Goal: Complete application form: Complete application form

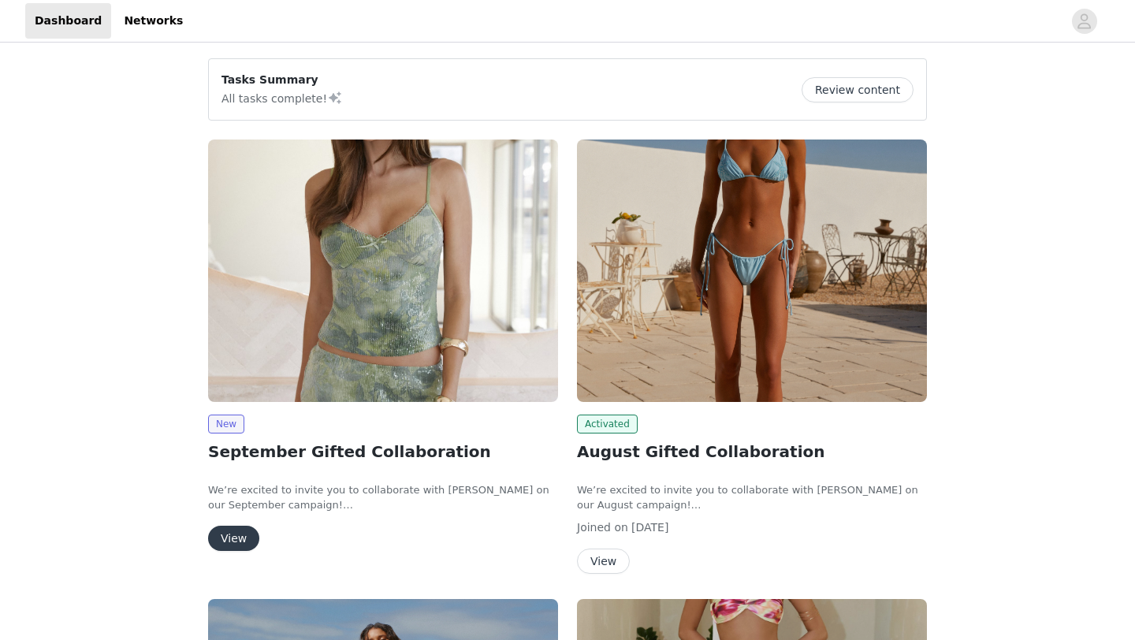
click at [240, 534] on button "View" at bounding box center [233, 538] width 51 height 25
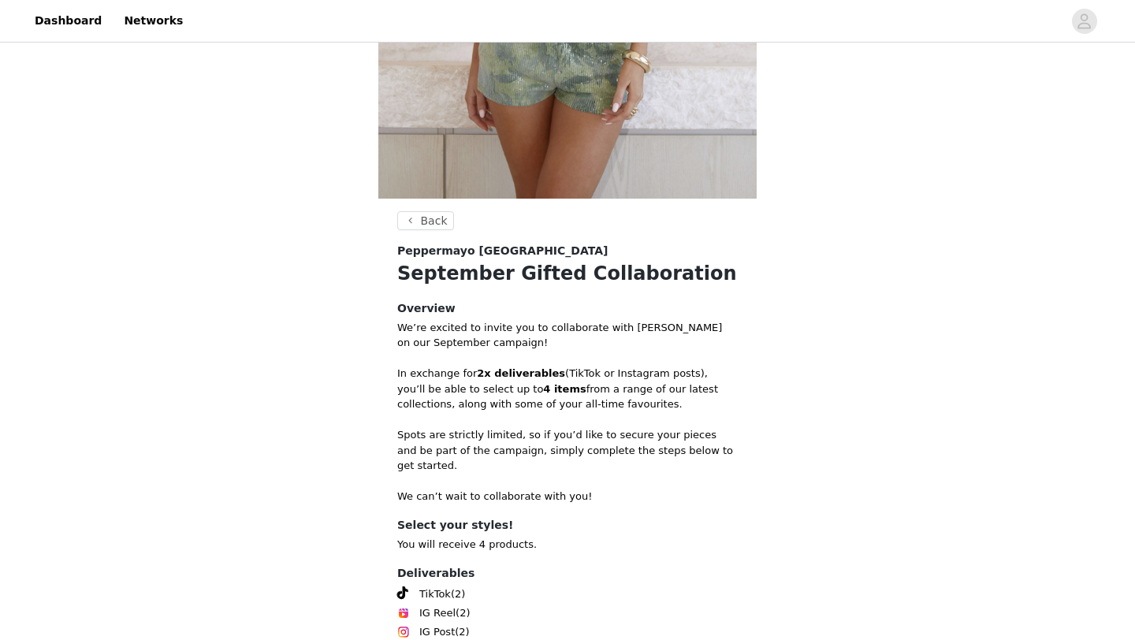
scroll to position [555, 0]
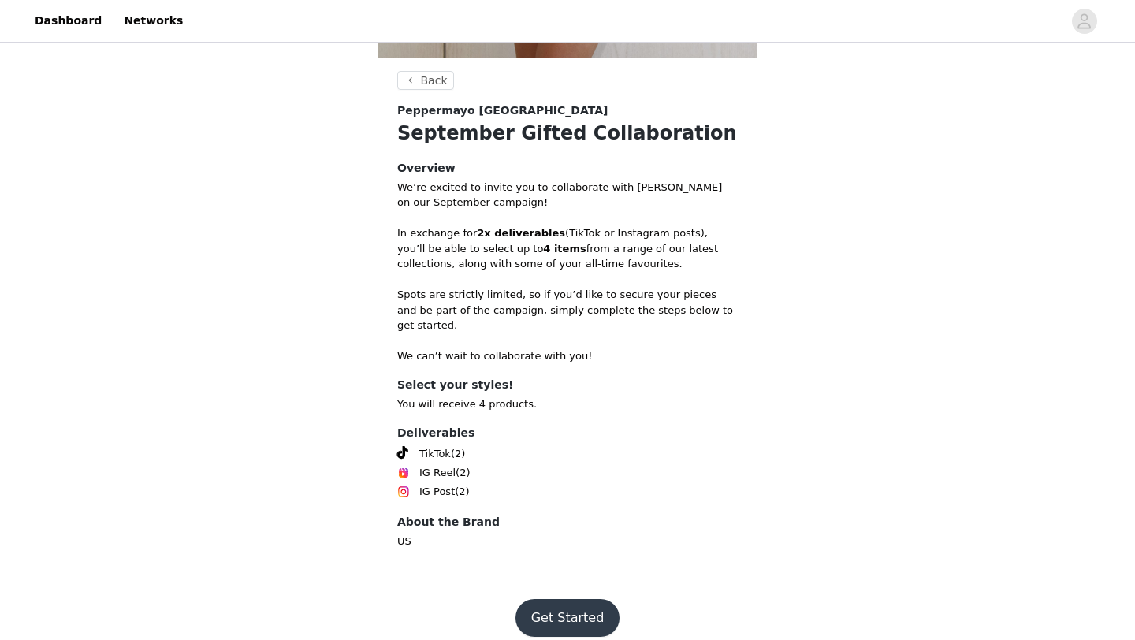
click at [560, 580] on footer "Get Started" at bounding box center [567, 618] width 205 height 76
click at [560, 604] on button "Get Started" at bounding box center [567, 618] width 105 height 38
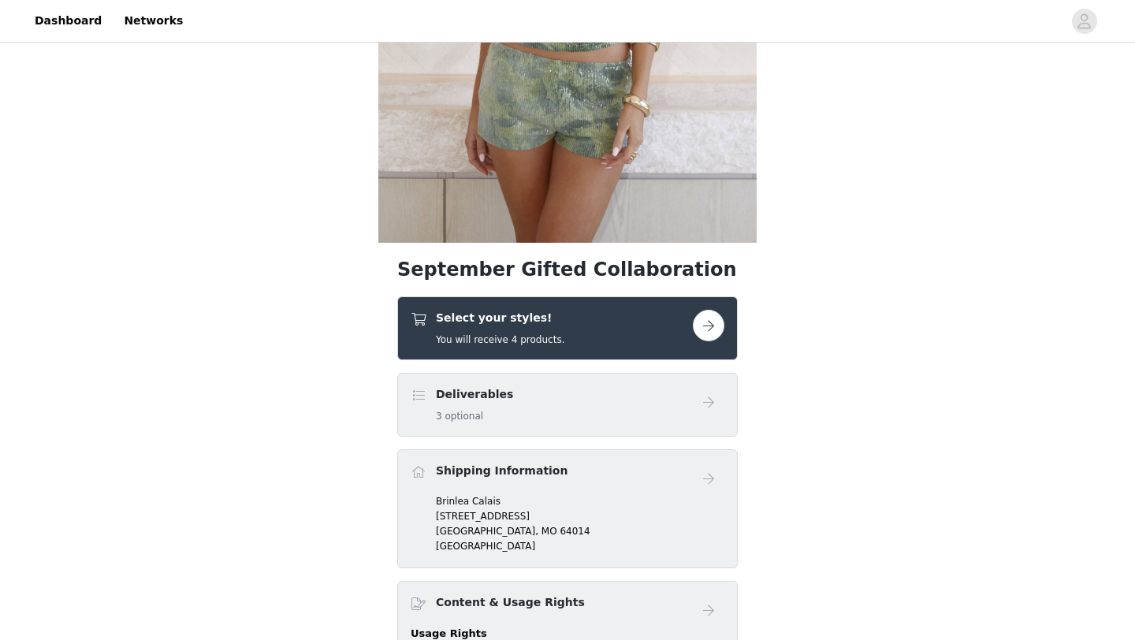
scroll to position [388, 0]
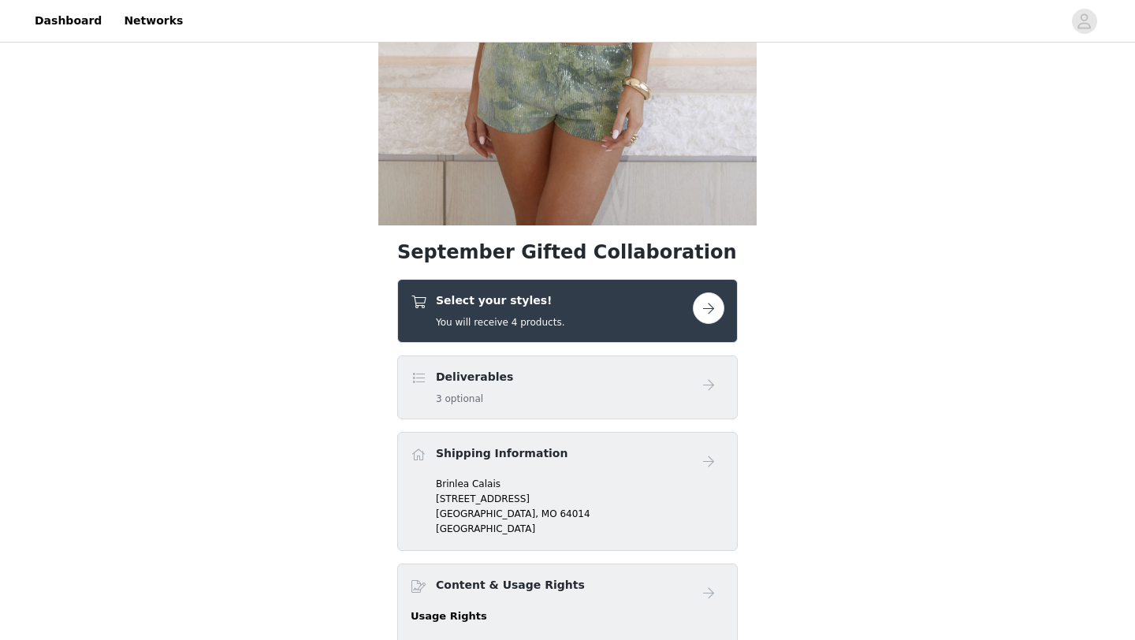
click at [594, 323] on div "Select your styles! You will receive 4 products." at bounding box center [551, 310] width 282 height 37
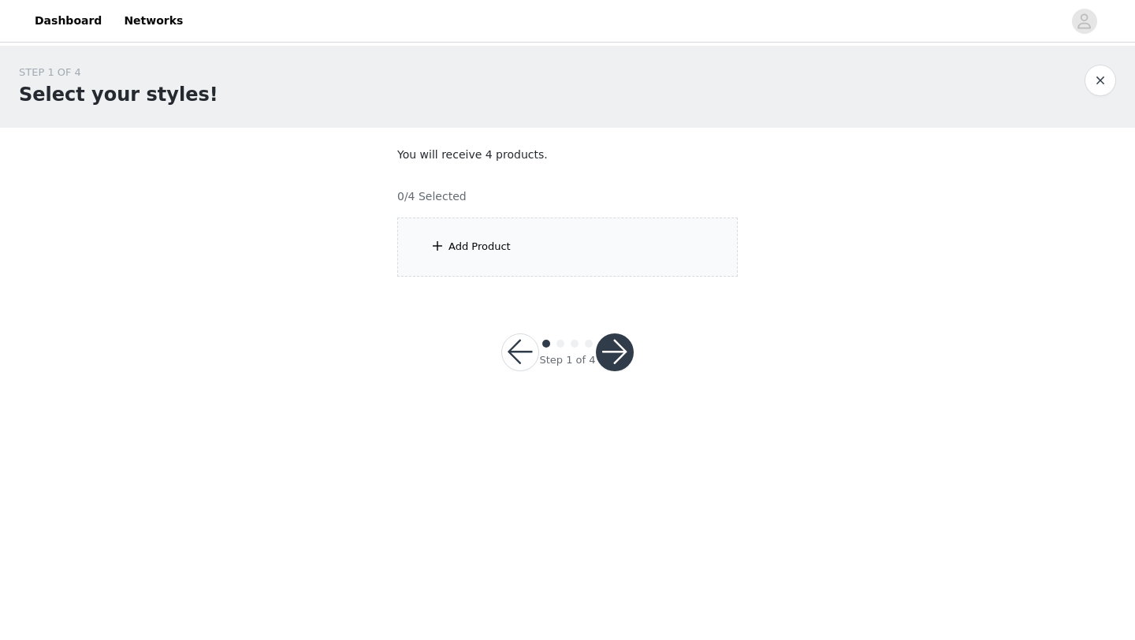
click at [514, 265] on div "Add Product" at bounding box center [567, 246] width 340 height 59
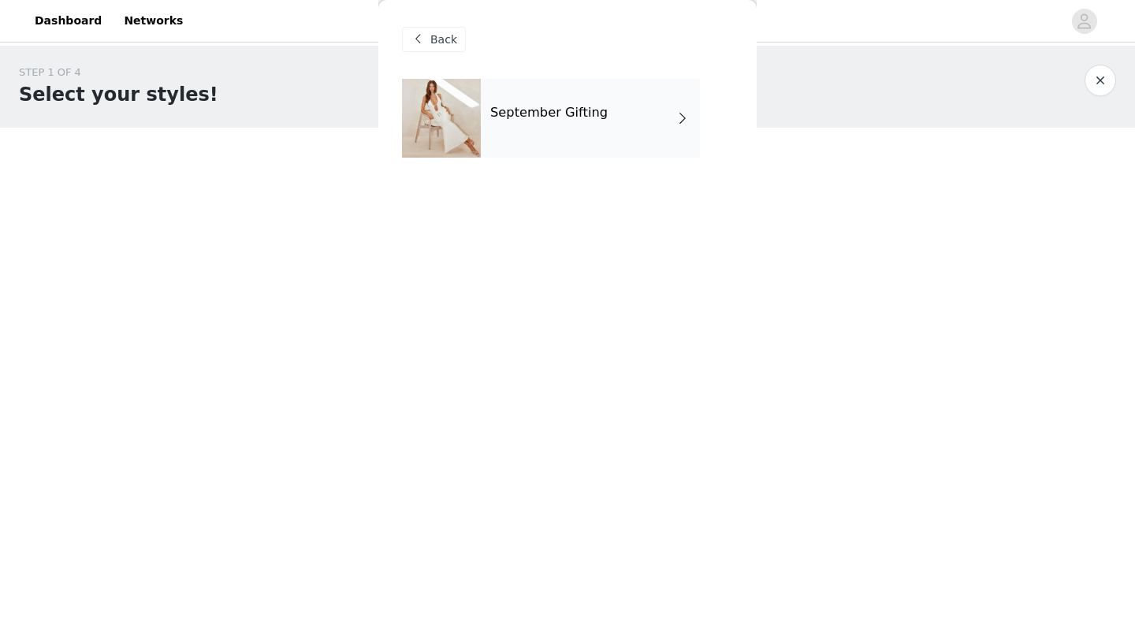
click at [566, 137] on div "September Gifting" at bounding box center [590, 118] width 219 height 79
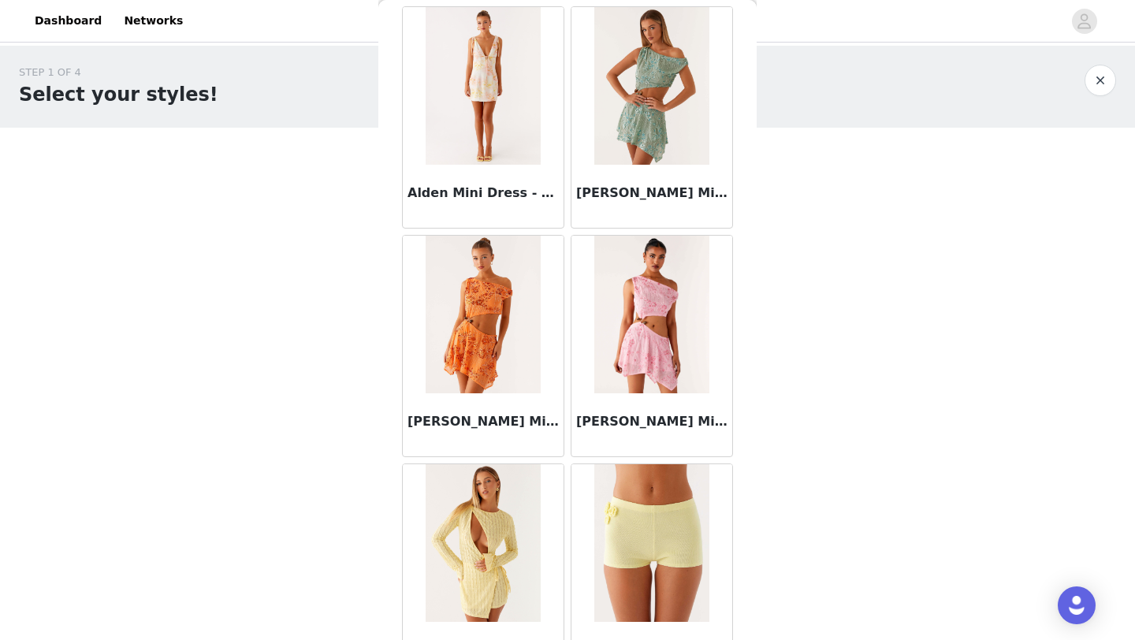
scroll to position [1771, 0]
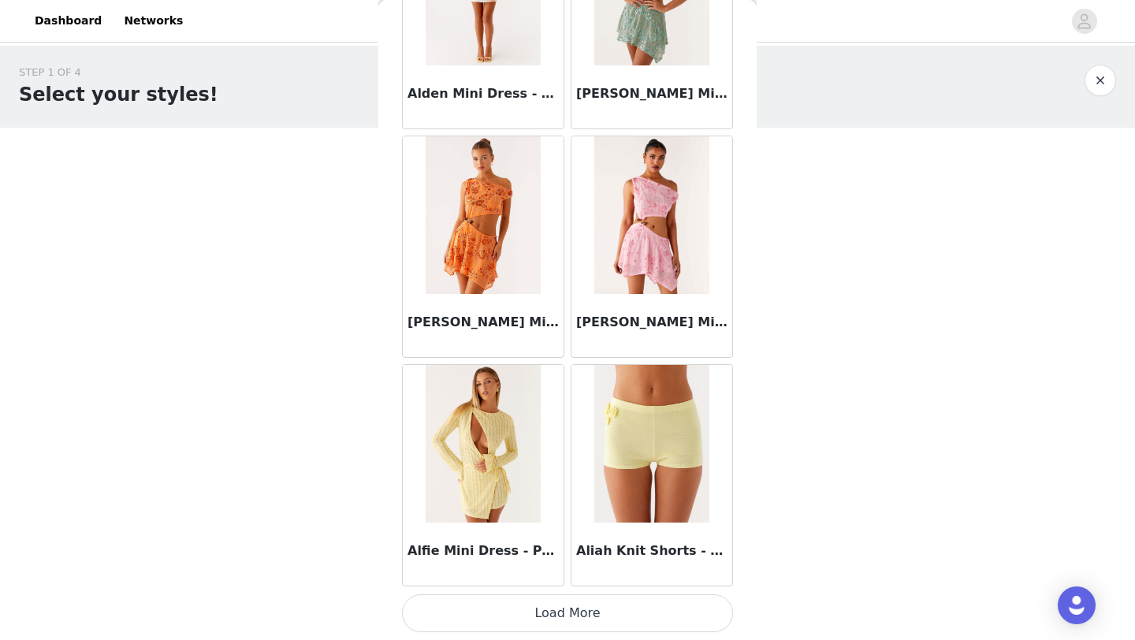
click at [540, 618] on button "Load More" at bounding box center [567, 613] width 331 height 38
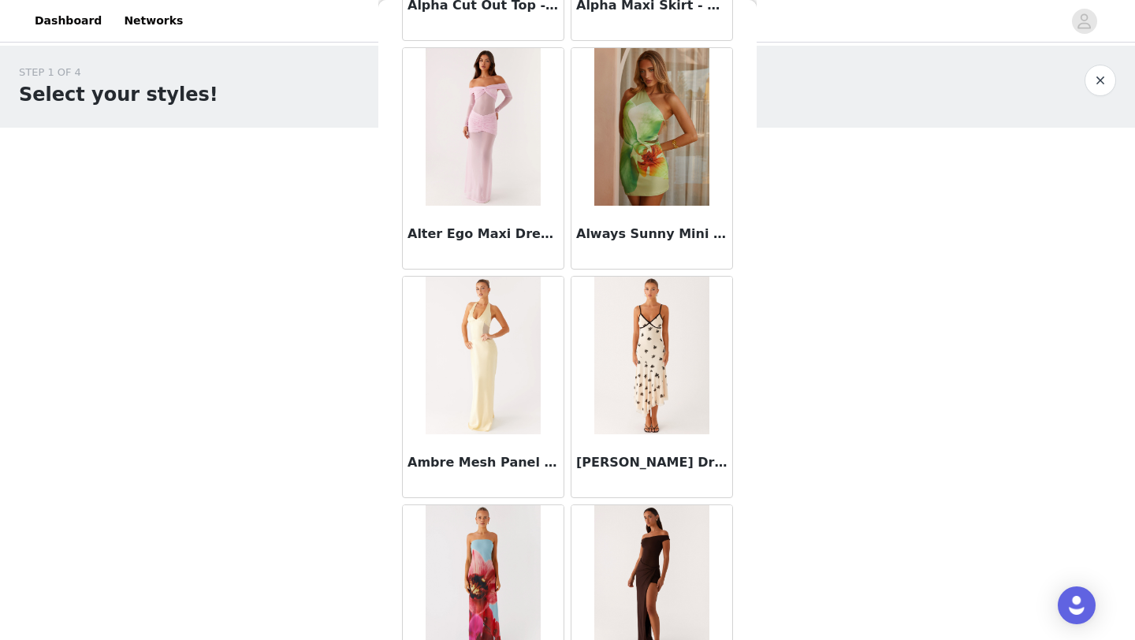
scroll to position [4056, 0]
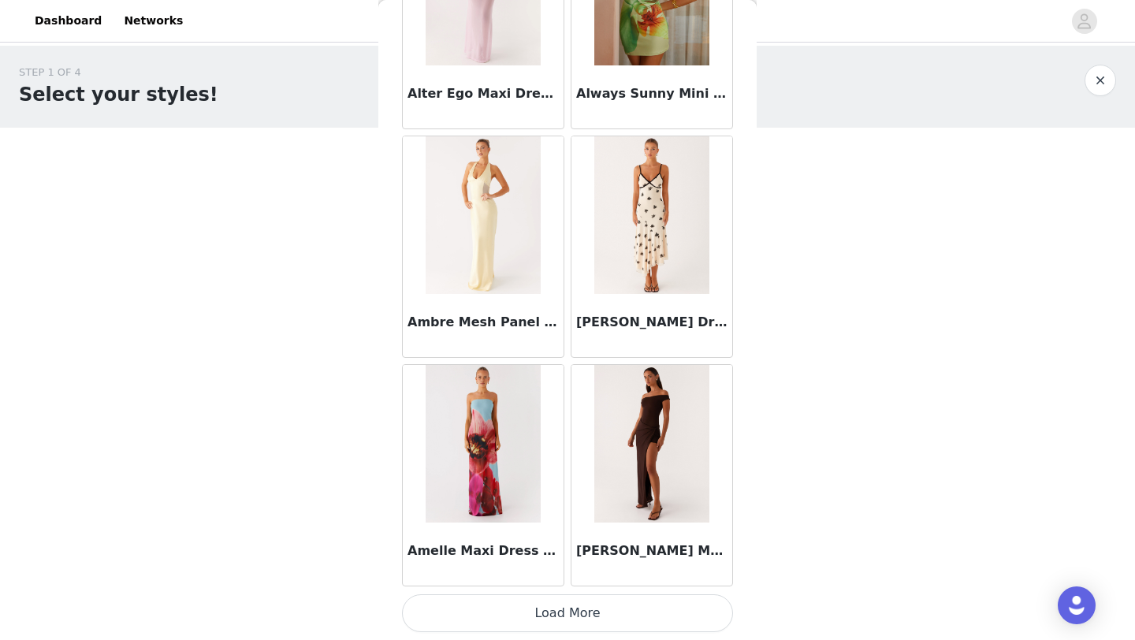
click at [542, 618] on button "Load More" at bounding box center [567, 613] width 331 height 38
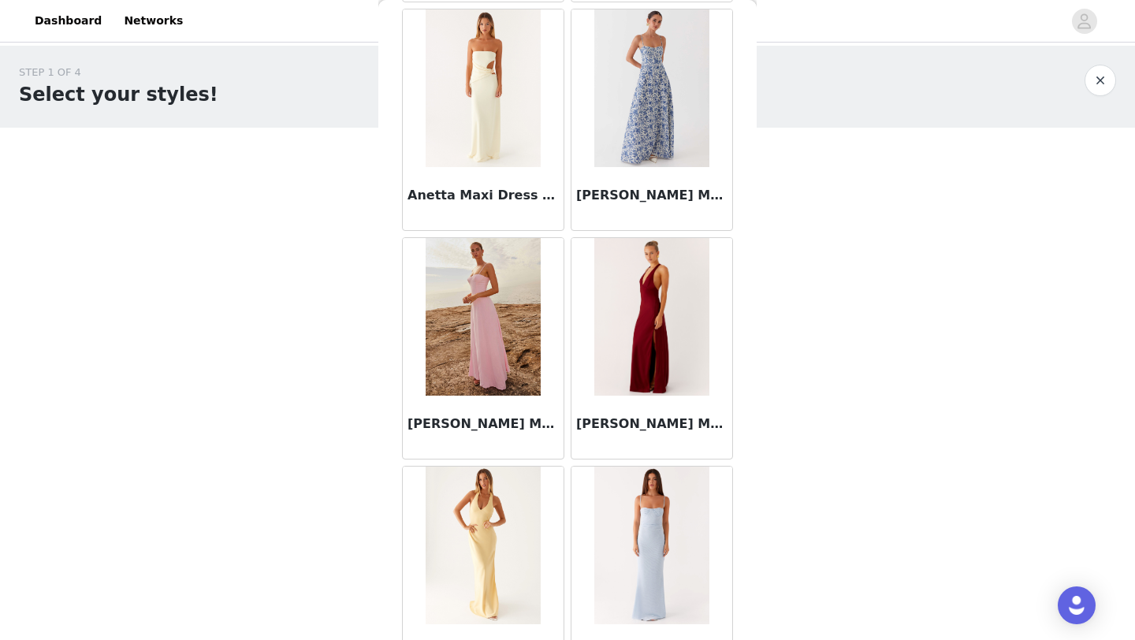
scroll to position [6341, 0]
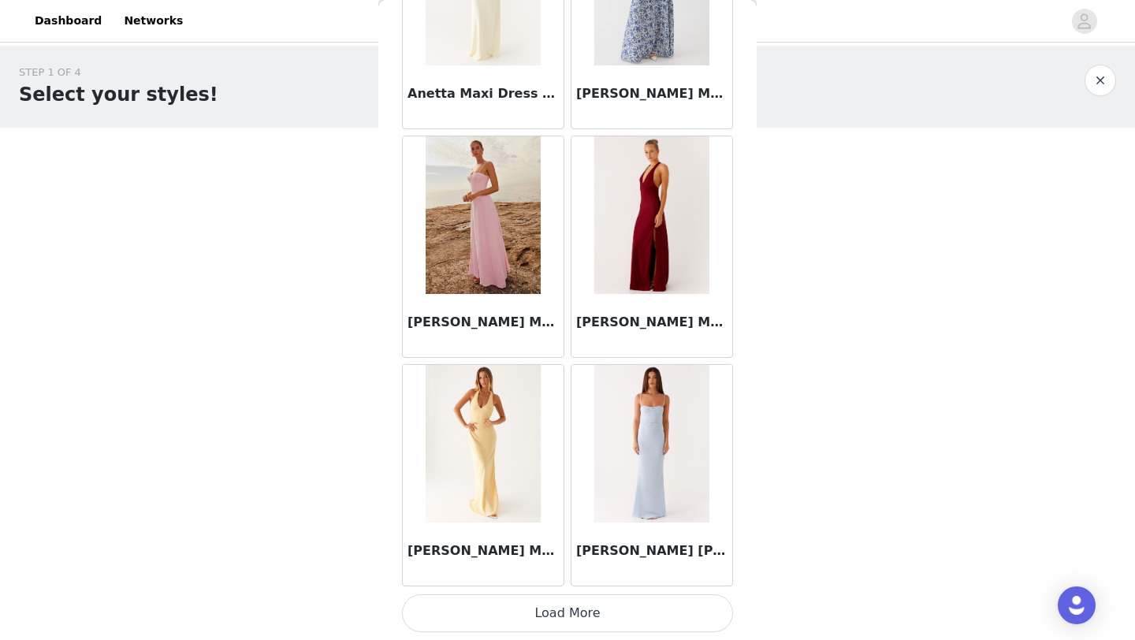
click at [540, 625] on button "Load More" at bounding box center [567, 613] width 331 height 38
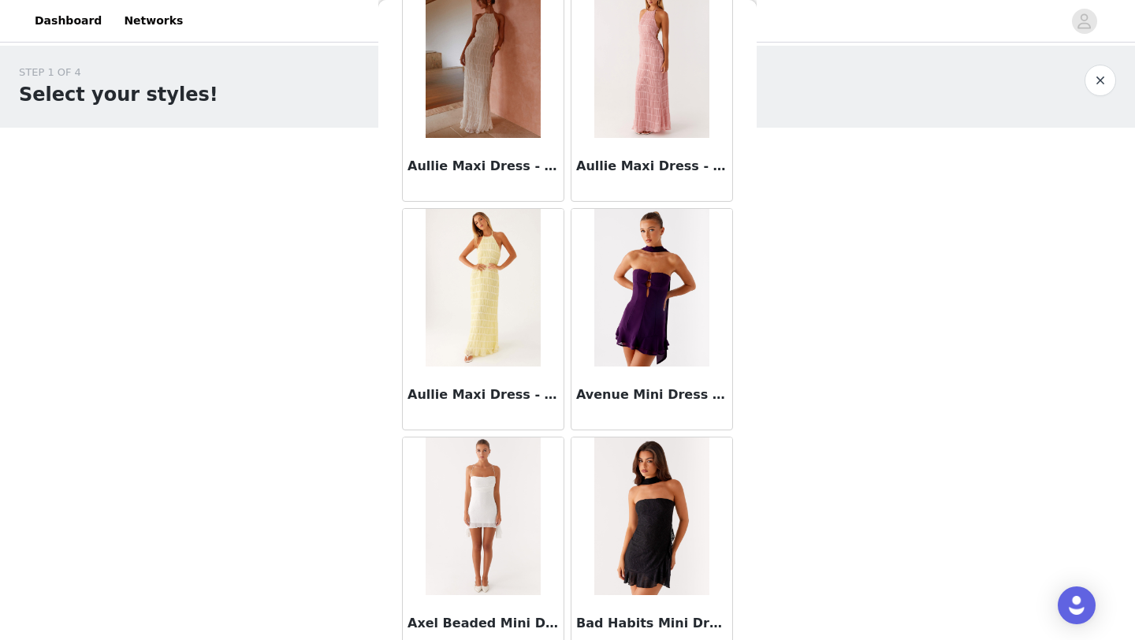
scroll to position [8626, 0]
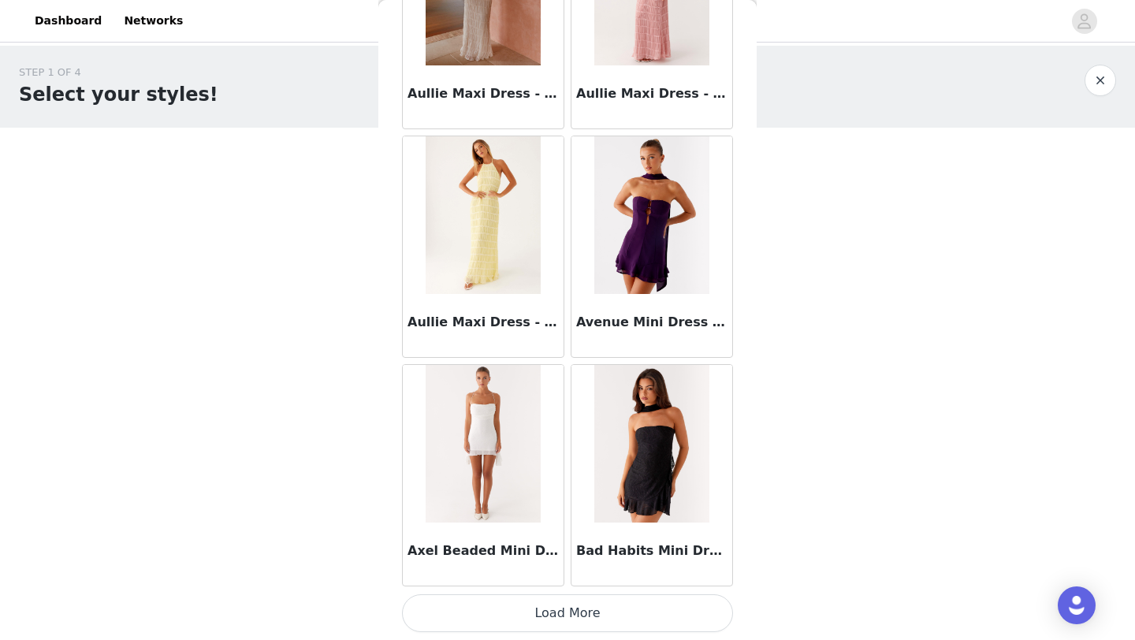
click at [555, 606] on button "Load More" at bounding box center [567, 613] width 331 height 38
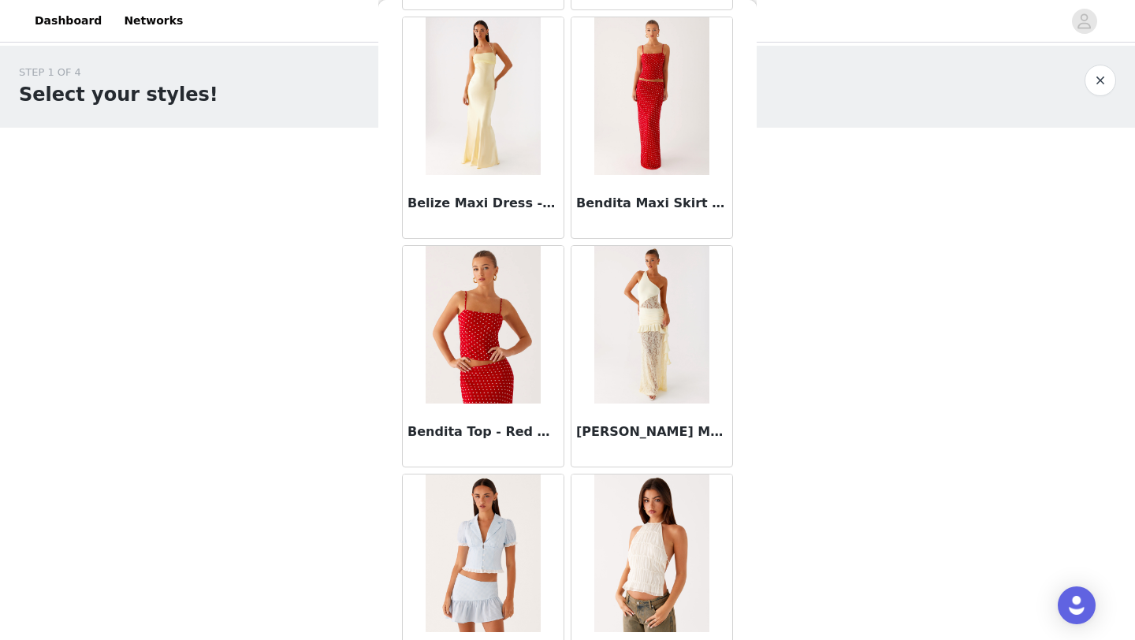
scroll to position [10910, 0]
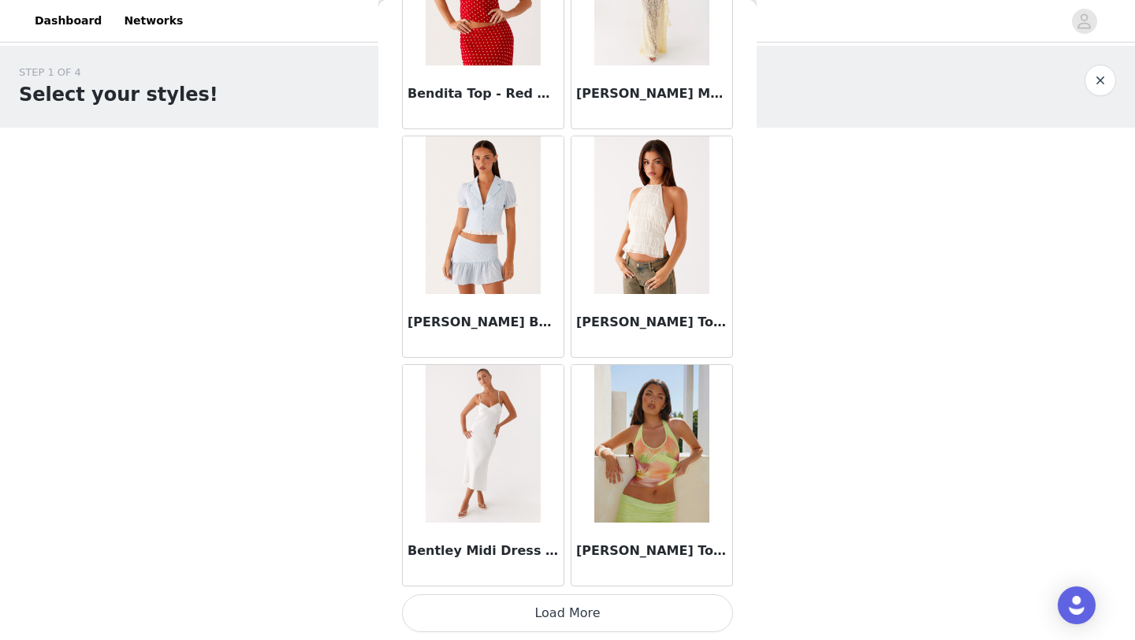
click at [500, 612] on button "Load More" at bounding box center [567, 613] width 331 height 38
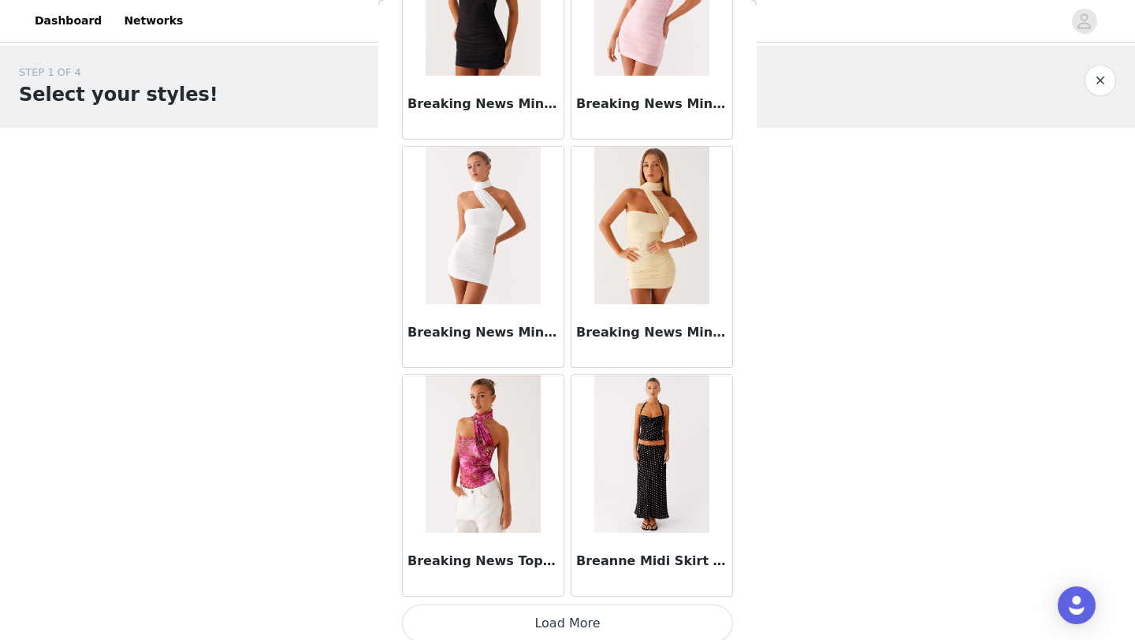
scroll to position [13195, 0]
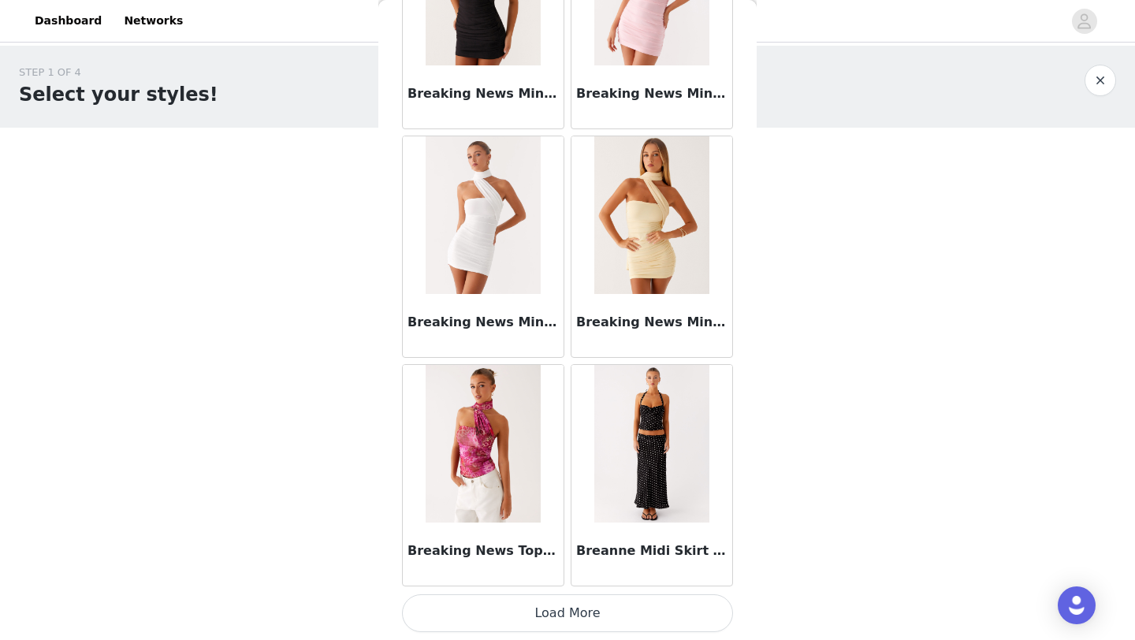
click at [556, 611] on button "Load More" at bounding box center [567, 613] width 331 height 38
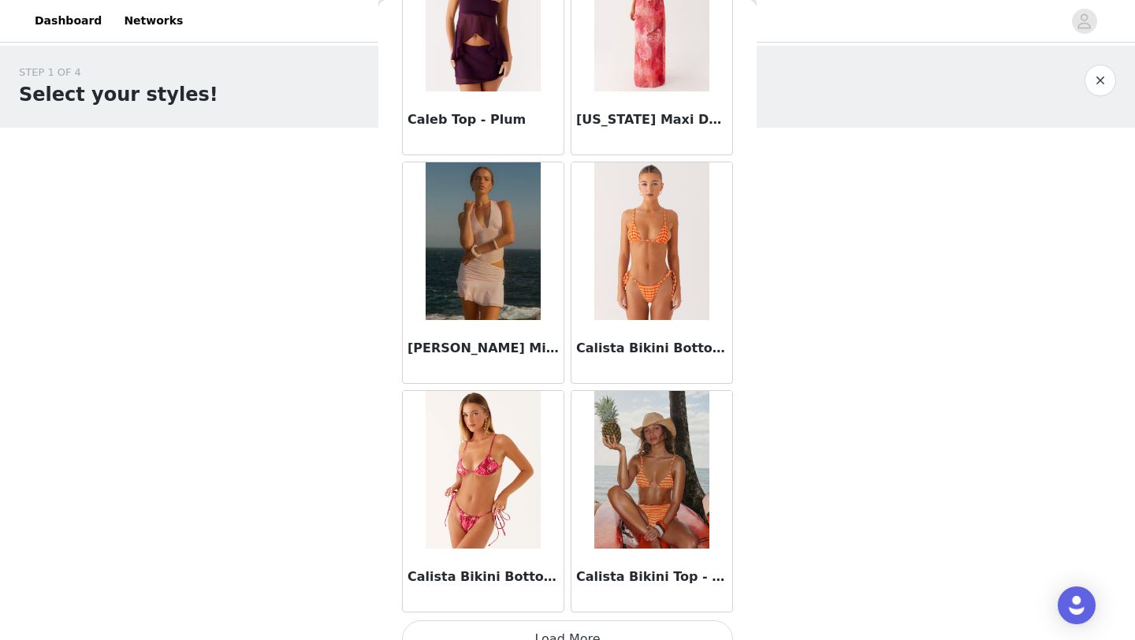
scroll to position [15480, 0]
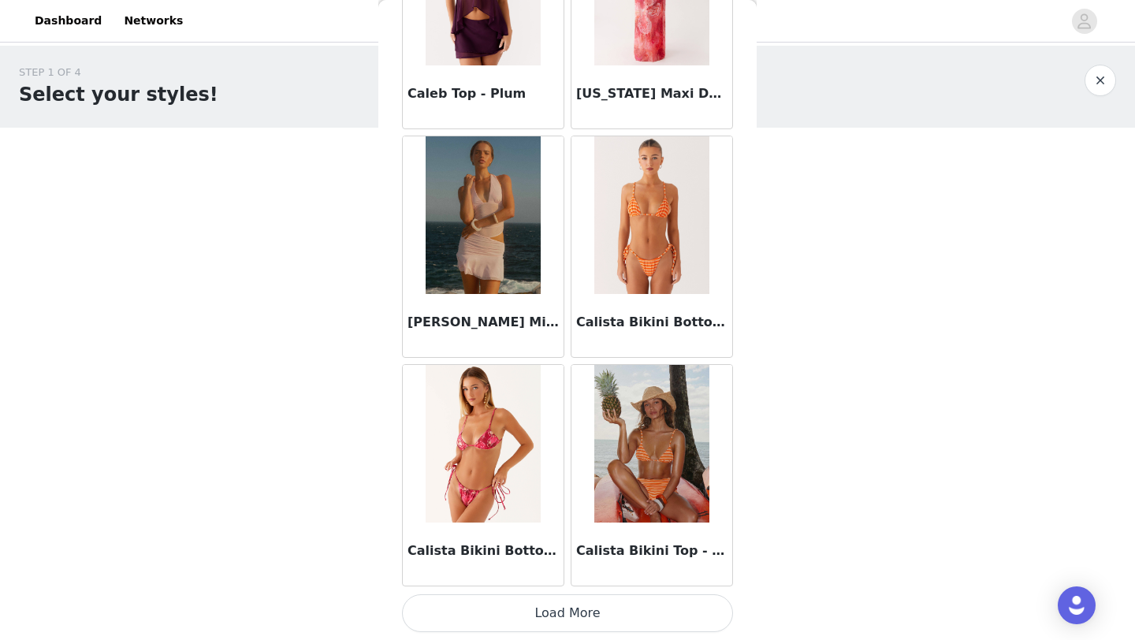
click at [577, 604] on button "Load More" at bounding box center [567, 613] width 331 height 38
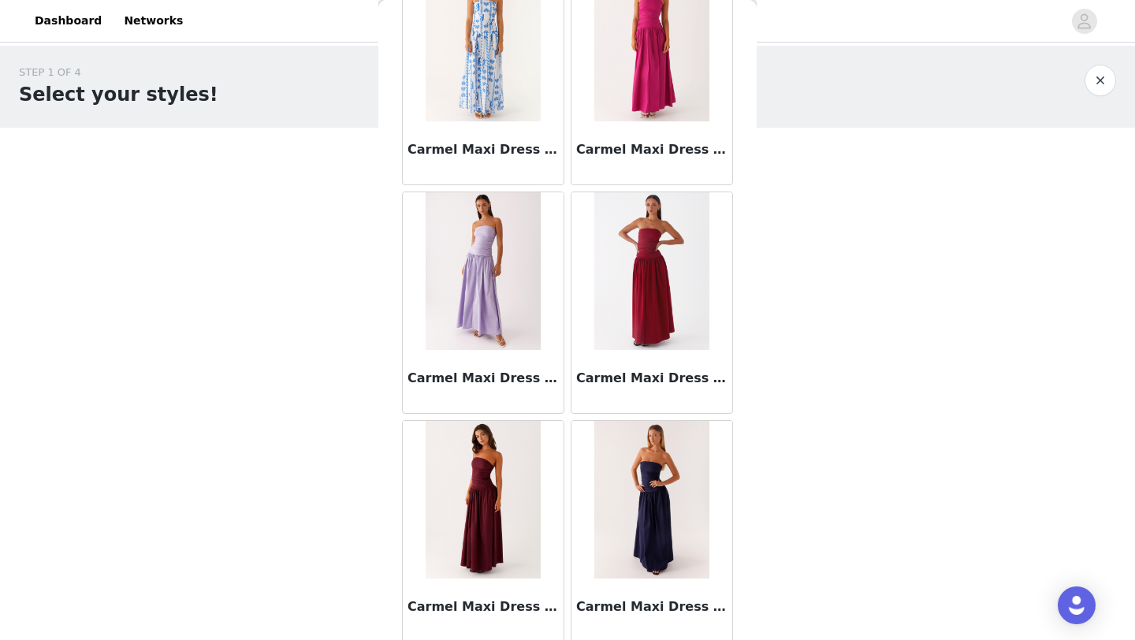
scroll to position [17765, 0]
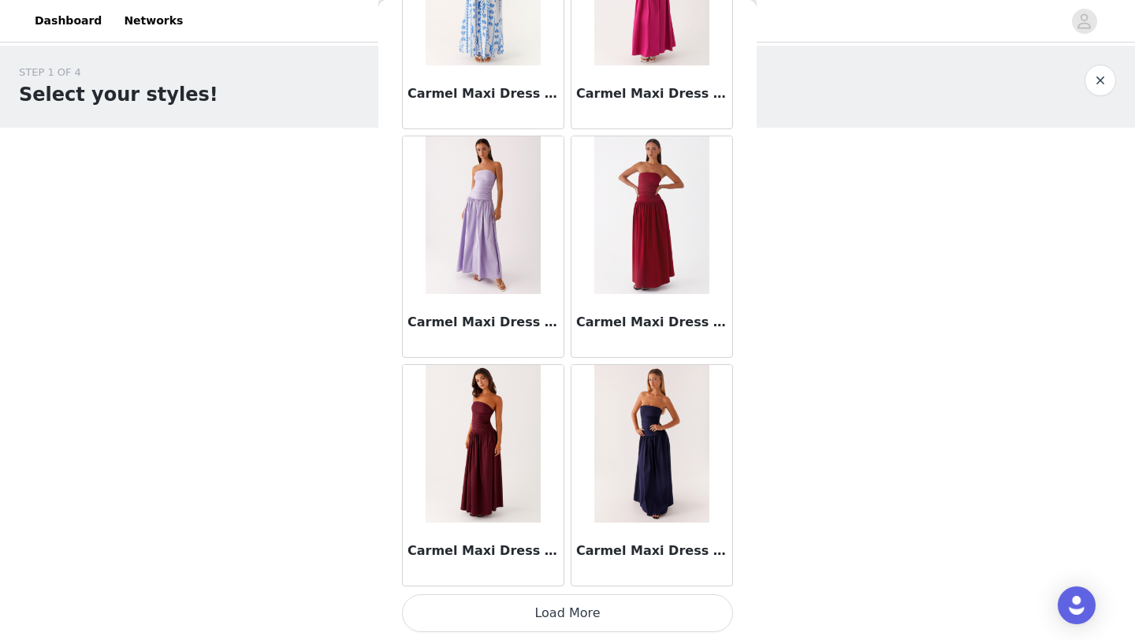
click at [609, 600] on button "Load More" at bounding box center [567, 613] width 331 height 38
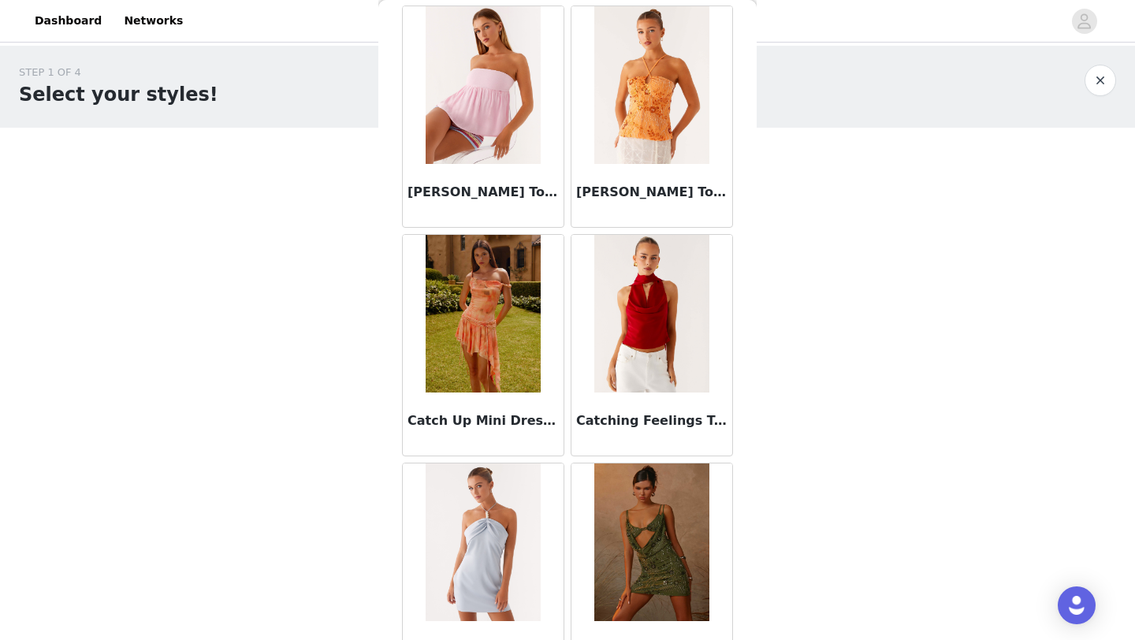
scroll to position [20050, 0]
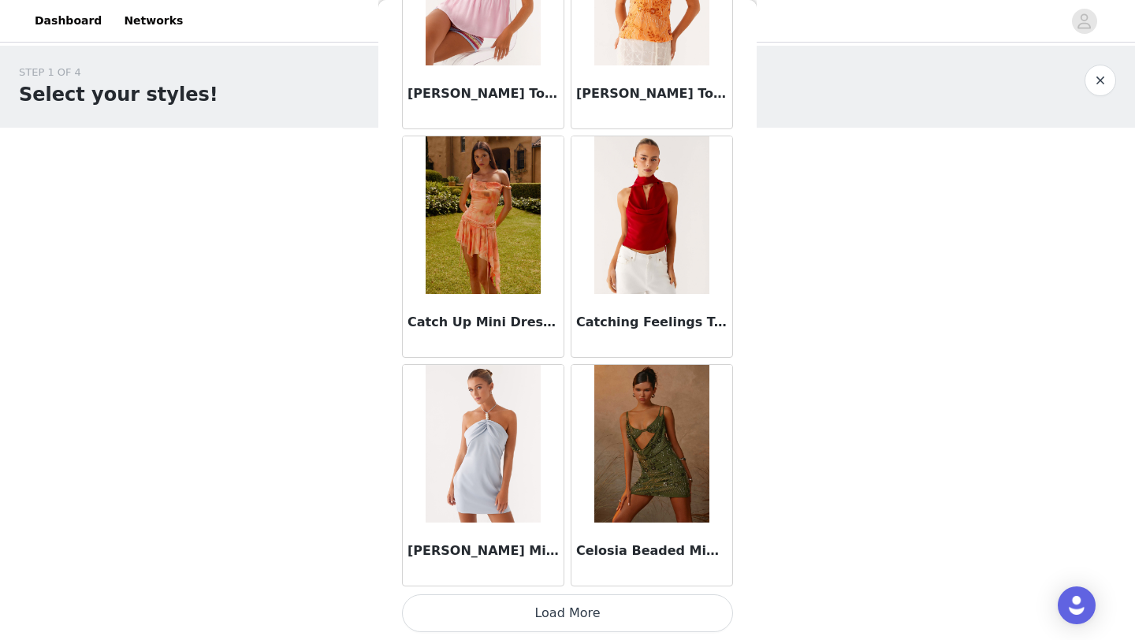
click at [588, 618] on button "Load More" at bounding box center [567, 613] width 331 height 38
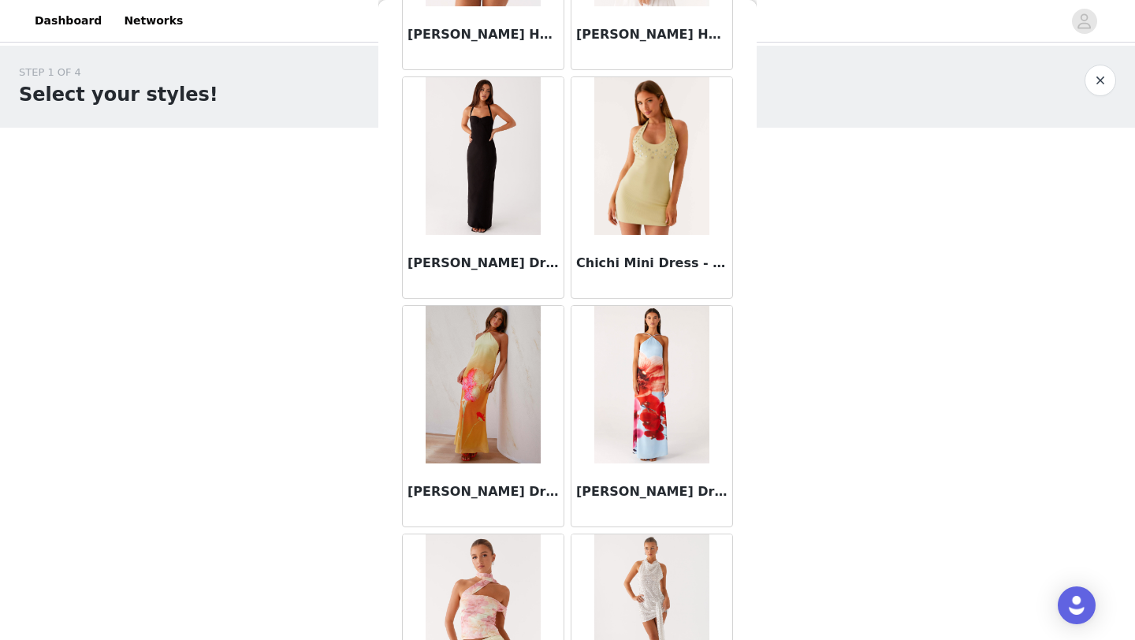
scroll to position [22334, 0]
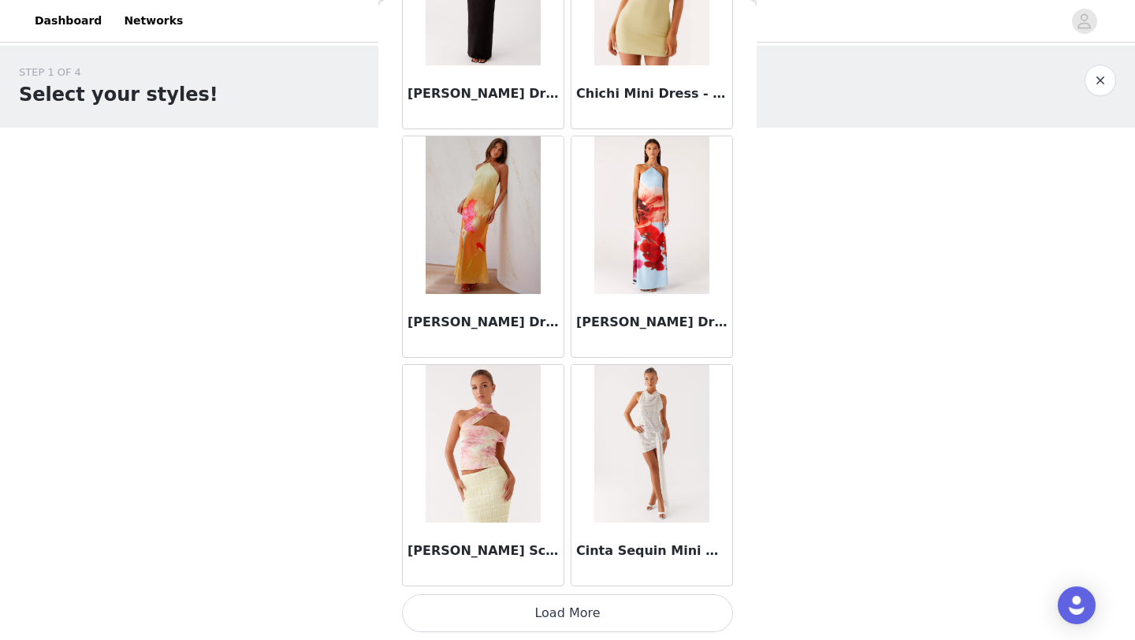
click at [571, 618] on button "Load More" at bounding box center [567, 613] width 331 height 38
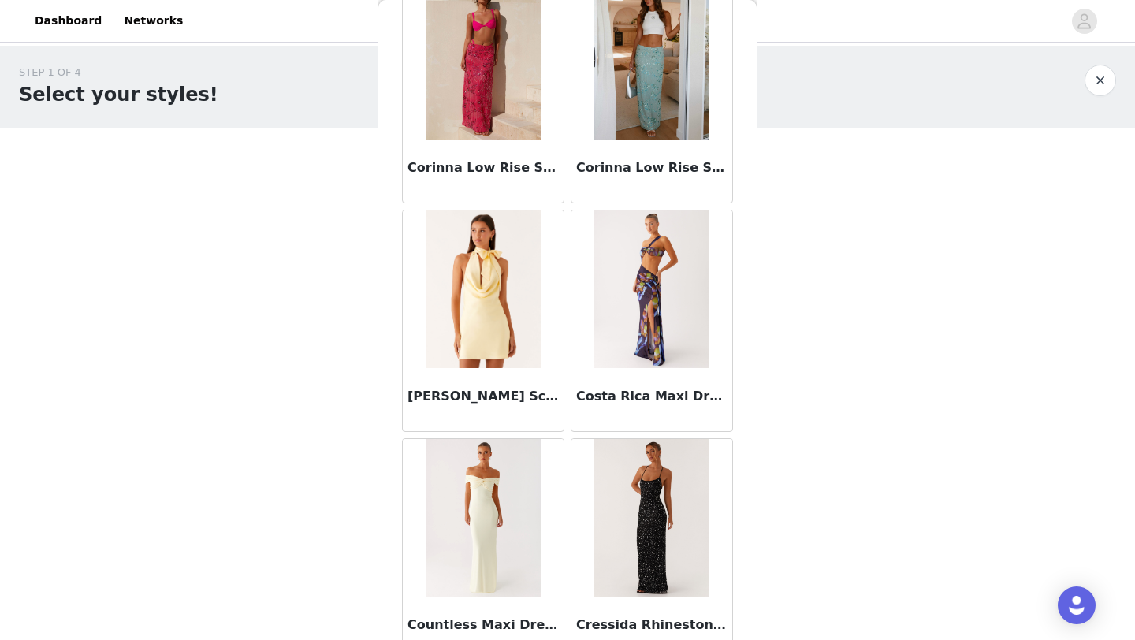
scroll to position [24619, 0]
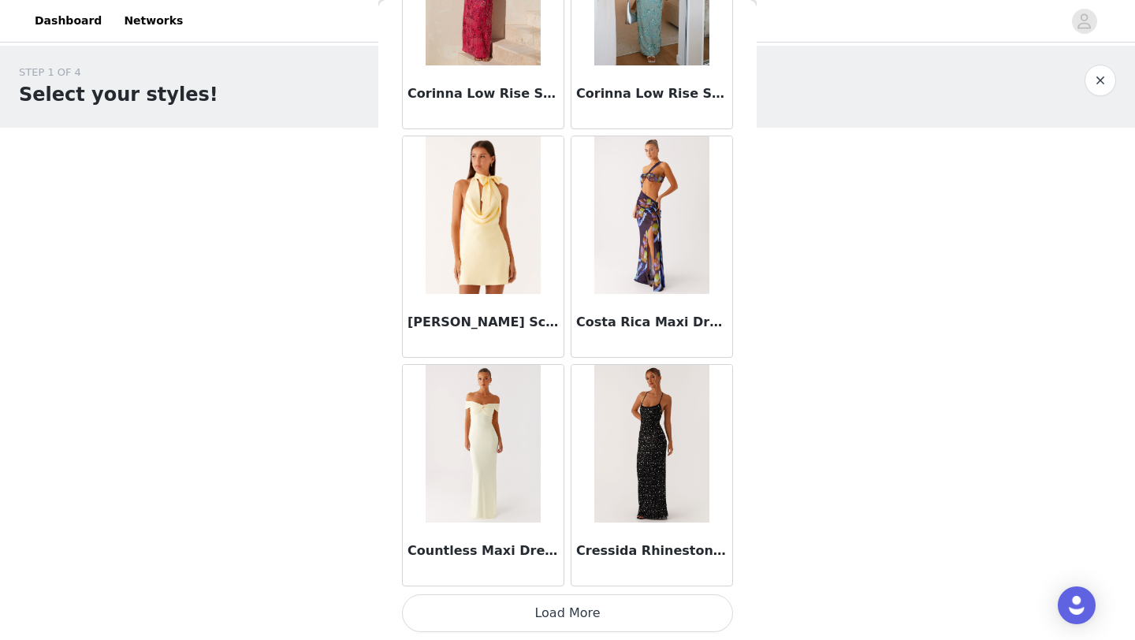
click at [518, 613] on button "Load More" at bounding box center [567, 613] width 331 height 38
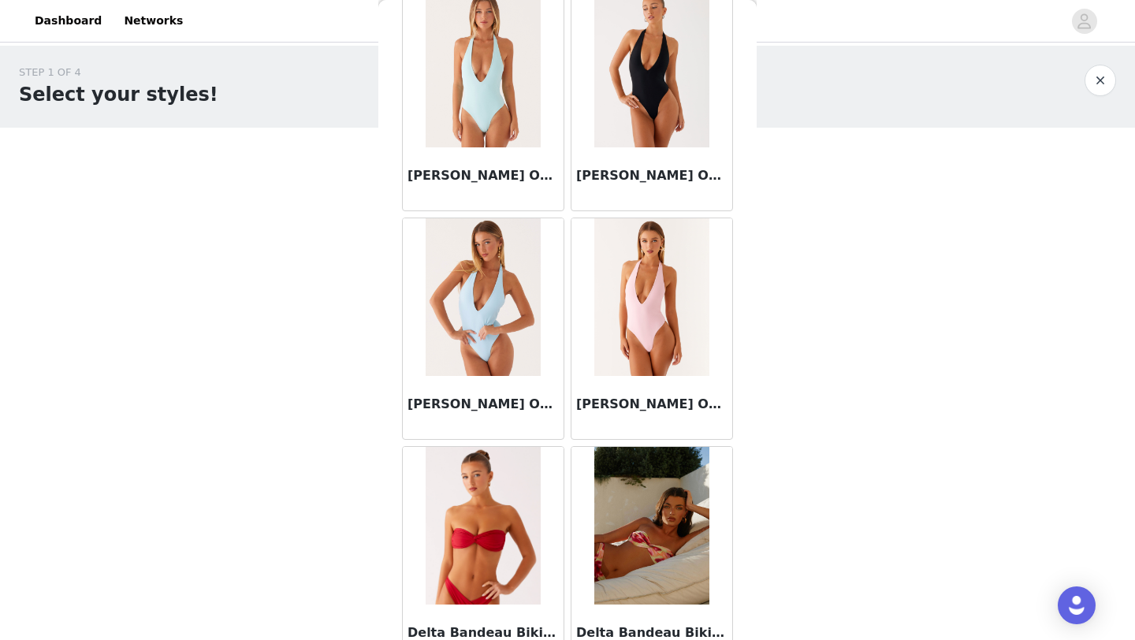
scroll to position [26904, 0]
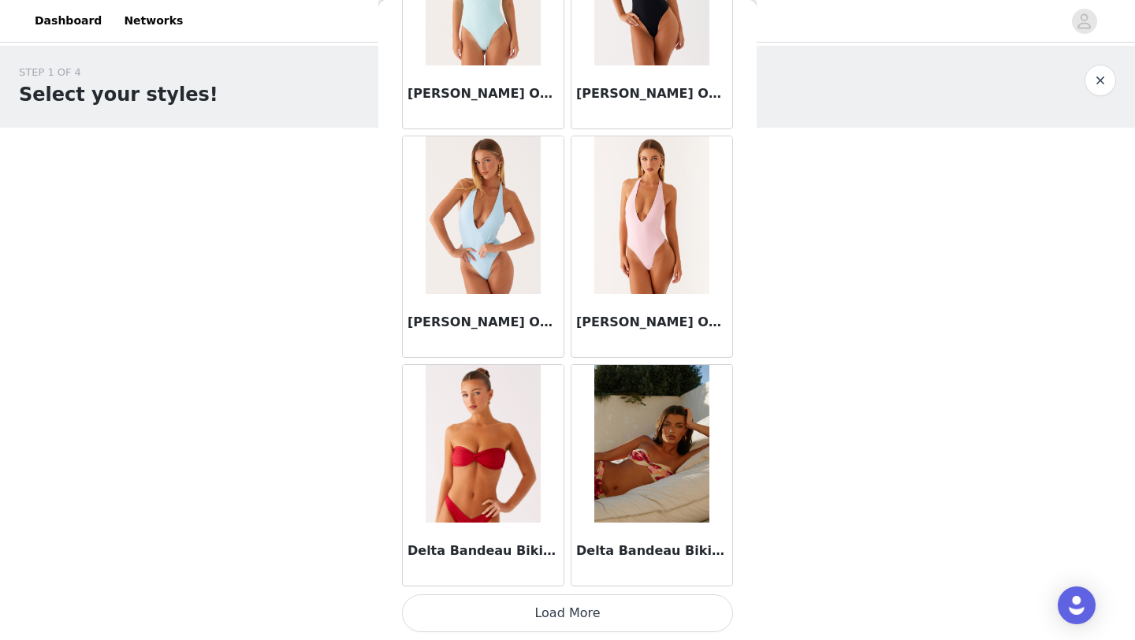
click at [510, 607] on button "Load More" at bounding box center [567, 613] width 331 height 38
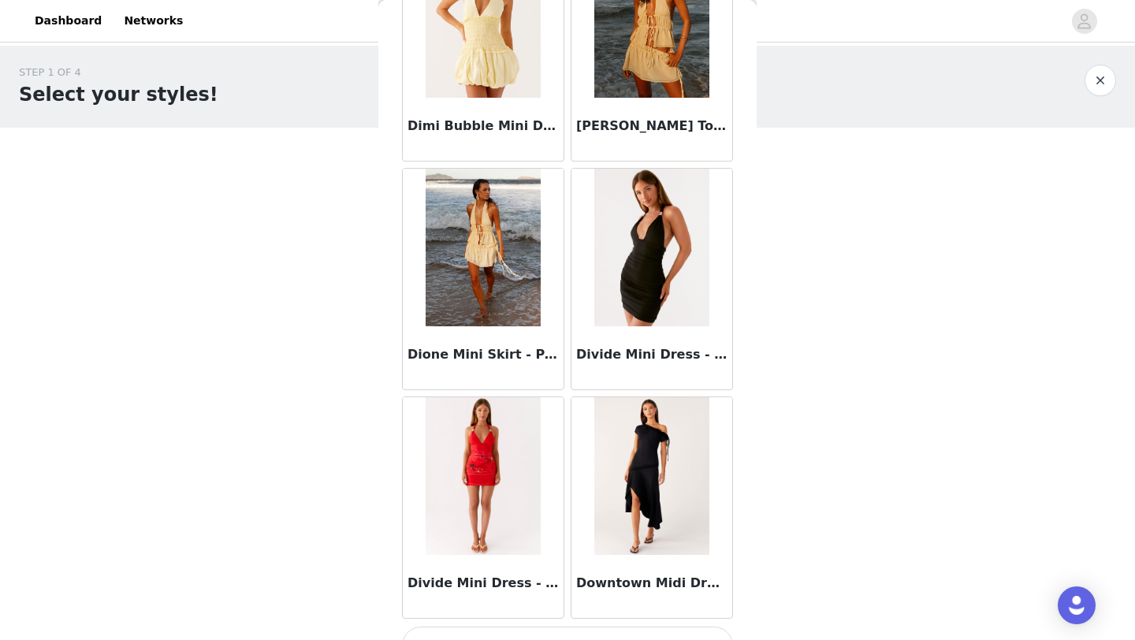
scroll to position [29187, 0]
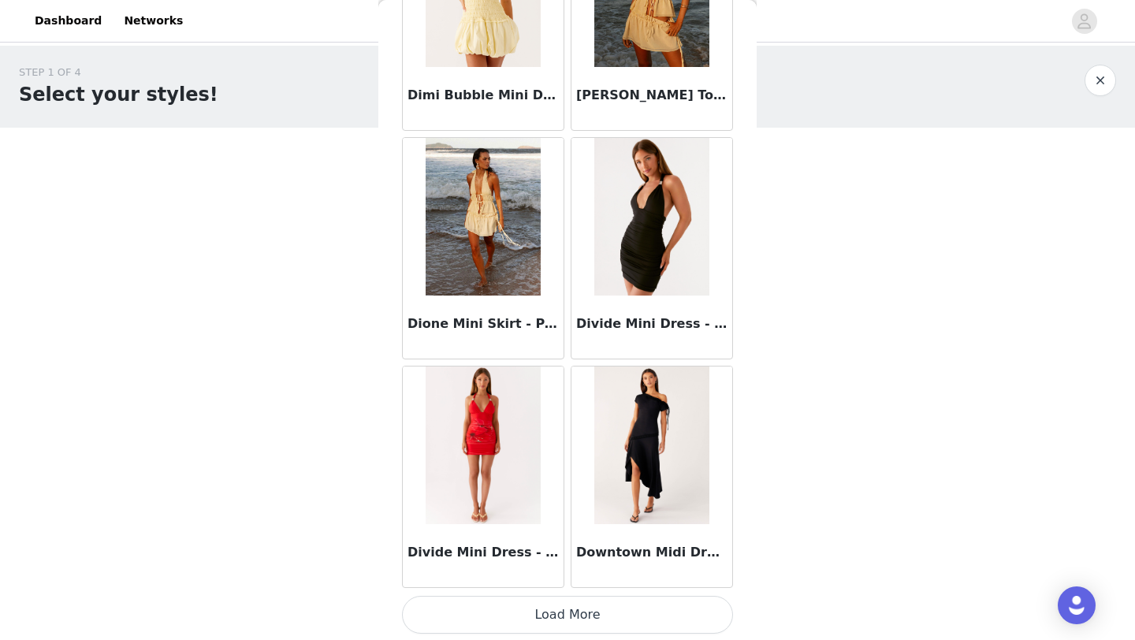
click at [537, 616] on button "Load More" at bounding box center [567, 615] width 331 height 38
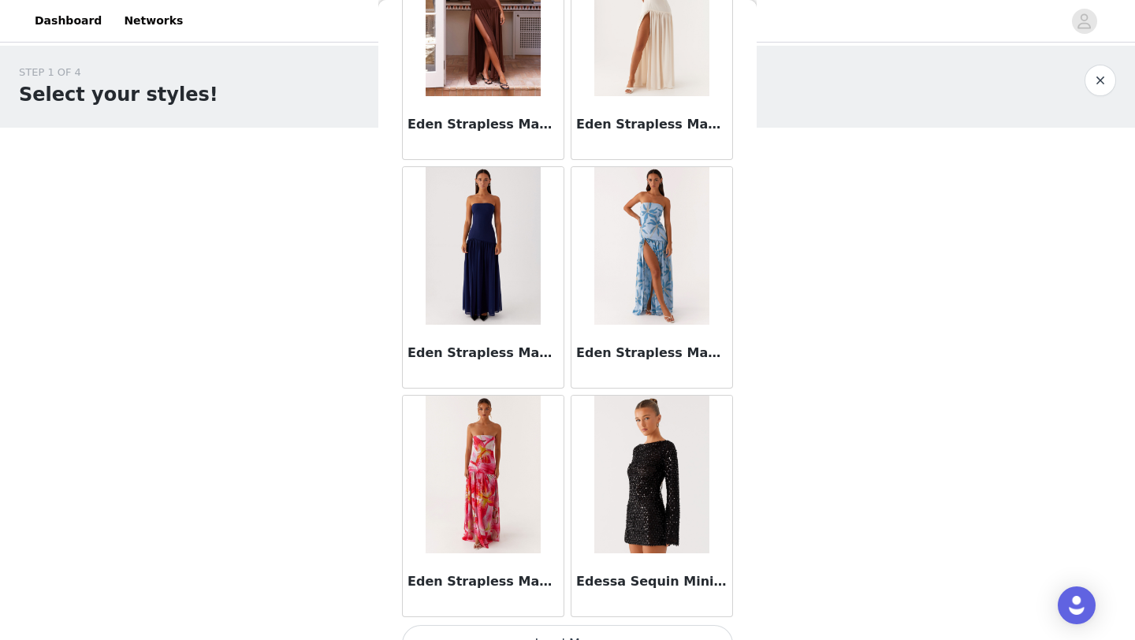
scroll to position [31474, 0]
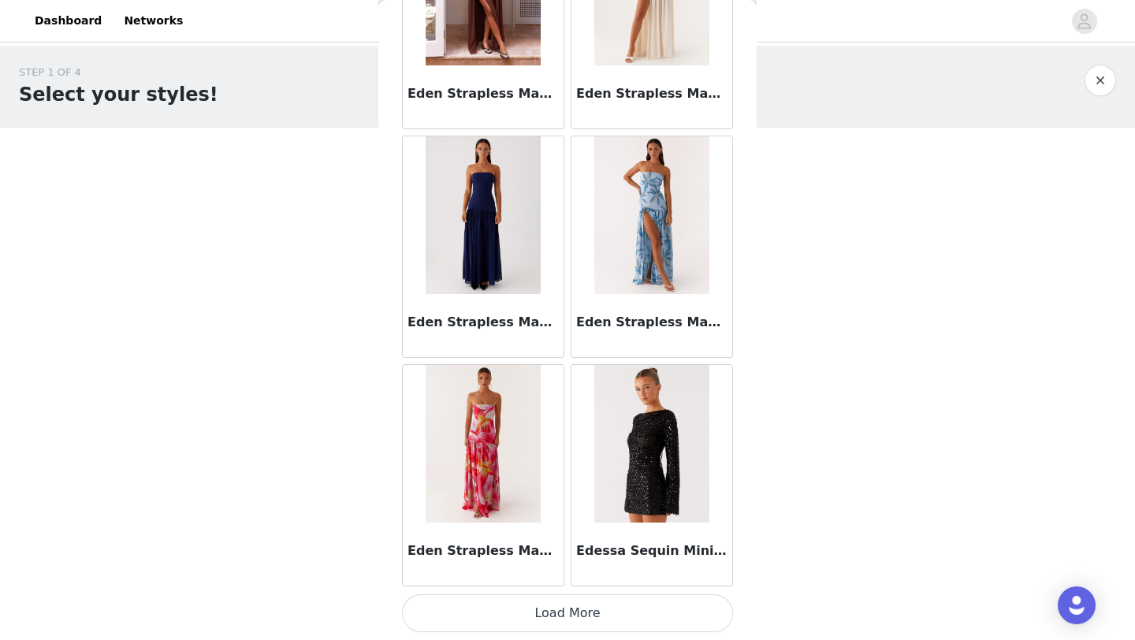
click at [565, 622] on button "Load More" at bounding box center [567, 613] width 331 height 38
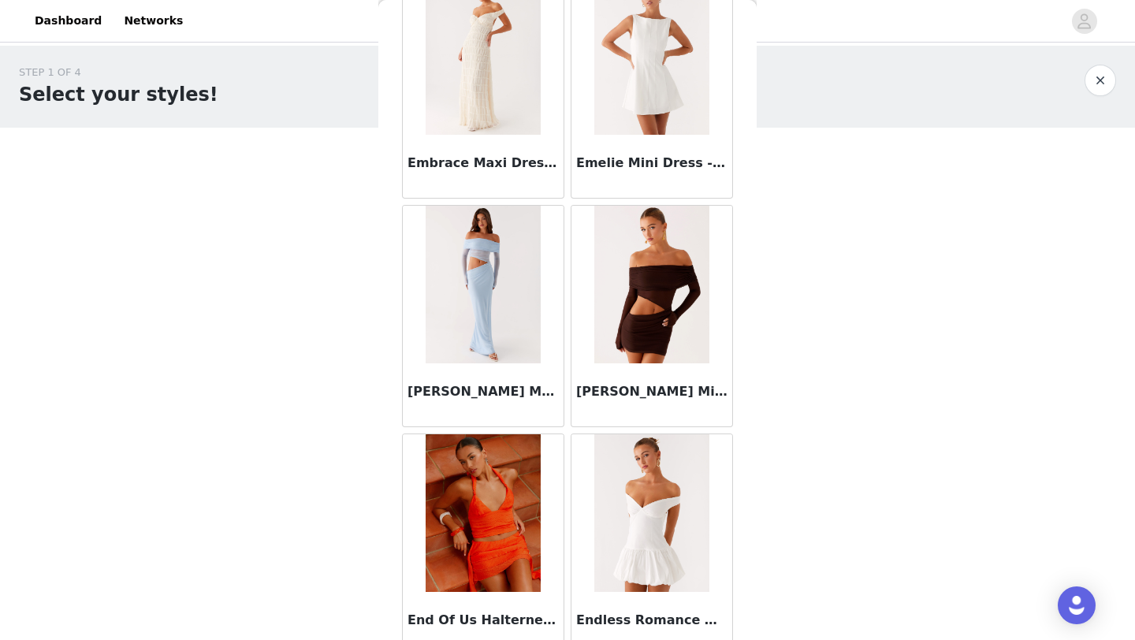
scroll to position [33758, 0]
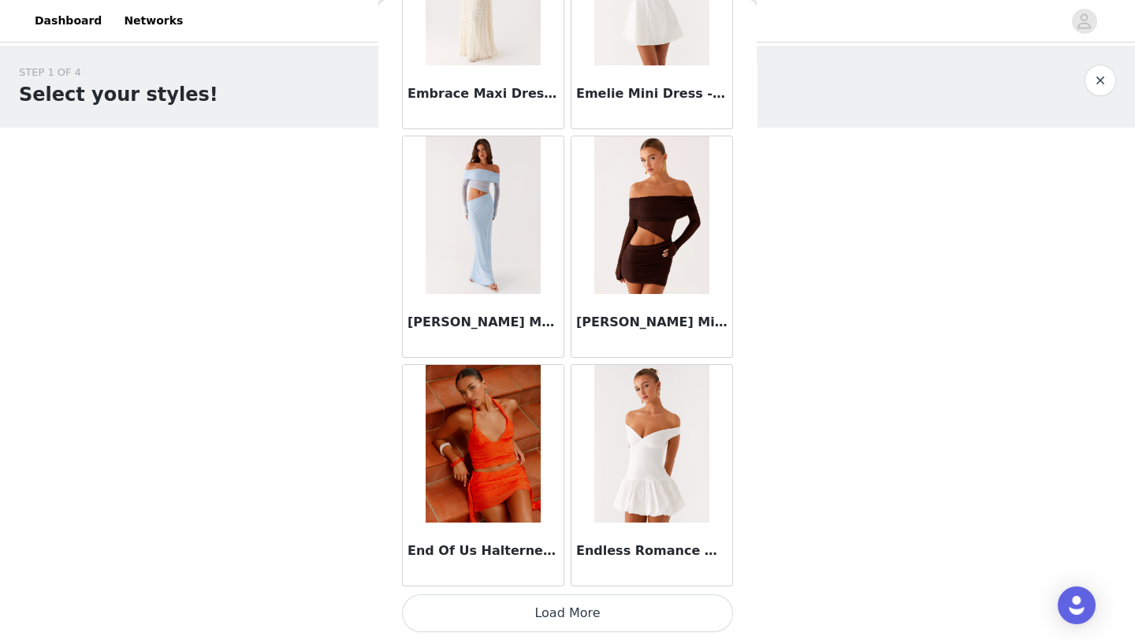
click at [563, 623] on button "Load More" at bounding box center [567, 613] width 331 height 38
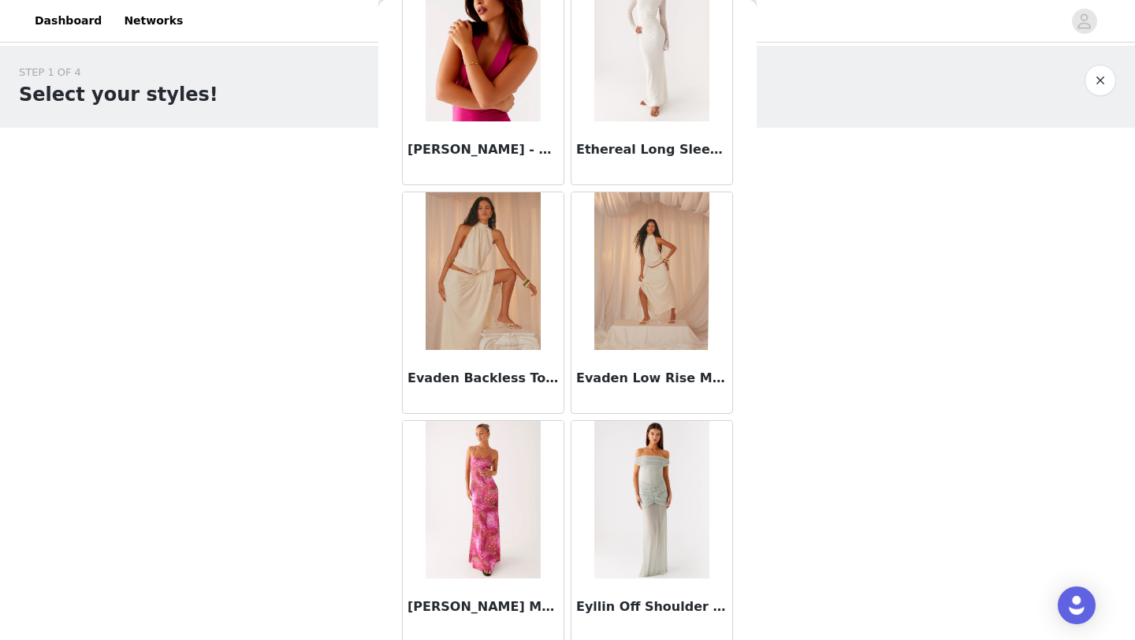
scroll to position [36043, 0]
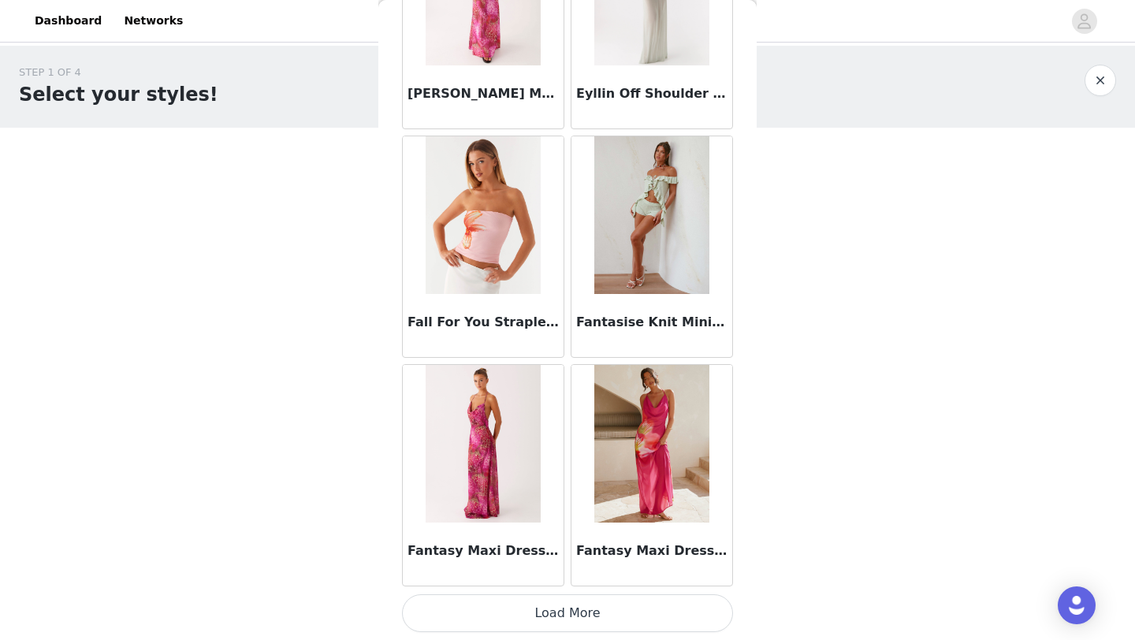
click at [549, 605] on button "Load More" at bounding box center [567, 613] width 331 height 38
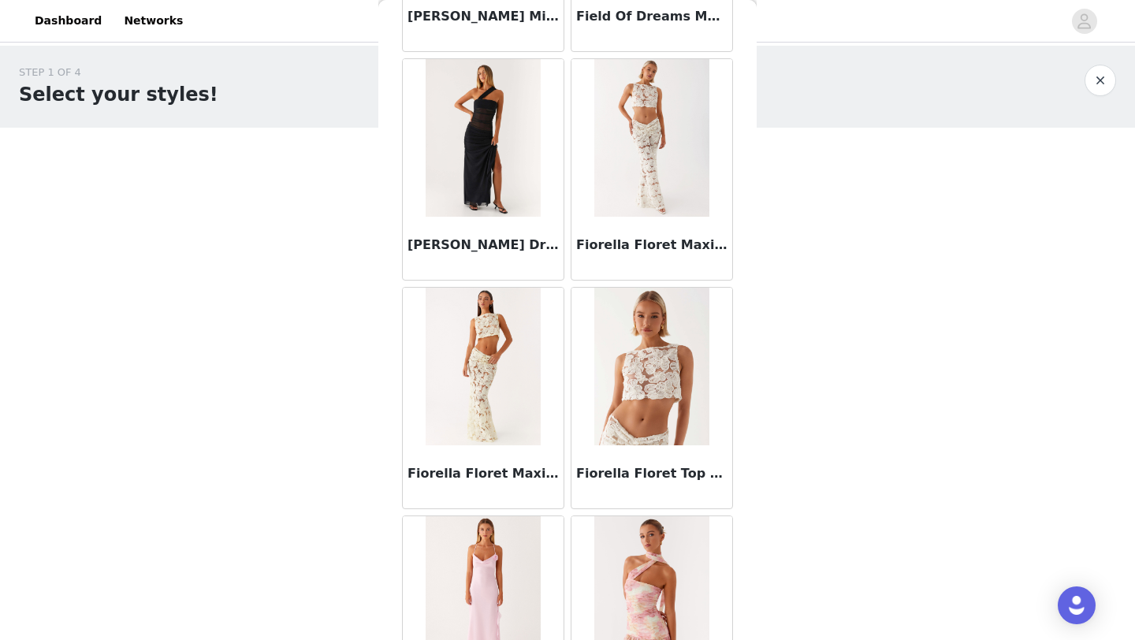
scroll to position [37530, 0]
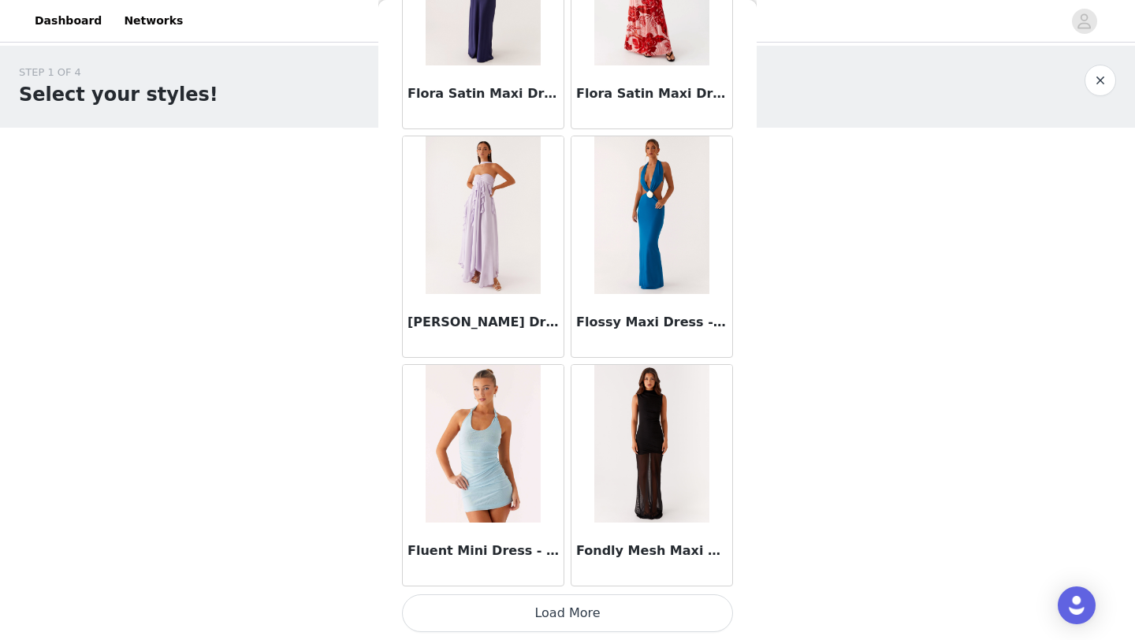
click at [600, 619] on button "Load More" at bounding box center [567, 613] width 331 height 38
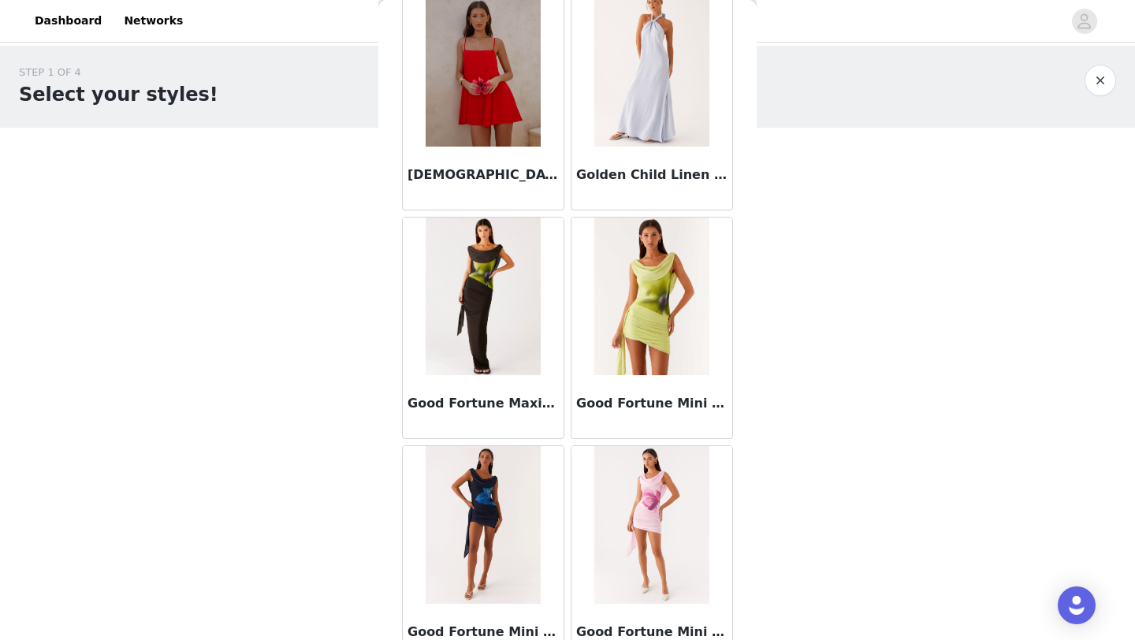
scroll to position [40613, 0]
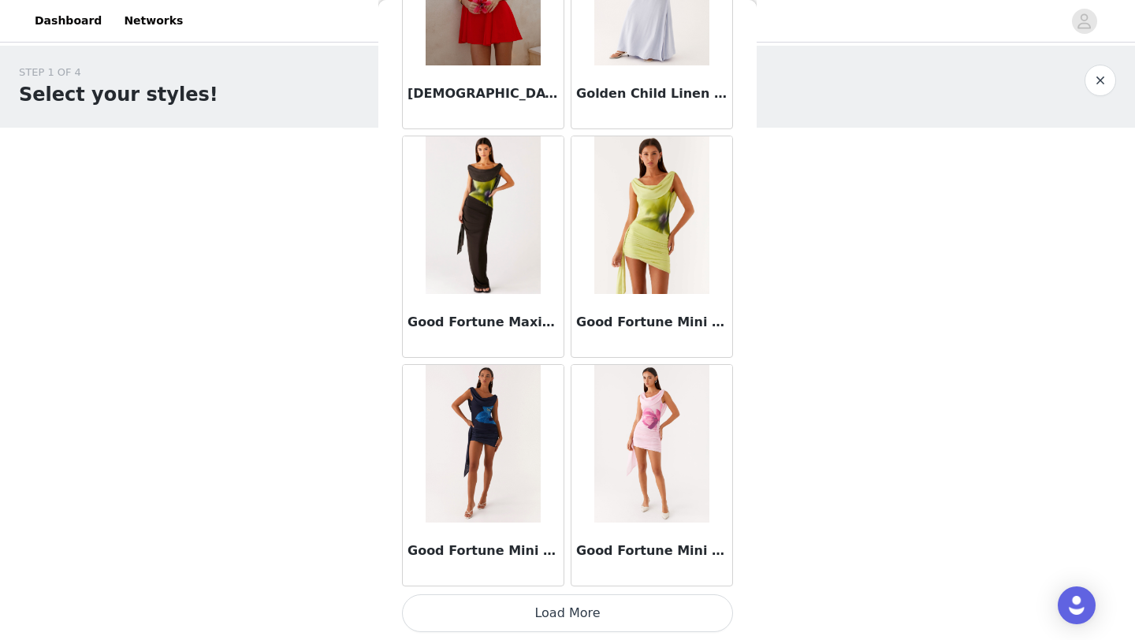
click at [585, 604] on button "Load More" at bounding box center [567, 613] width 331 height 38
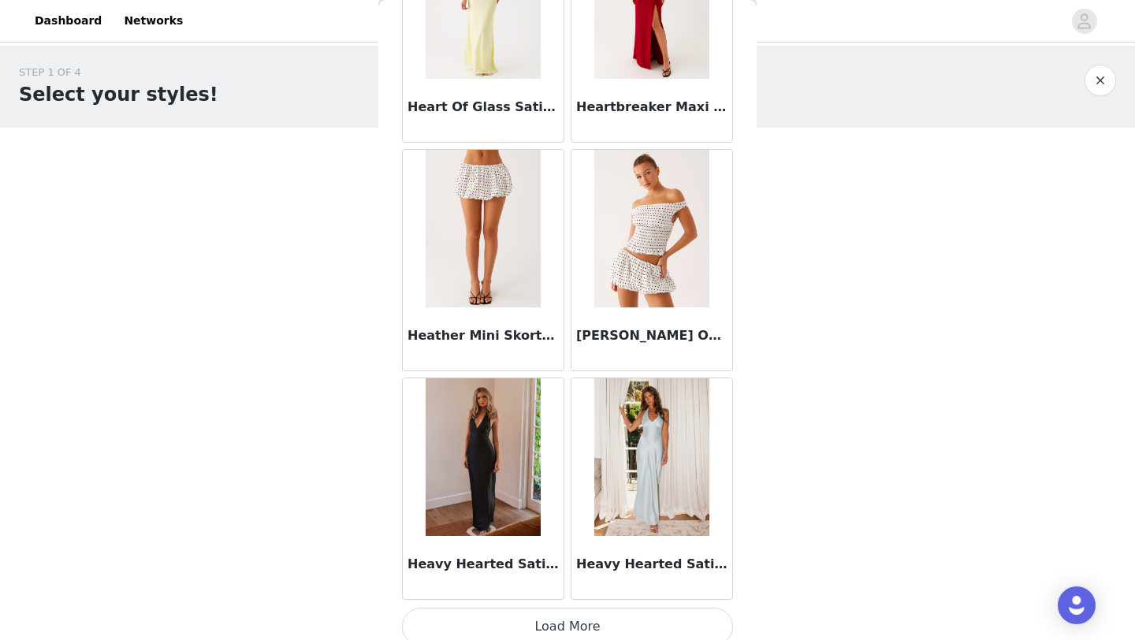
scroll to position [42898, 0]
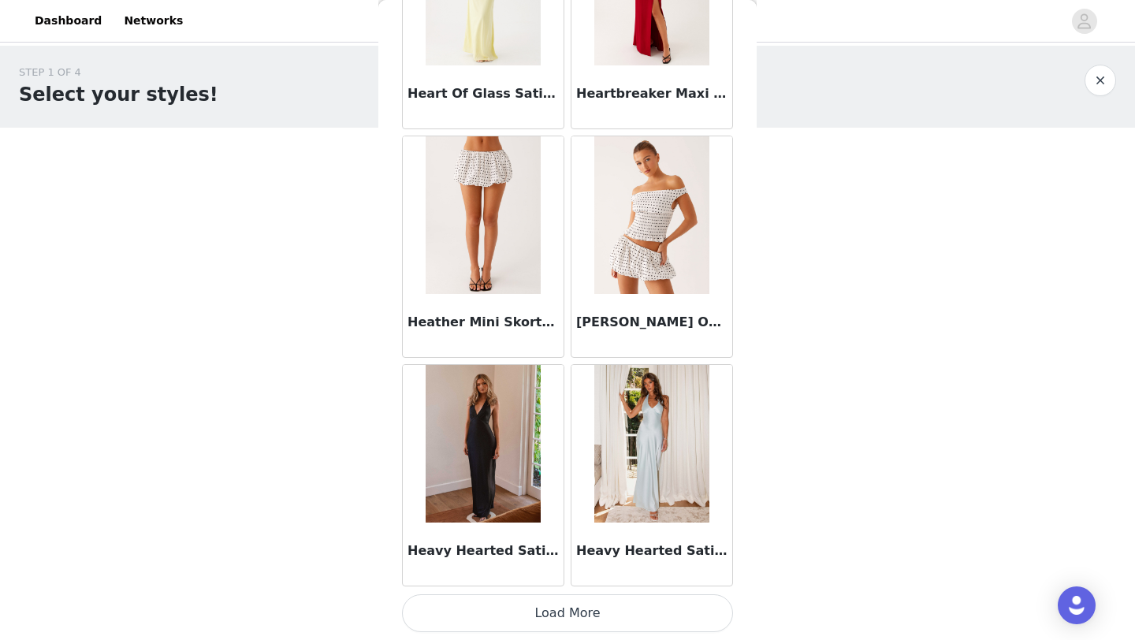
click at [569, 597] on button "Load More" at bounding box center [567, 613] width 331 height 38
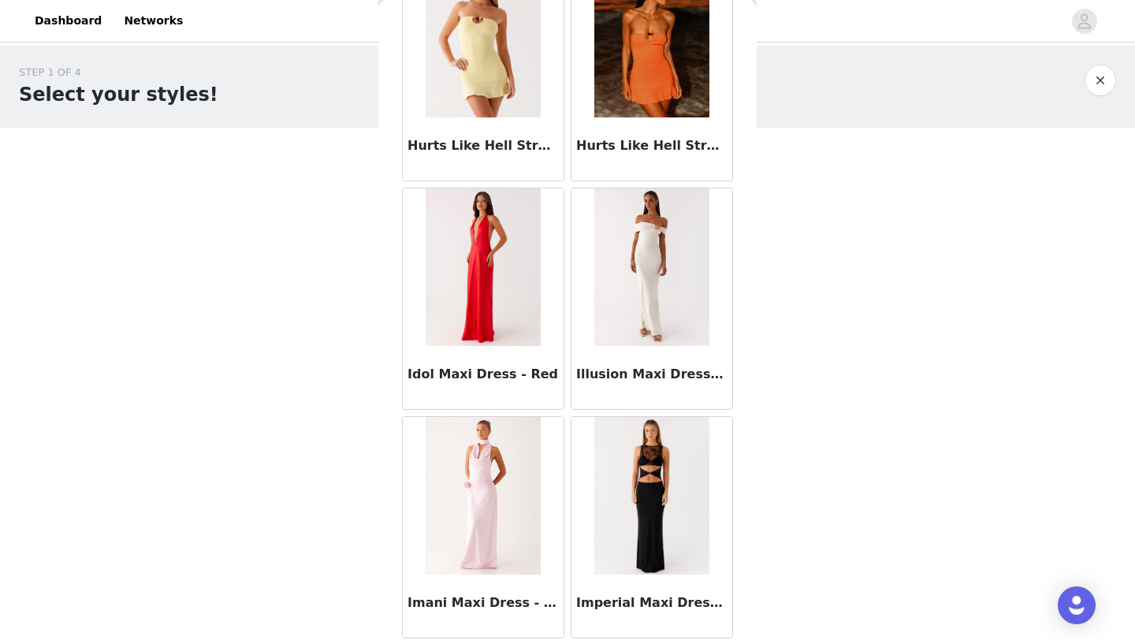
scroll to position [45182, 0]
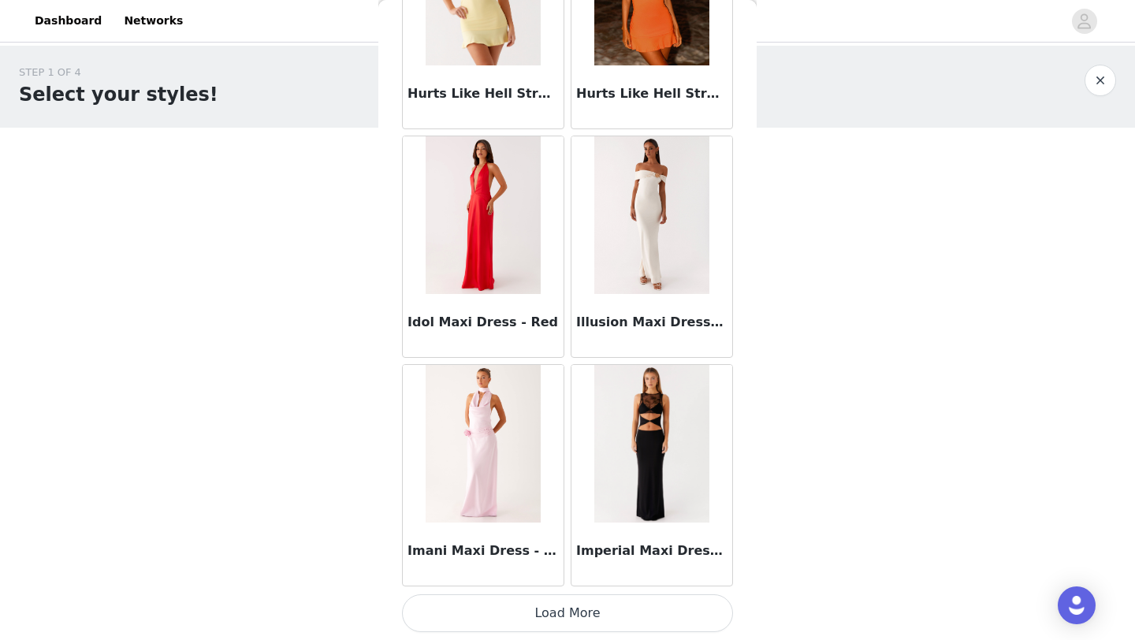
click at [571, 610] on button "Load More" at bounding box center [567, 613] width 331 height 38
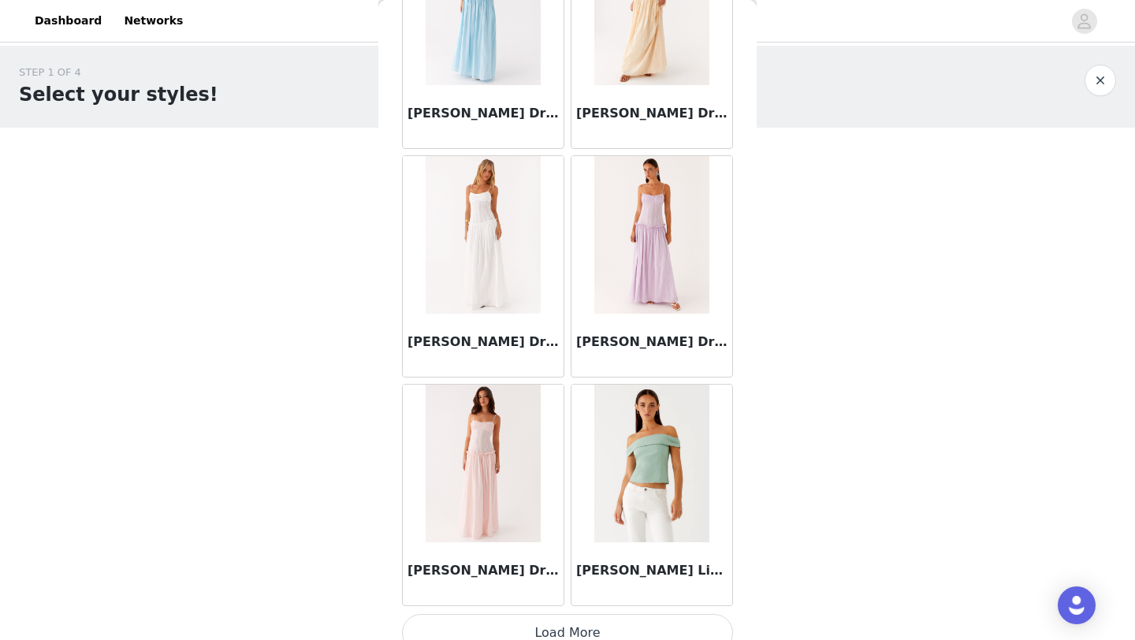
scroll to position [47467, 0]
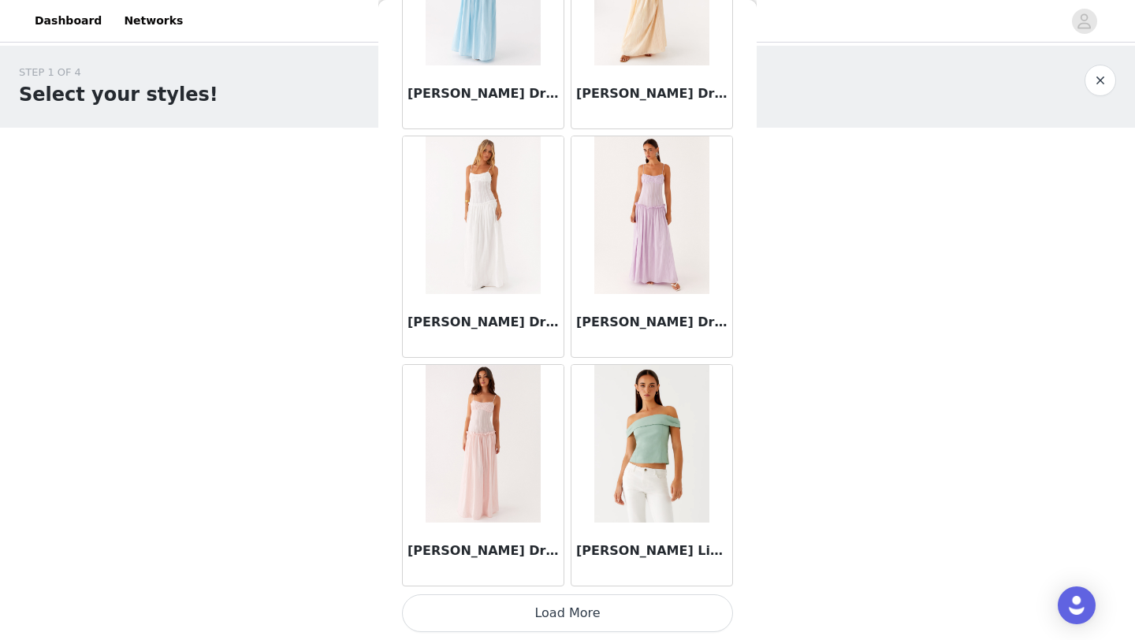
click at [601, 629] on button "Load More" at bounding box center [567, 613] width 331 height 38
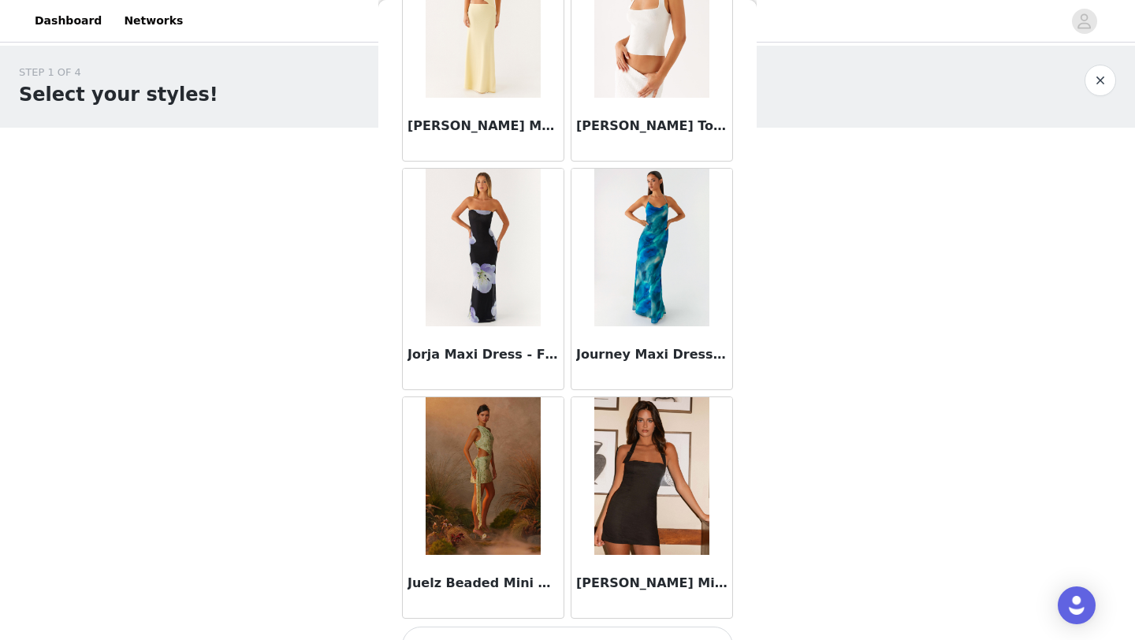
scroll to position [49752, 0]
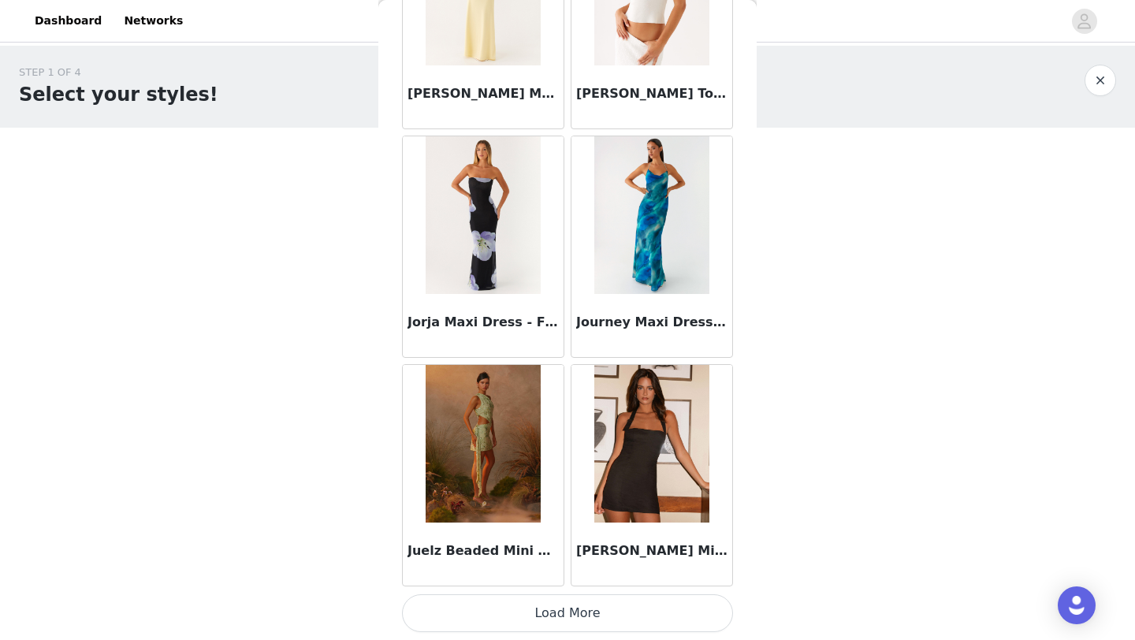
click at [664, 604] on button "Load More" at bounding box center [567, 613] width 331 height 38
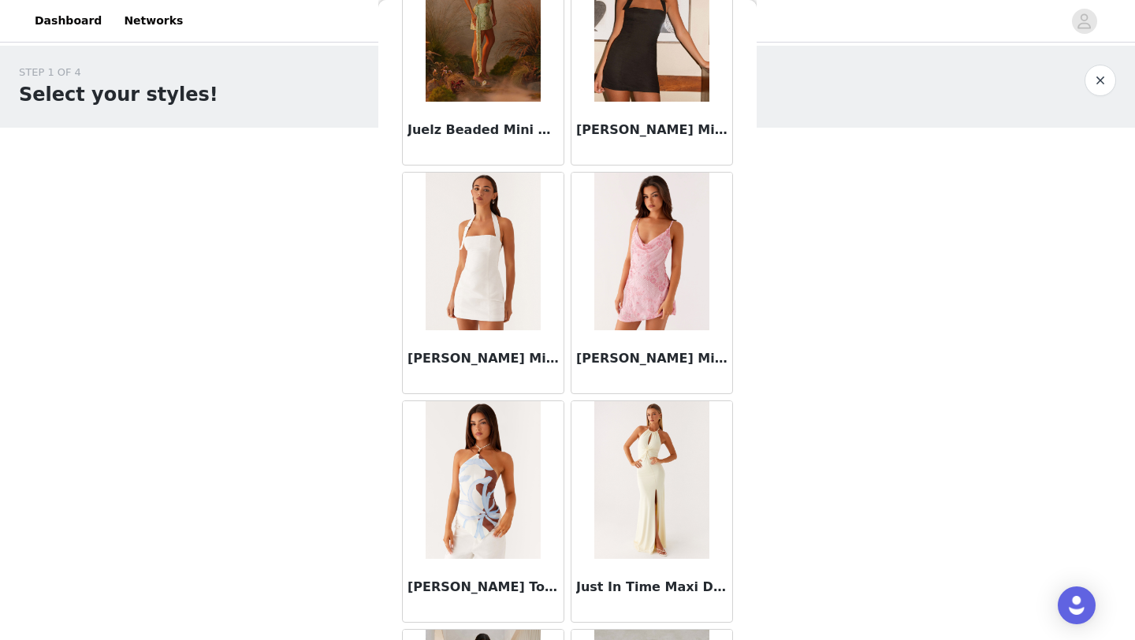
scroll to position [50302, 0]
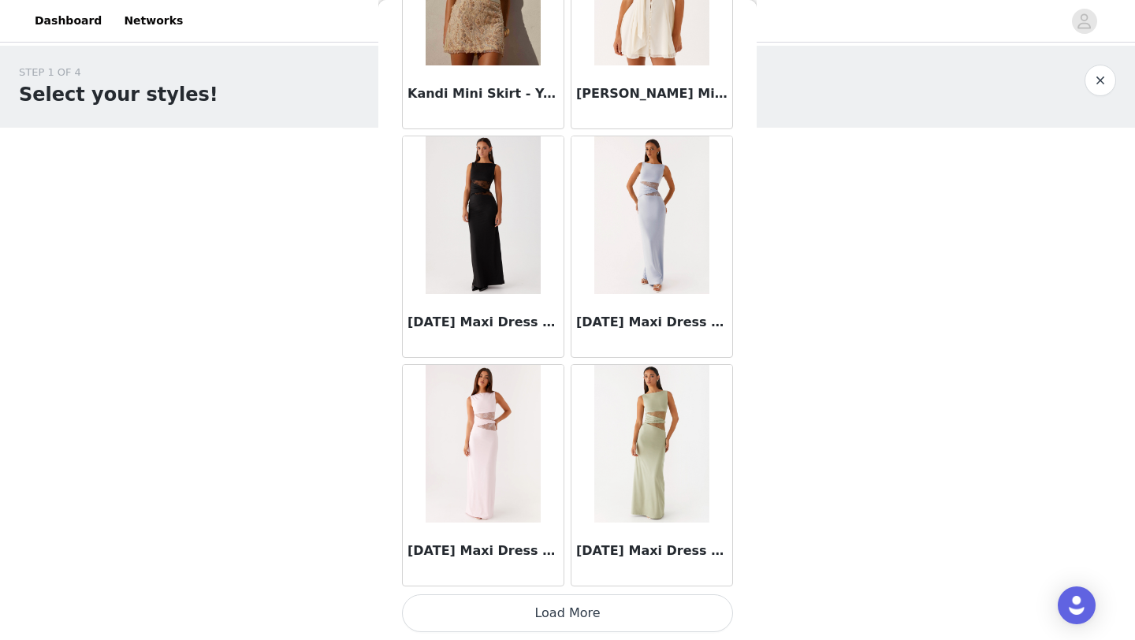
click at [605, 615] on button "Load More" at bounding box center [567, 613] width 331 height 38
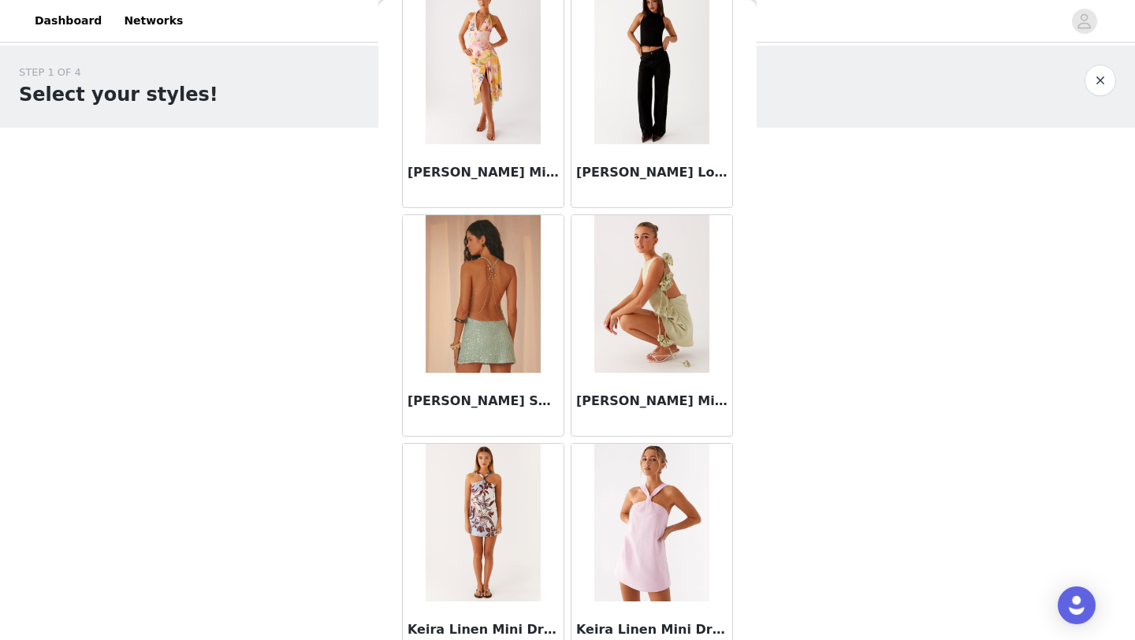
scroll to position [53301, 0]
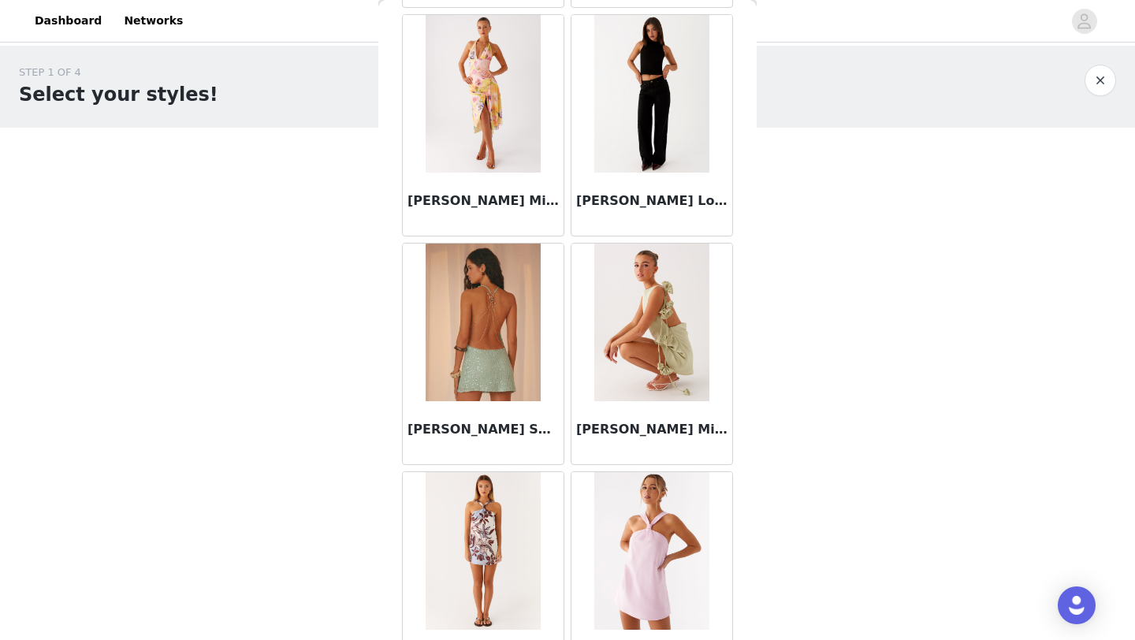
click at [637, 88] on img at bounding box center [651, 94] width 114 height 158
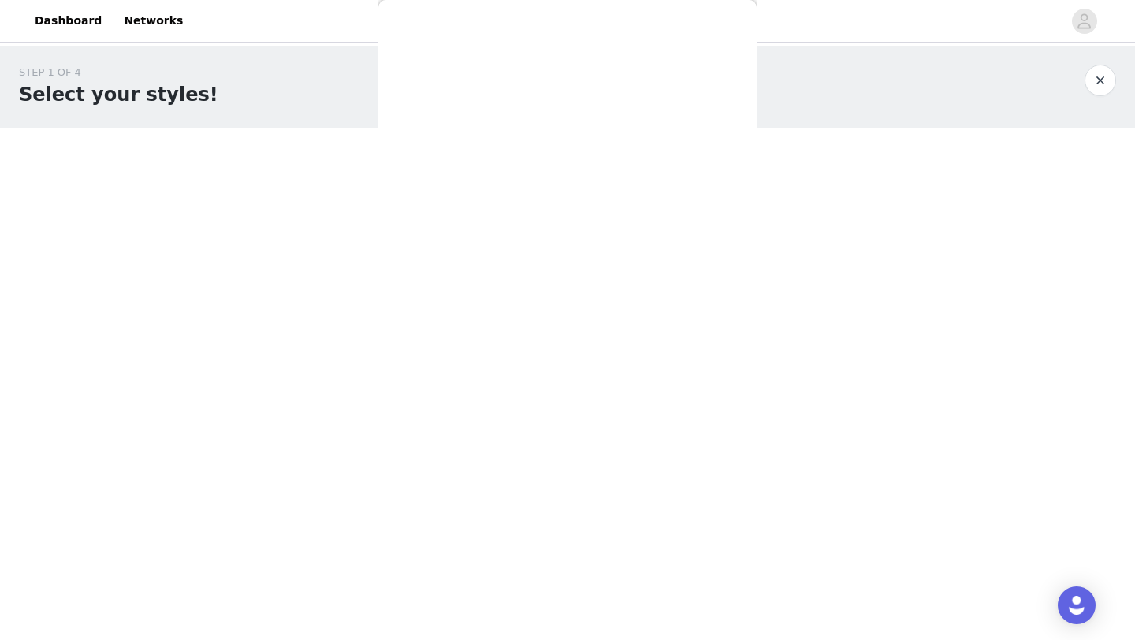
scroll to position [0, 0]
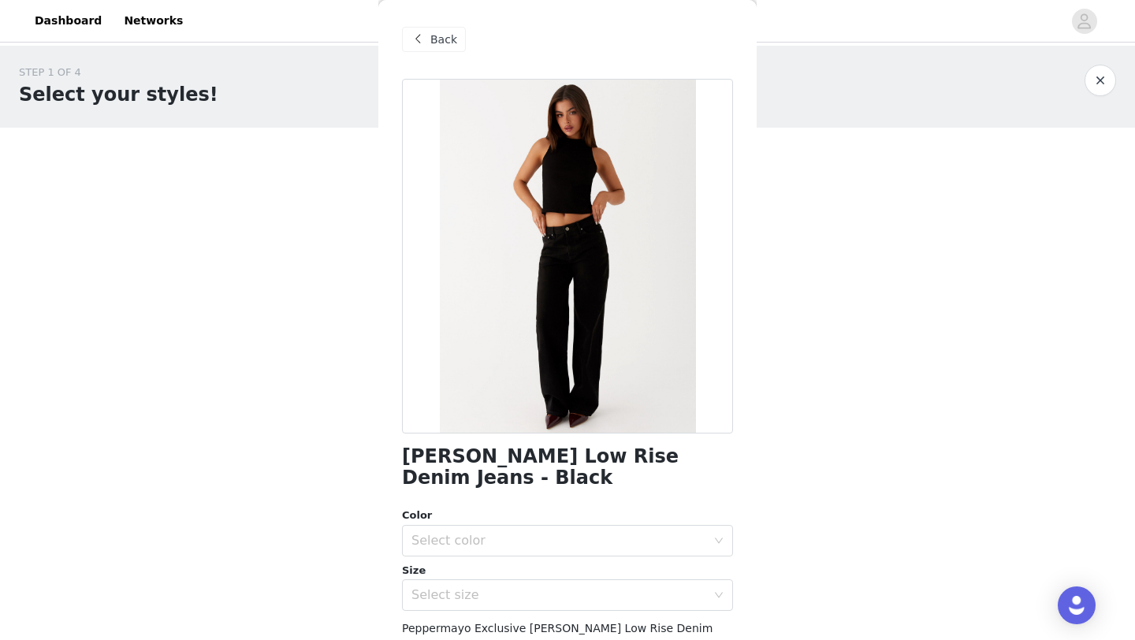
click at [444, 36] on span "Back" at bounding box center [443, 40] width 27 height 17
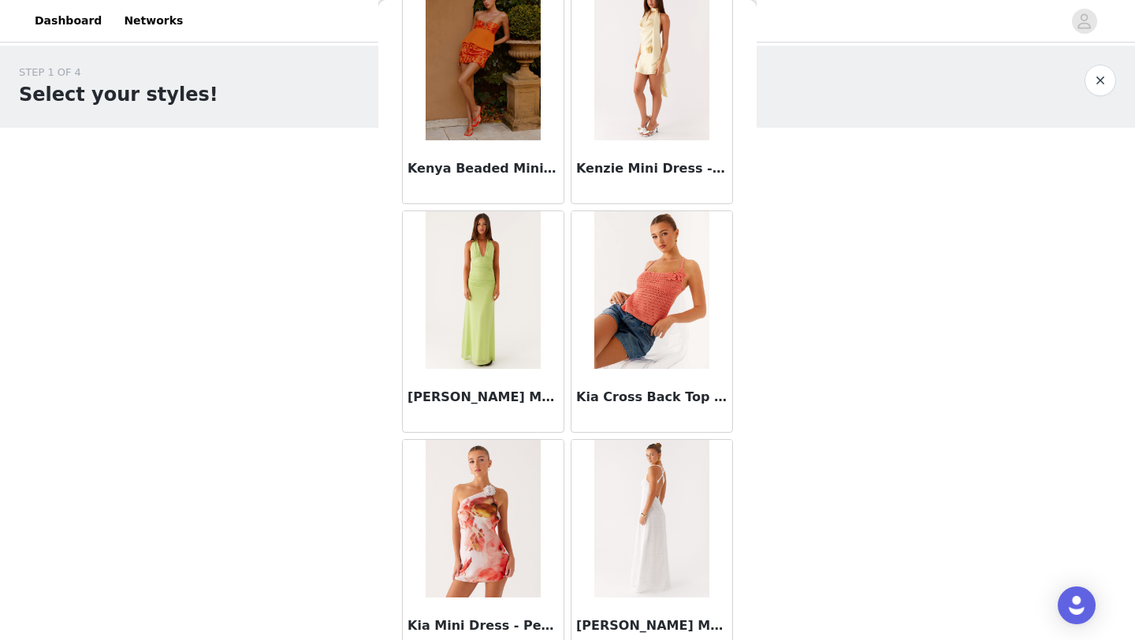
scroll to position [54322, 0]
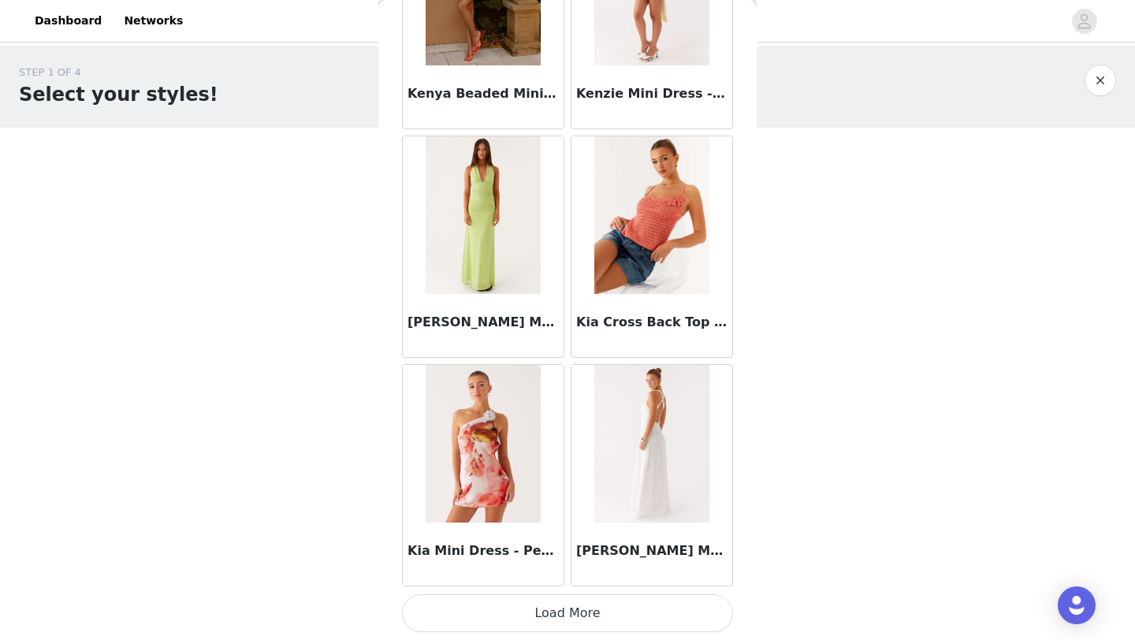
click at [540, 600] on button "Load More" at bounding box center [567, 613] width 331 height 38
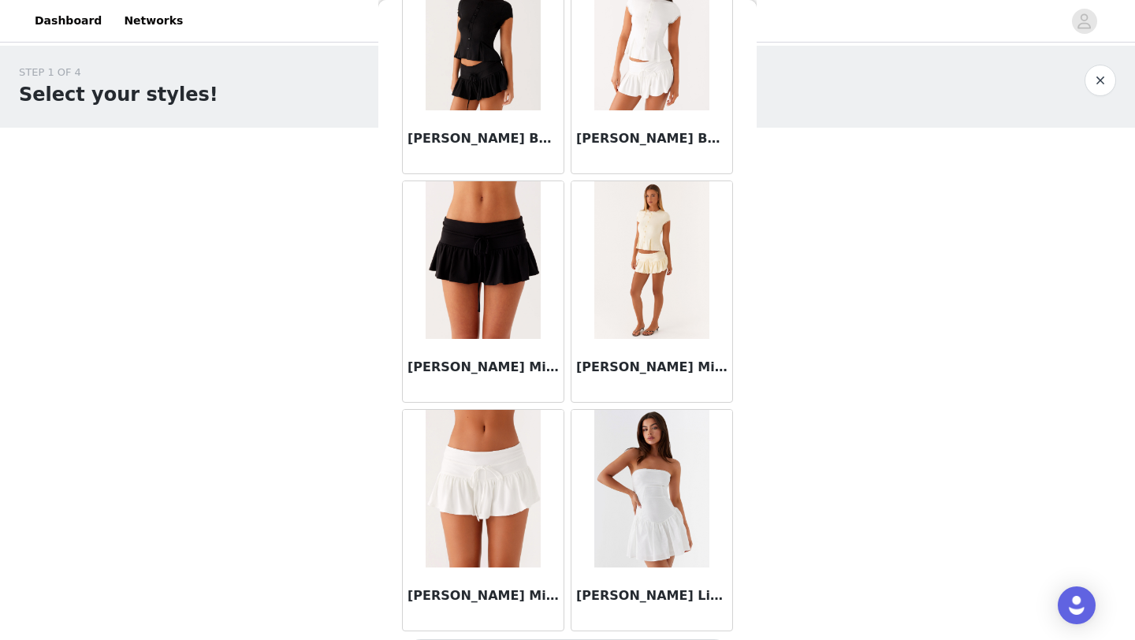
scroll to position [56607, 0]
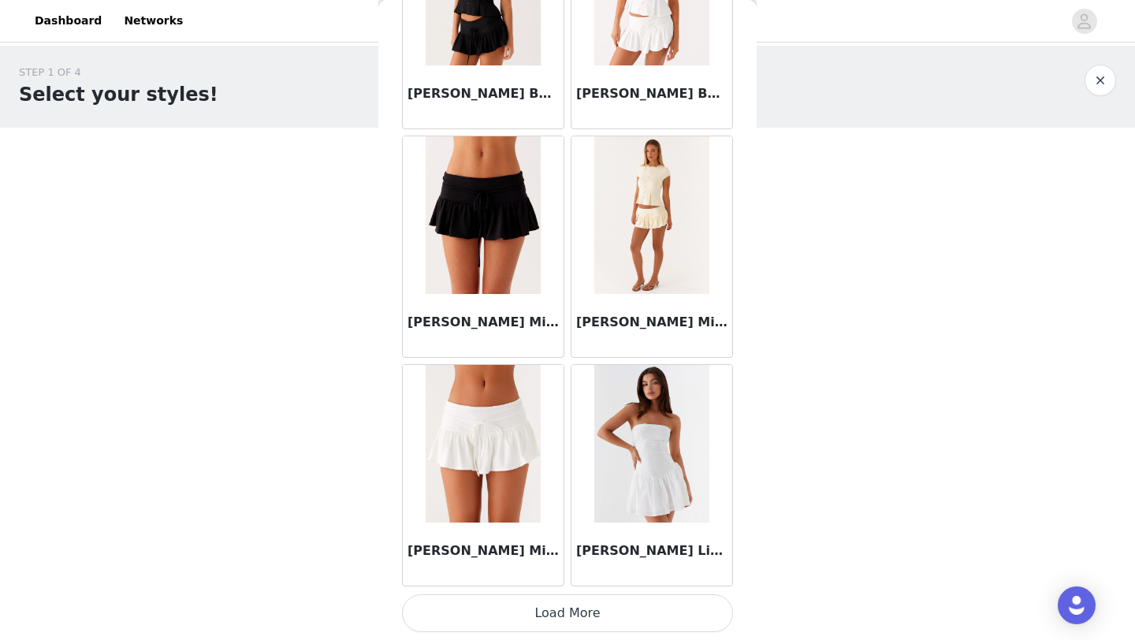
click at [507, 621] on button "Load More" at bounding box center [567, 613] width 331 height 38
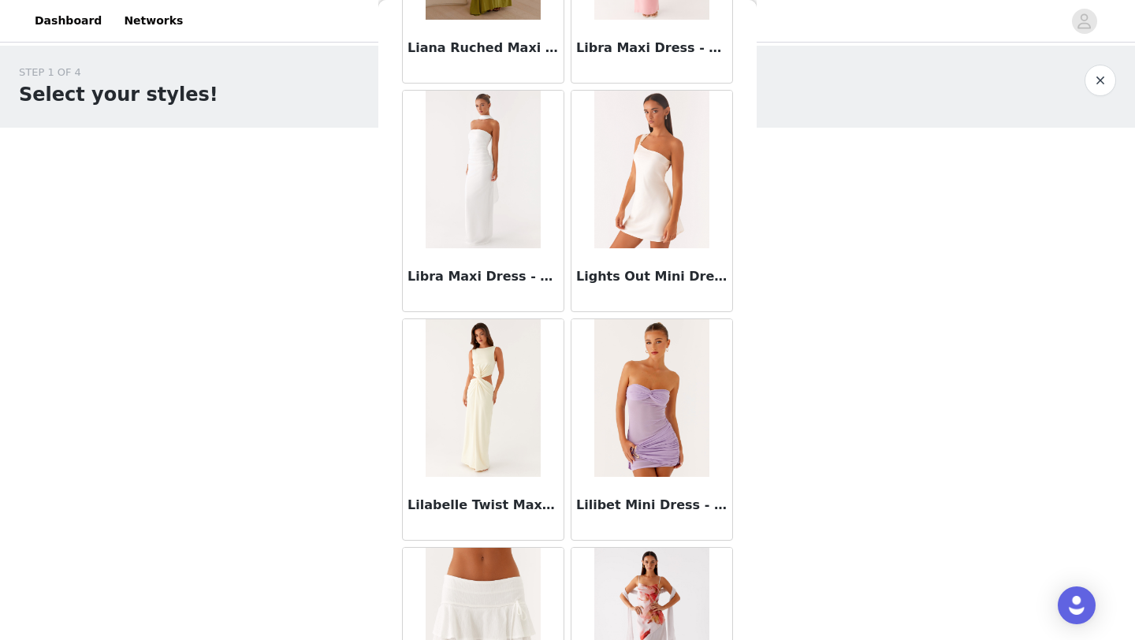
scroll to position [58891, 0]
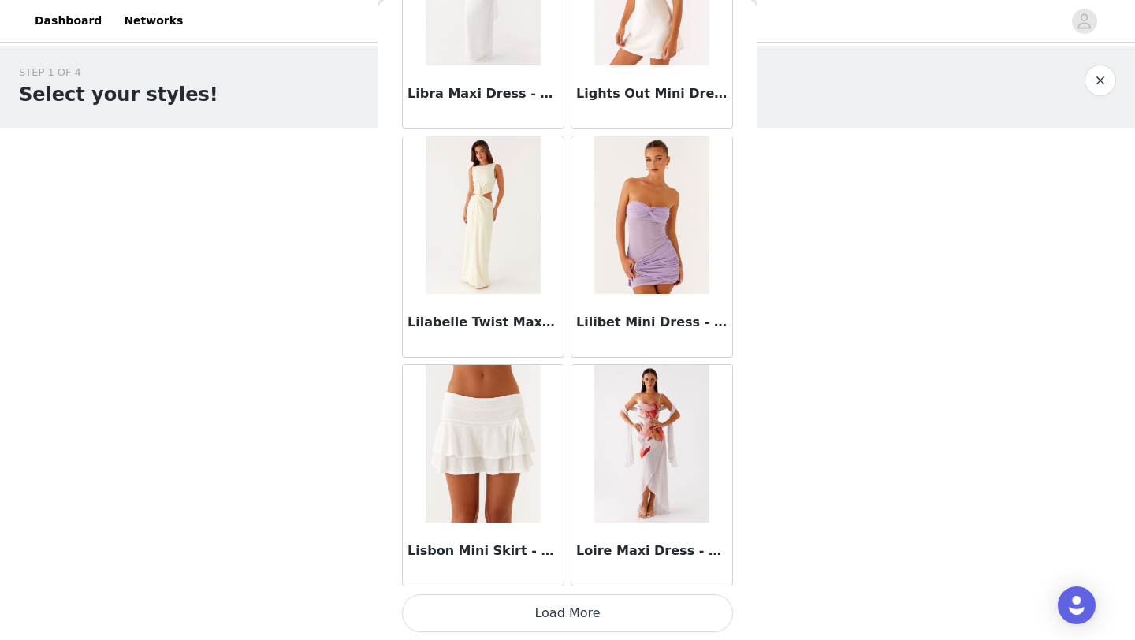
click at [578, 620] on button "Load More" at bounding box center [567, 613] width 331 height 38
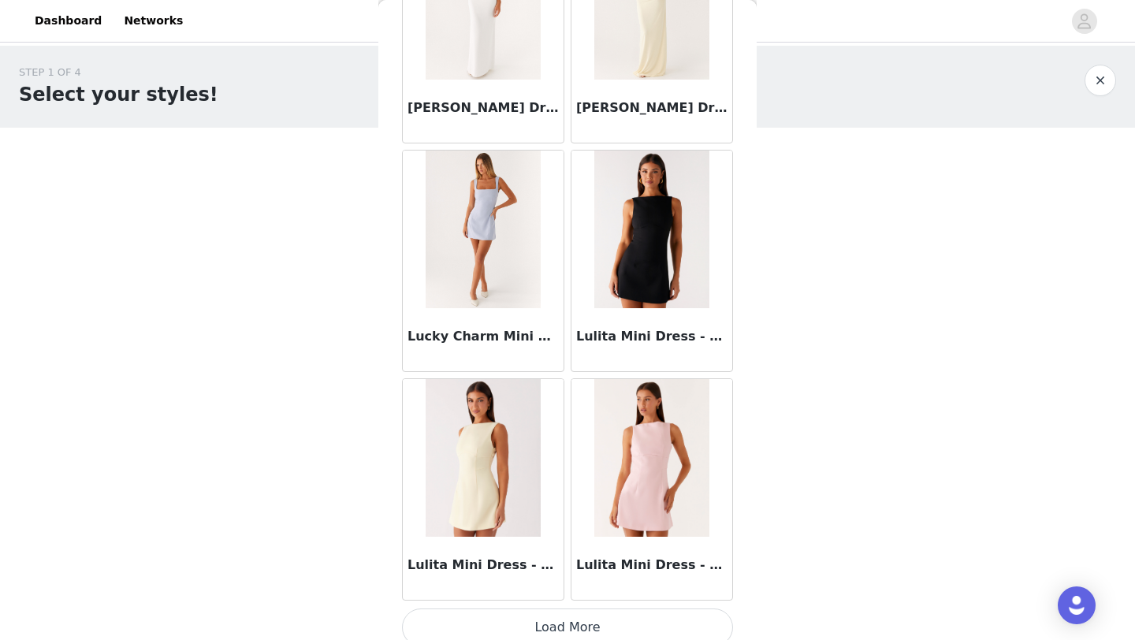
scroll to position [61176, 0]
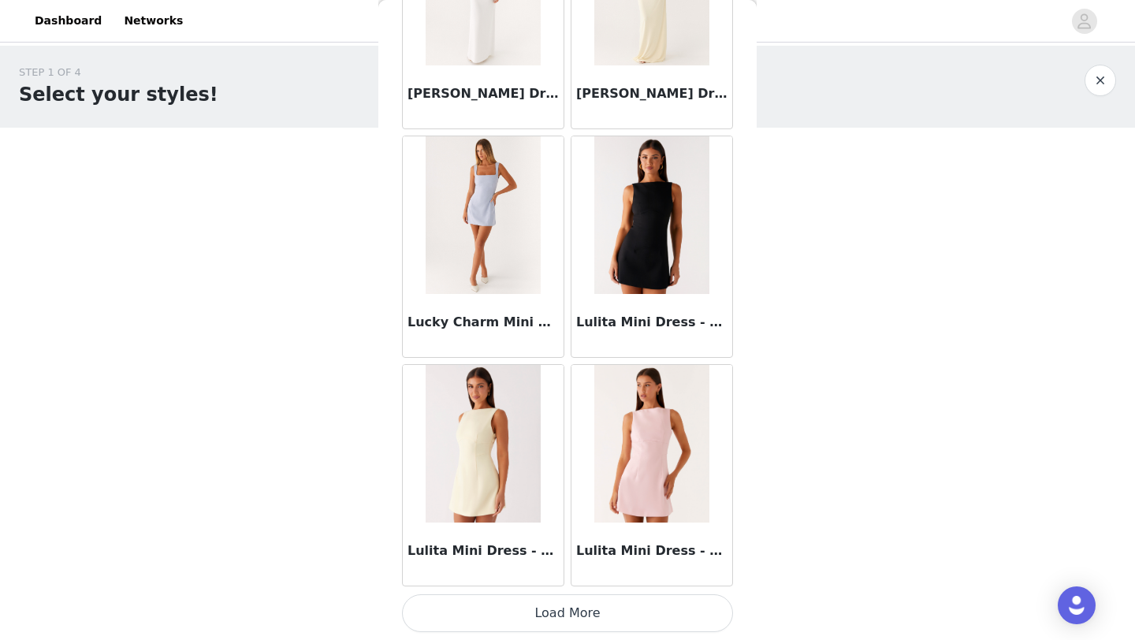
click at [571, 611] on button "Load More" at bounding box center [567, 613] width 331 height 38
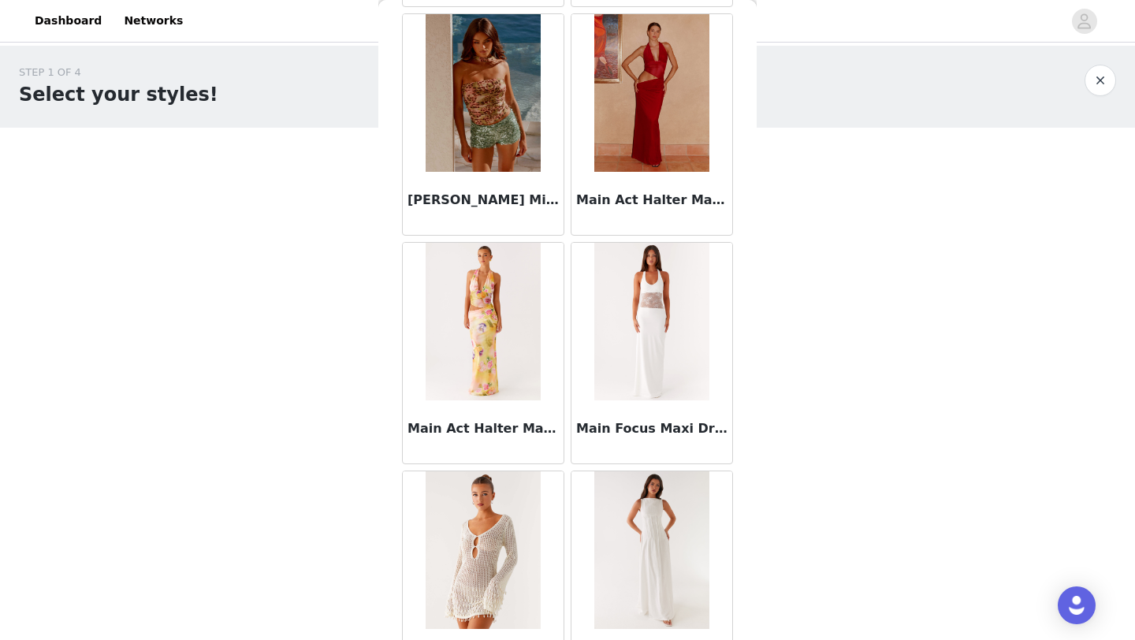
scroll to position [63461, 0]
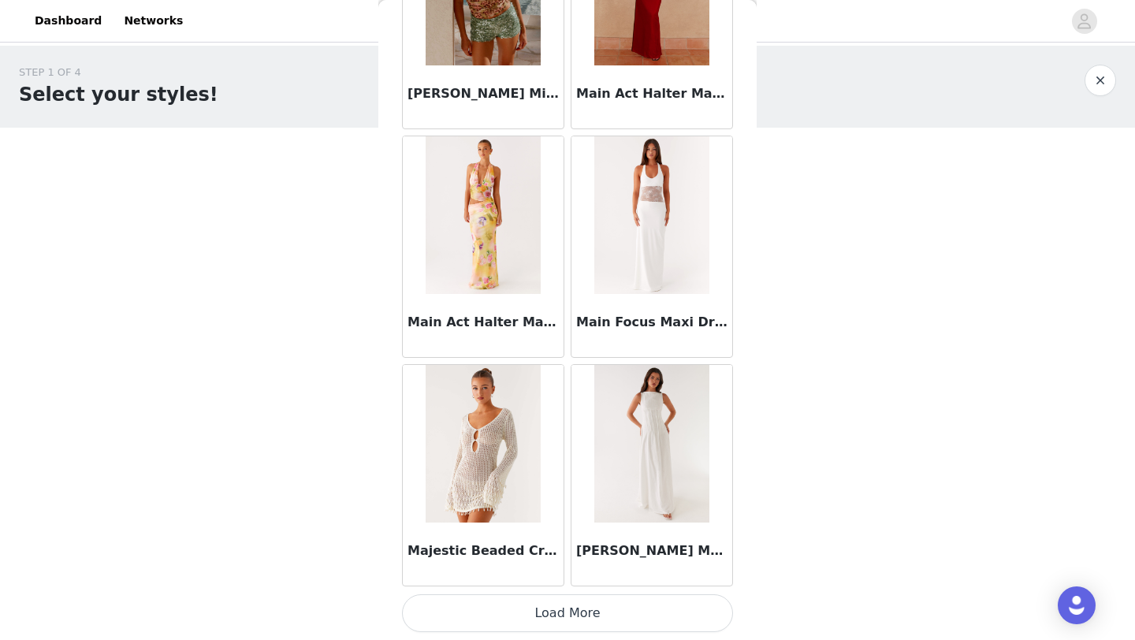
click at [584, 600] on button "Load More" at bounding box center [567, 613] width 331 height 38
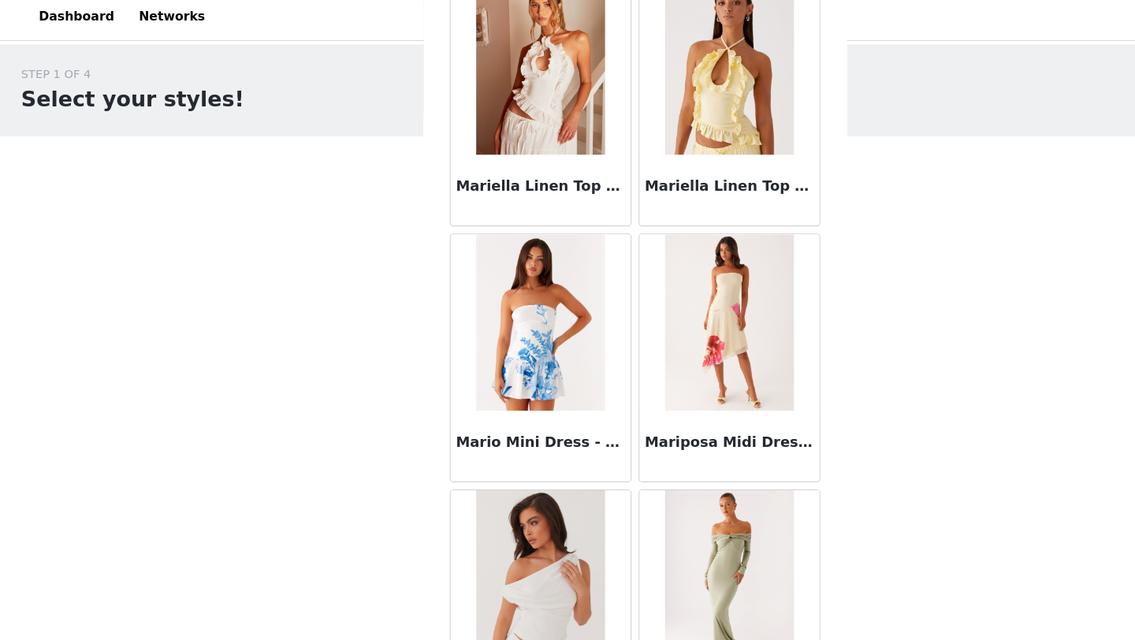
scroll to position [65746, 0]
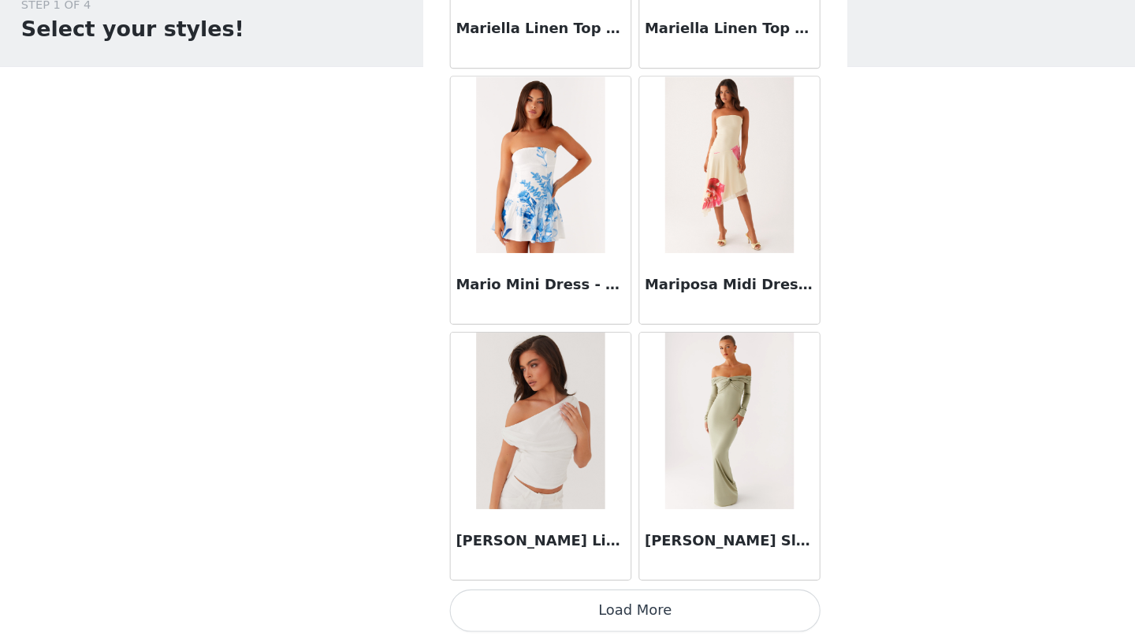
click at [578, 616] on button "Load More" at bounding box center [567, 613] width 331 height 38
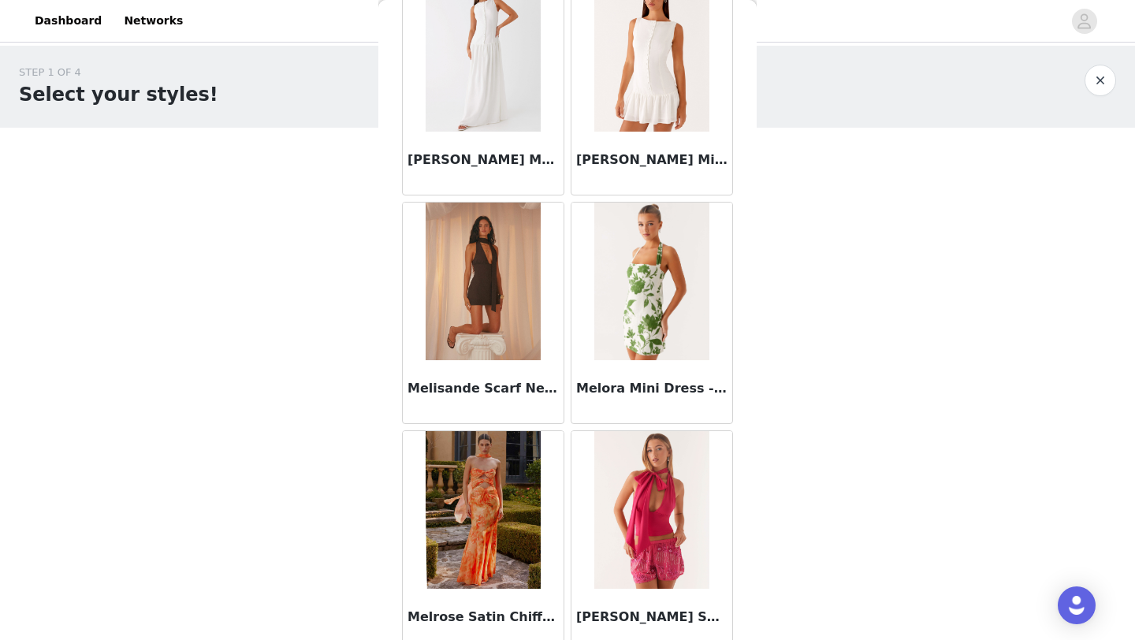
scroll to position [68031, 0]
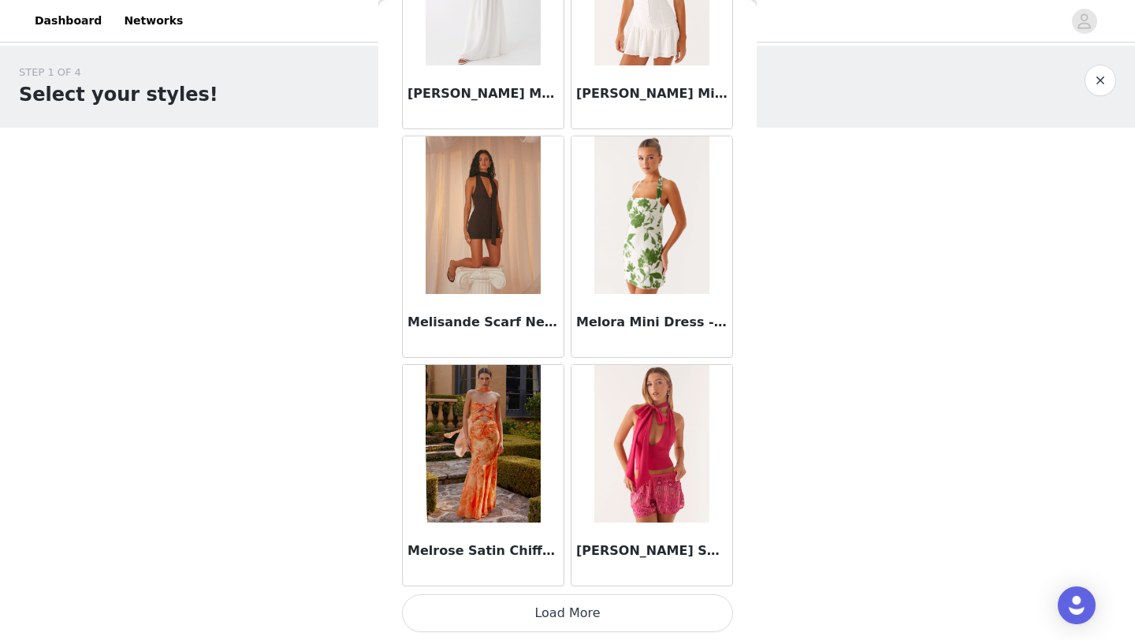
click at [562, 618] on button "Load More" at bounding box center [567, 613] width 331 height 38
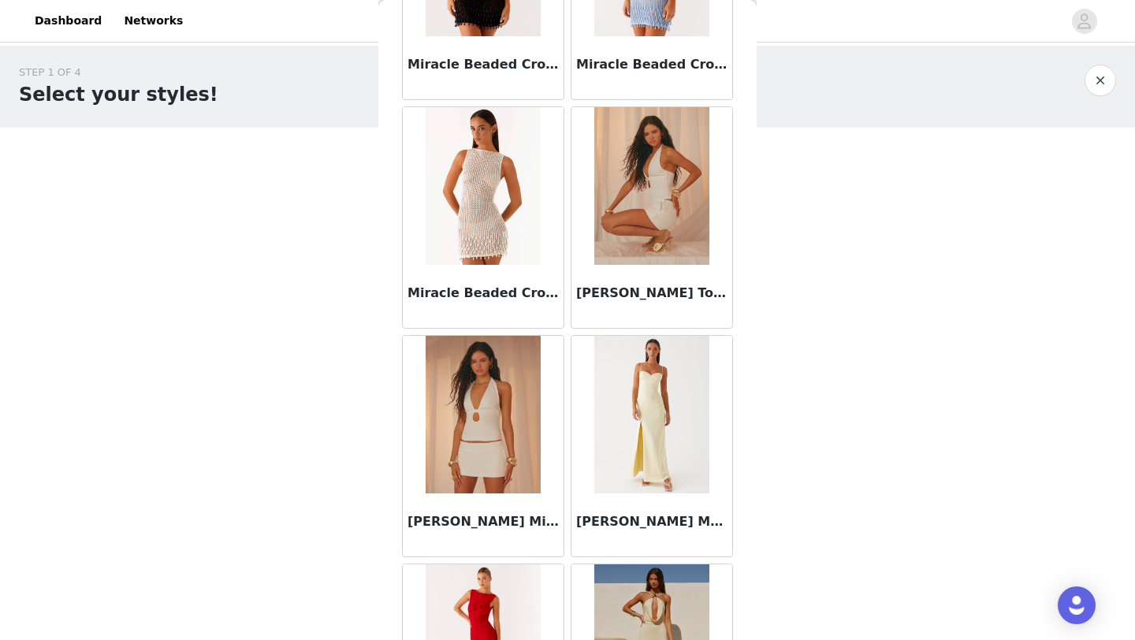
scroll to position [70315, 0]
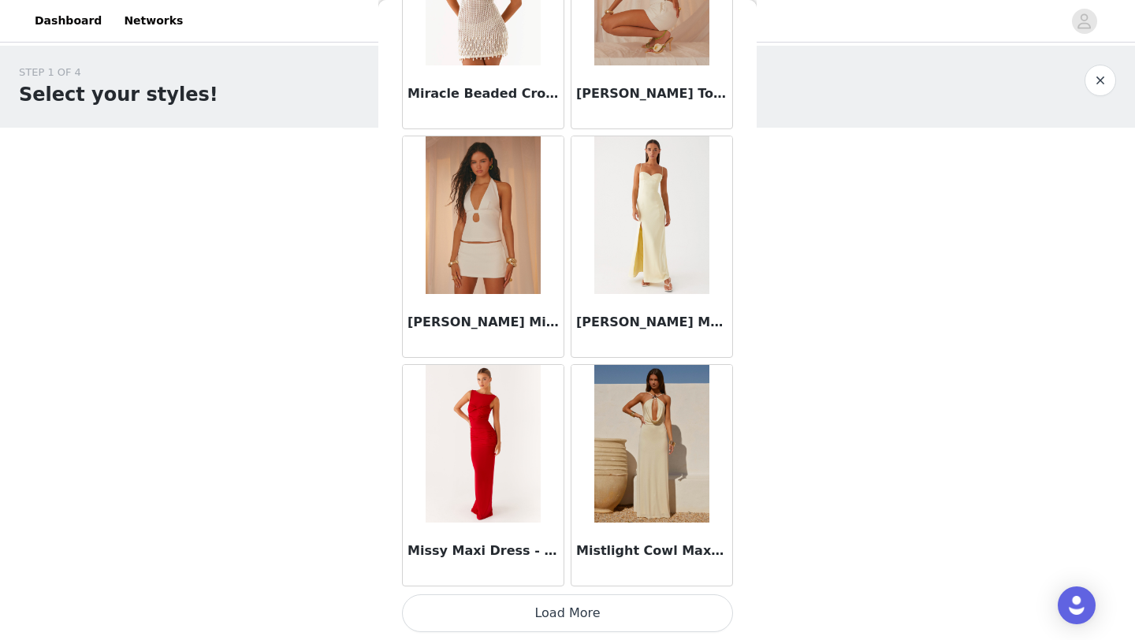
click at [573, 611] on button "Load More" at bounding box center [567, 613] width 331 height 38
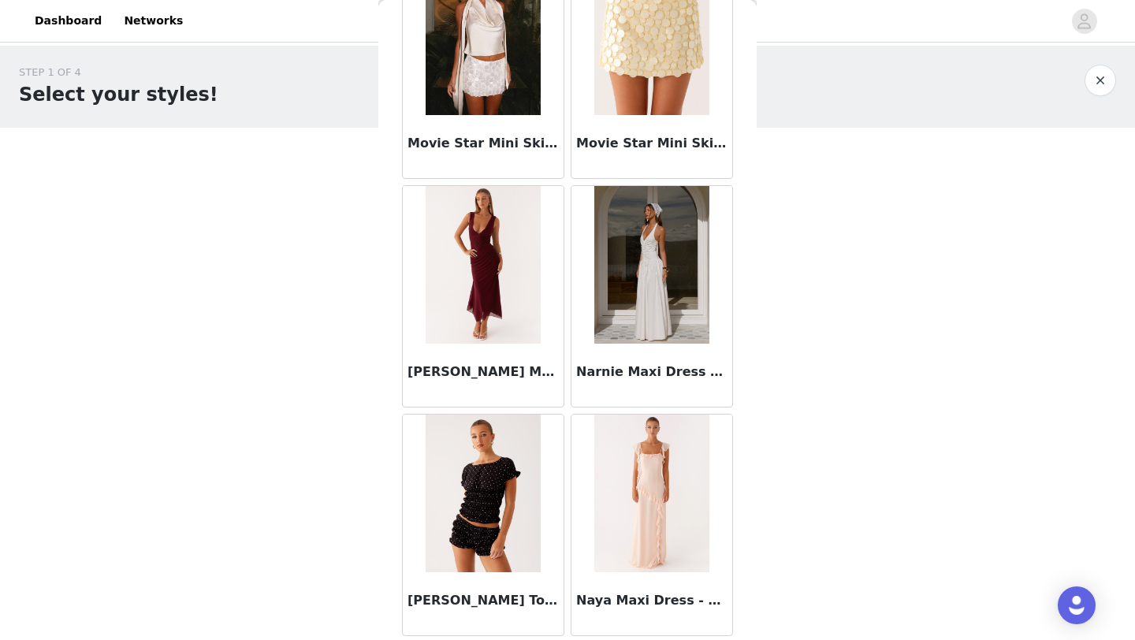
scroll to position [72600, 0]
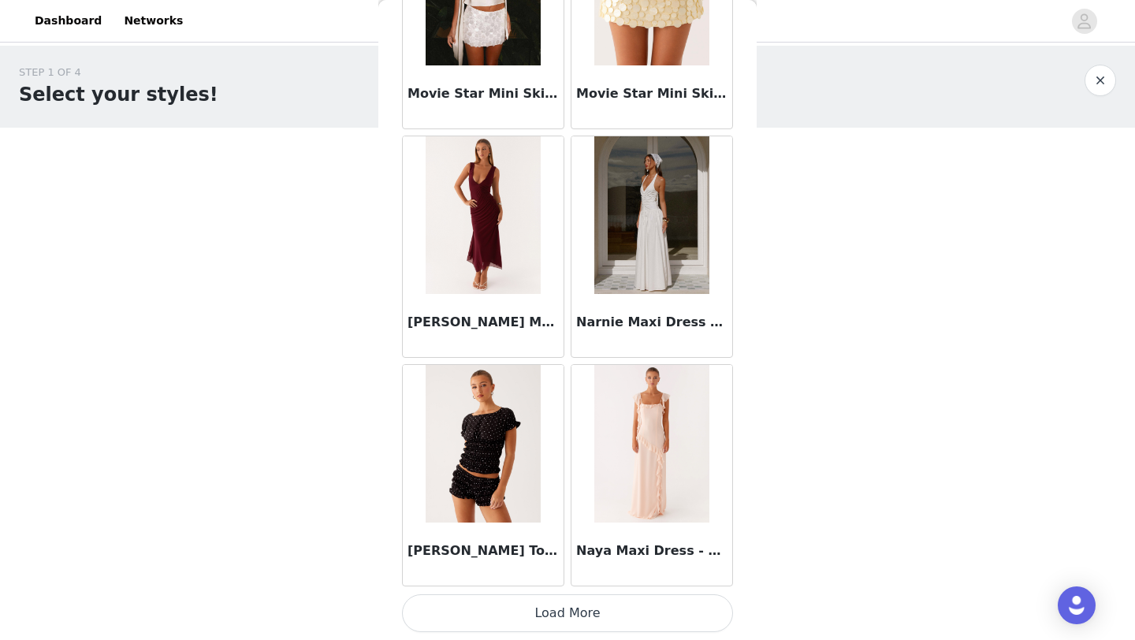
click at [508, 622] on button "Load More" at bounding box center [567, 613] width 331 height 38
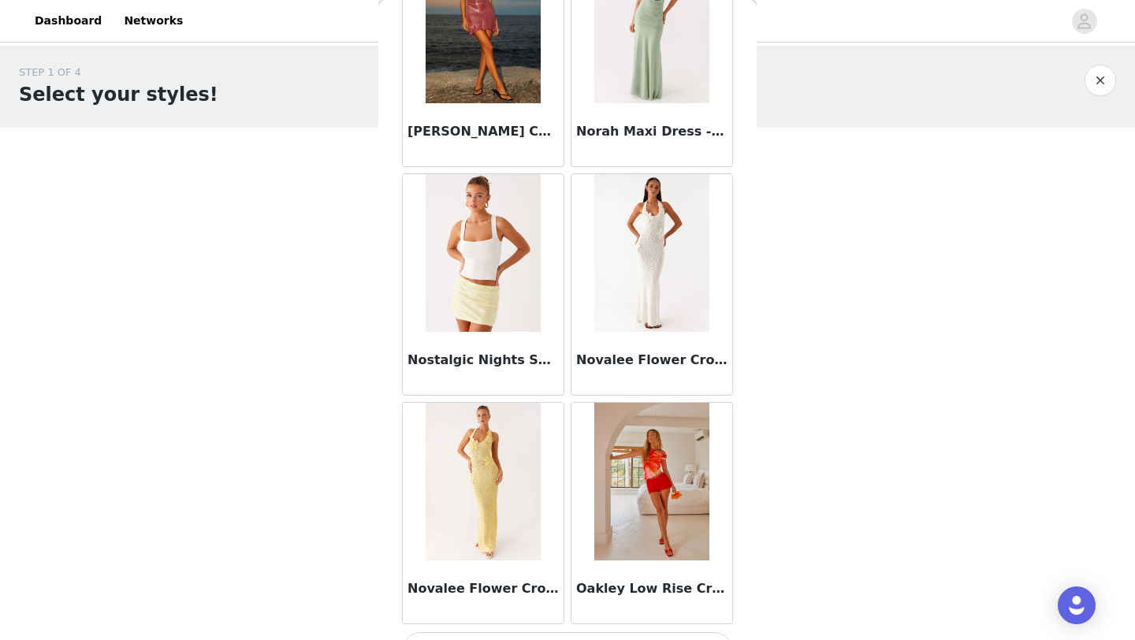
scroll to position [74885, 0]
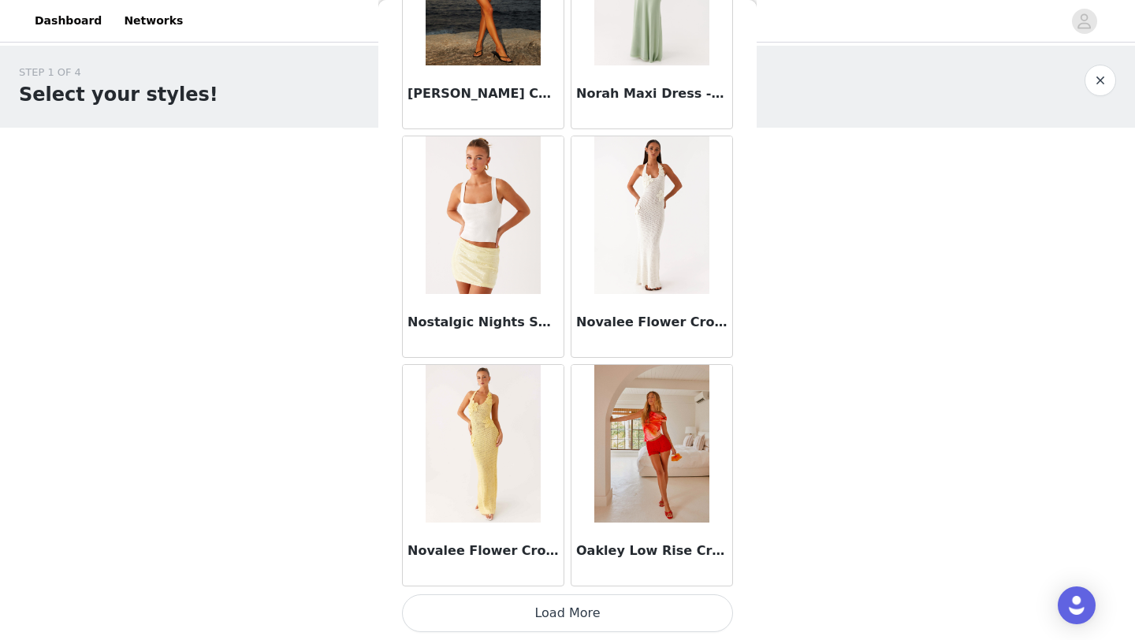
click at [549, 607] on button "Load More" at bounding box center [567, 613] width 331 height 38
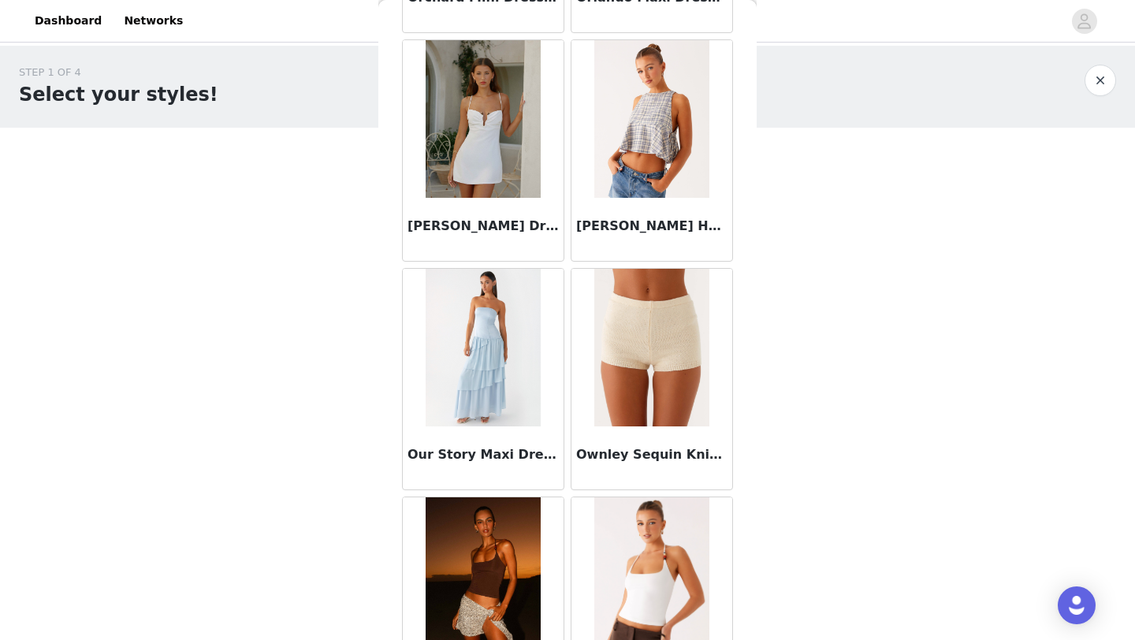
scroll to position [77170, 0]
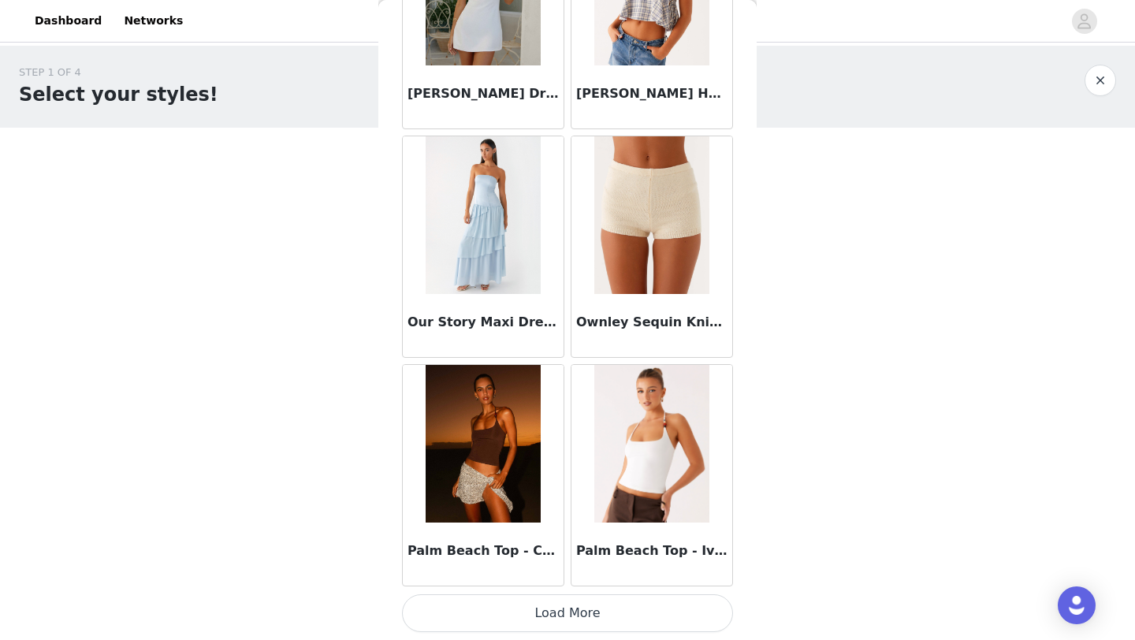
click at [574, 626] on button "Load More" at bounding box center [567, 613] width 331 height 38
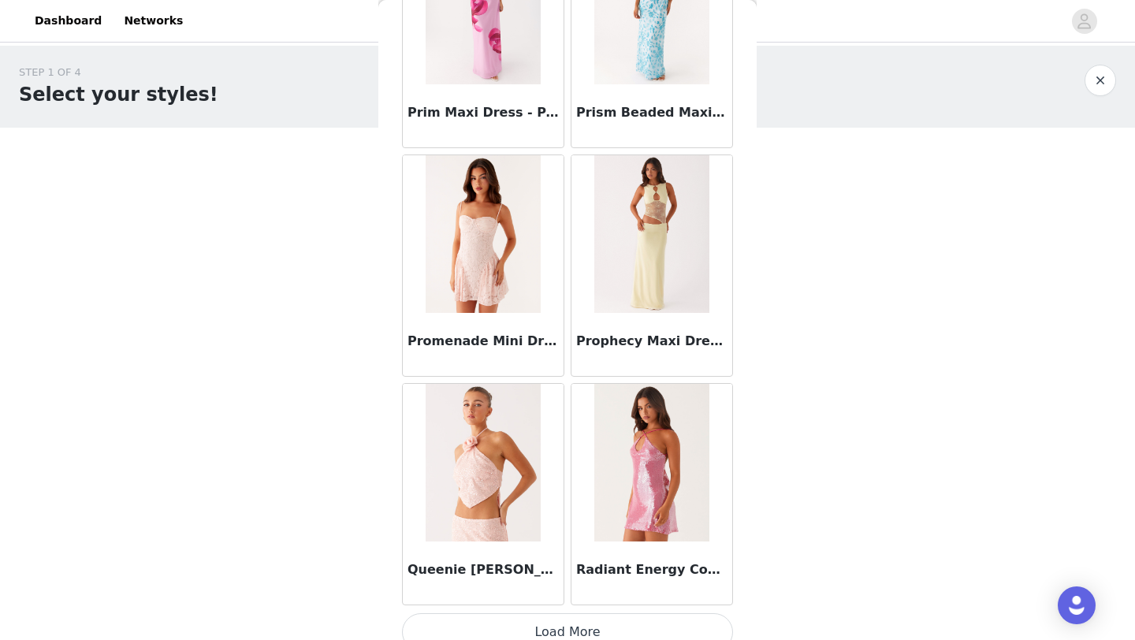
scroll to position [79455, 0]
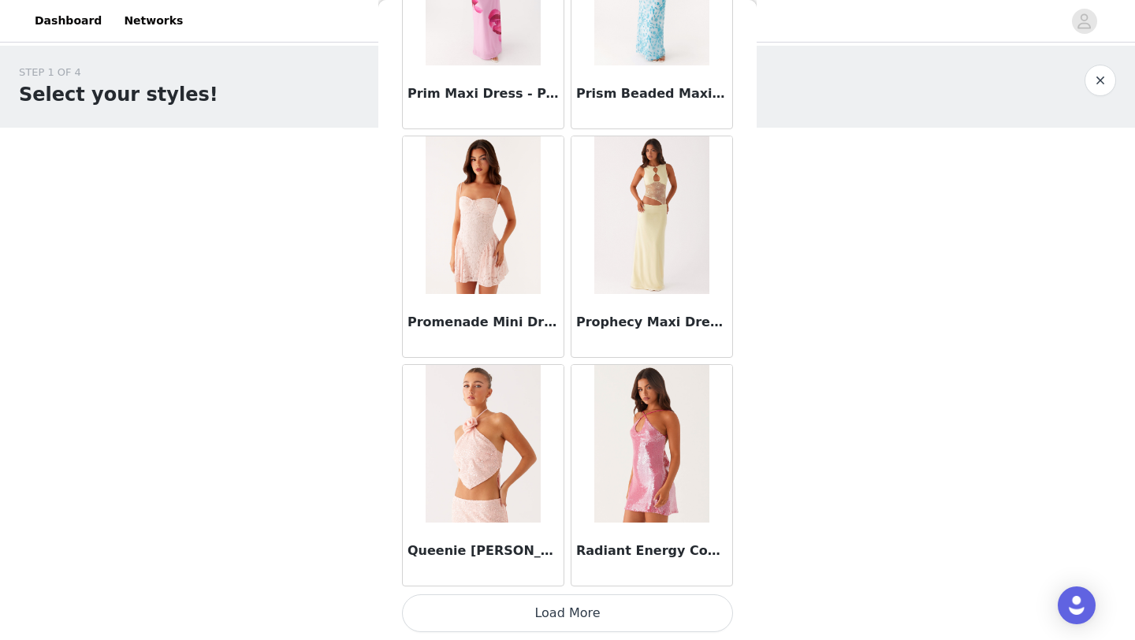
click at [575, 610] on button "Load More" at bounding box center [567, 613] width 331 height 38
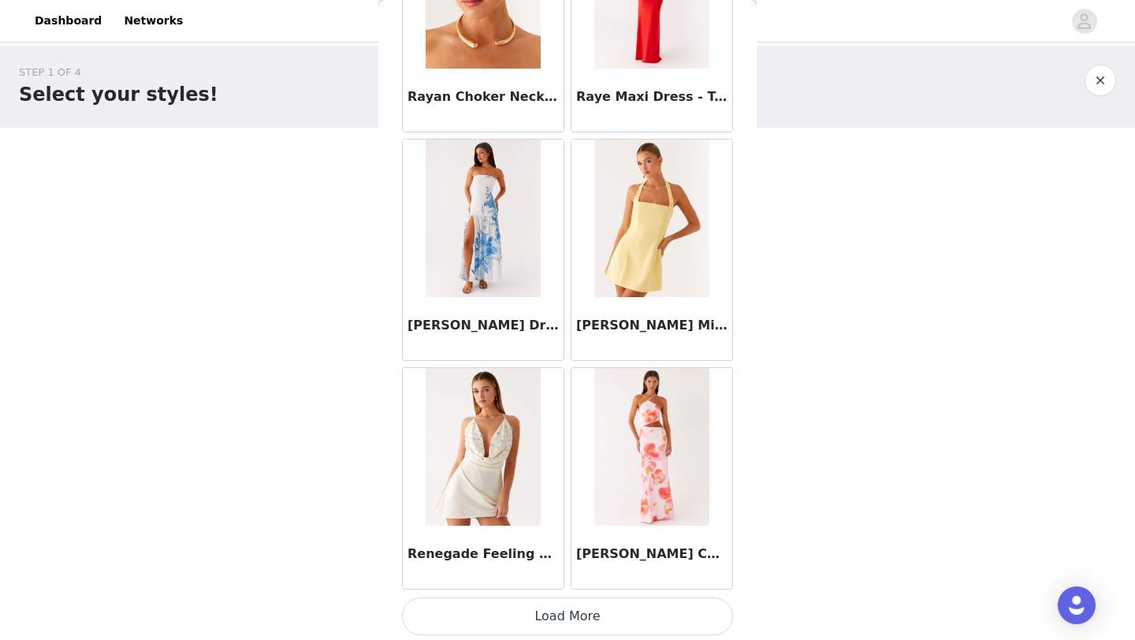
scroll to position [81739, 0]
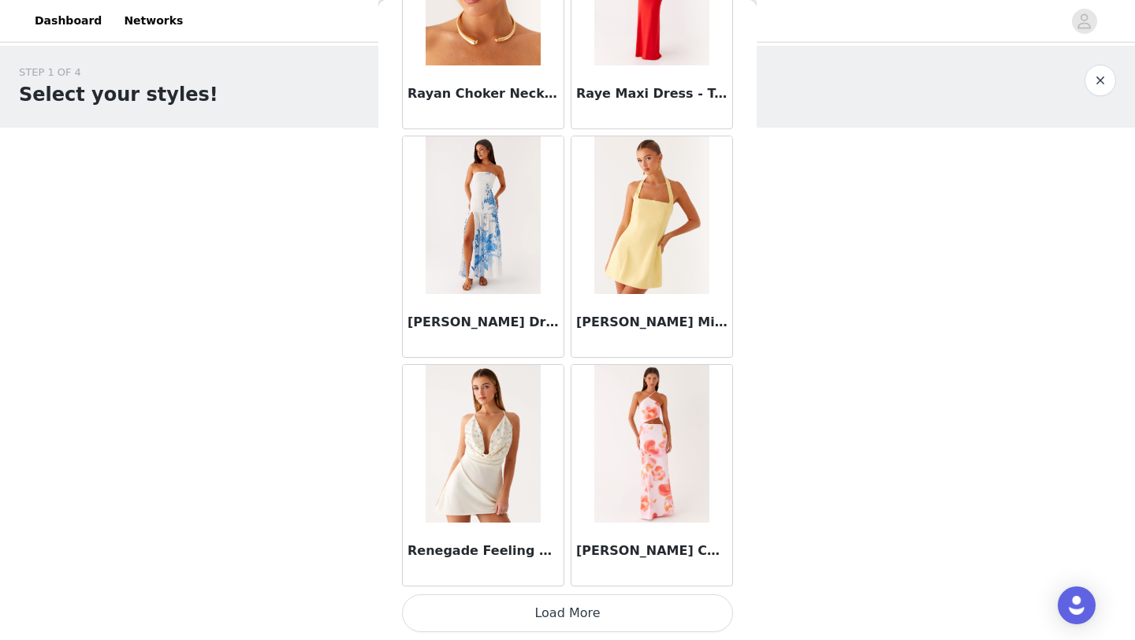
click at [566, 621] on button "Load More" at bounding box center [567, 613] width 331 height 38
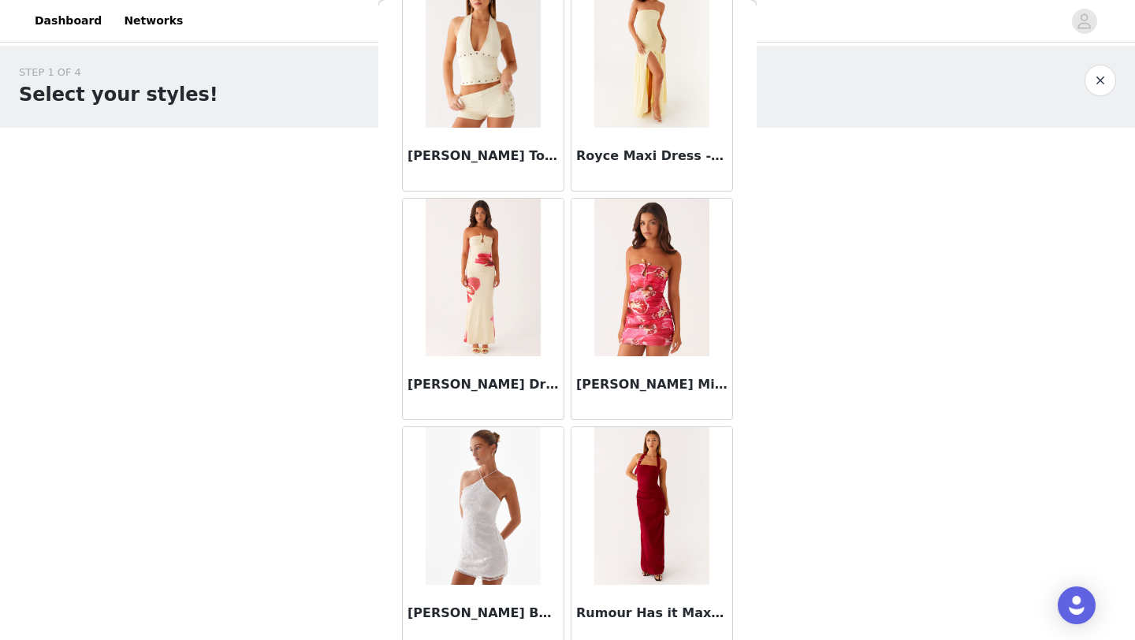
scroll to position [84024, 0]
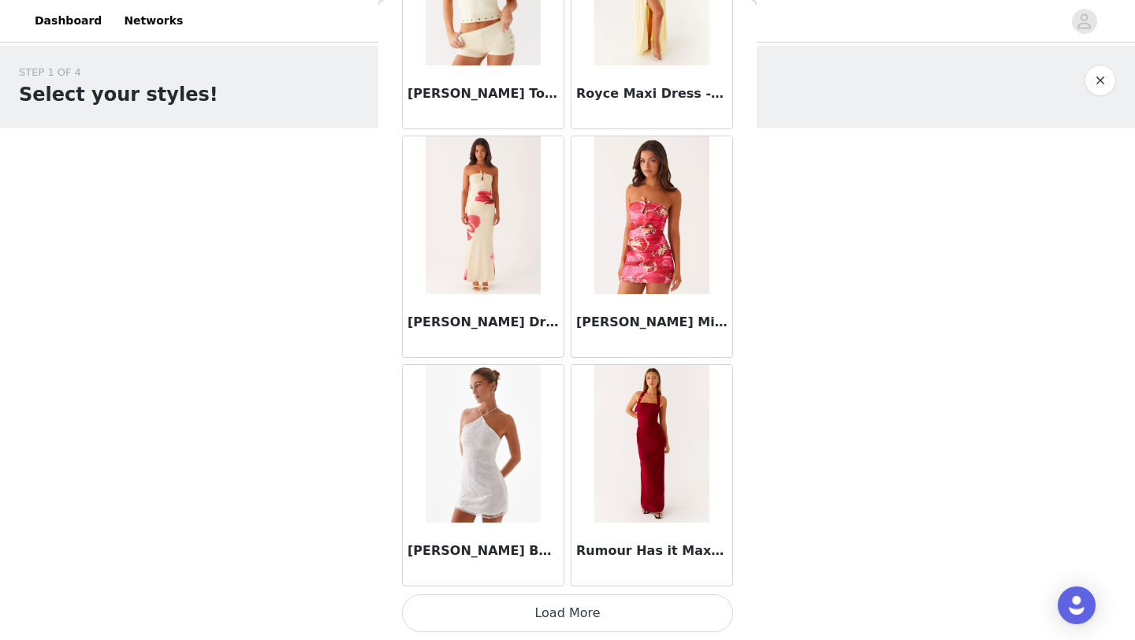
click at [610, 611] on button "Load More" at bounding box center [567, 613] width 331 height 38
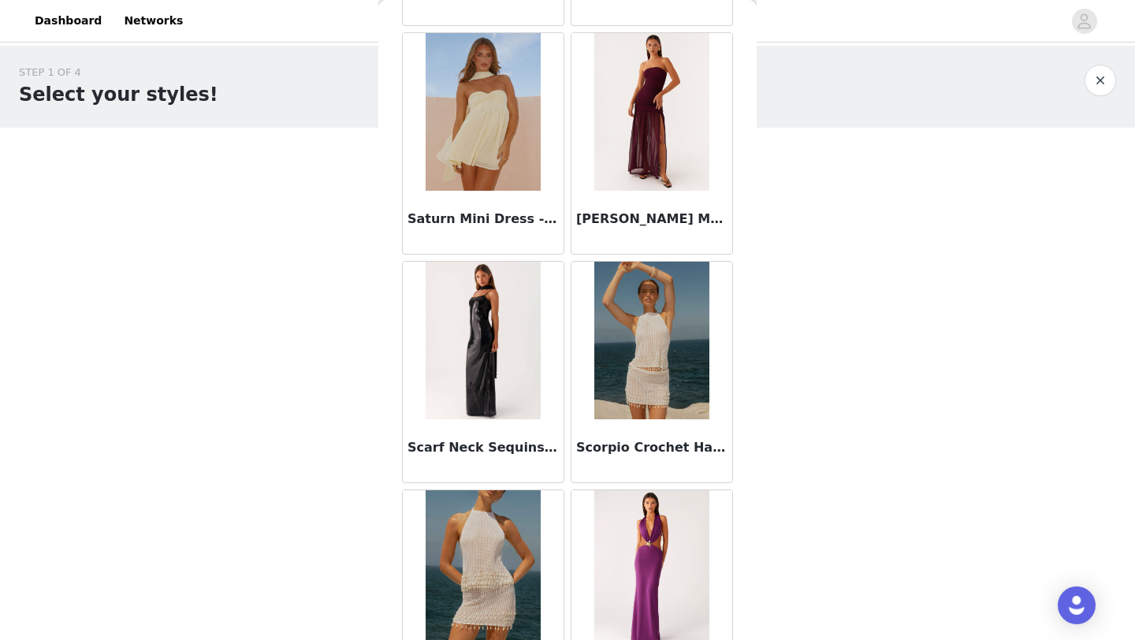
scroll to position [86309, 0]
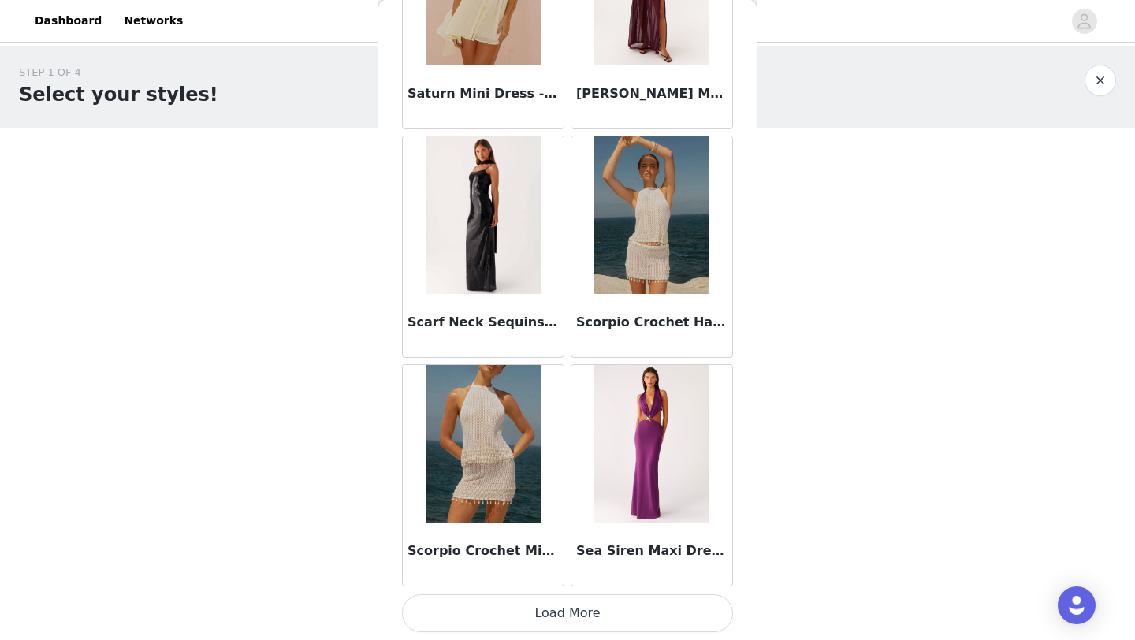
click at [541, 604] on button "Load More" at bounding box center [567, 613] width 331 height 38
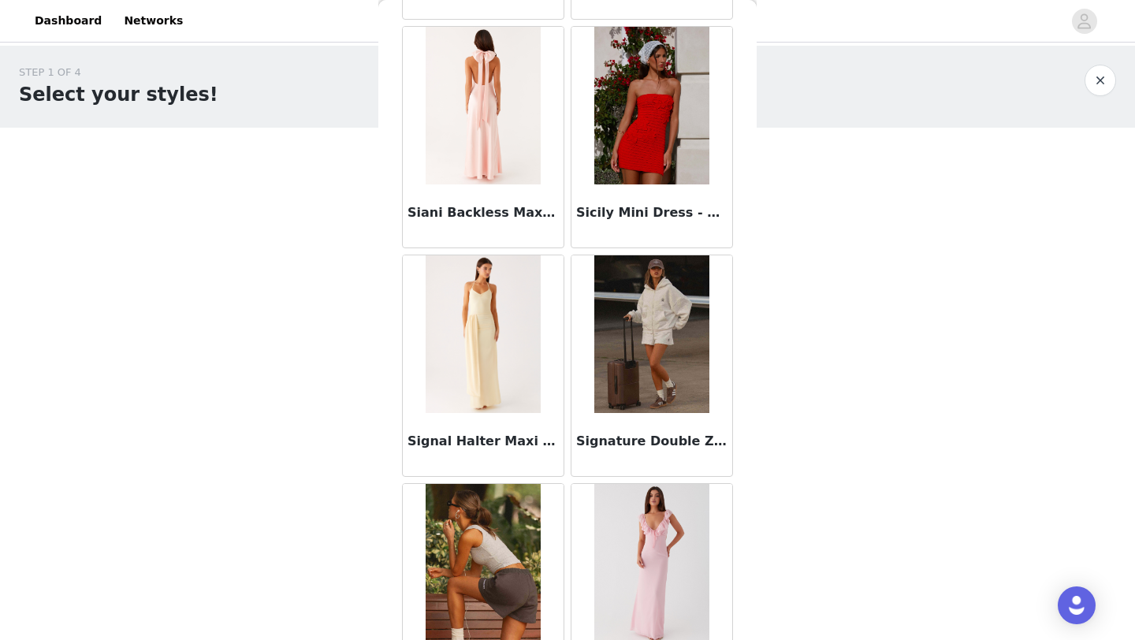
scroll to position [88594, 0]
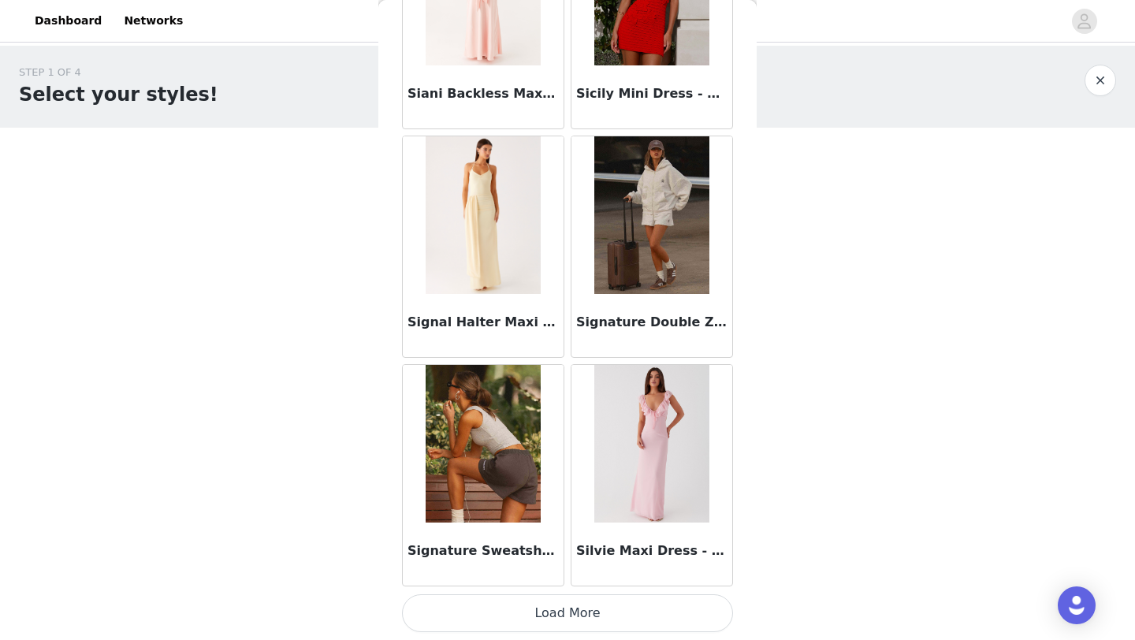
click at [554, 604] on button "Load More" at bounding box center [567, 613] width 331 height 38
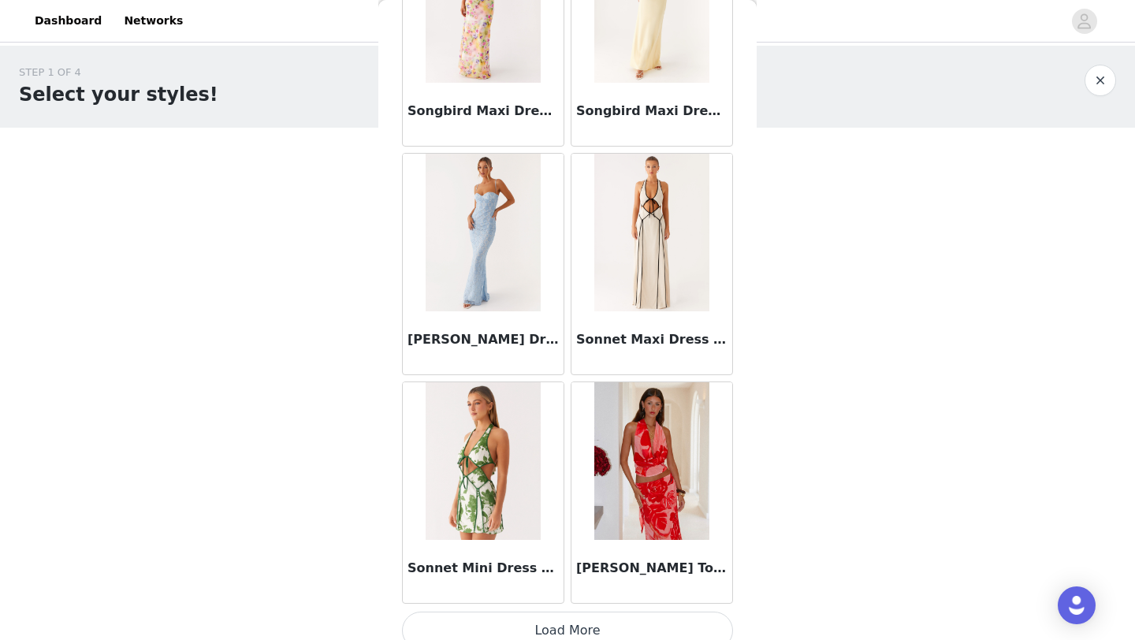
scroll to position [90879, 0]
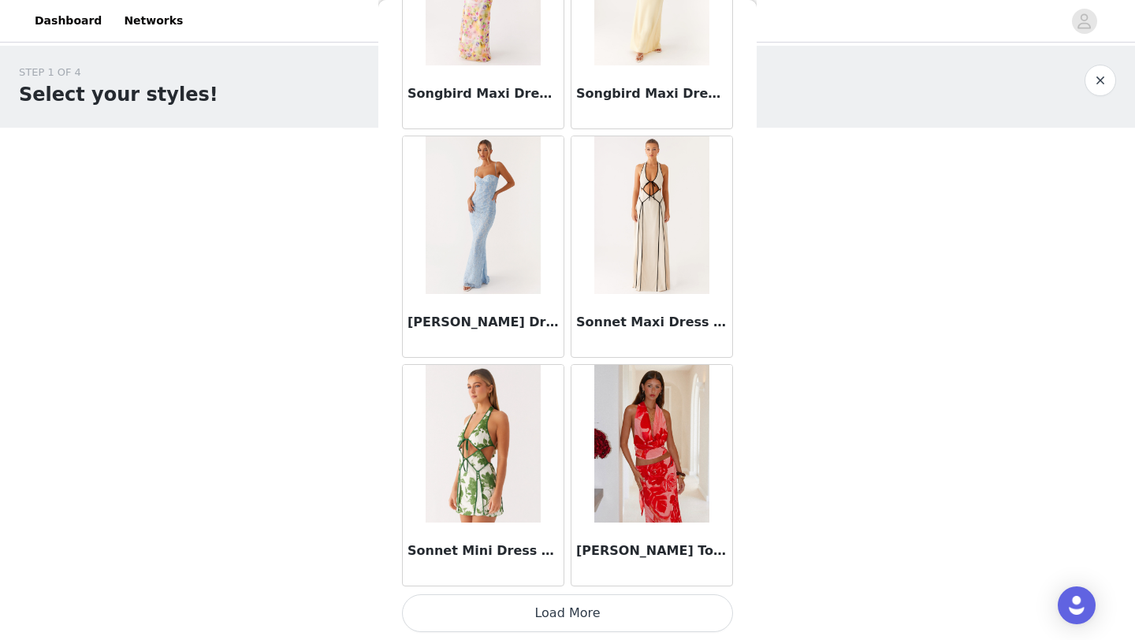
click at [549, 615] on button "Load More" at bounding box center [567, 613] width 331 height 38
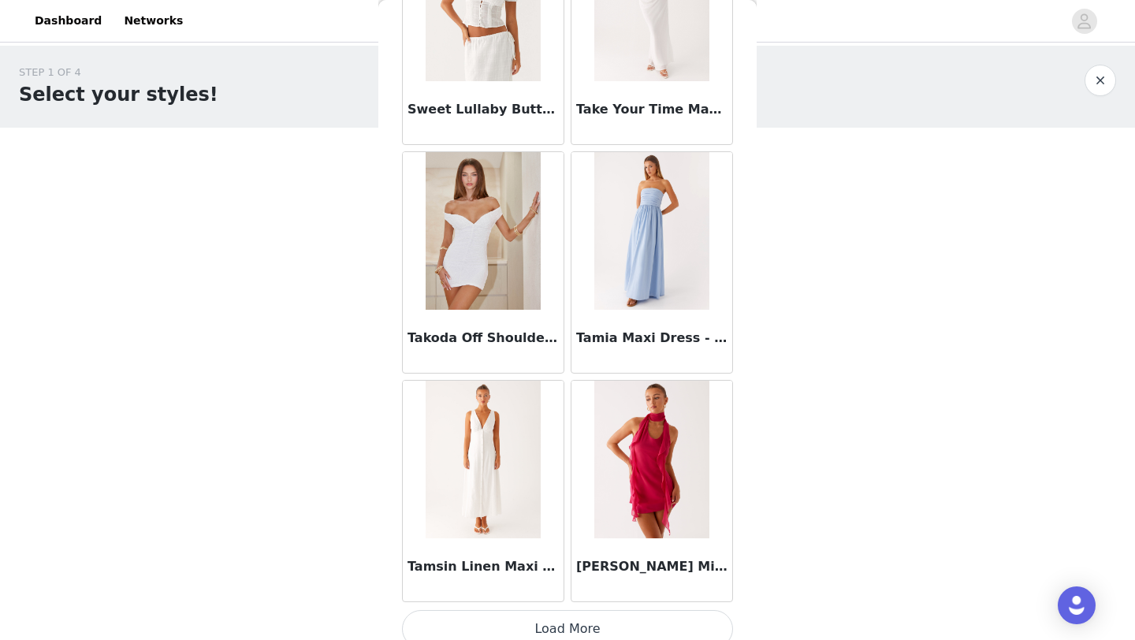
scroll to position [93163, 0]
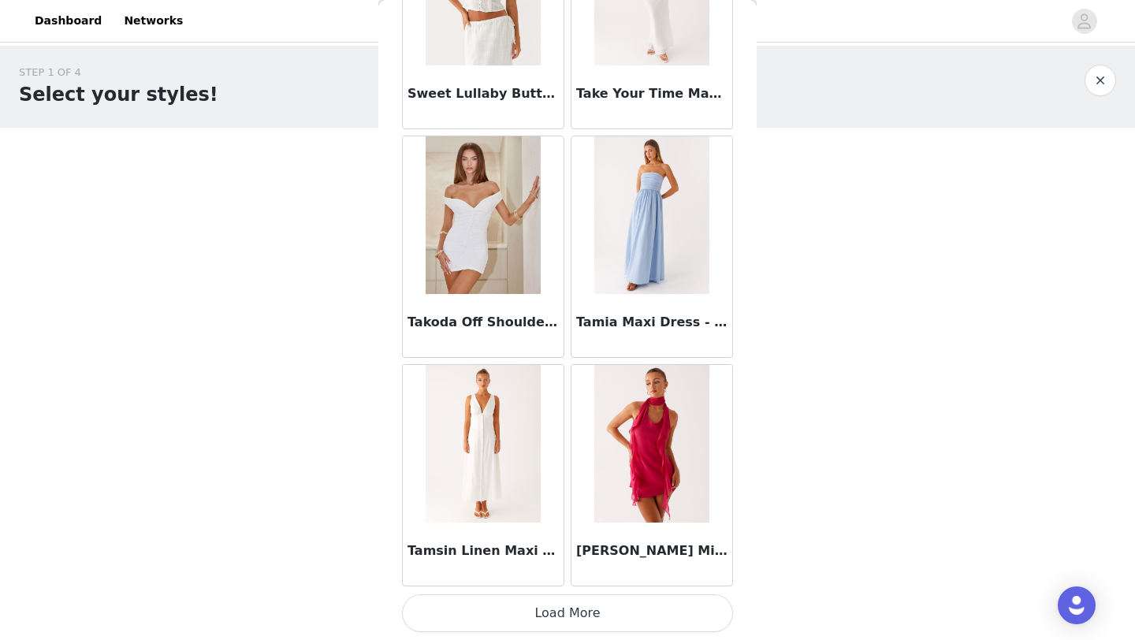
click at [566, 619] on button "Load More" at bounding box center [567, 613] width 331 height 38
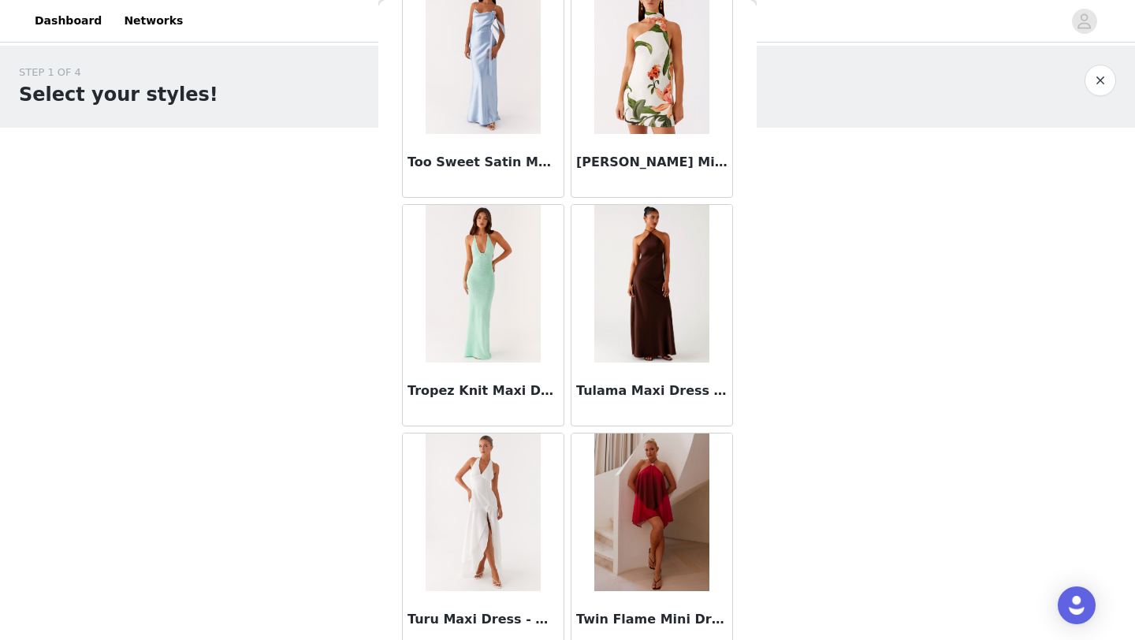
scroll to position [95448, 0]
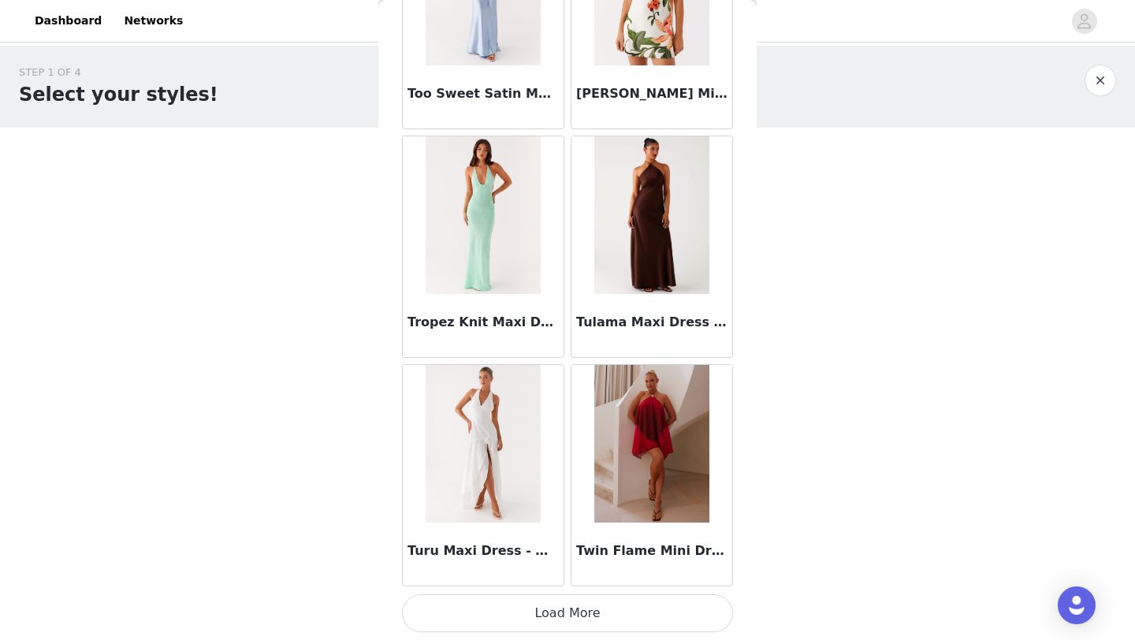
click at [576, 619] on button "Load More" at bounding box center [567, 613] width 331 height 38
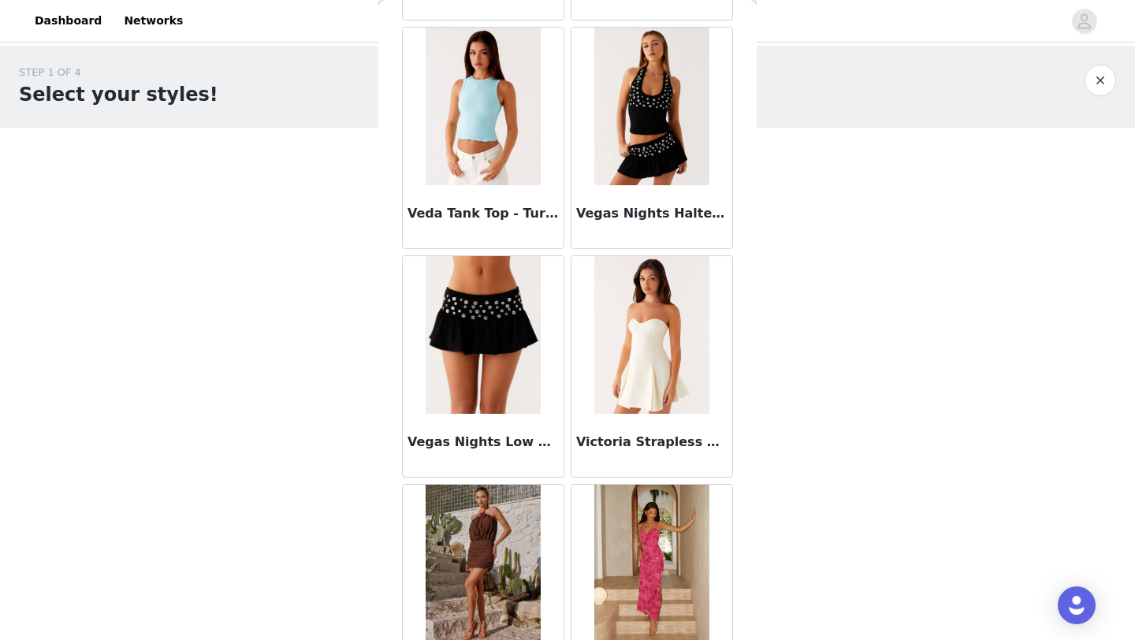
scroll to position [97733, 0]
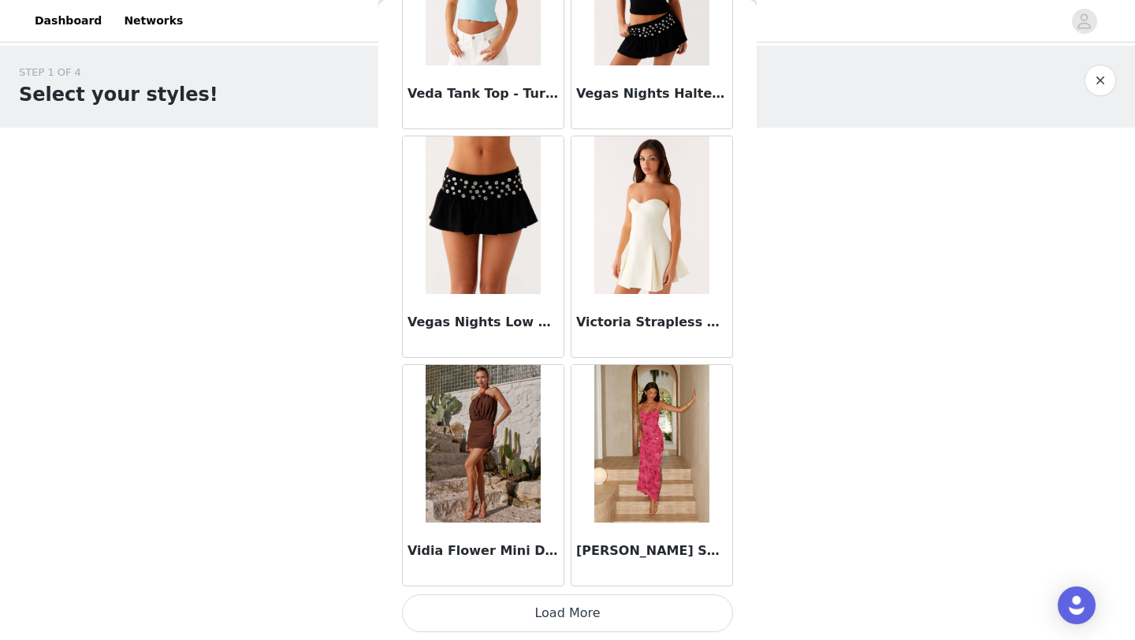
click at [577, 599] on button "Load More" at bounding box center [567, 613] width 331 height 38
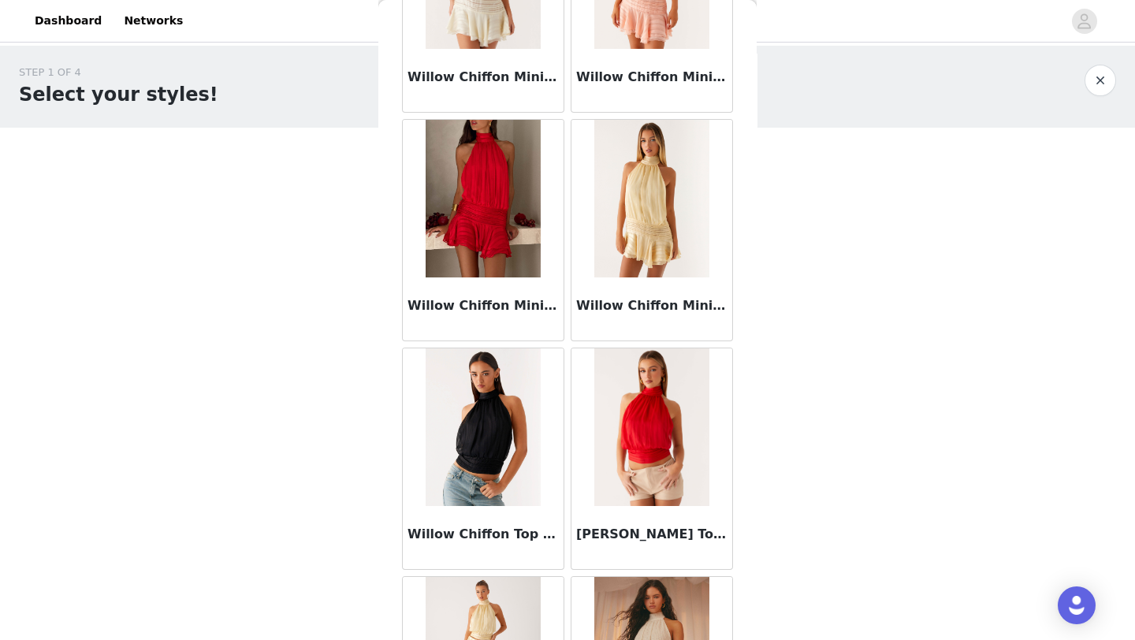
scroll to position [100018, 0]
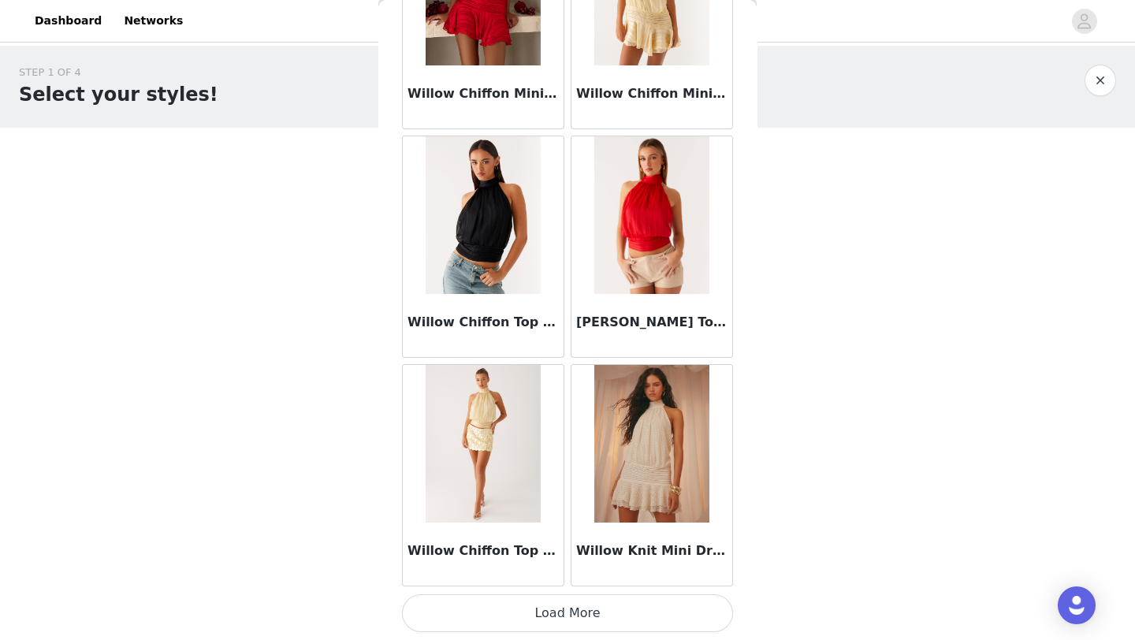
click at [598, 604] on button "Load More" at bounding box center [567, 613] width 331 height 38
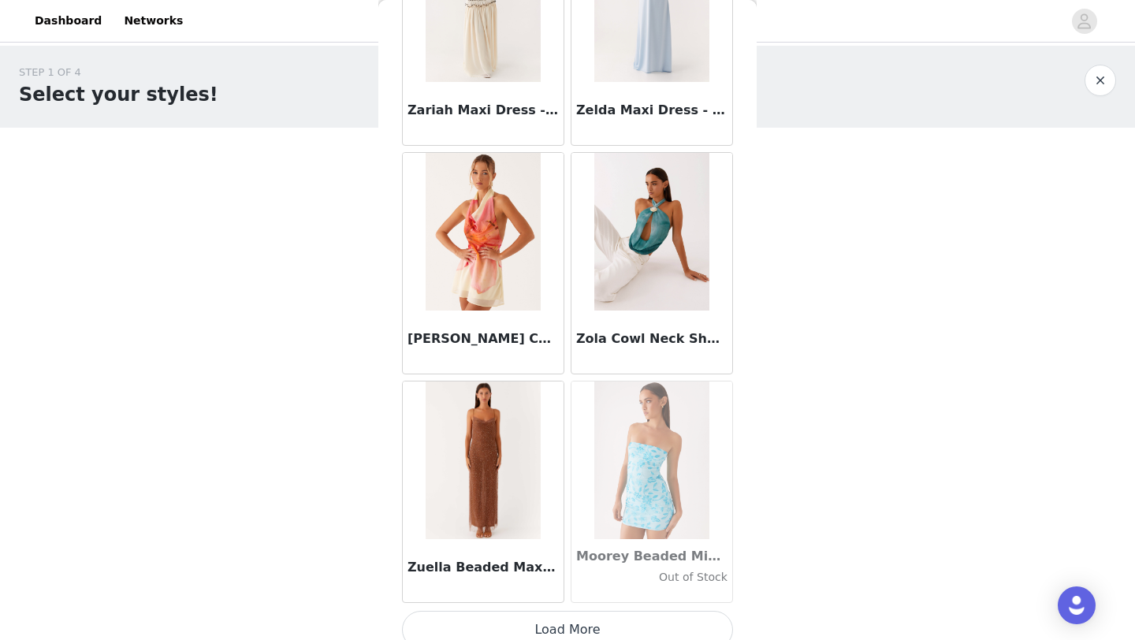
scroll to position [102303, 0]
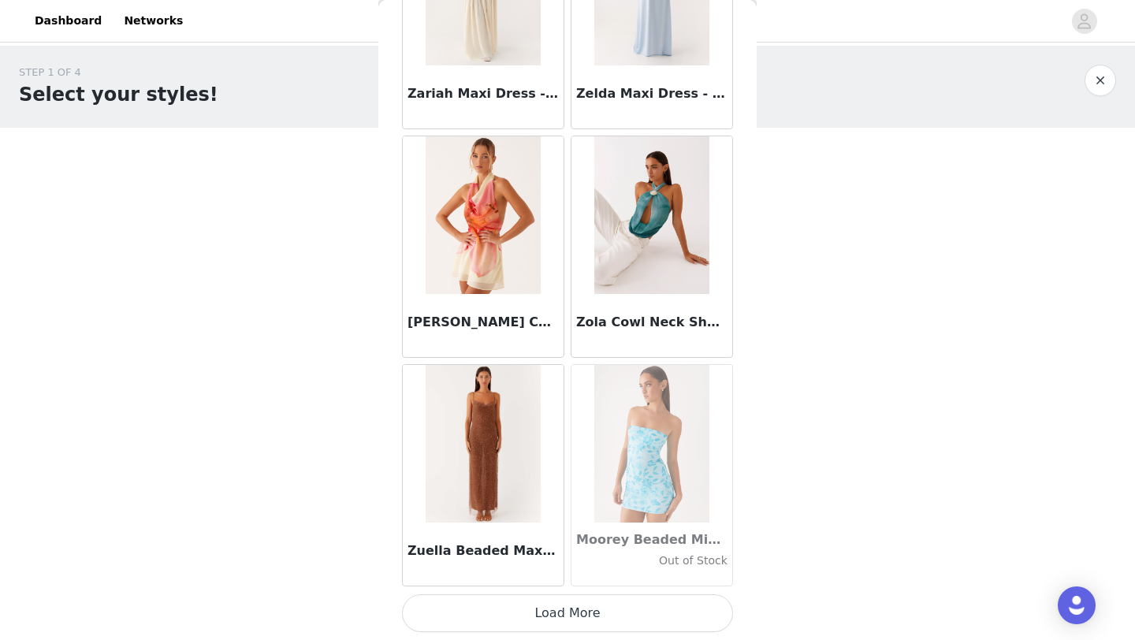
click at [523, 625] on button "Load More" at bounding box center [567, 613] width 331 height 38
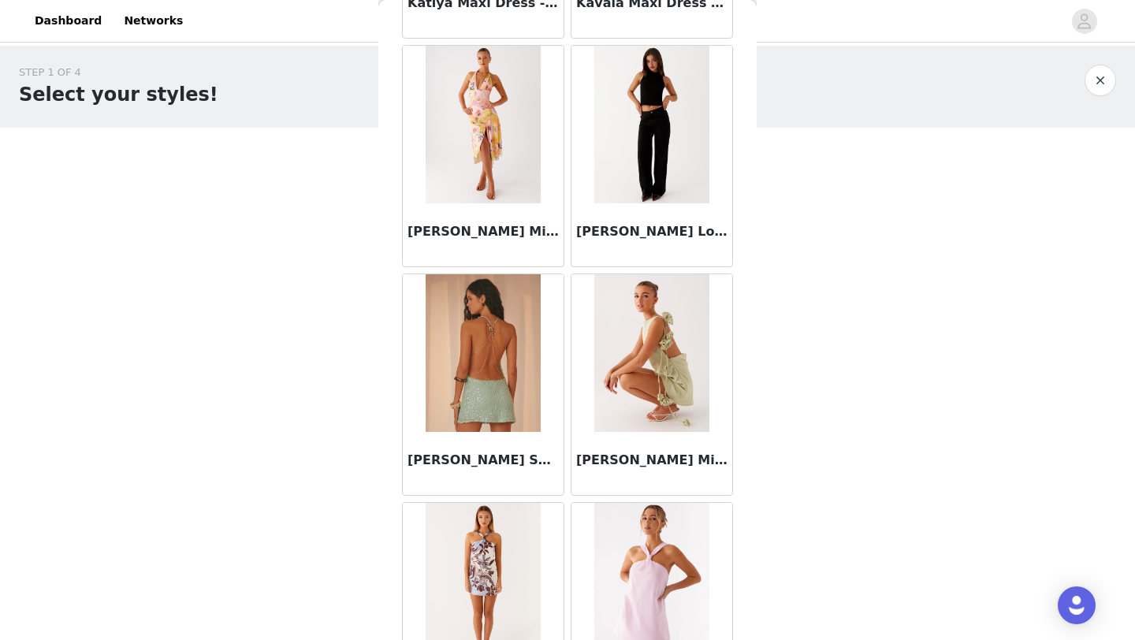
scroll to position [53257, 0]
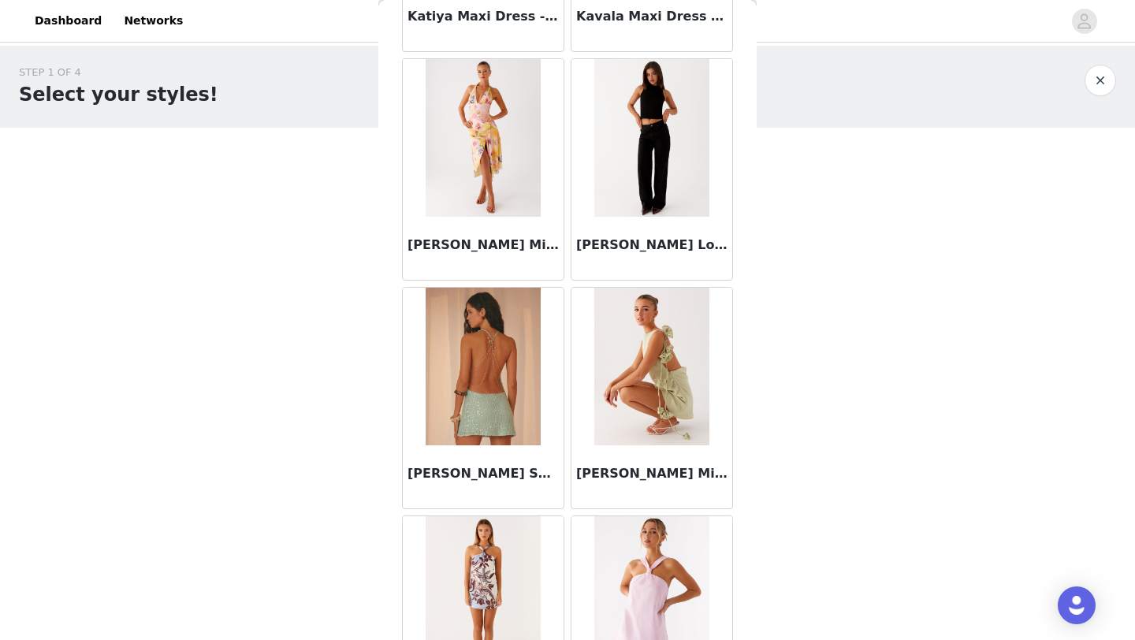
click at [637, 217] on div "[PERSON_NAME] Low Rise Denim Jeans - Black" at bounding box center [651, 248] width 161 height 63
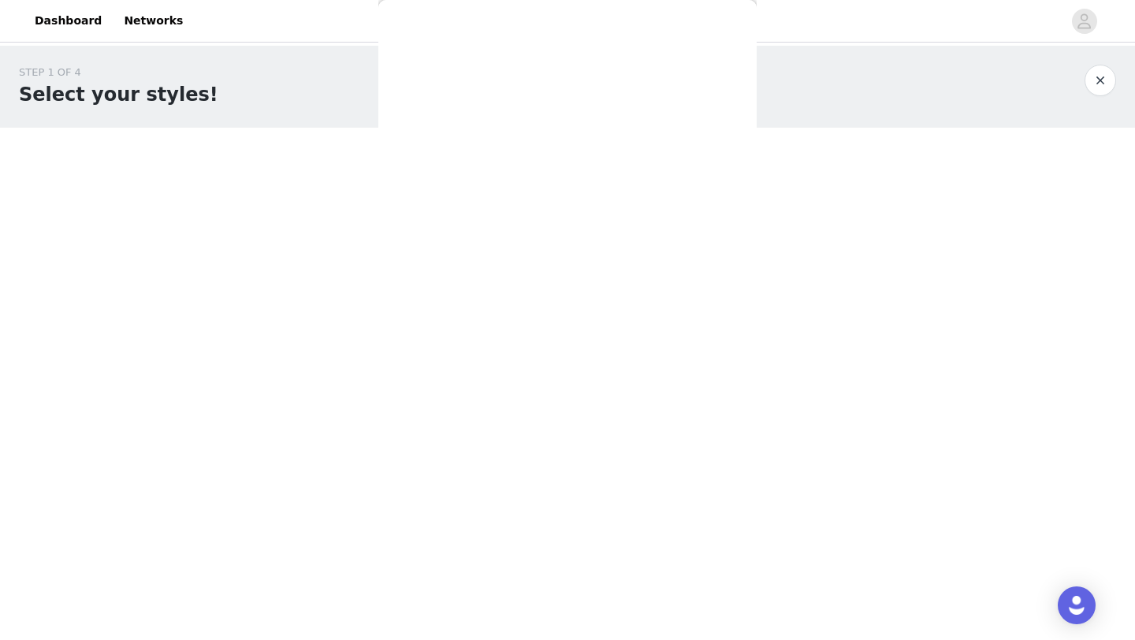
scroll to position [174, 0]
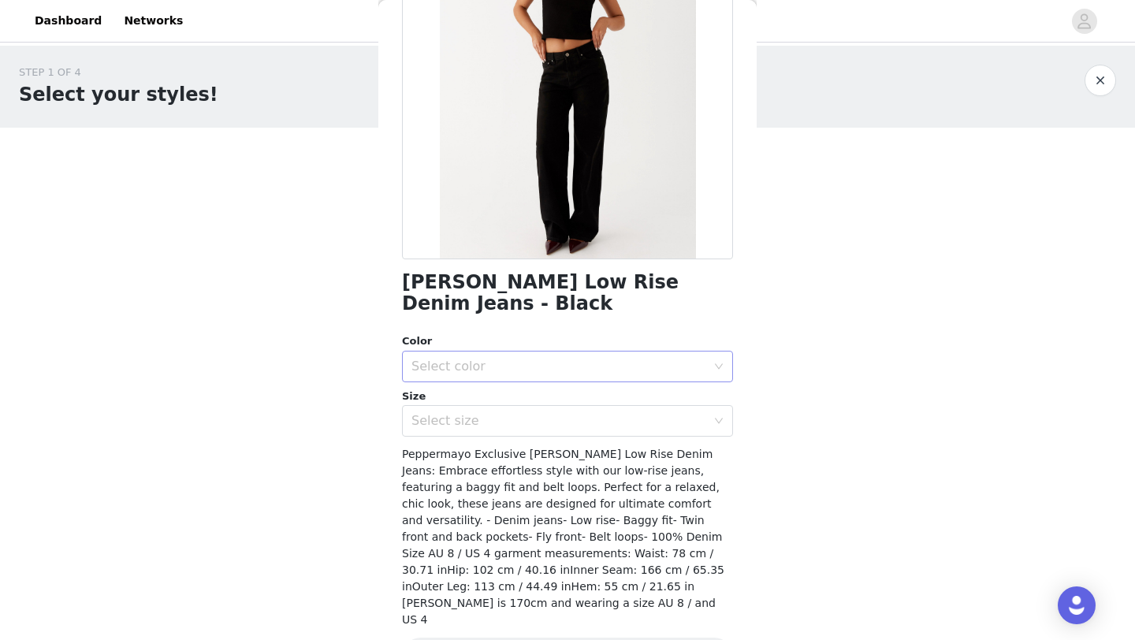
click at [518, 358] on div "Select color" at bounding box center [558, 366] width 295 height 16
click at [485, 384] on li "Black" at bounding box center [567, 379] width 331 height 25
click at [465, 413] on div "Select size" at bounding box center [558, 421] width 295 height 16
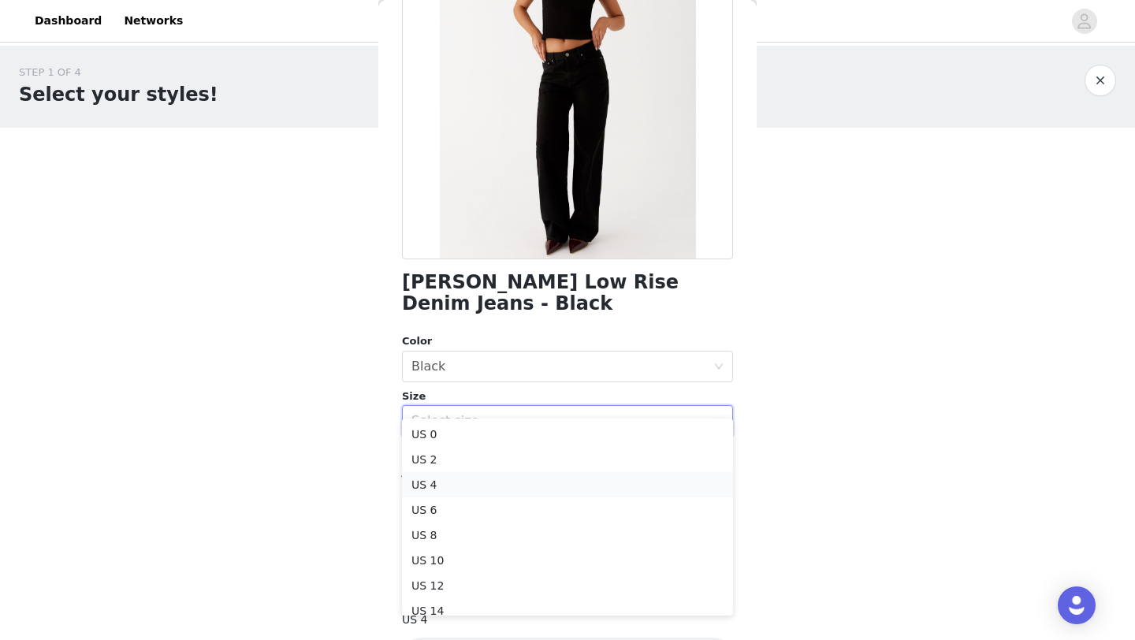
click at [444, 492] on li "US 4" at bounding box center [567, 484] width 331 height 25
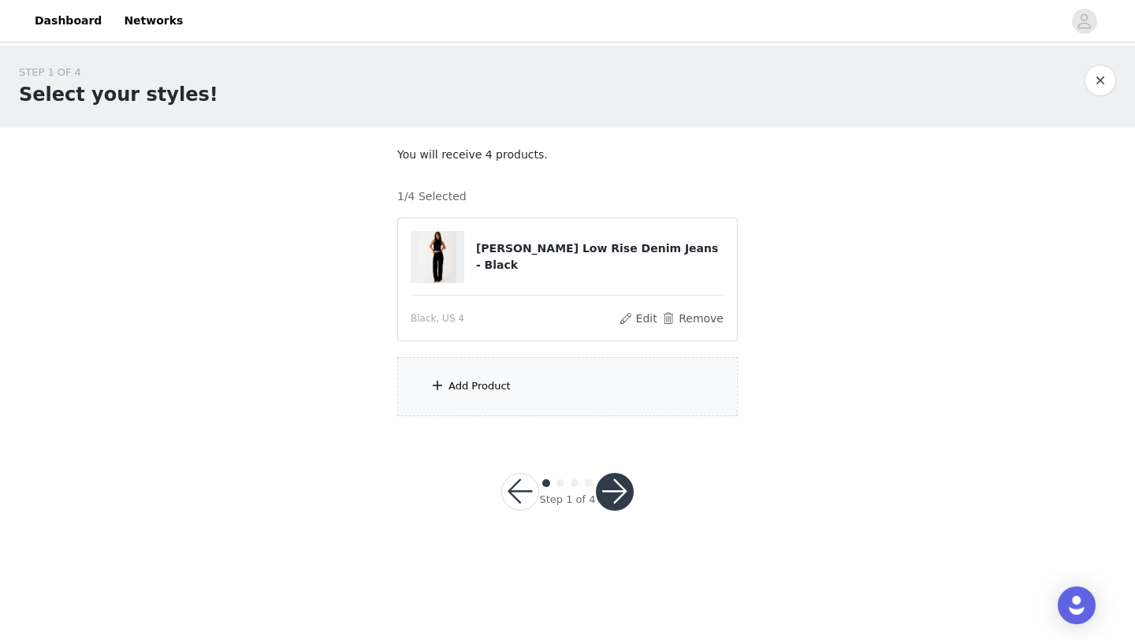
click at [442, 389] on span at bounding box center [437, 385] width 16 height 19
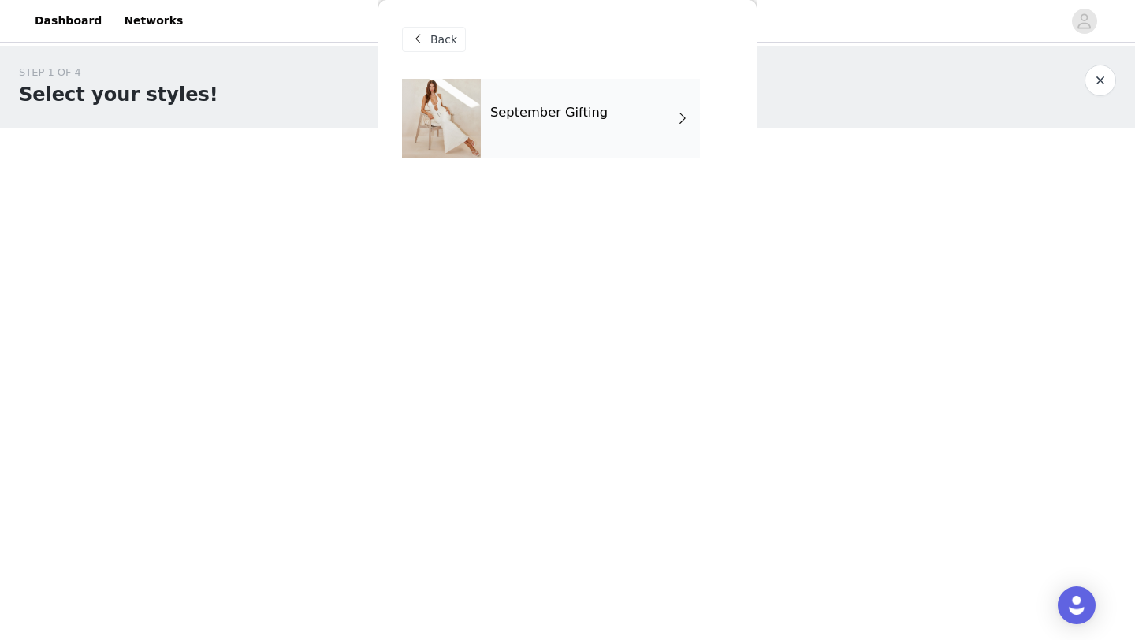
click at [511, 140] on div "September Gifting" at bounding box center [590, 118] width 219 height 79
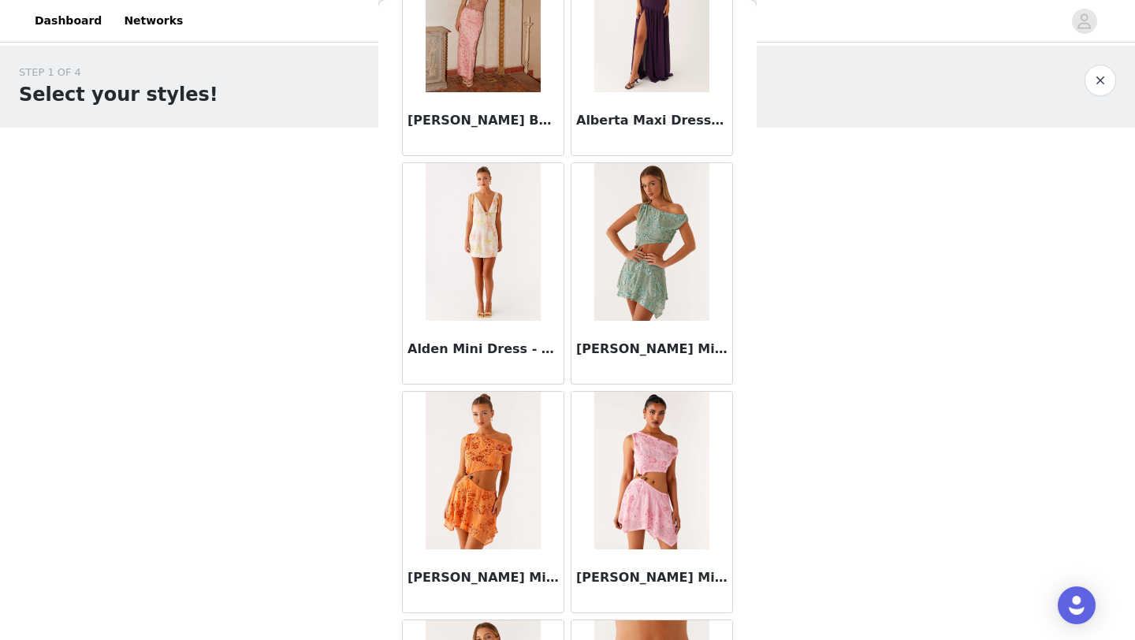
scroll to position [1771, 0]
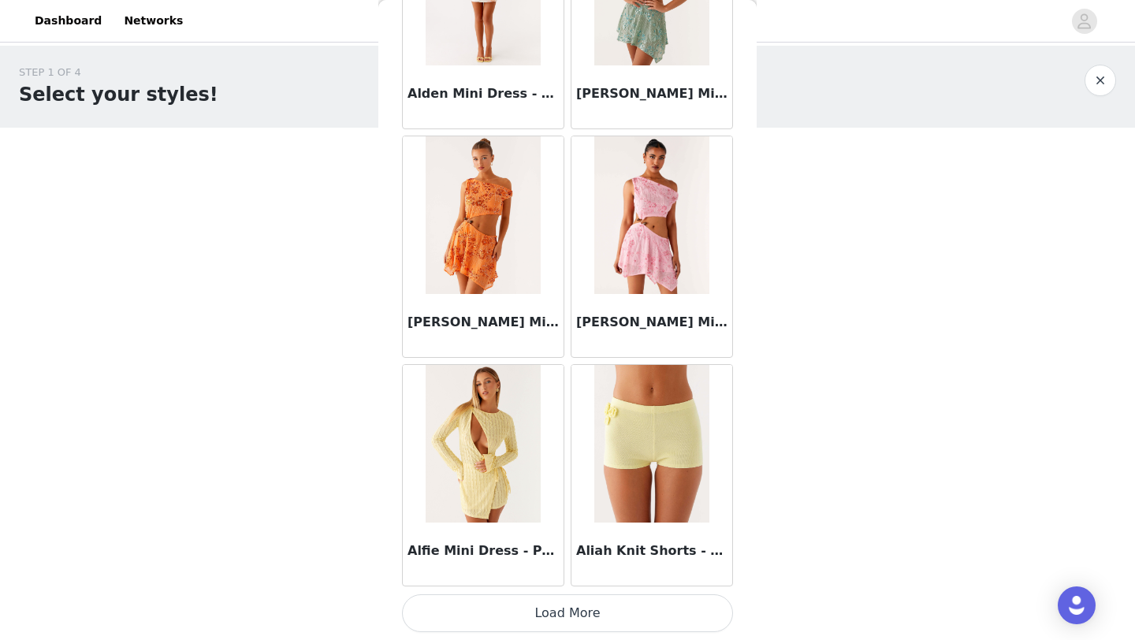
click at [517, 612] on button "Load More" at bounding box center [567, 613] width 331 height 38
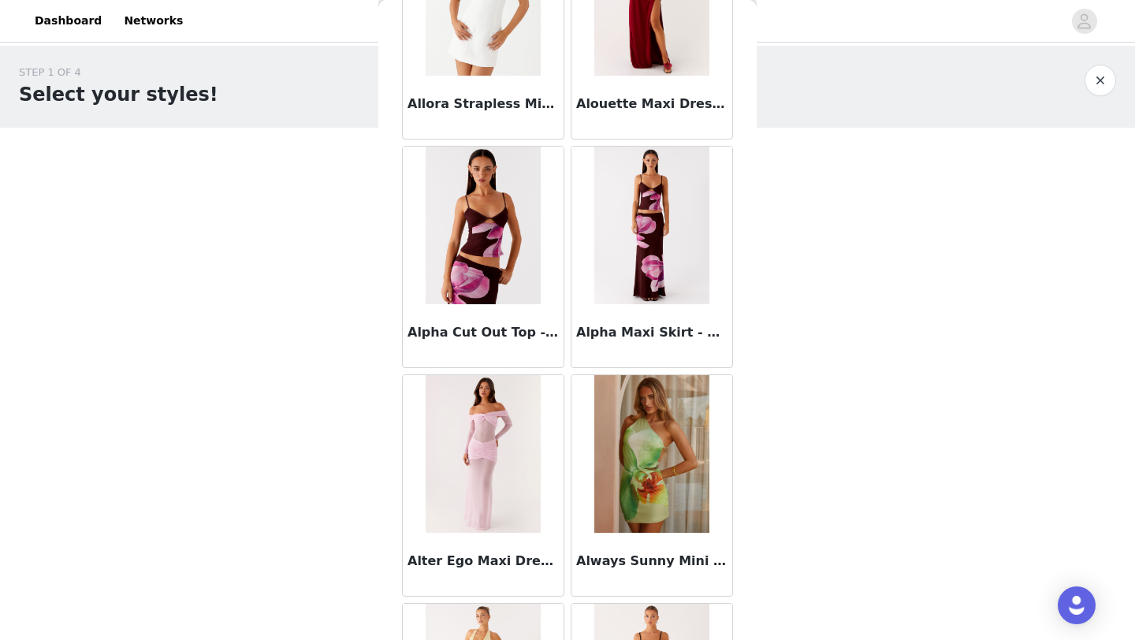
scroll to position [4056, 0]
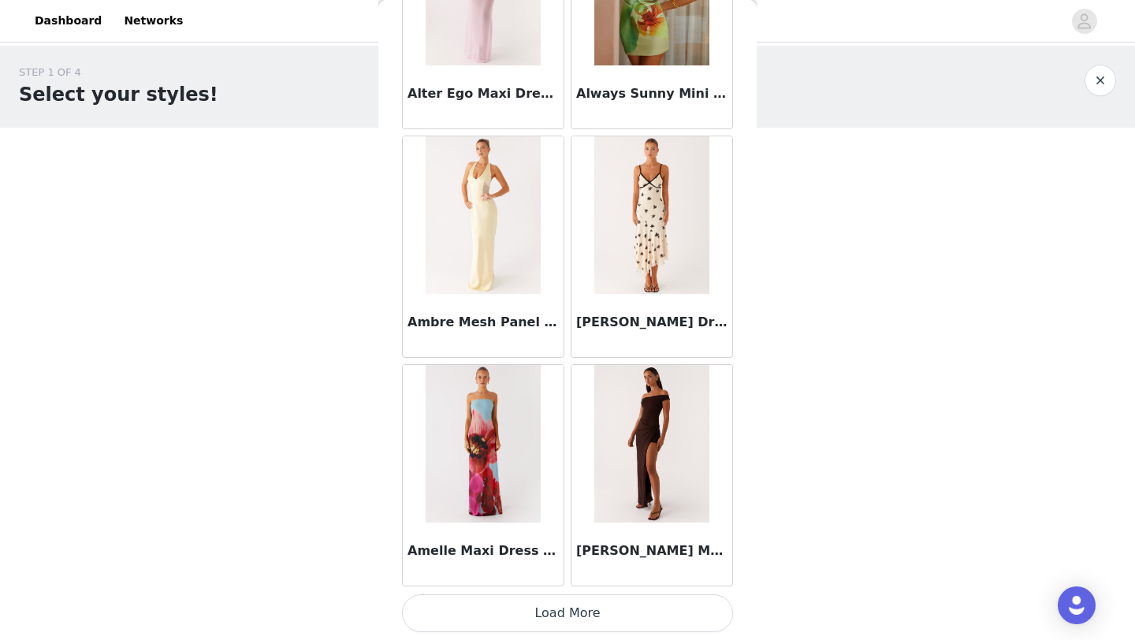
click at [534, 612] on button "Load More" at bounding box center [567, 613] width 331 height 38
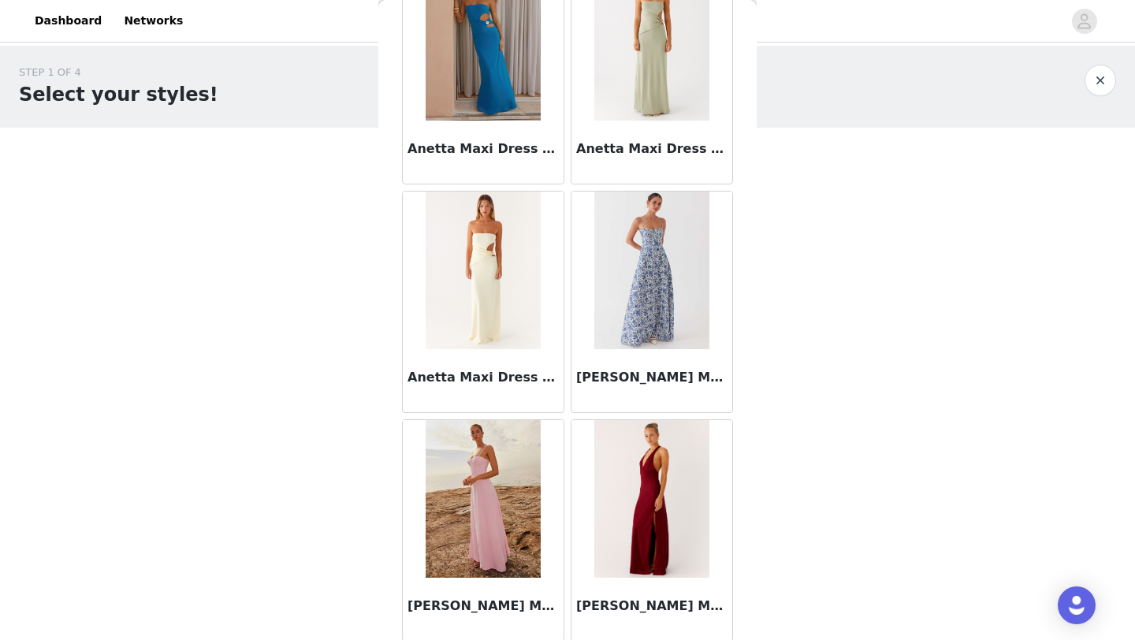
scroll to position [6341, 0]
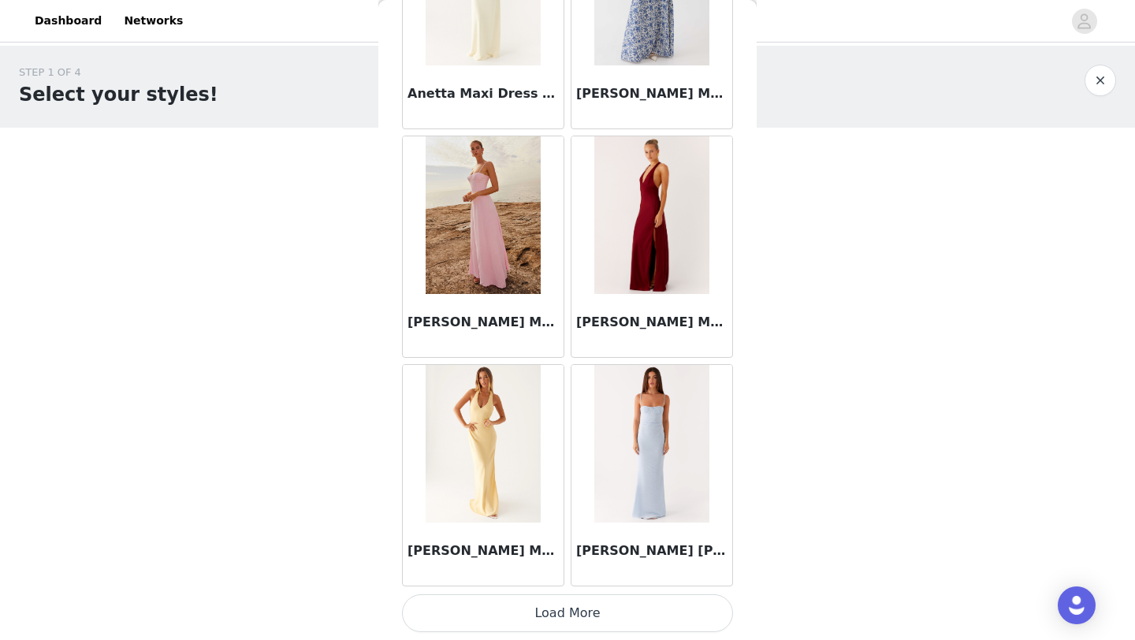
click at [505, 606] on button "Load More" at bounding box center [567, 613] width 331 height 38
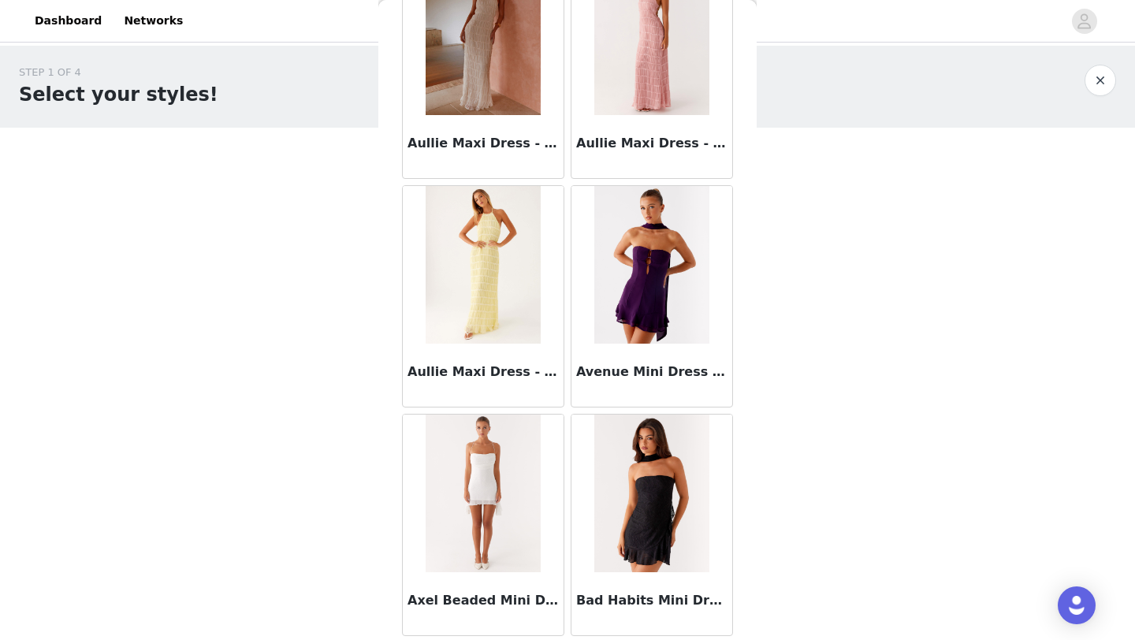
scroll to position [8626, 0]
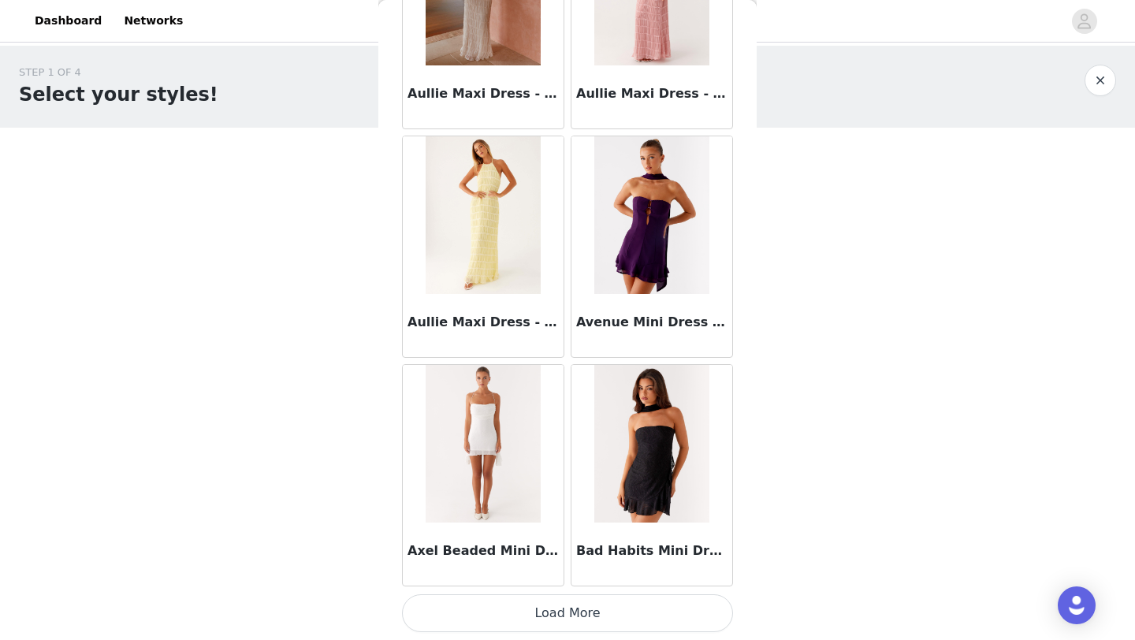
click at [510, 619] on button "Load More" at bounding box center [567, 613] width 331 height 38
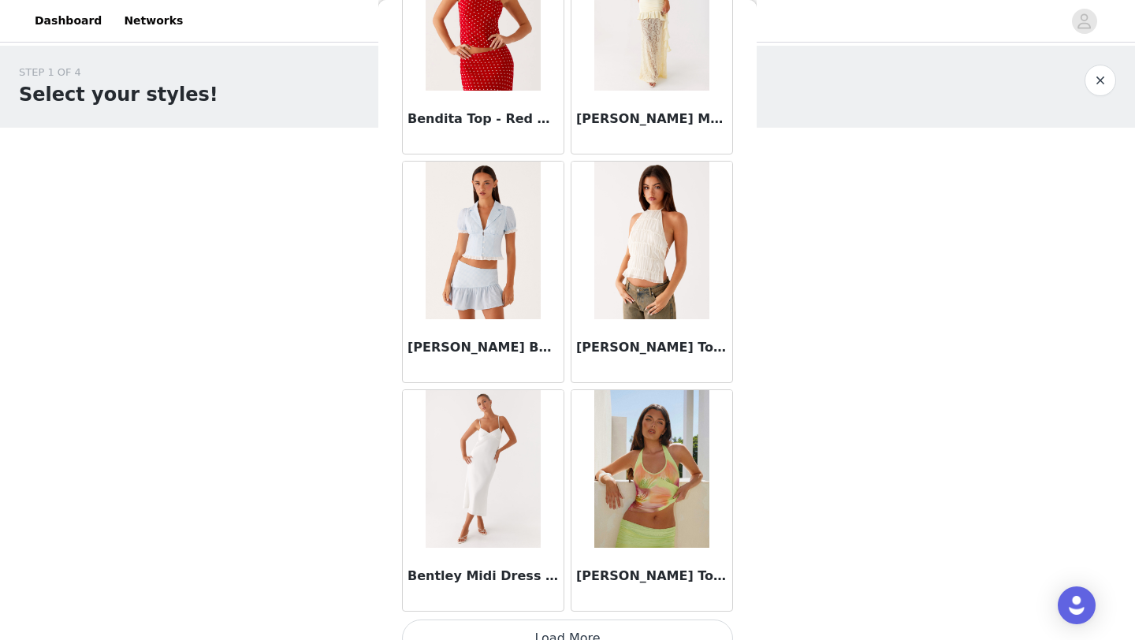
scroll to position [10910, 0]
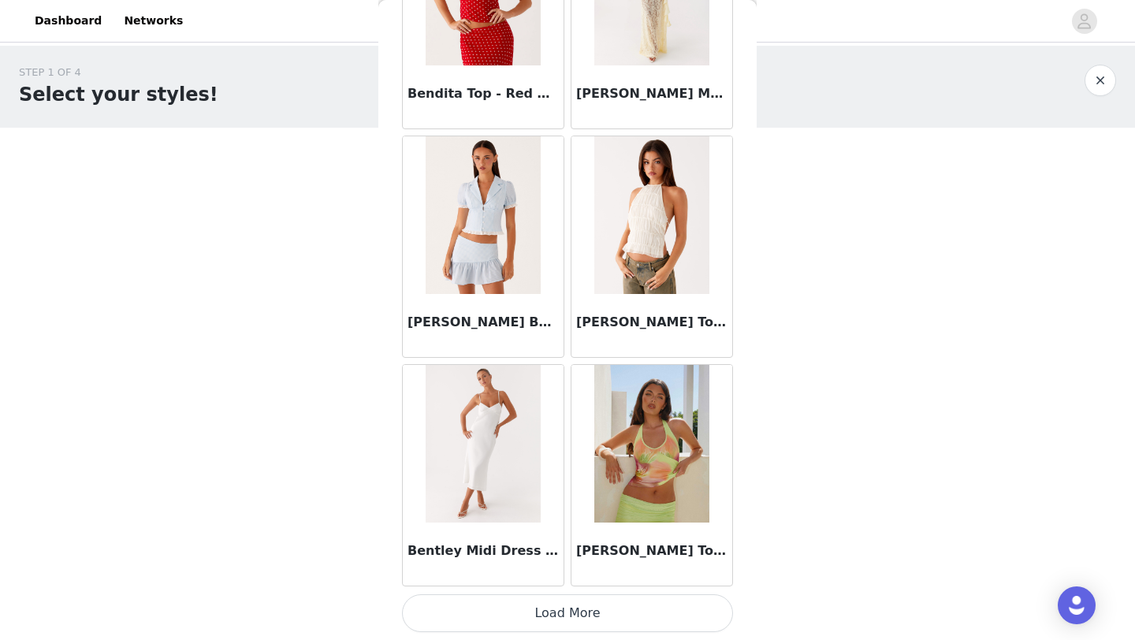
click at [546, 607] on button "Load More" at bounding box center [567, 613] width 331 height 38
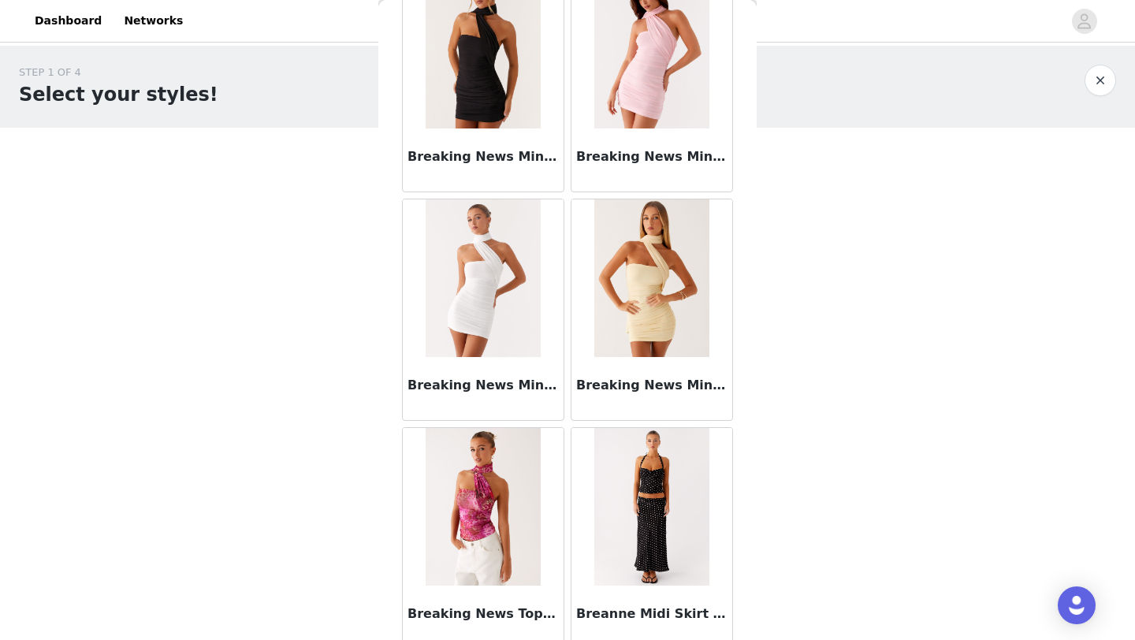
scroll to position [13195, 0]
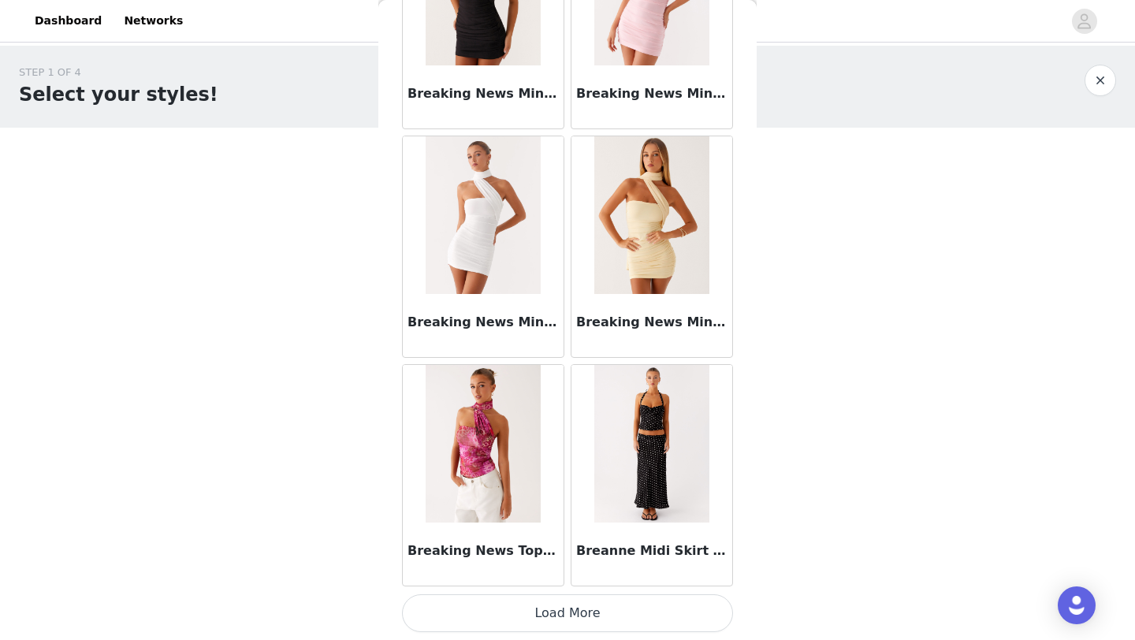
click at [567, 609] on button "Load More" at bounding box center [567, 613] width 331 height 38
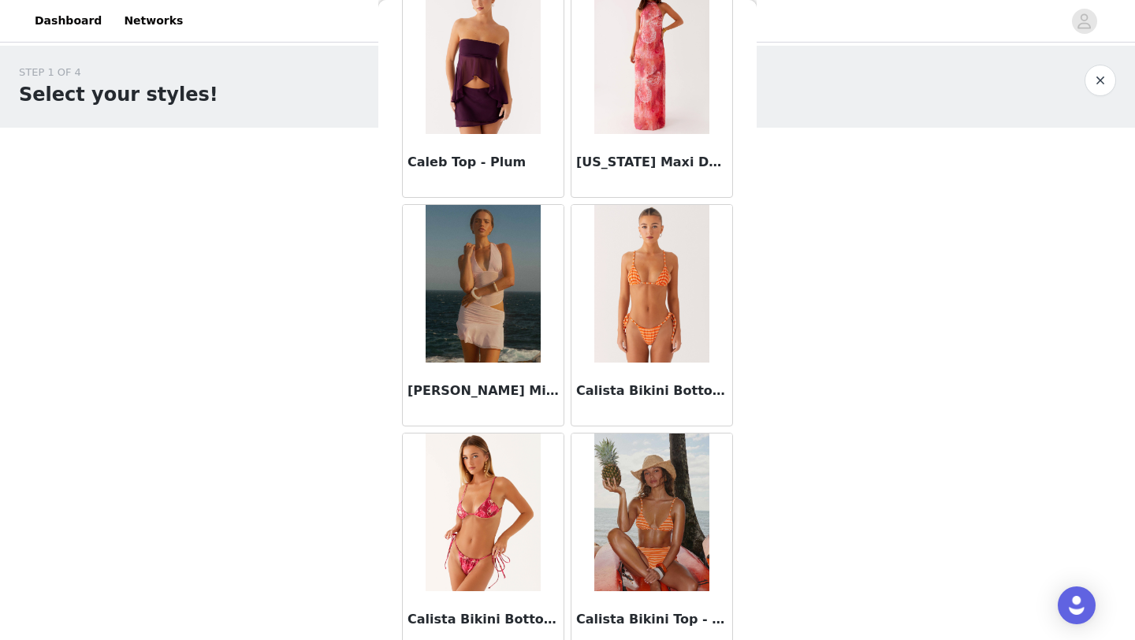
scroll to position [15480, 0]
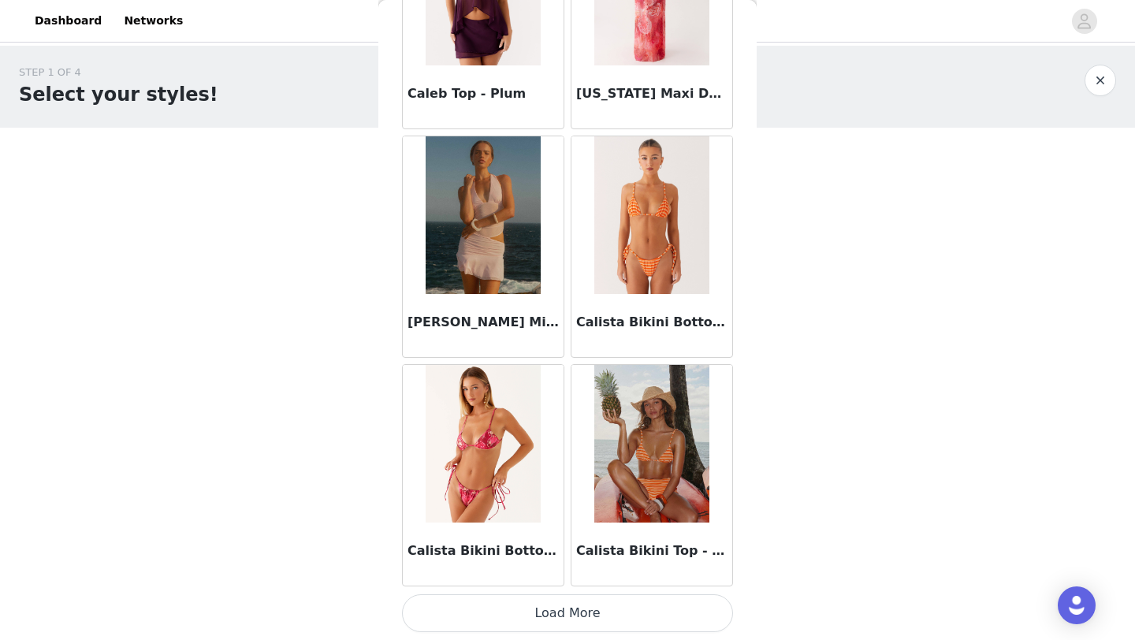
click at [574, 615] on button "Load More" at bounding box center [567, 613] width 331 height 38
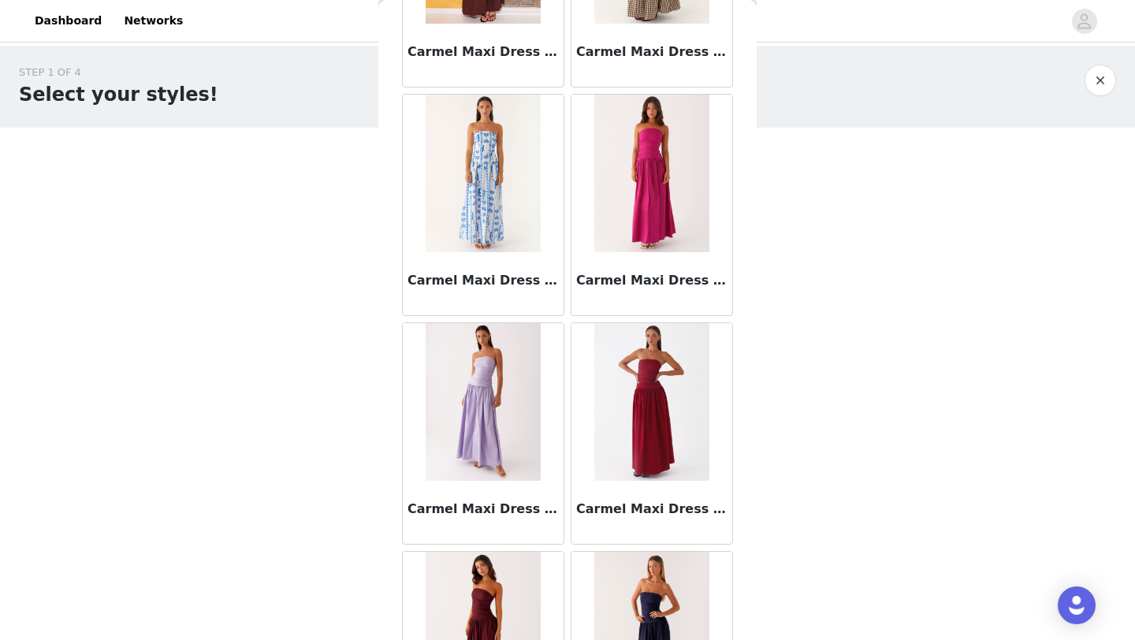
scroll to position [17765, 0]
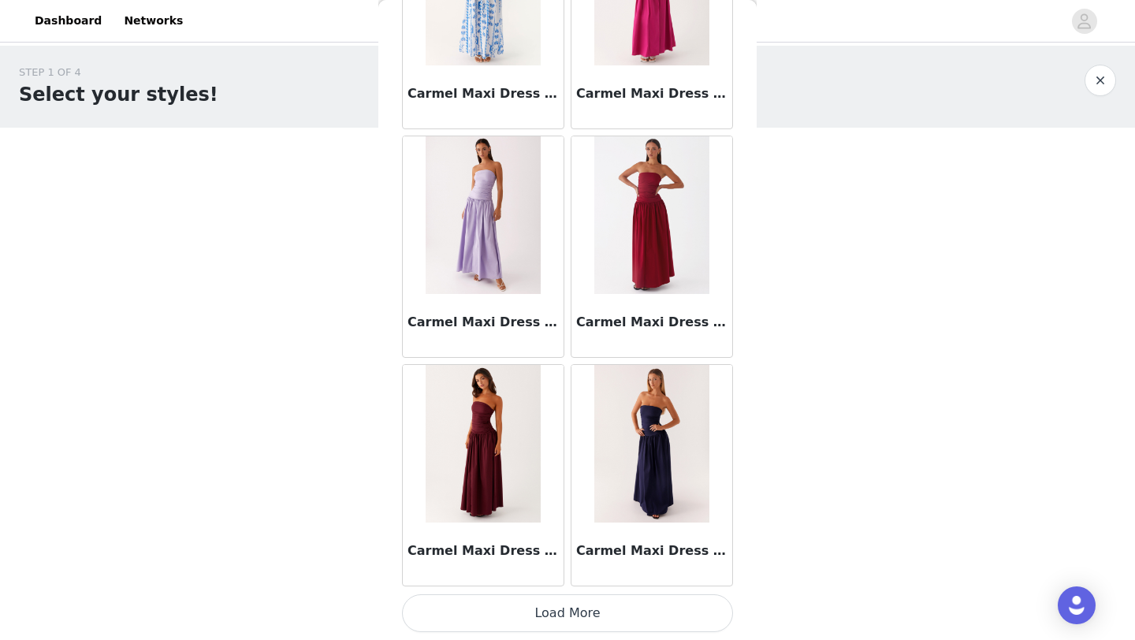
click at [575, 620] on button "Load More" at bounding box center [567, 613] width 331 height 38
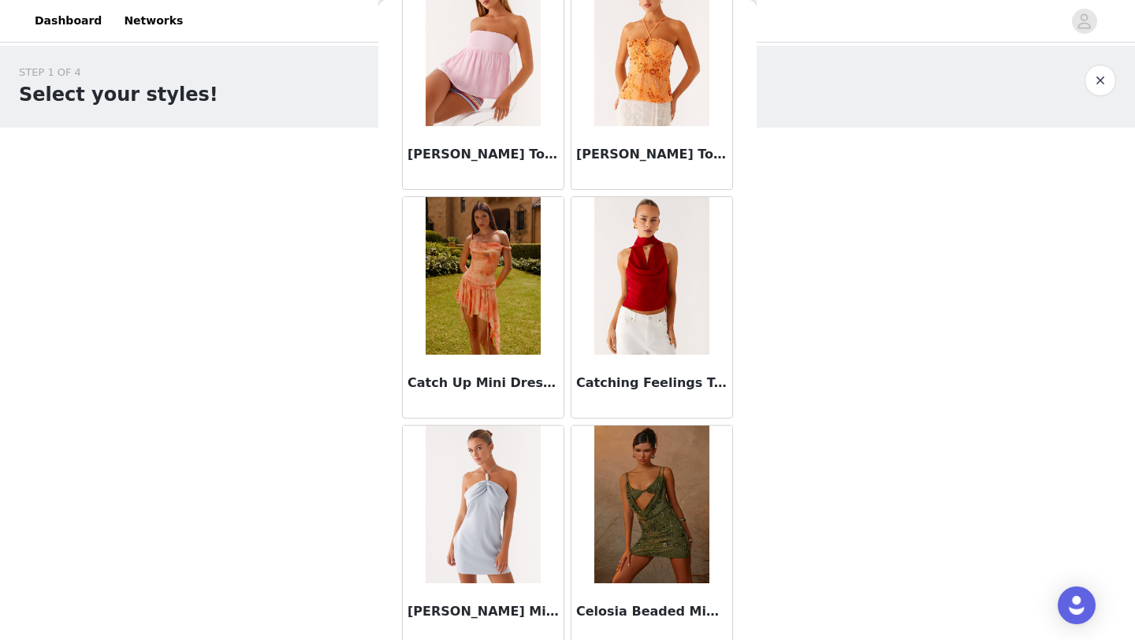
scroll to position [20050, 0]
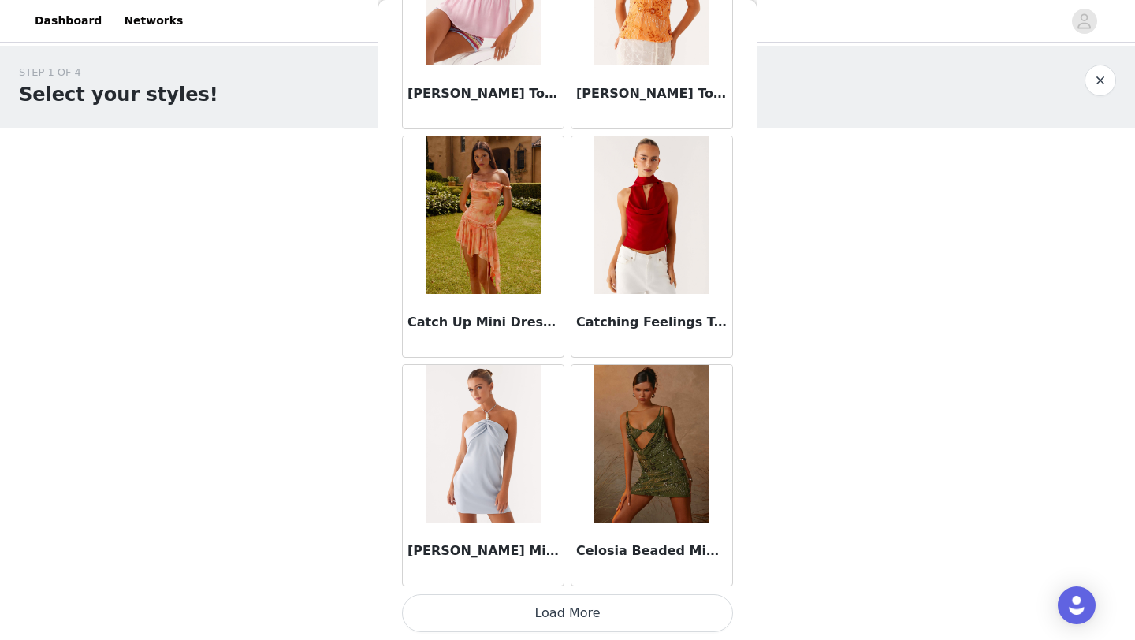
click at [559, 617] on button "Load More" at bounding box center [567, 613] width 331 height 38
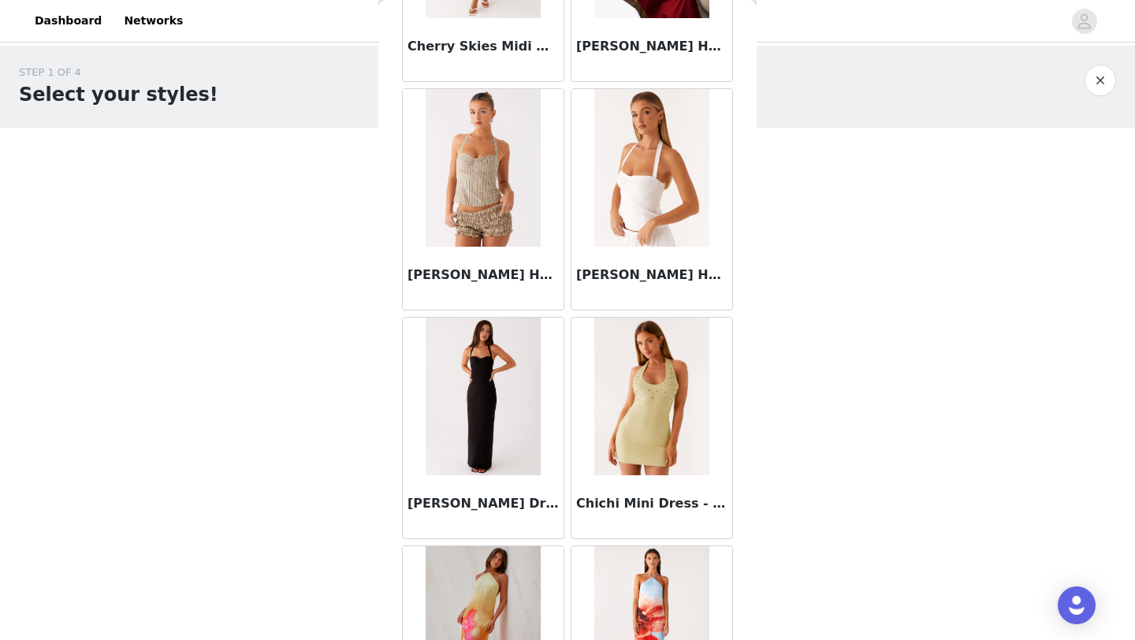
scroll to position [22334, 0]
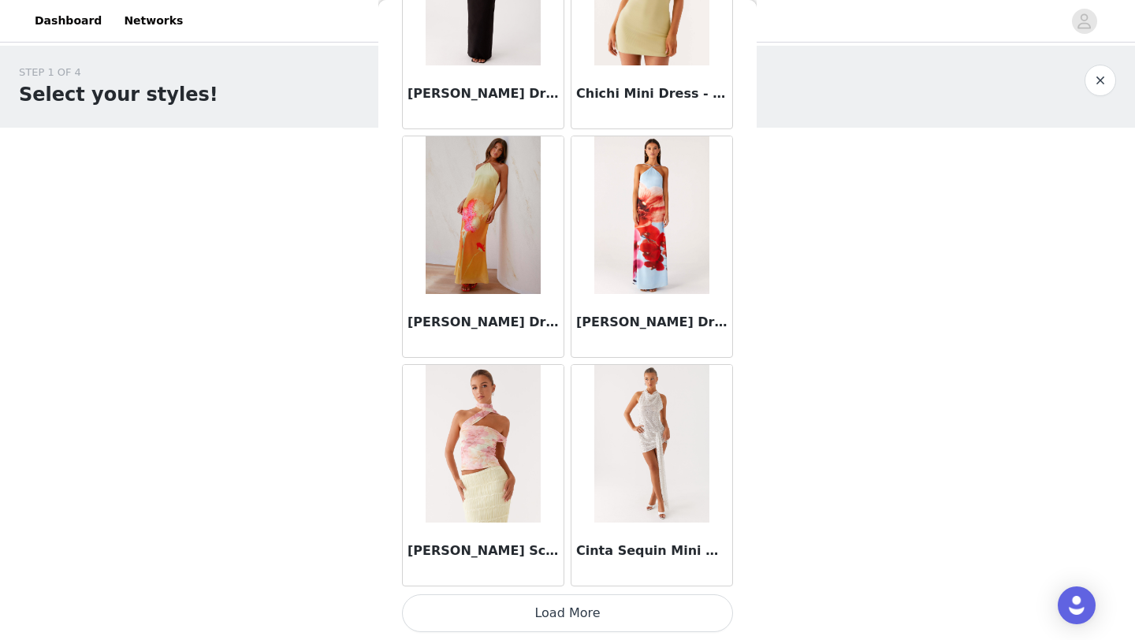
click at [593, 616] on button "Load More" at bounding box center [567, 613] width 331 height 38
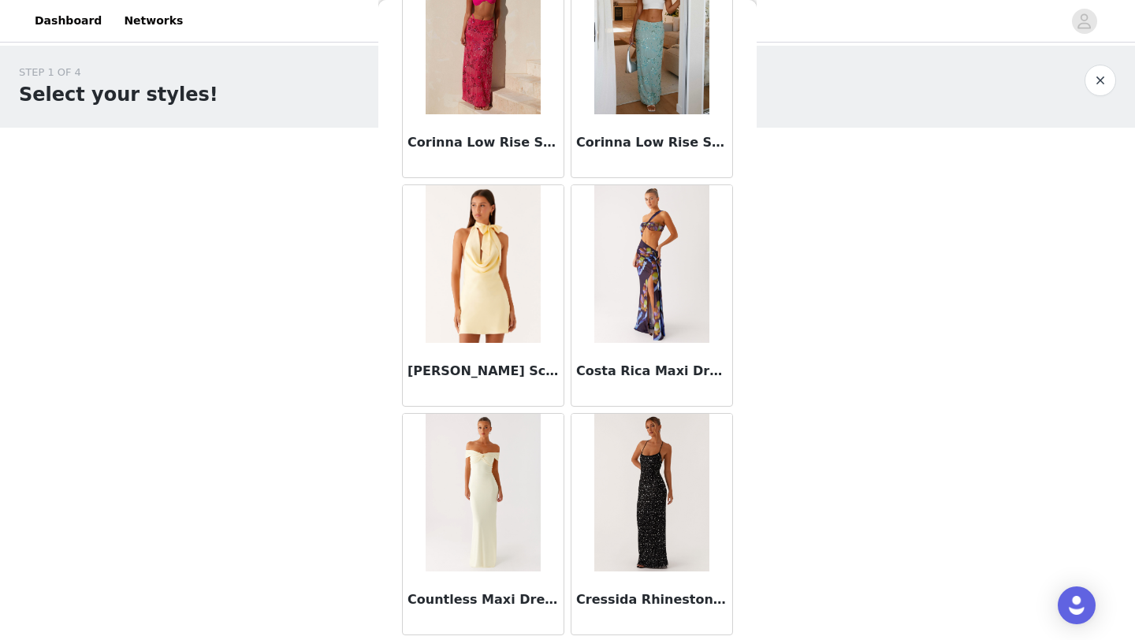
scroll to position [24619, 0]
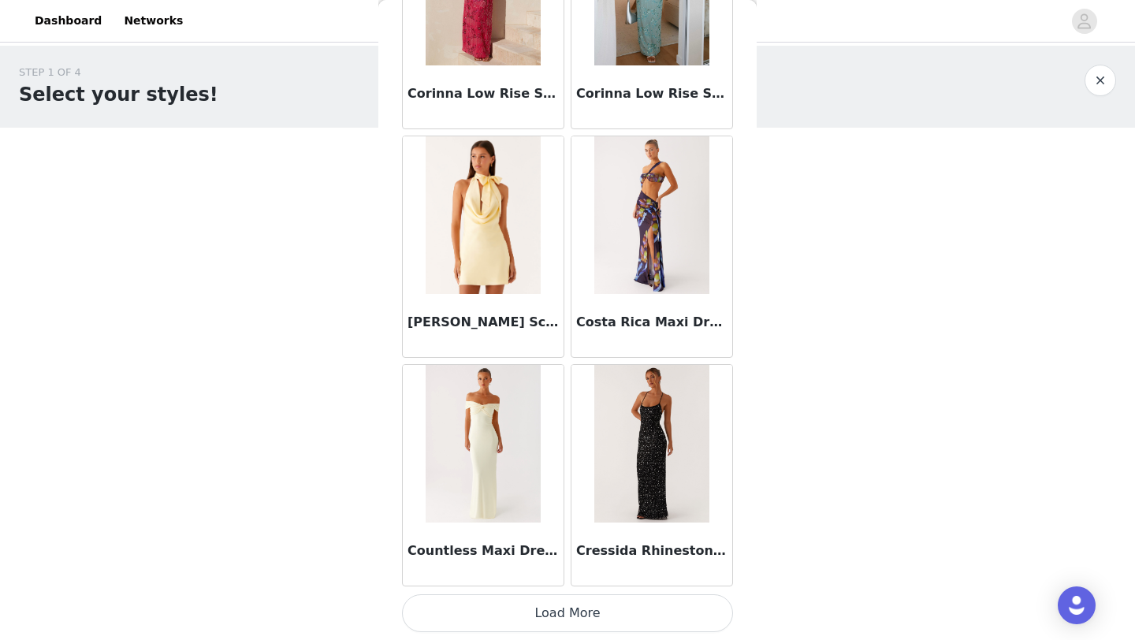
click at [578, 603] on button "Load More" at bounding box center [567, 613] width 331 height 38
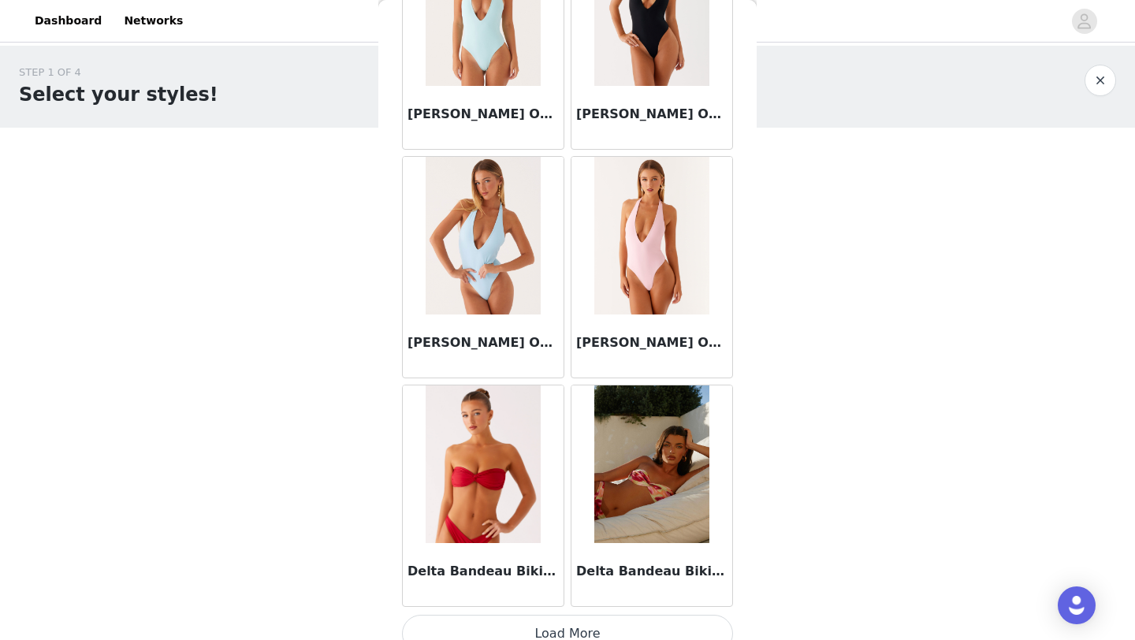
scroll to position [26904, 0]
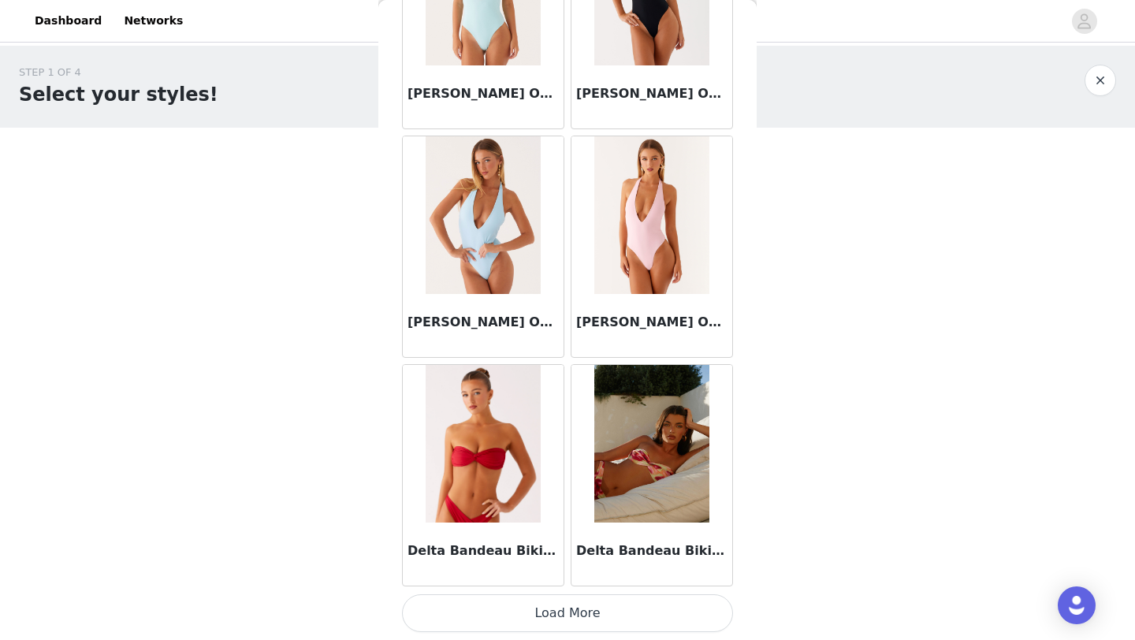
click at [587, 621] on button "Load More" at bounding box center [567, 613] width 331 height 38
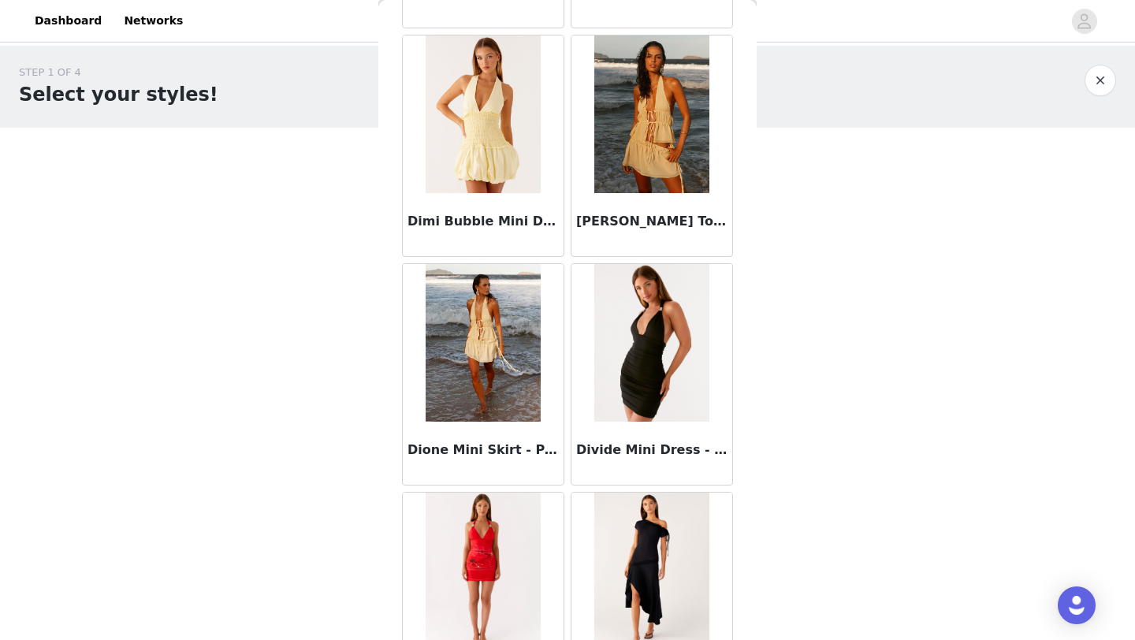
scroll to position [29189, 0]
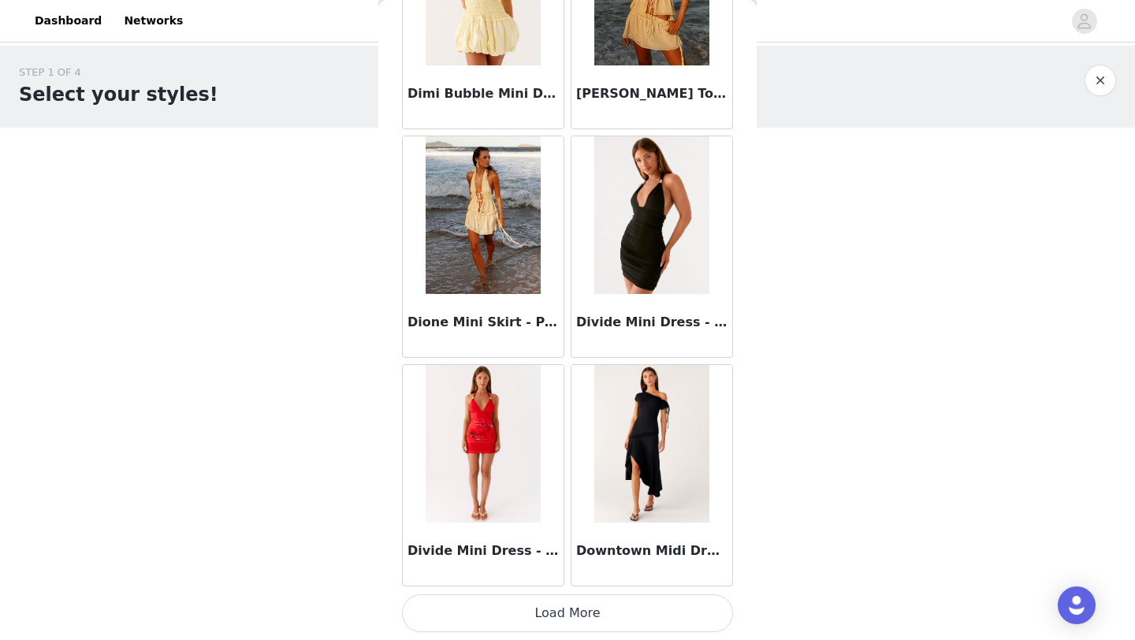
click at [578, 615] on button "Load More" at bounding box center [567, 613] width 331 height 38
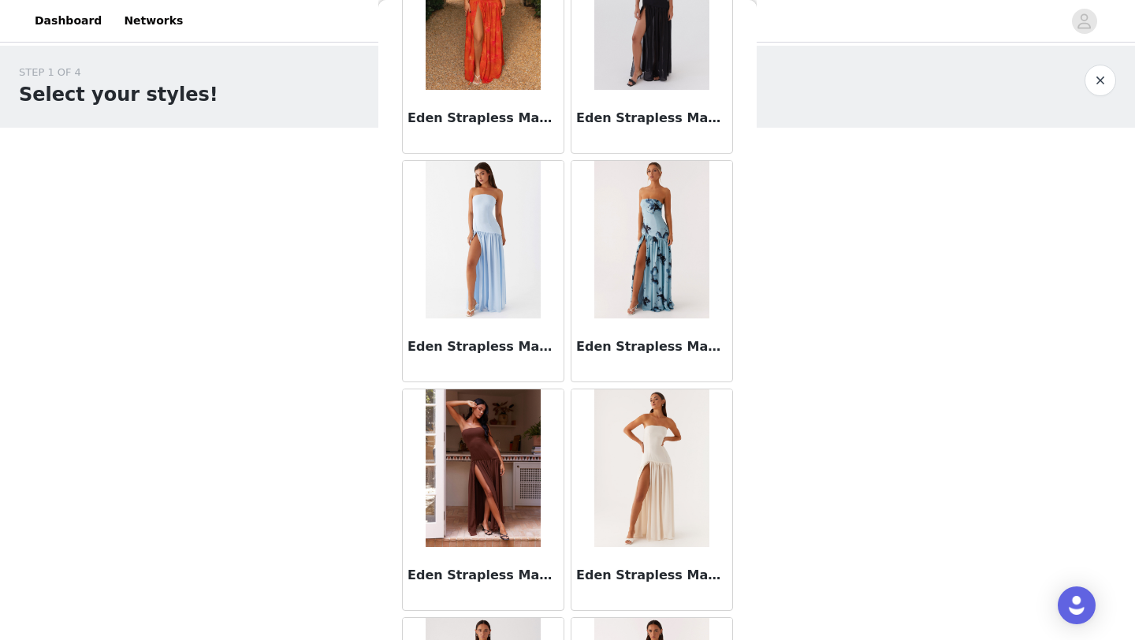
scroll to position [31474, 0]
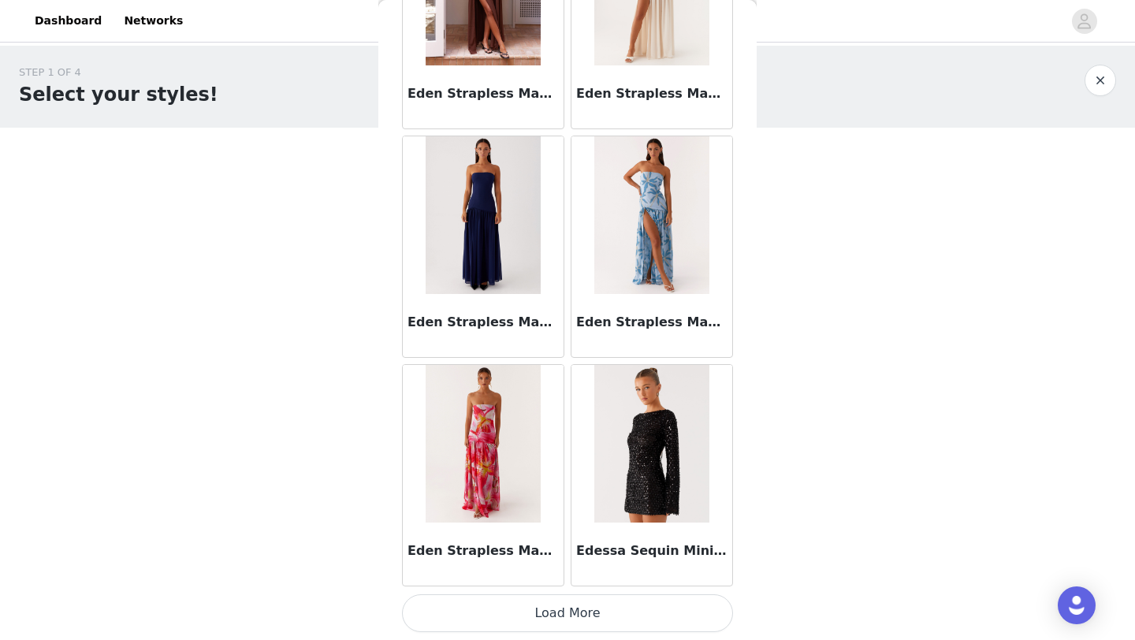
click at [564, 602] on button "Load More" at bounding box center [567, 613] width 331 height 38
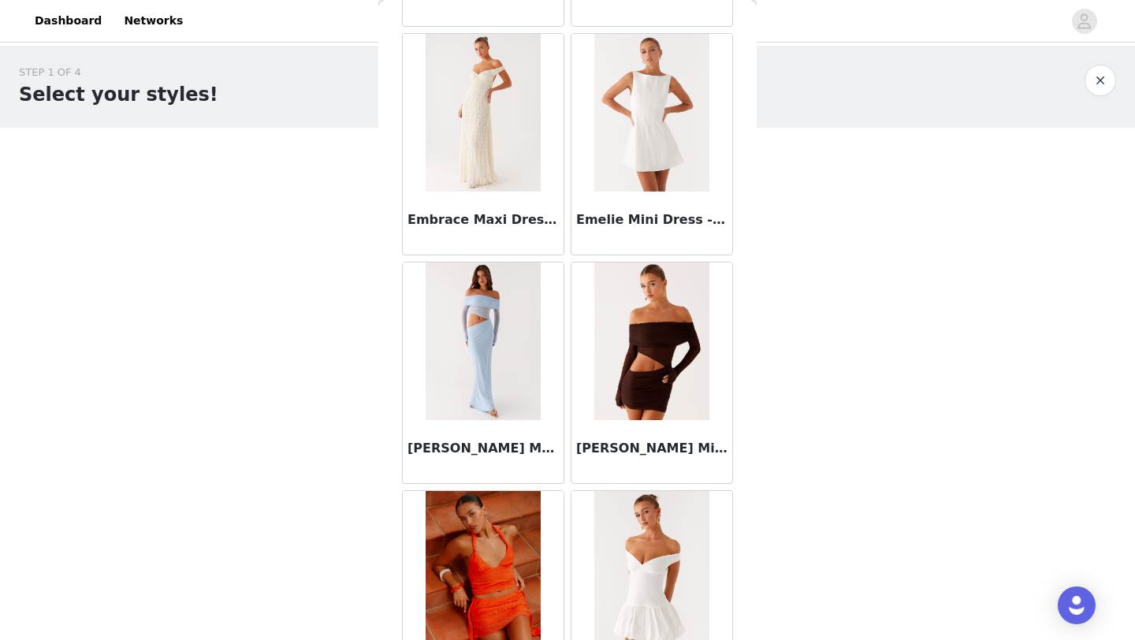
scroll to position [33758, 0]
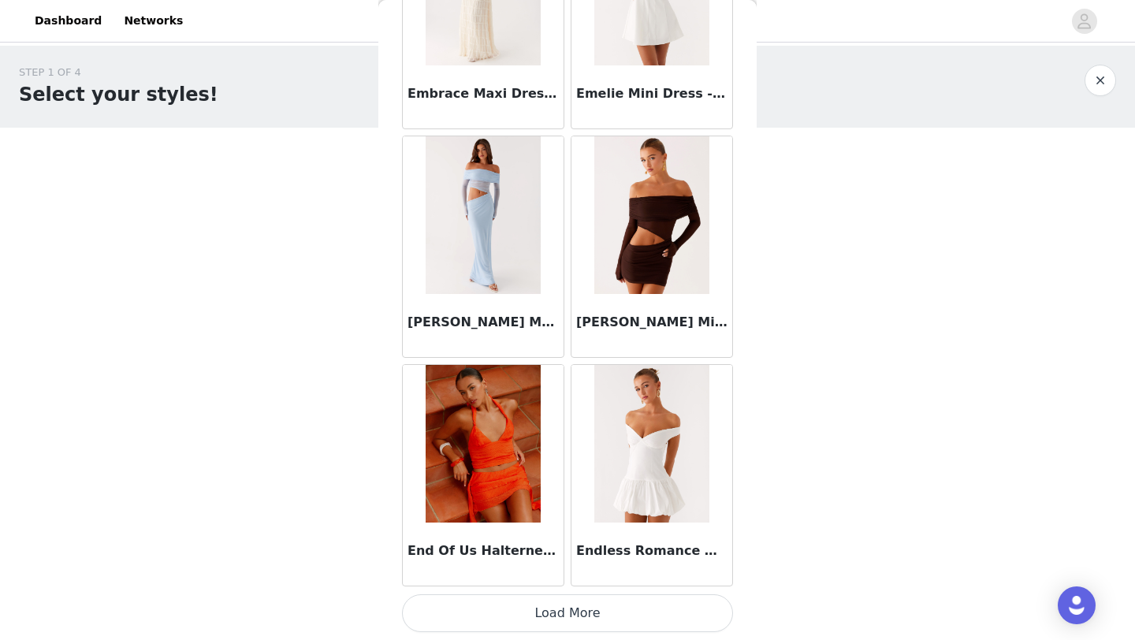
click at [583, 600] on button "Load More" at bounding box center [567, 613] width 331 height 38
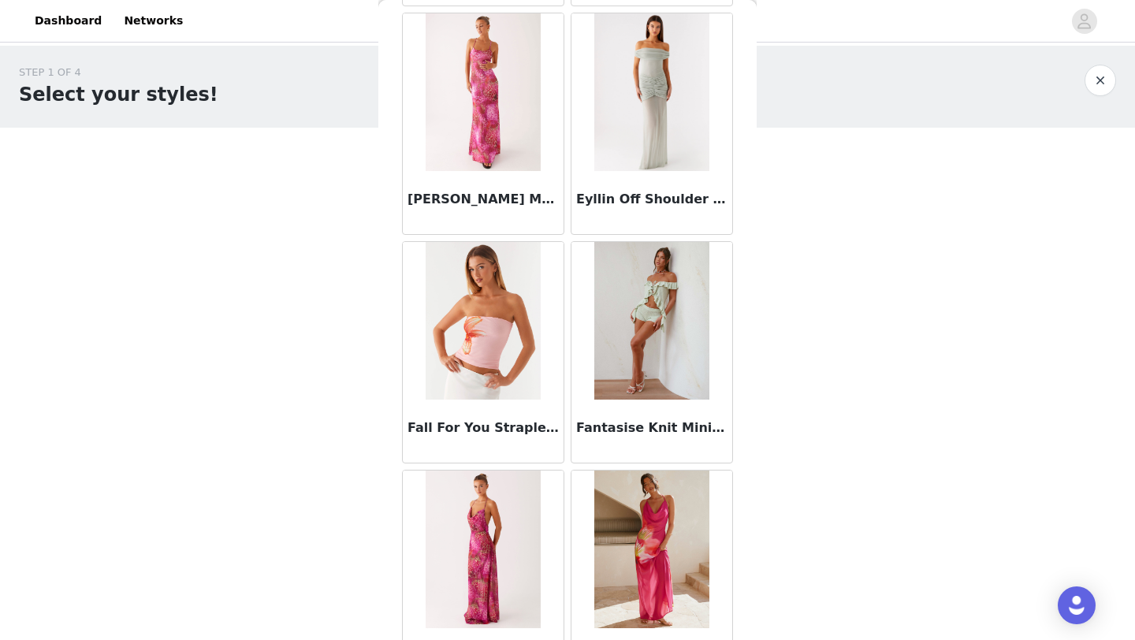
scroll to position [36043, 0]
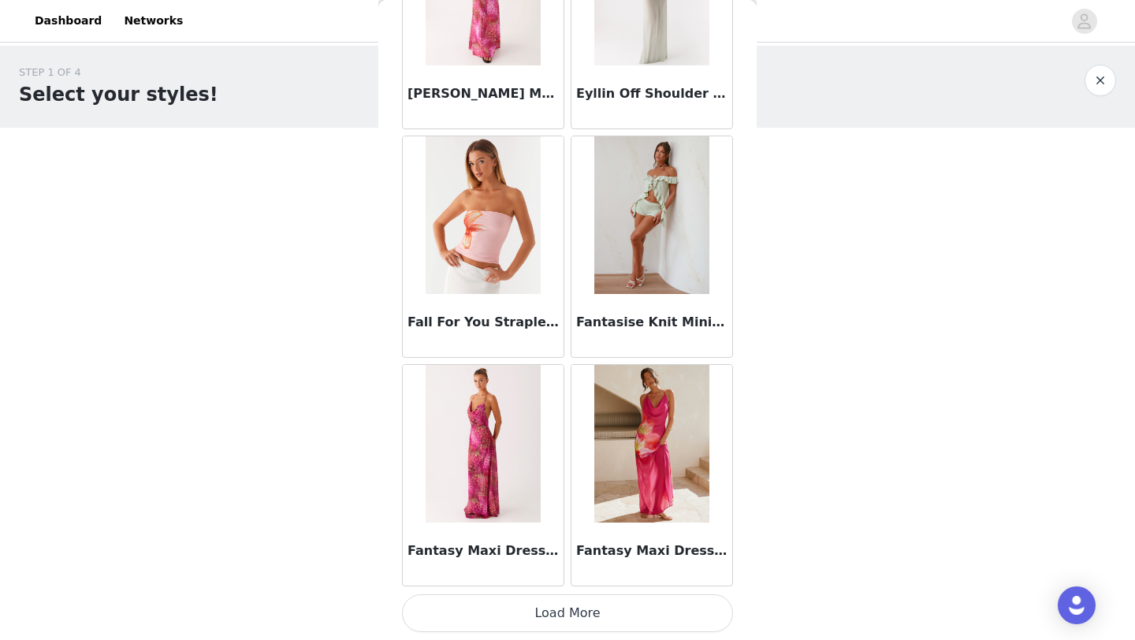
click at [559, 617] on button "Load More" at bounding box center [567, 613] width 331 height 38
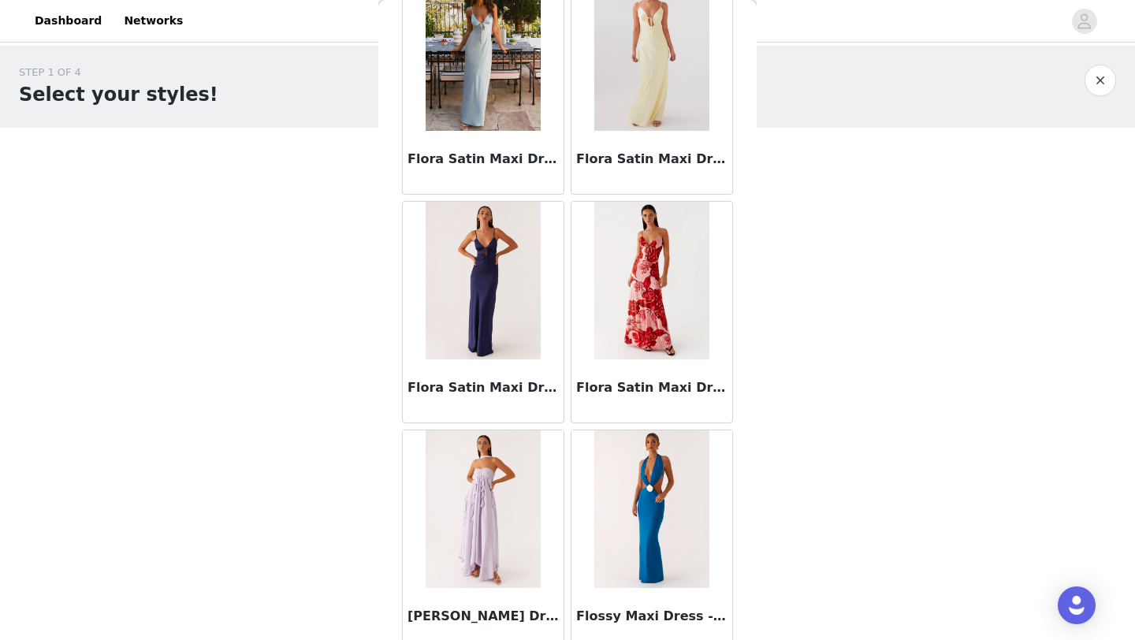
scroll to position [38328, 0]
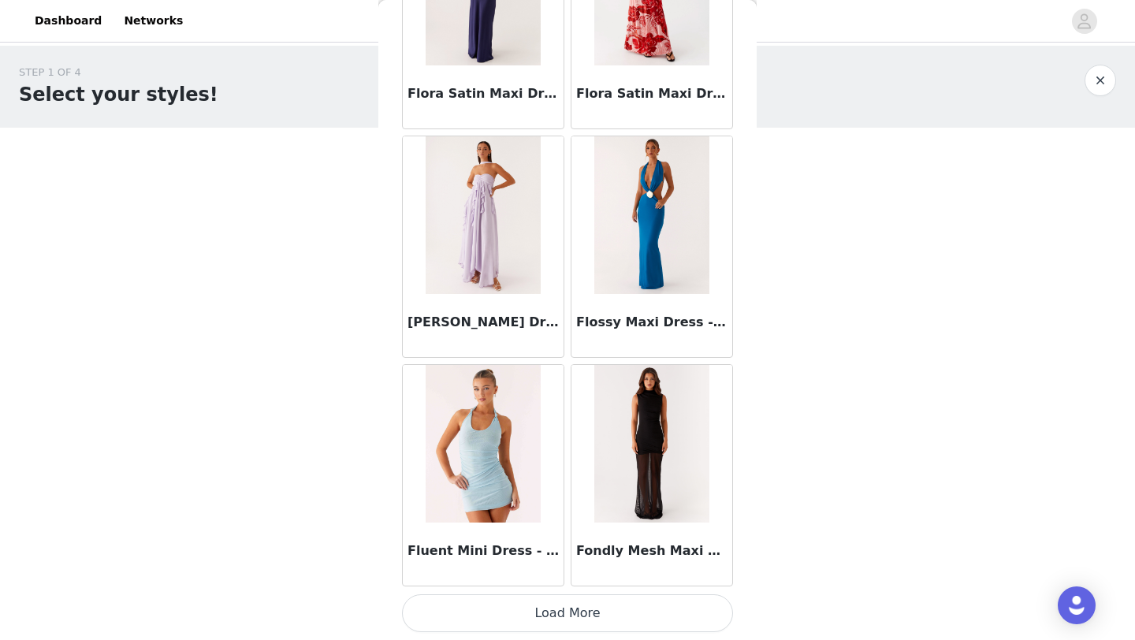
click at [576, 608] on button "Load More" at bounding box center [567, 613] width 331 height 38
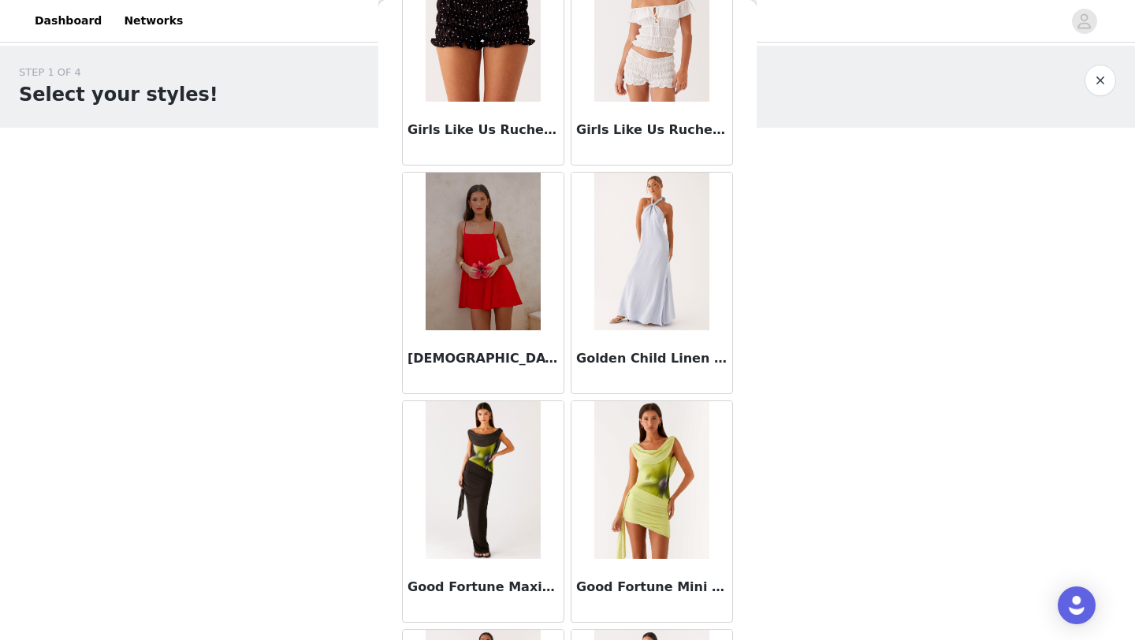
scroll to position [40613, 0]
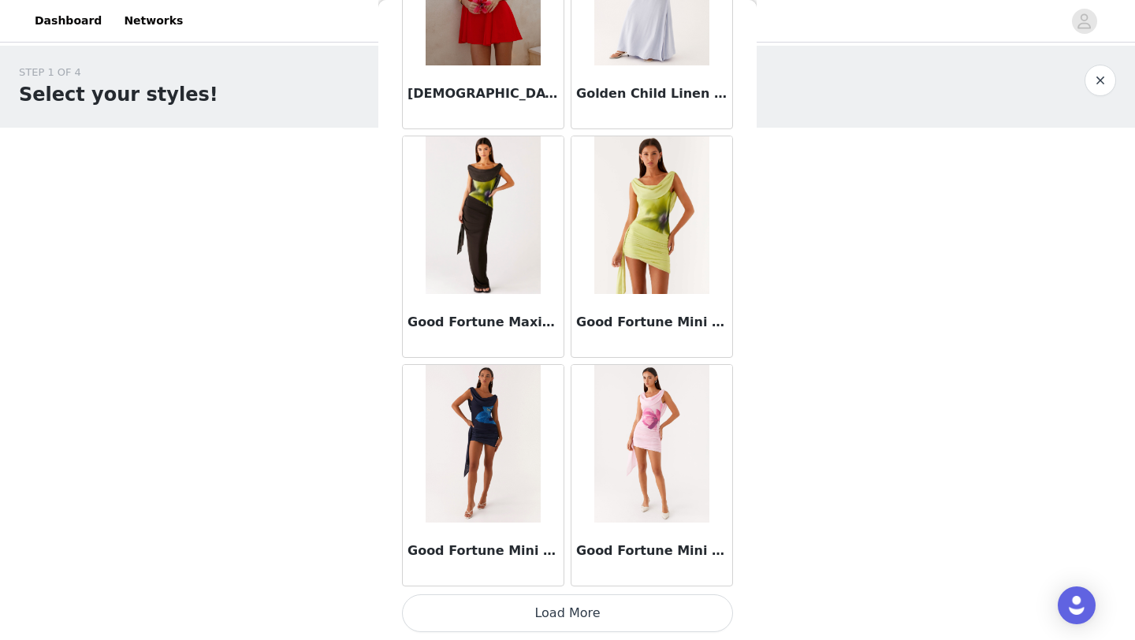
click at [544, 608] on button "Load More" at bounding box center [567, 613] width 331 height 38
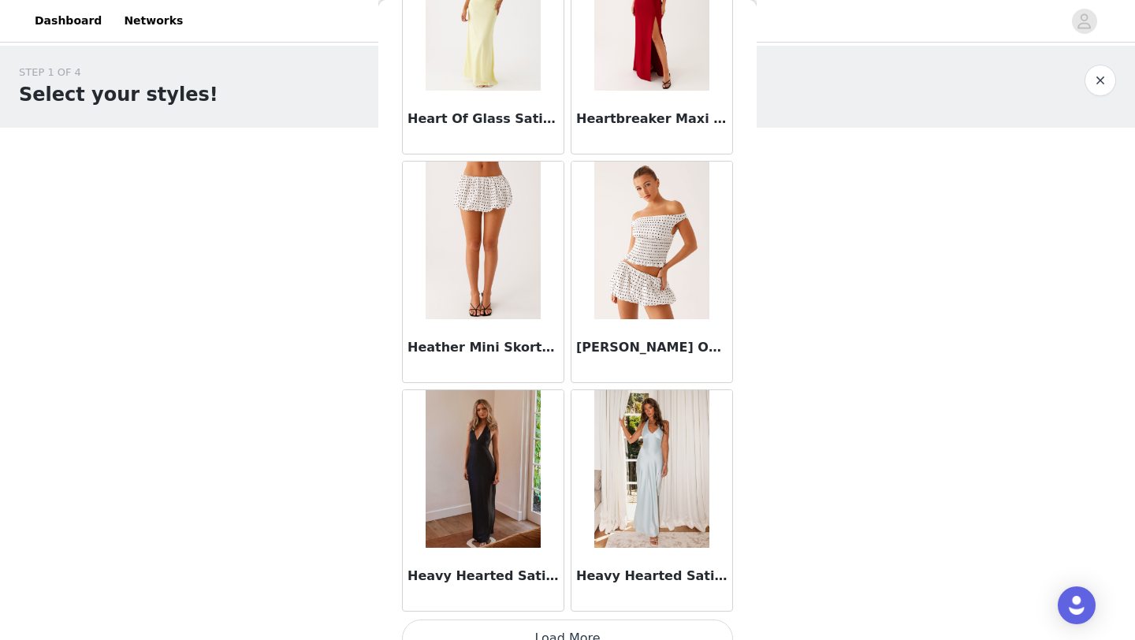
scroll to position [42898, 0]
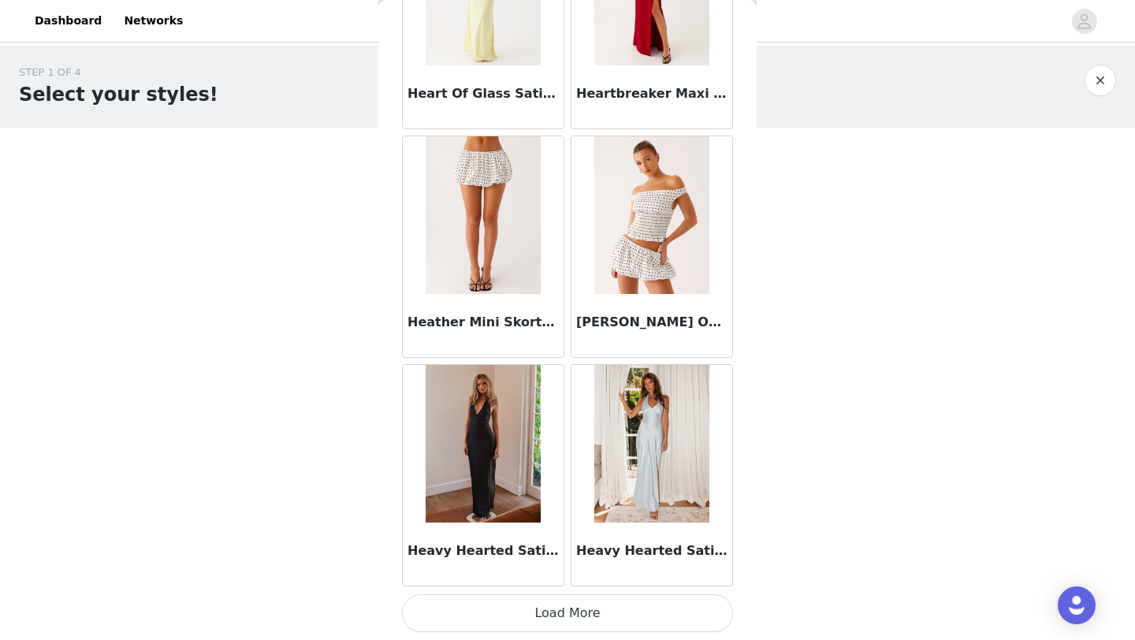
click at [541, 614] on button "Load More" at bounding box center [567, 613] width 331 height 38
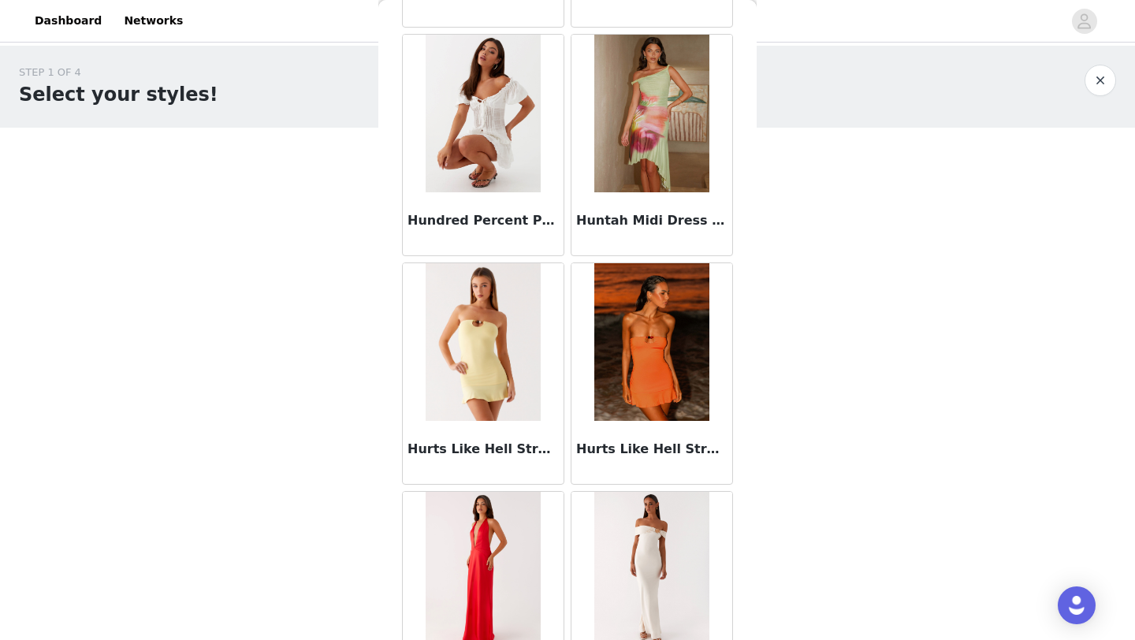
scroll to position [45182, 0]
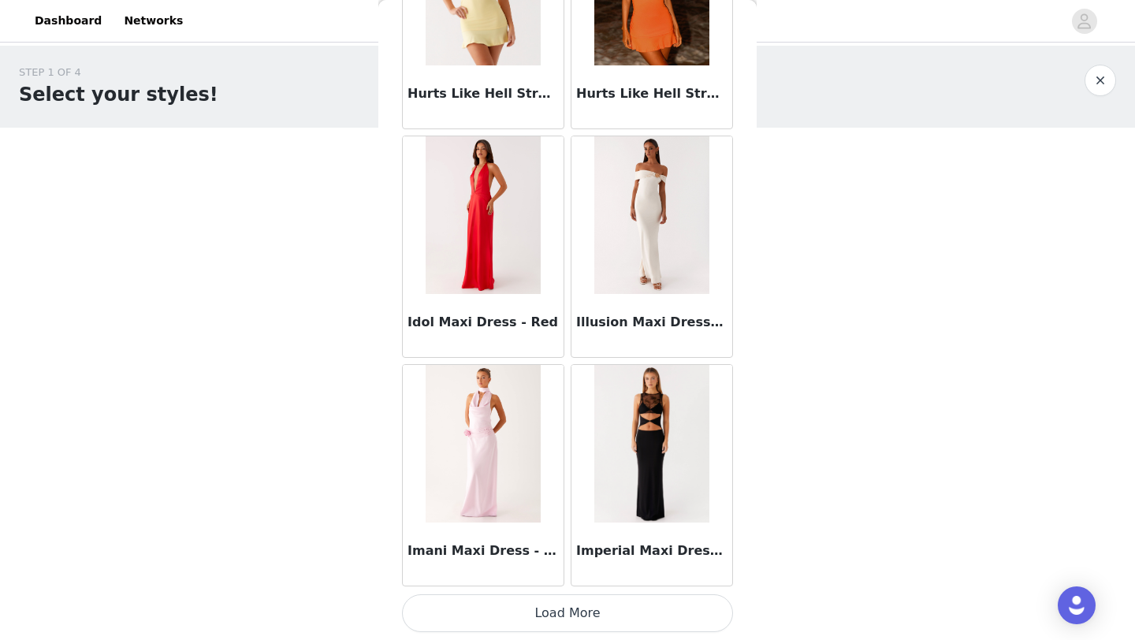
click at [533, 617] on button "Load More" at bounding box center [567, 613] width 331 height 38
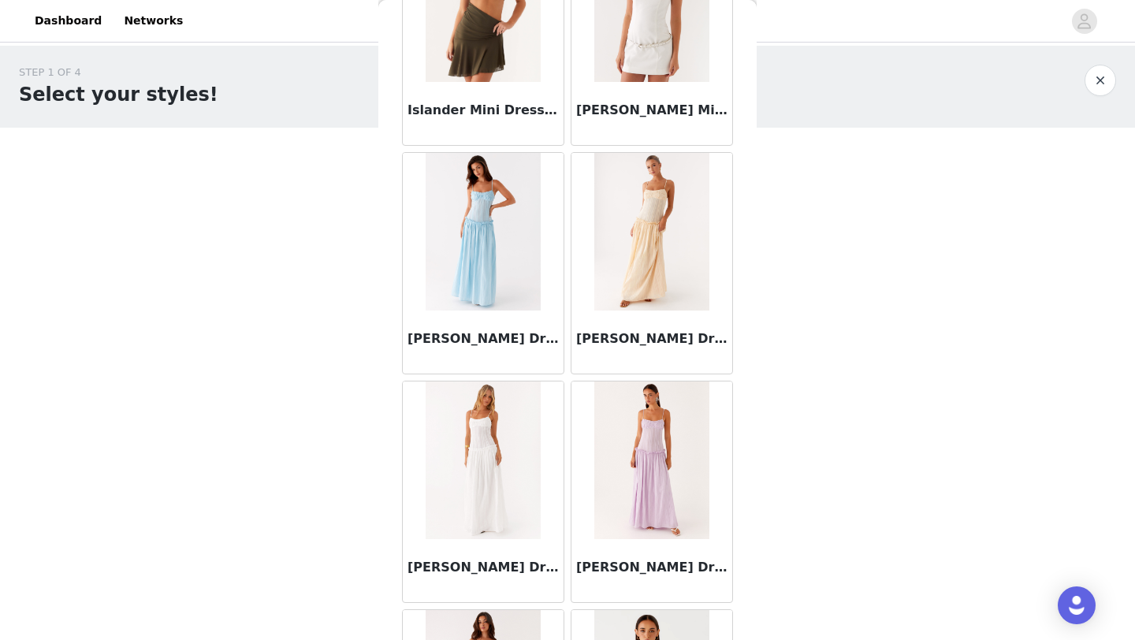
scroll to position [47467, 0]
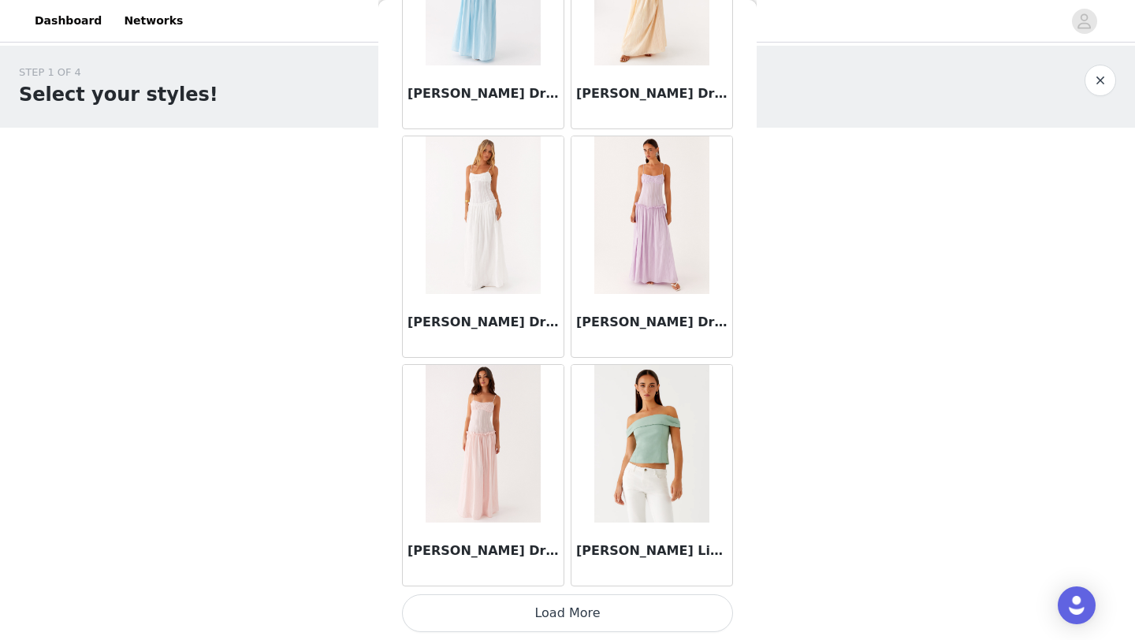
click at [533, 623] on button "Load More" at bounding box center [567, 613] width 331 height 38
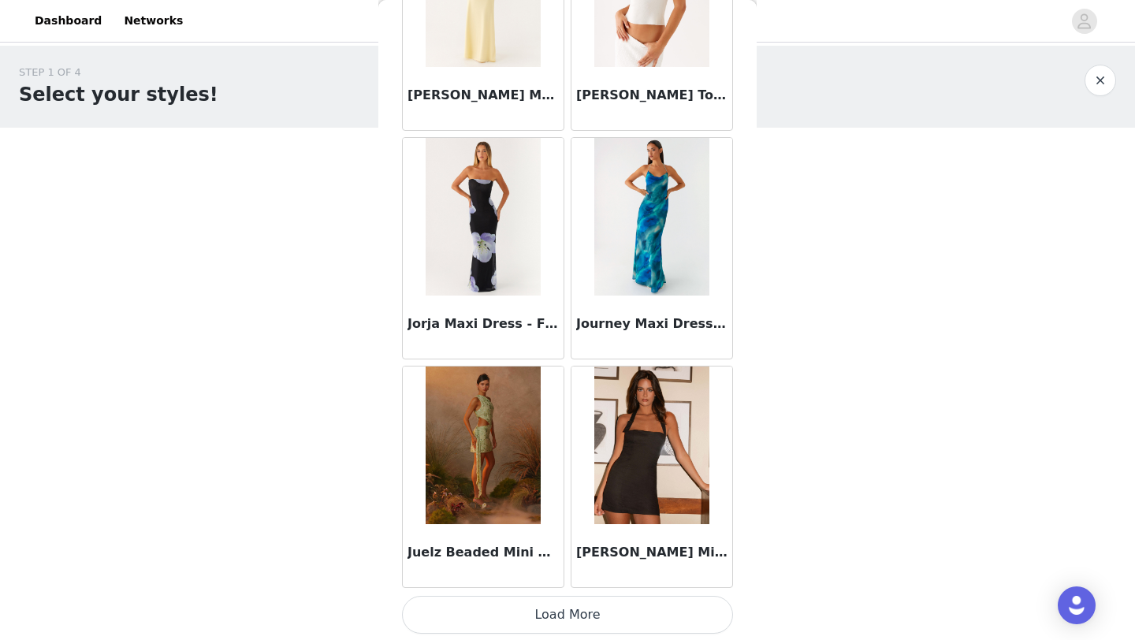
scroll to position [49752, 0]
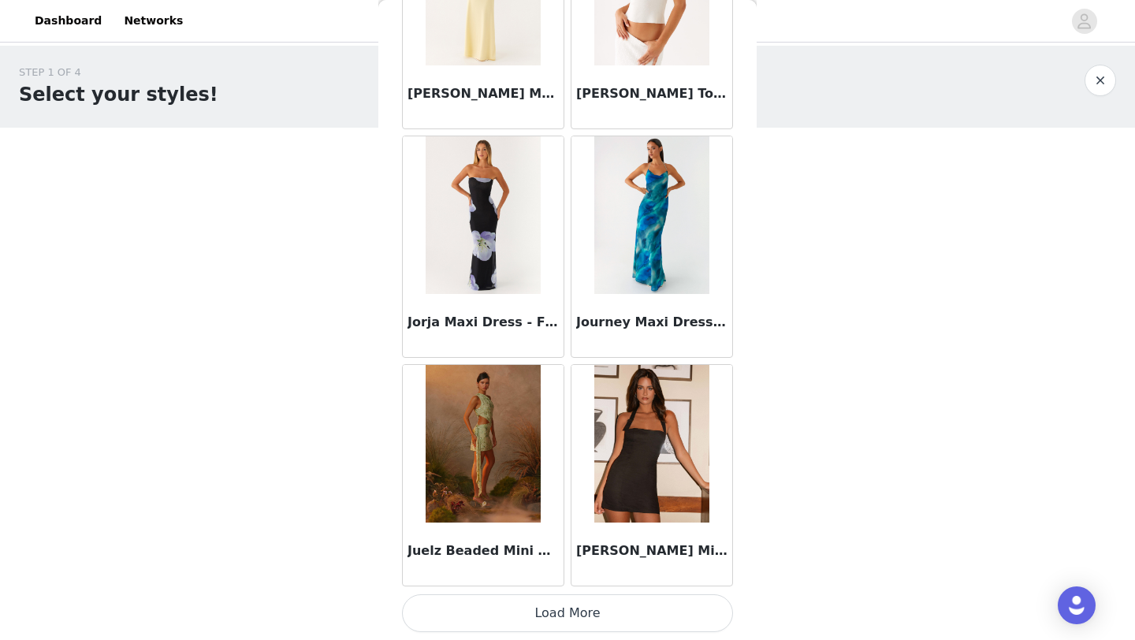
click at [515, 604] on button "Load More" at bounding box center [567, 613] width 331 height 38
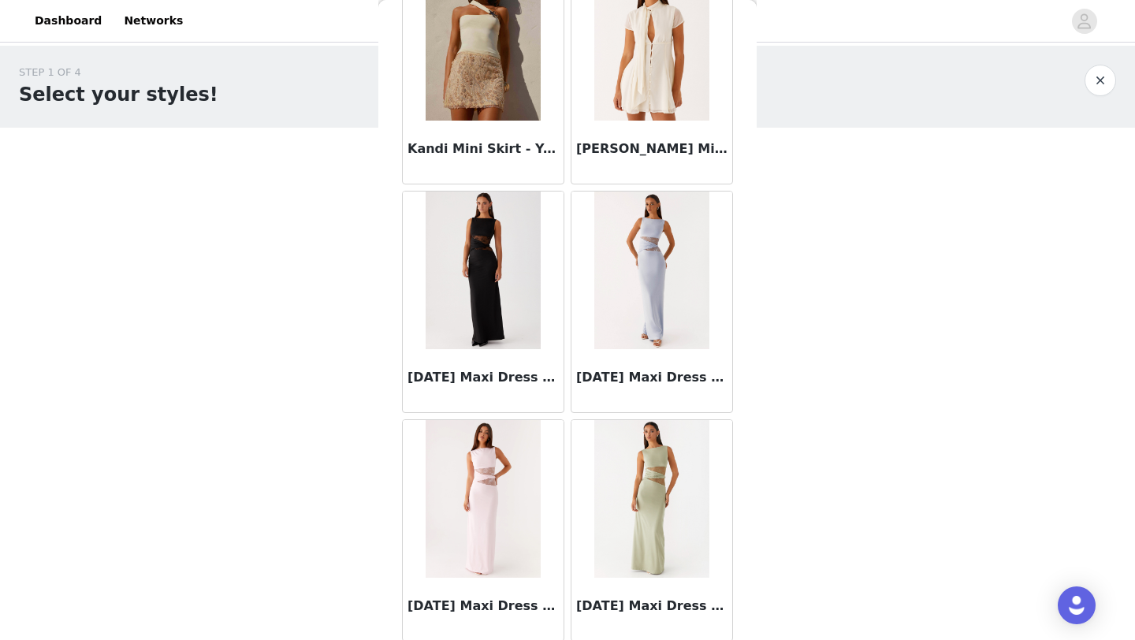
scroll to position [52037, 0]
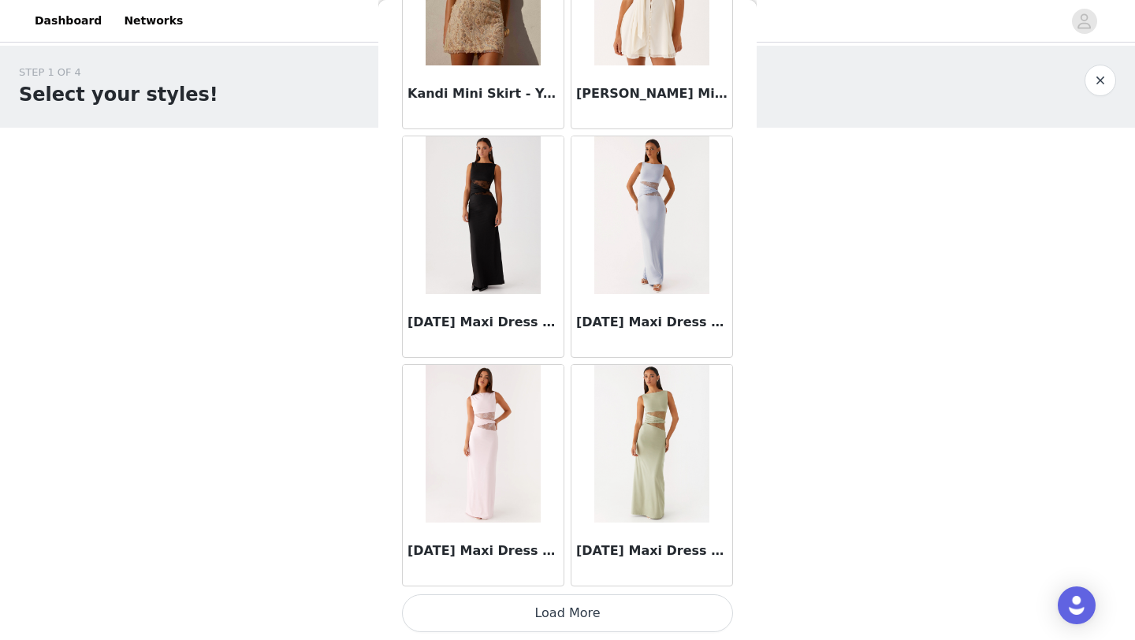
click at [543, 623] on button "Load More" at bounding box center [567, 613] width 331 height 38
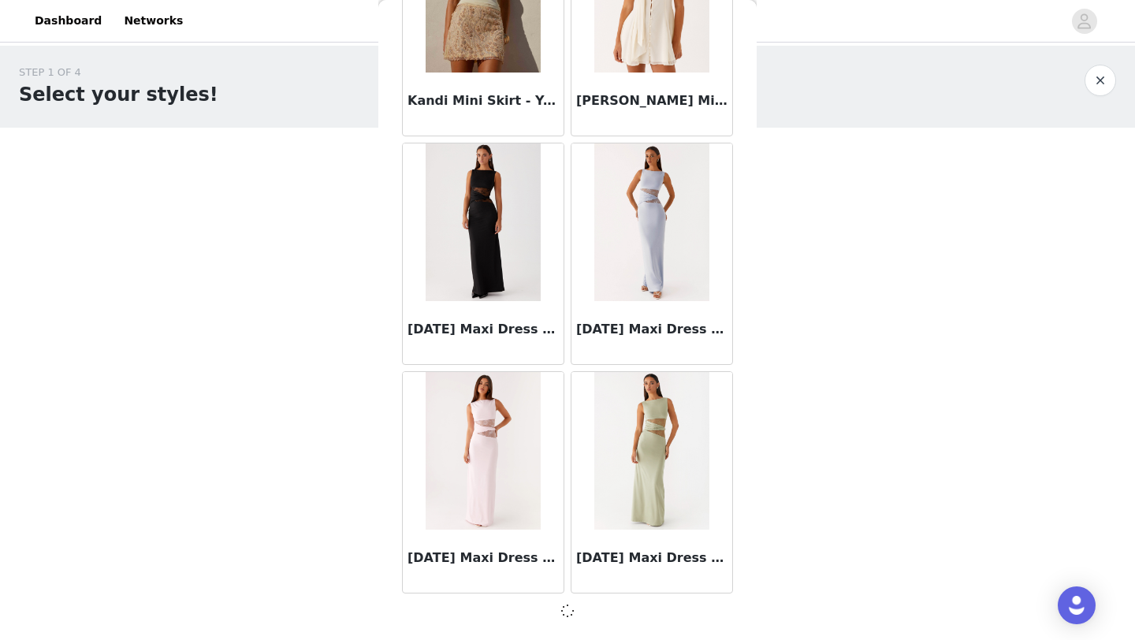
scroll to position [52030, 0]
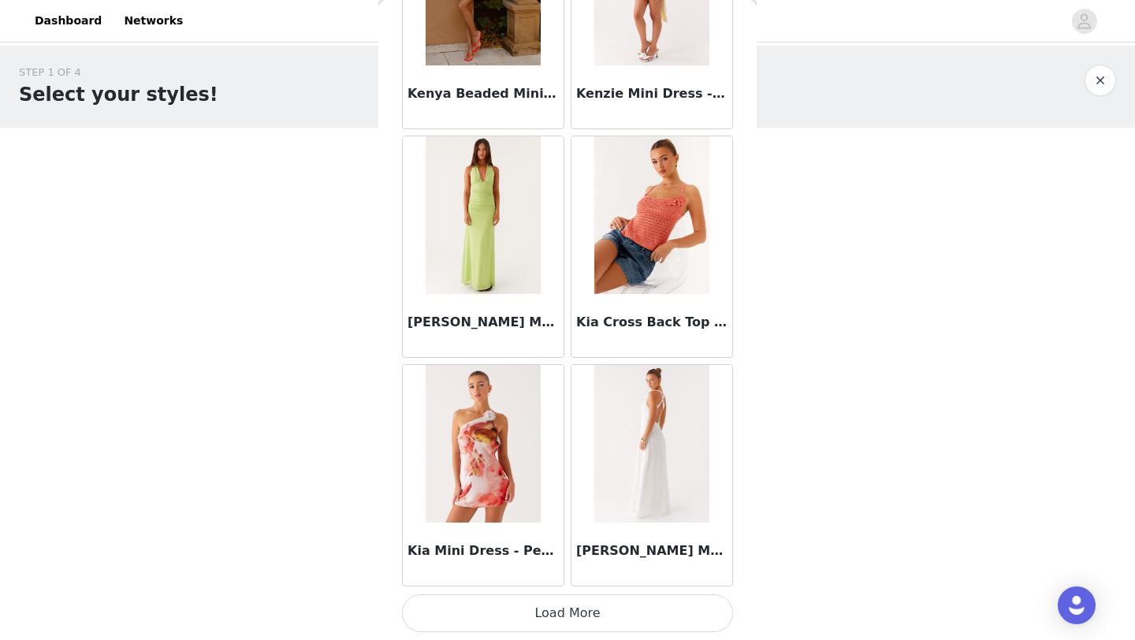
click at [546, 622] on button "Load More" at bounding box center [567, 613] width 331 height 38
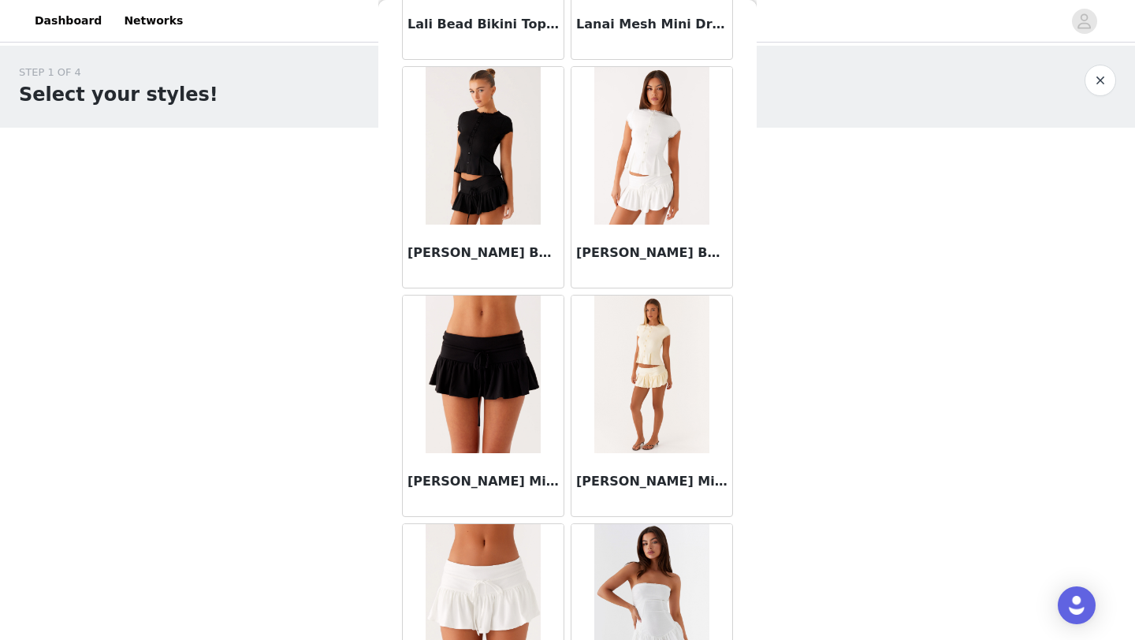
scroll to position [56607, 0]
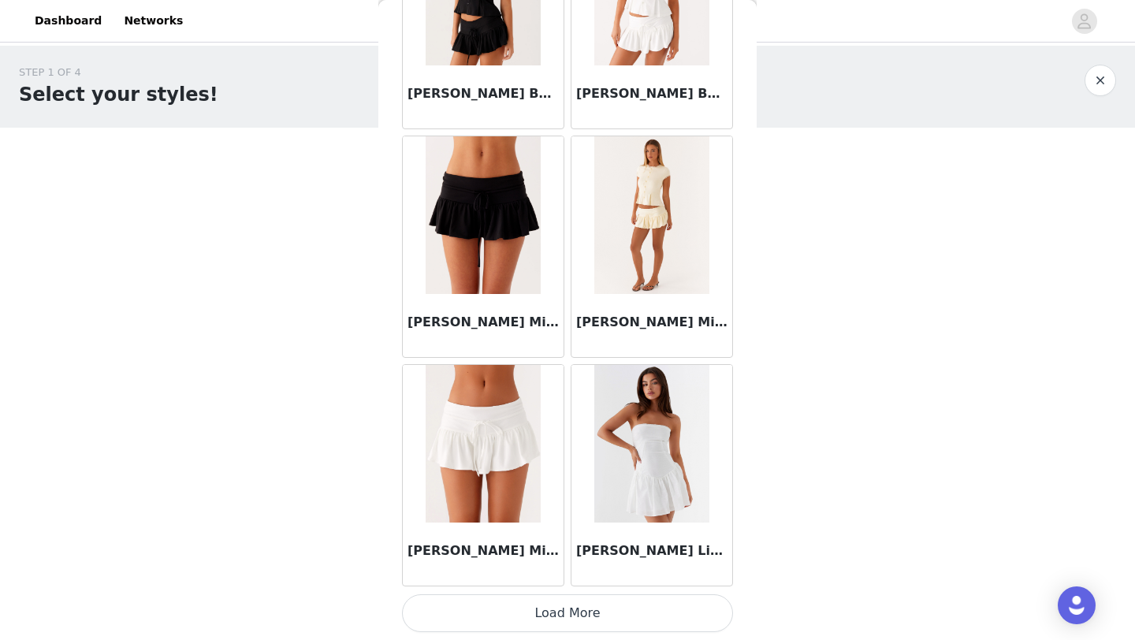
click at [558, 607] on button "Load More" at bounding box center [567, 613] width 331 height 38
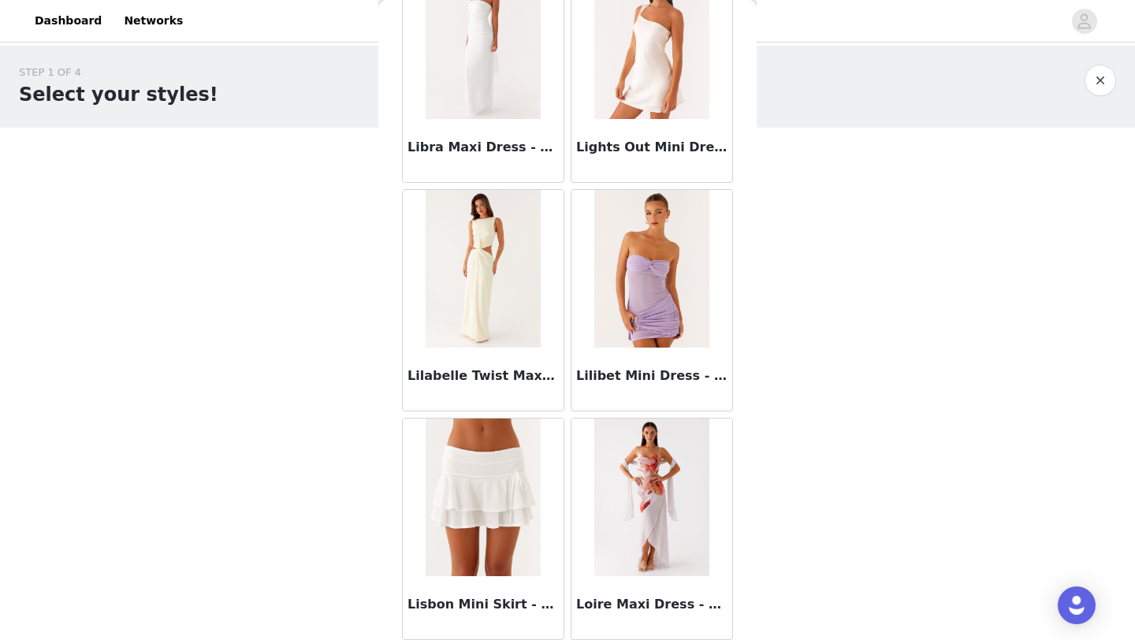
scroll to position [58891, 0]
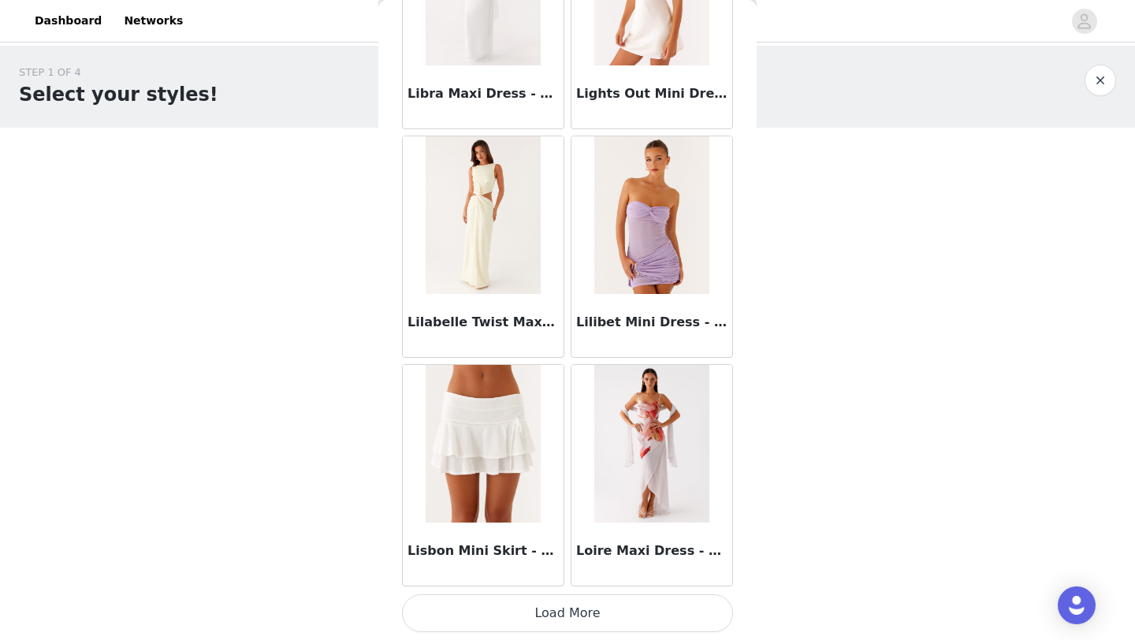
click at [628, 624] on button "Load More" at bounding box center [567, 613] width 331 height 38
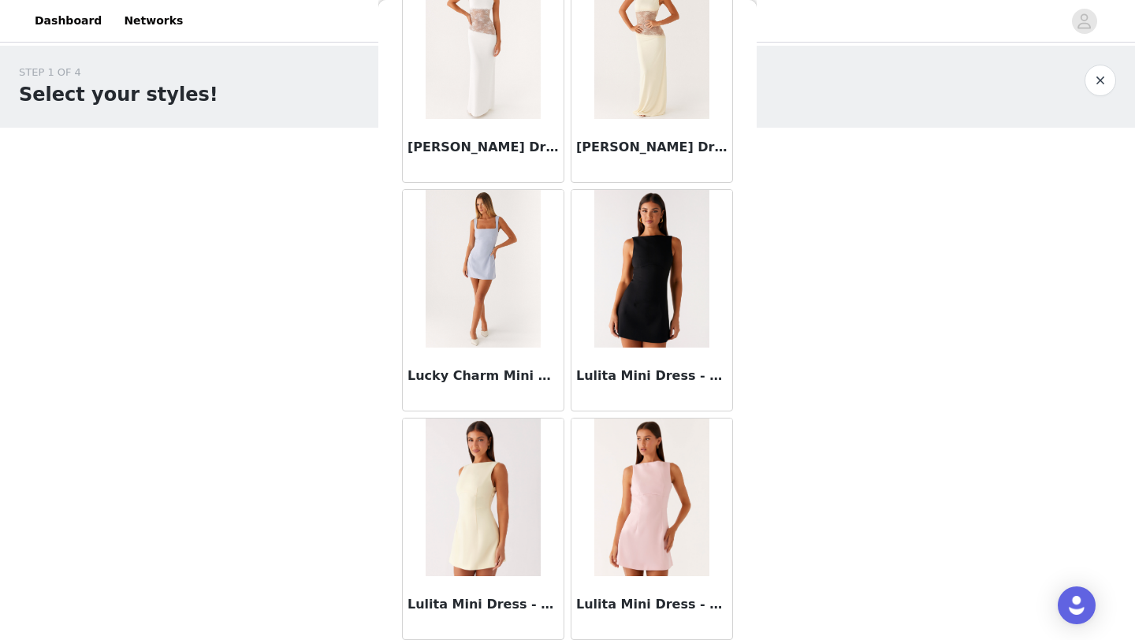
scroll to position [61176, 0]
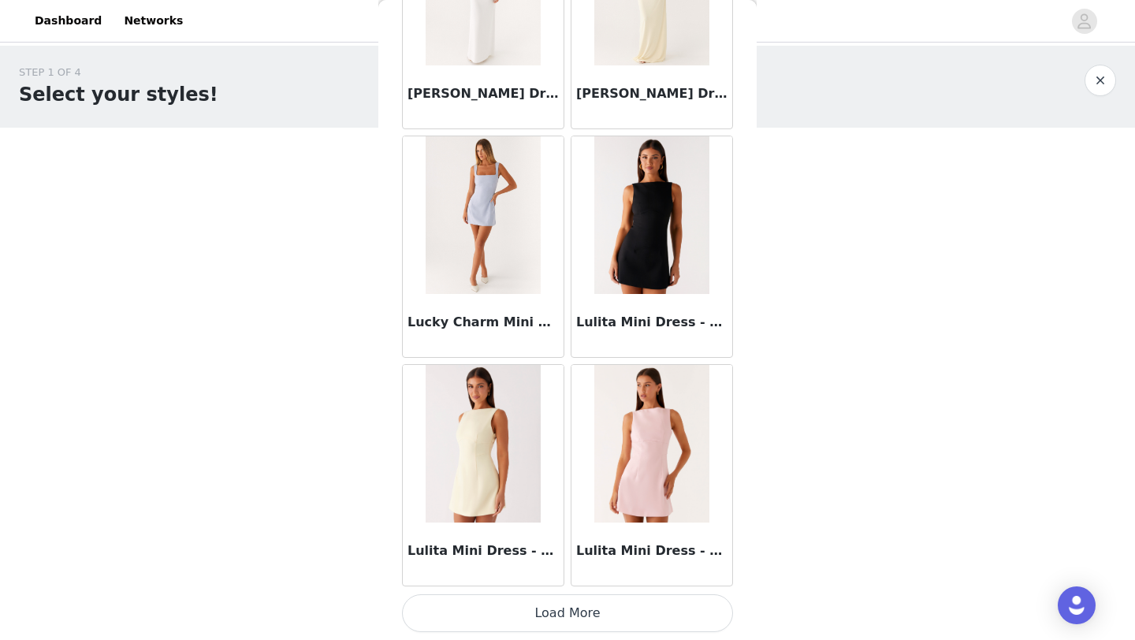
click at [563, 618] on button "Load More" at bounding box center [567, 613] width 331 height 38
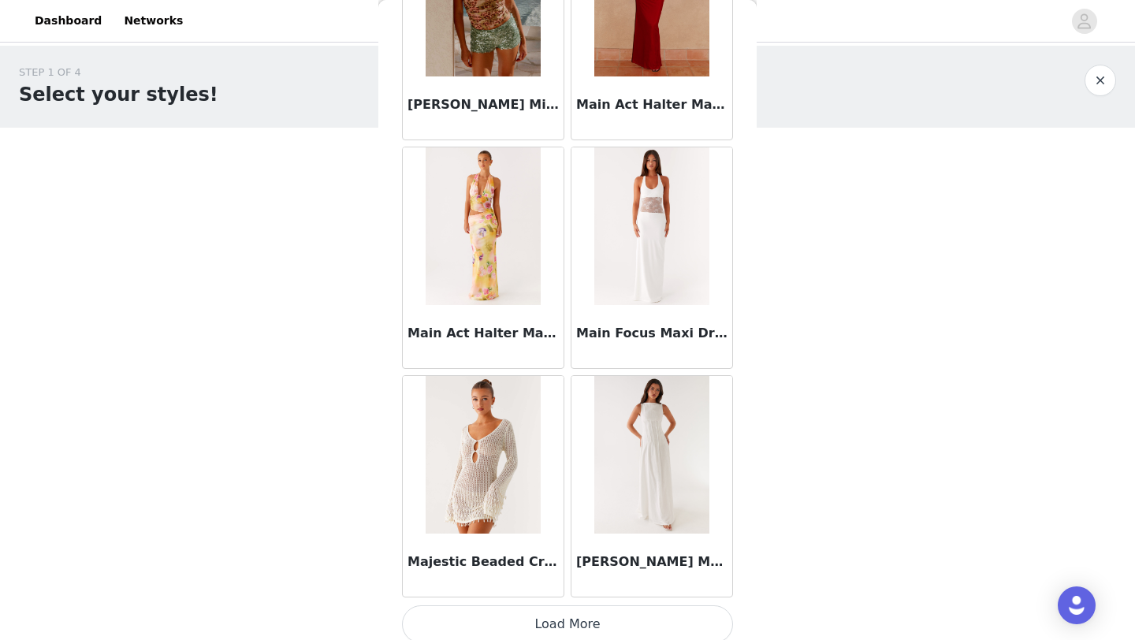
scroll to position [63461, 0]
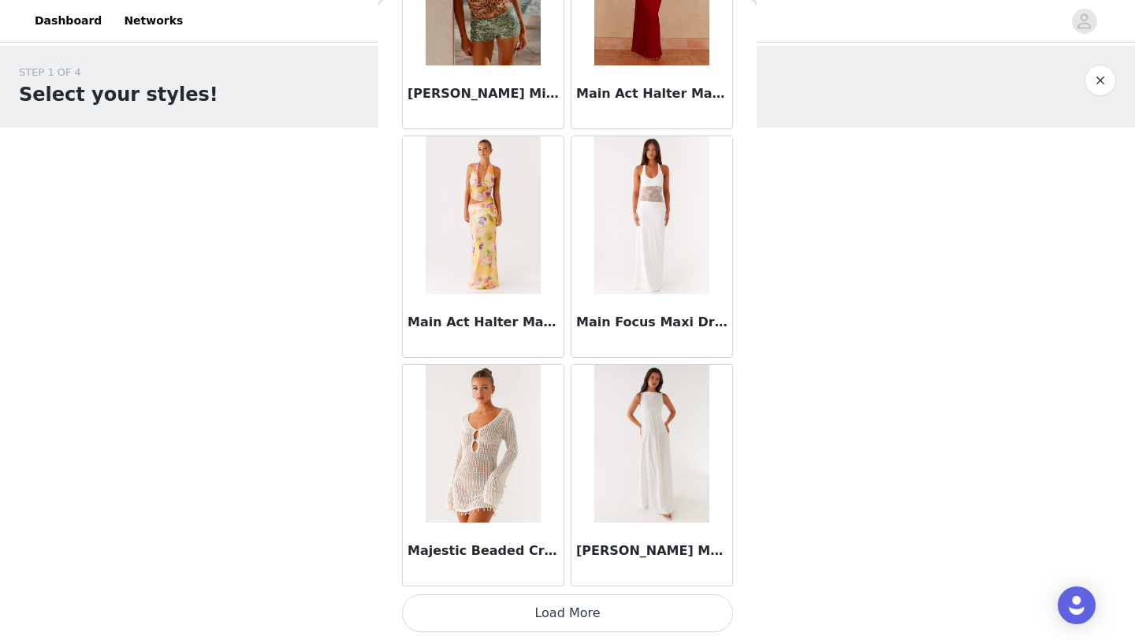
click at [555, 614] on button "Load More" at bounding box center [567, 613] width 331 height 38
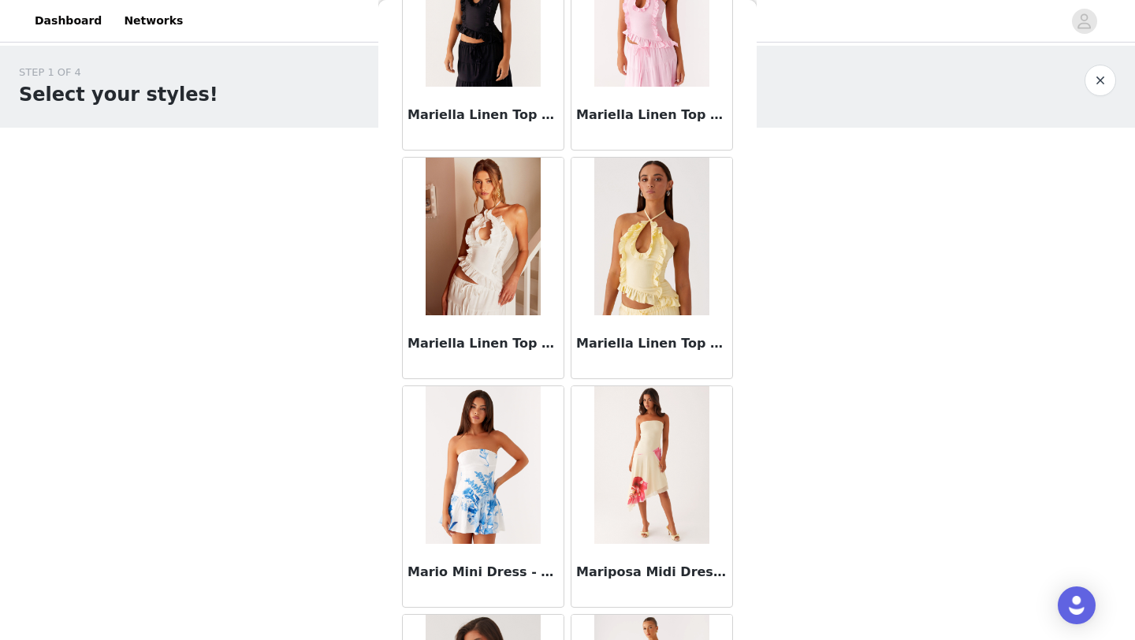
scroll to position [65746, 0]
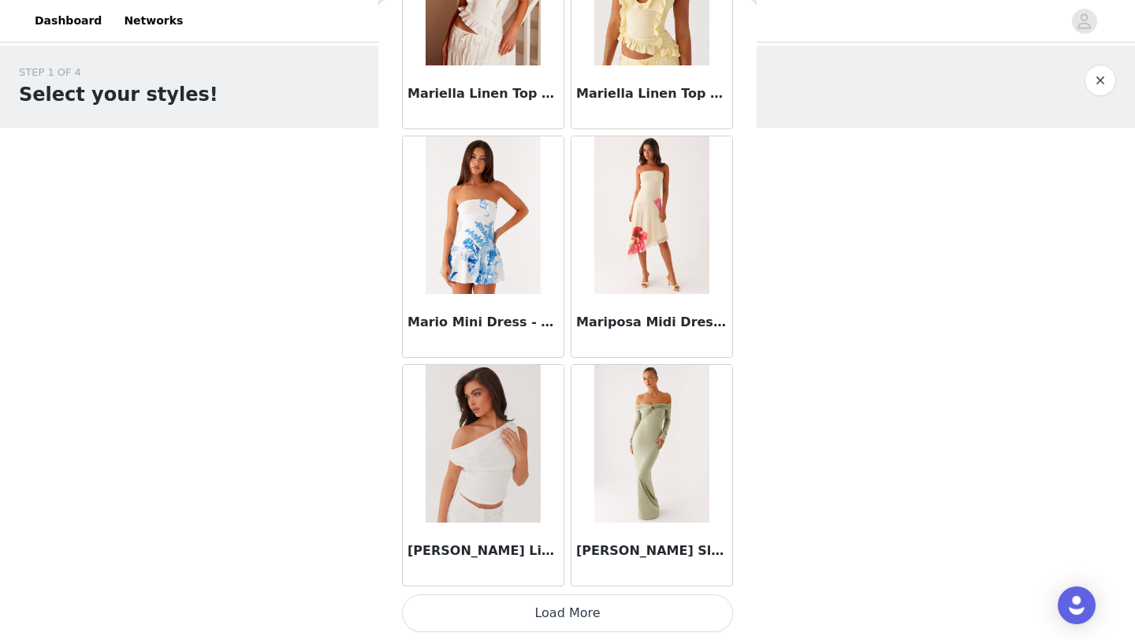
click at [559, 603] on button "Load More" at bounding box center [567, 613] width 331 height 38
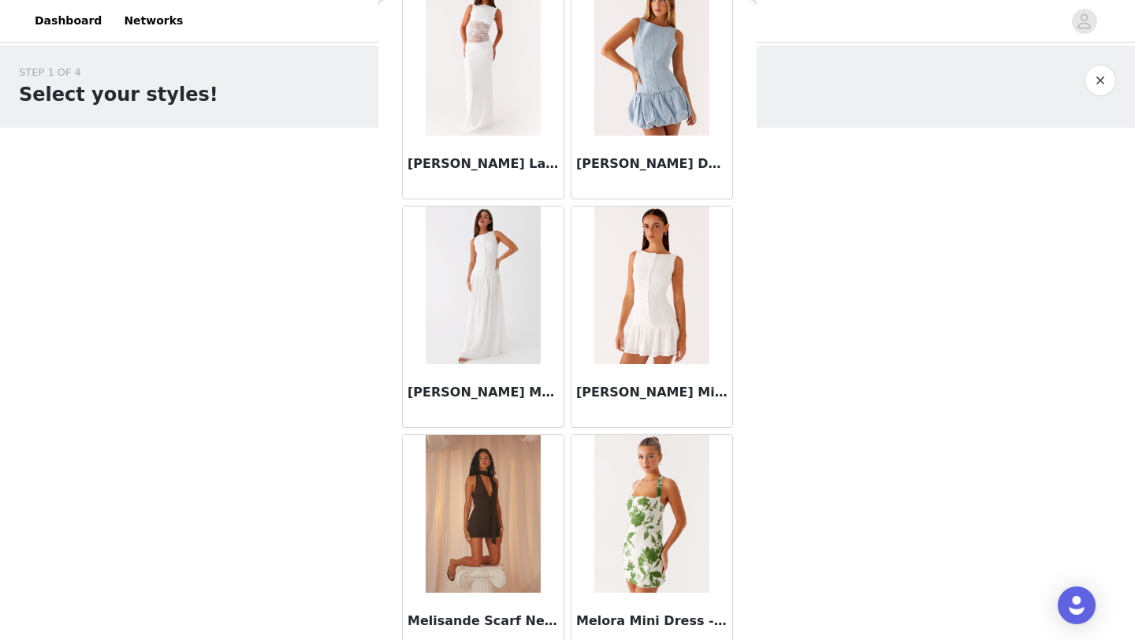
scroll to position [68031, 0]
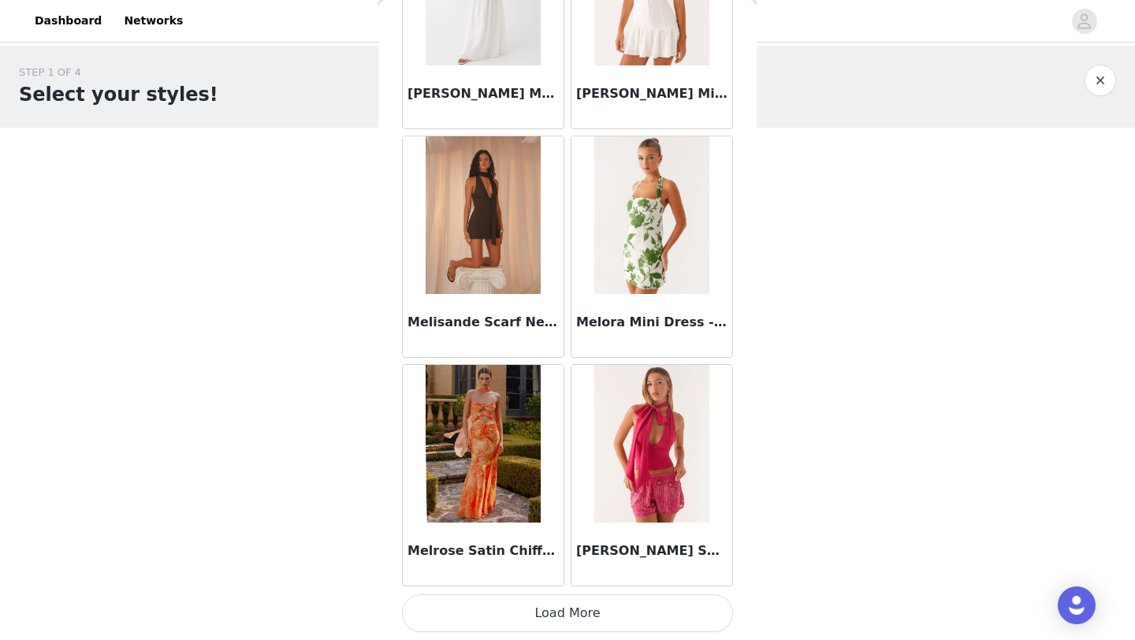
click at [602, 624] on button "Load More" at bounding box center [567, 613] width 331 height 38
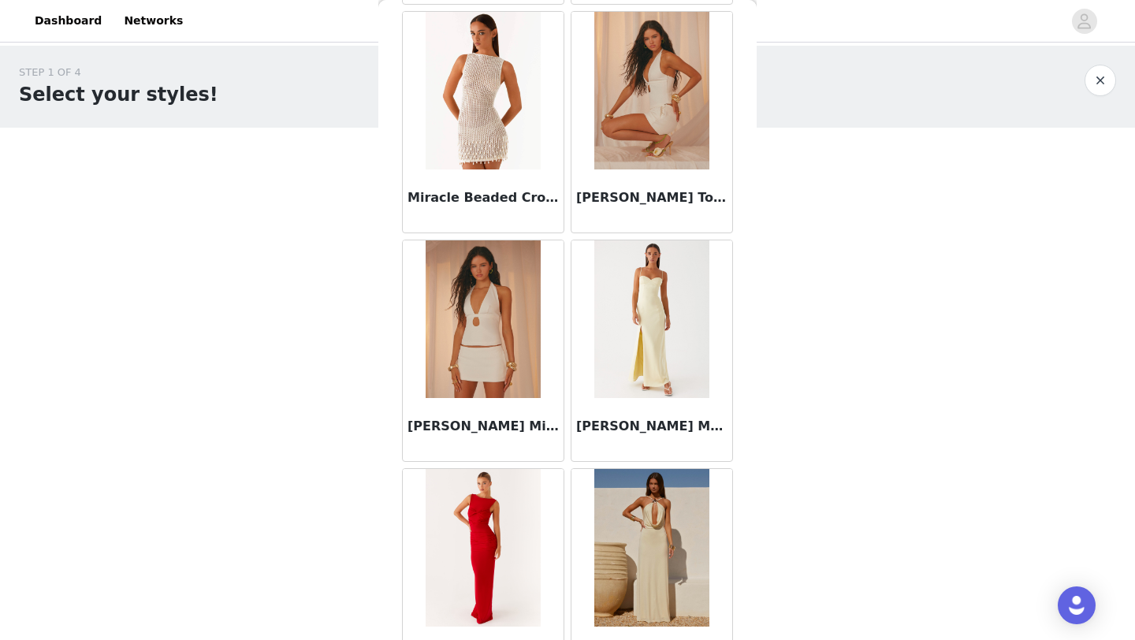
scroll to position [70315, 0]
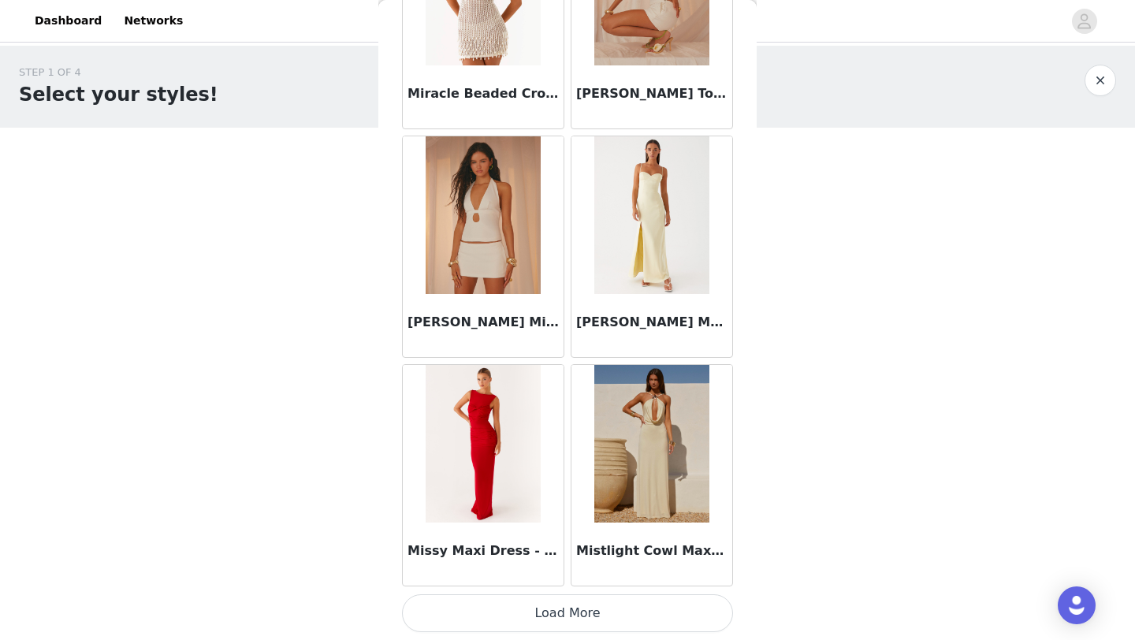
click at [585, 613] on button "Load More" at bounding box center [567, 613] width 331 height 38
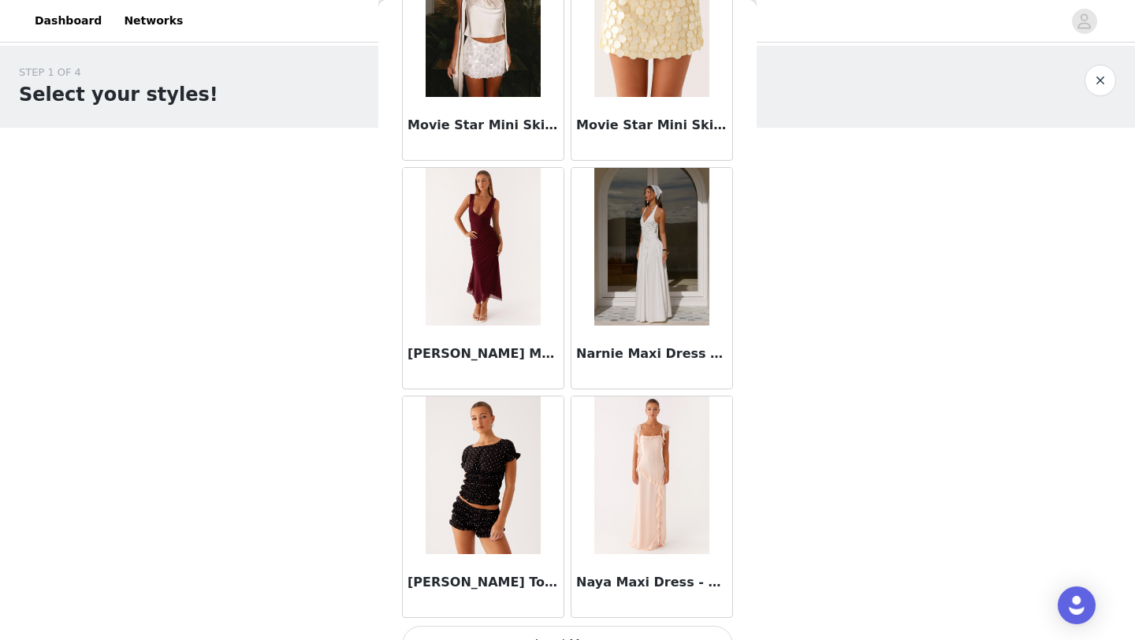
scroll to position [72600, 0]
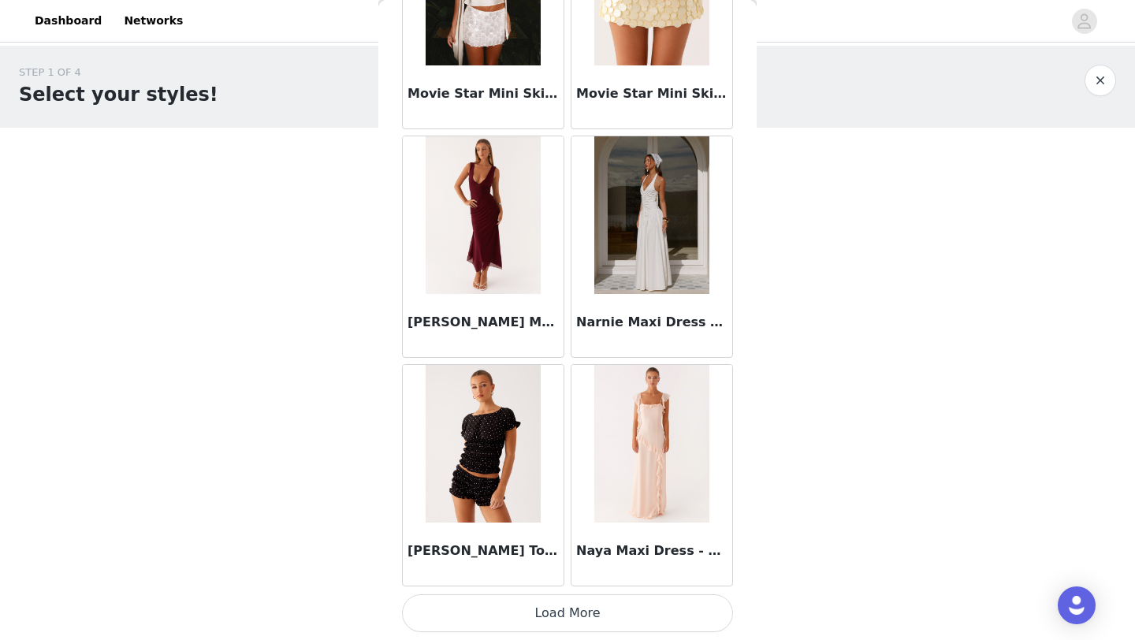
click at [548, 604] on button "Load More" at bounding box center [567, 613] width 331 height 38
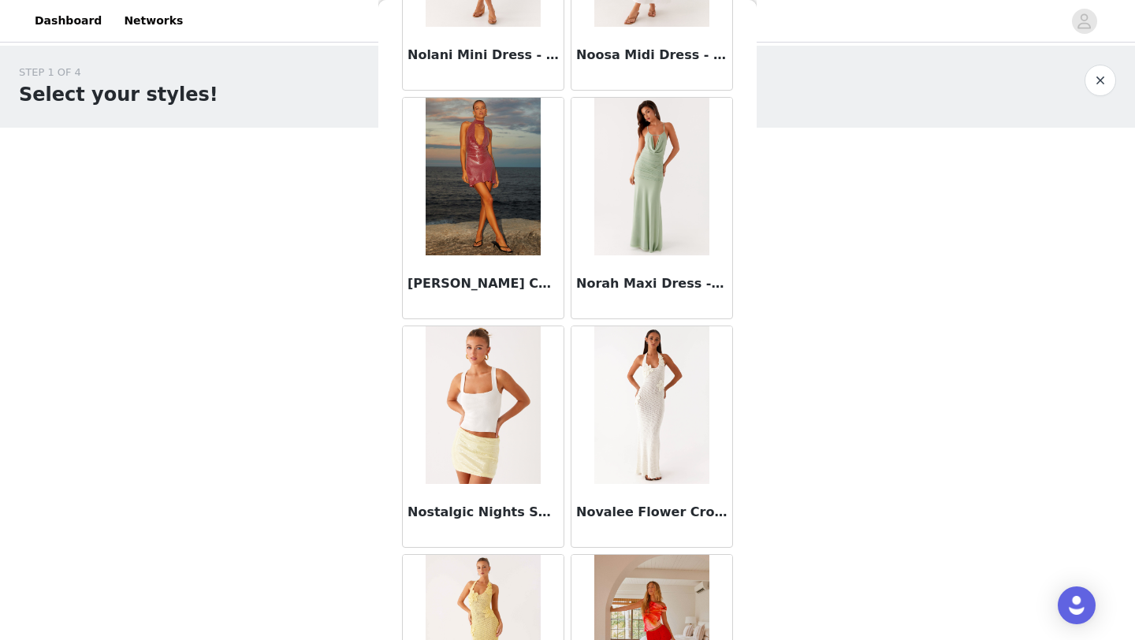
scroll to position [74885, 0]
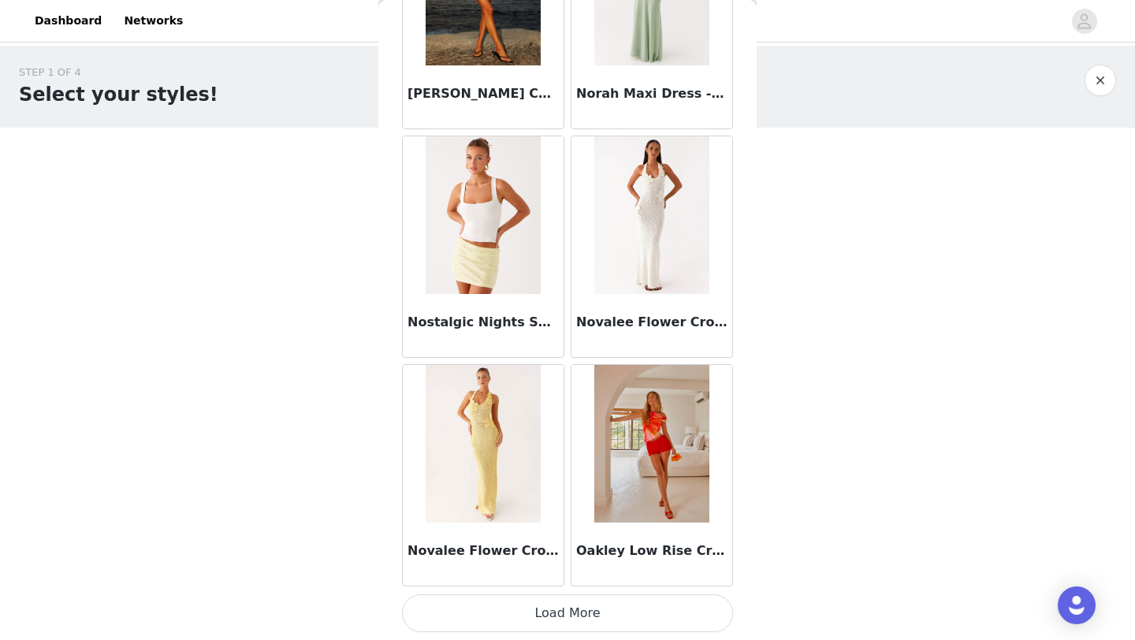
click at [547, 623] on button "Load More" at bounding box center [567, 613] width 331 height 38
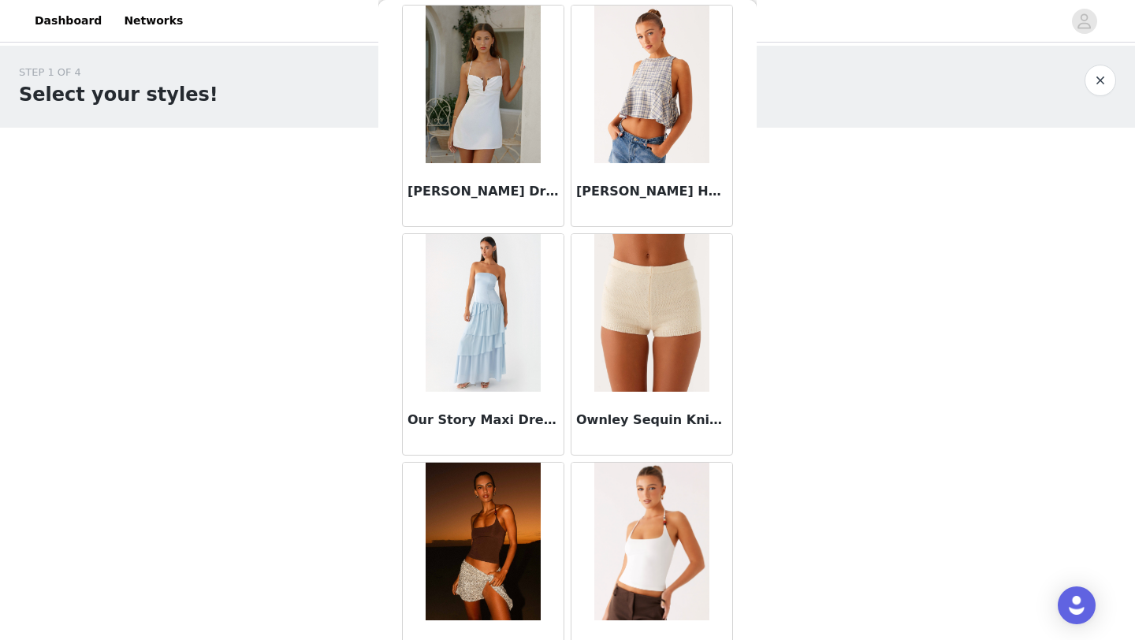
scroll to position [77170, 0]
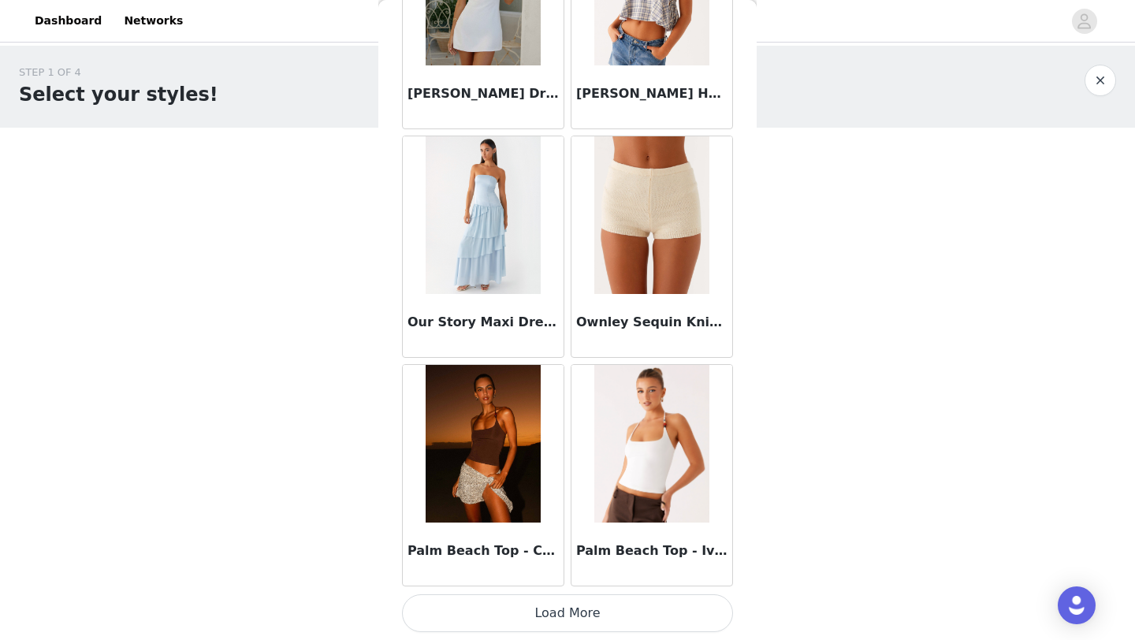
click at [551, 601] on button "Load More" at bounding box center [567, 613] width 331 height 38
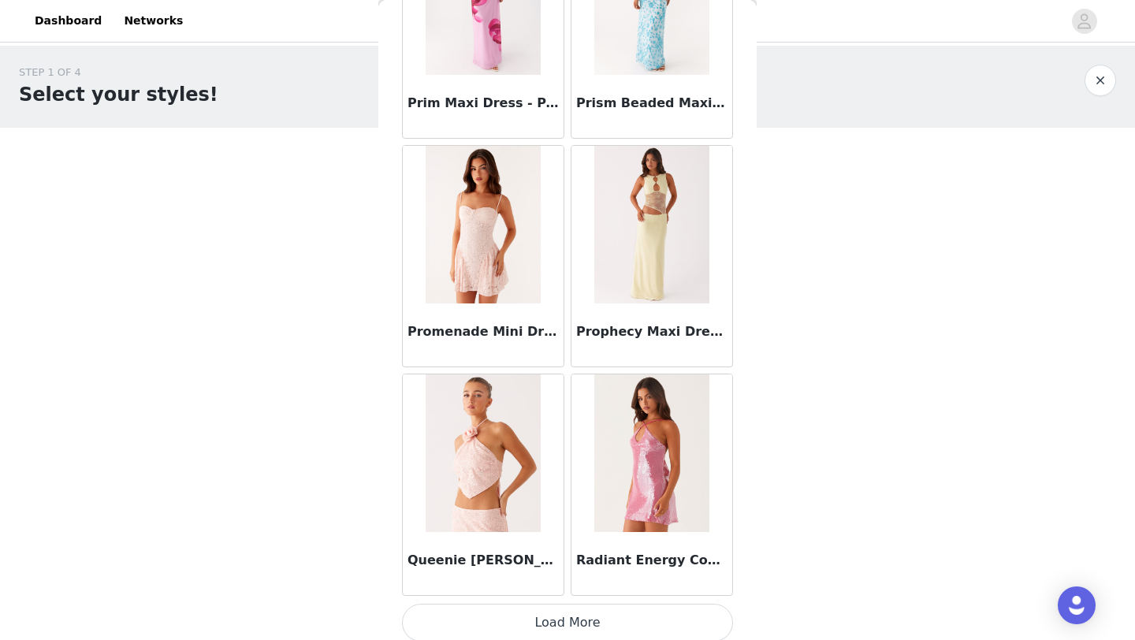
scroll to position [79455, 0]
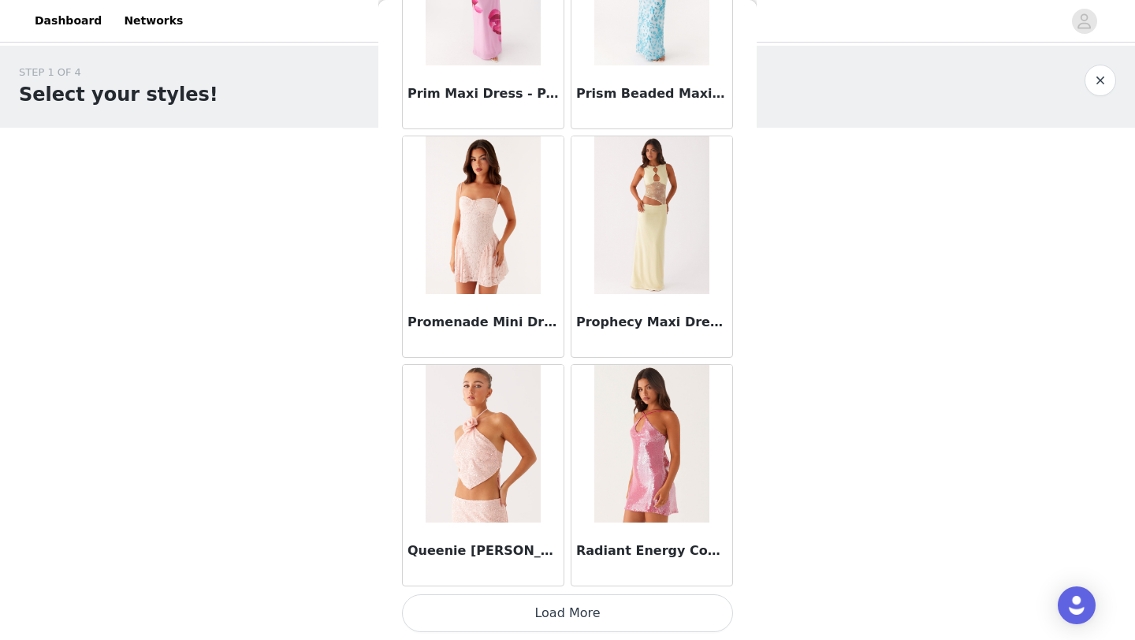
click at [526, 624] on button "Load More" at bounding box center [567, 613] width 331 height 38
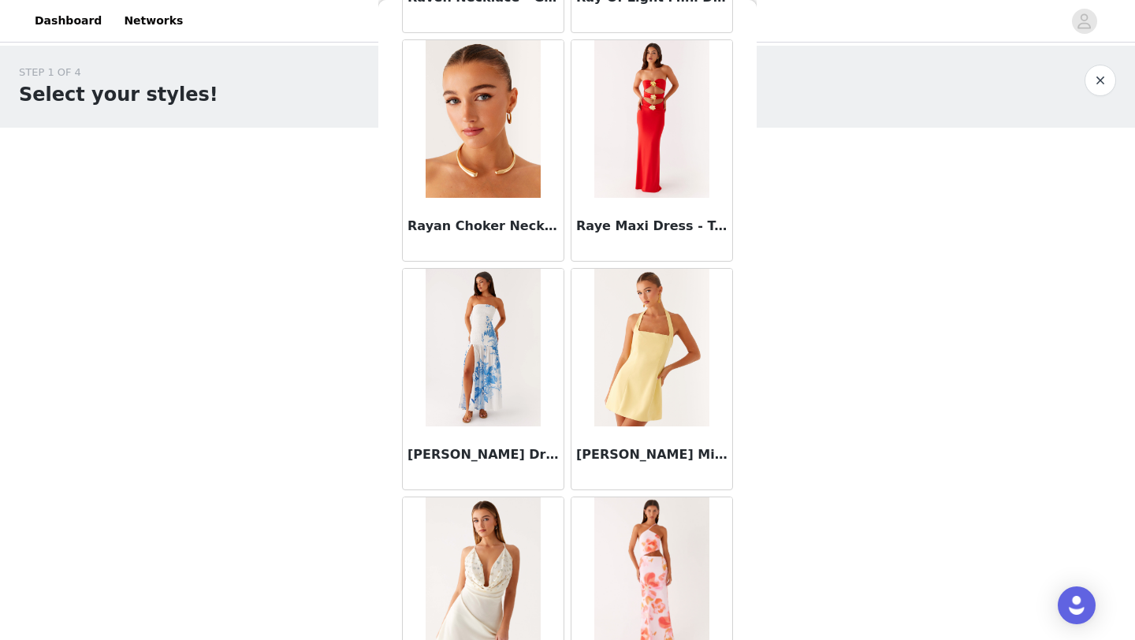
scroll to position [81739, 0]
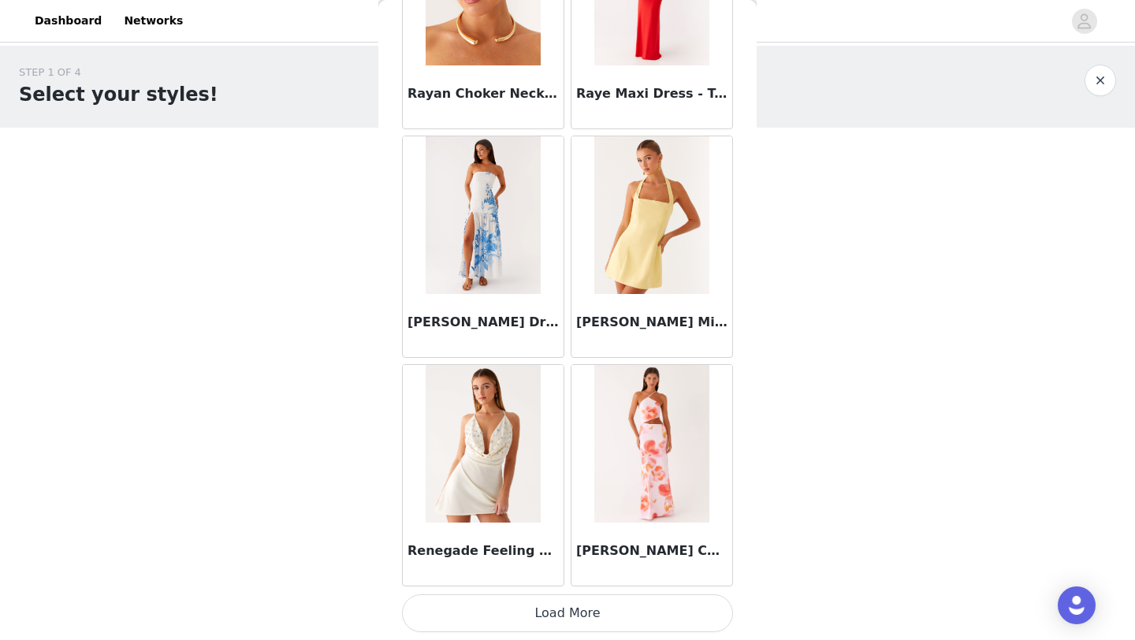
click at [562, 607] on button "Load More" at bounding box center [567, 613] width 331 height 38
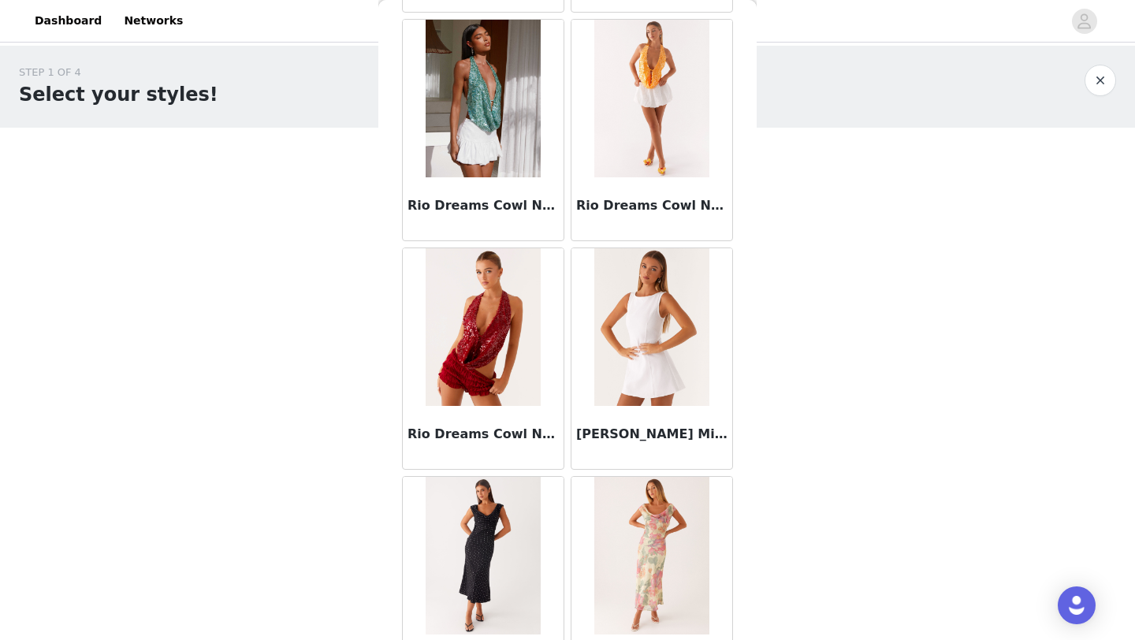
scroll to position [82376, 0]
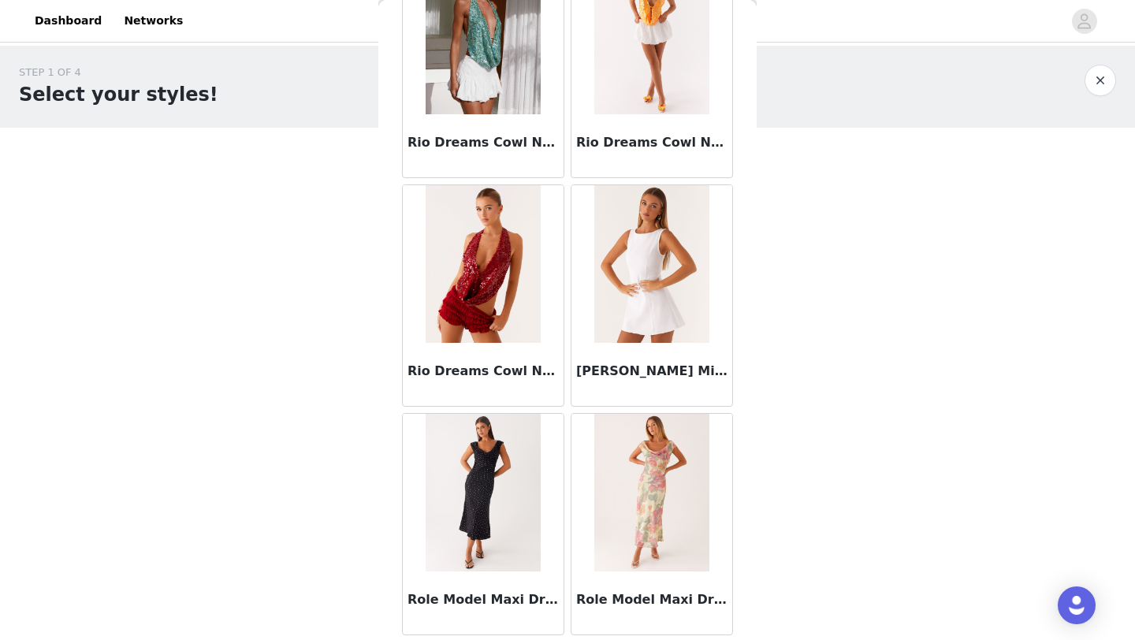
click at [455, 514] on img at bounding box center [482, 493] width 114 height 158
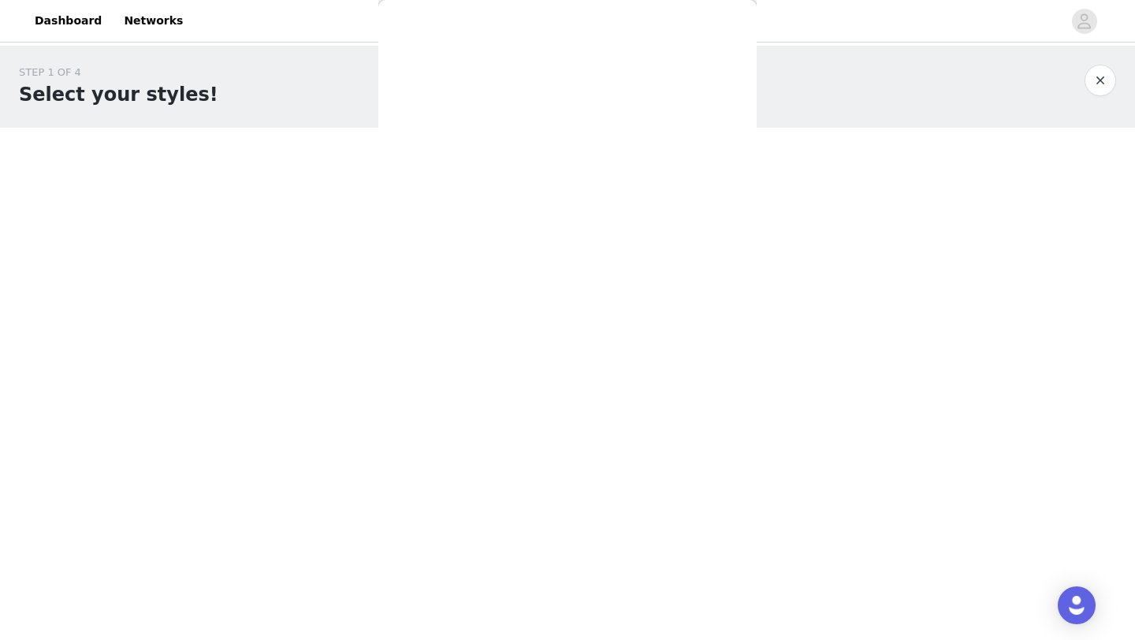
scroll to position [245, 0]
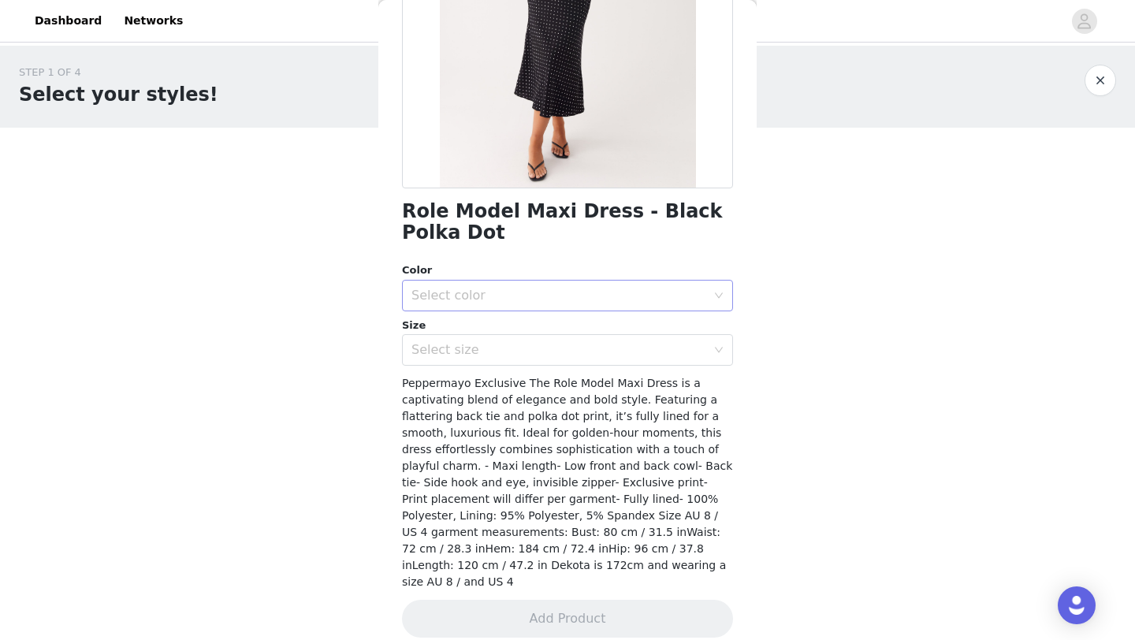
click at [498, 301] on div "Select color" at bounding box center [558, 296] width 295 height 16
click at [481, 336] on li "Black Polka Dot" at bounding box center [567, 330] width 331 height 25
click at [481, 343] on div "Select size" at bounding box center [558, 350] width 295 height 16
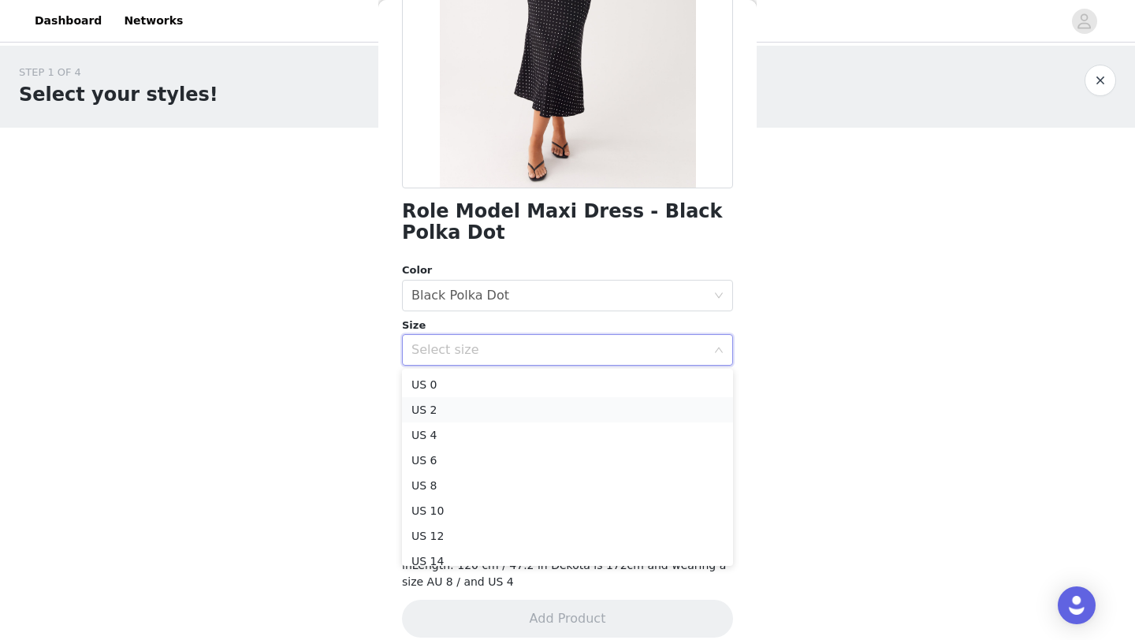
click at [454, 411] on li "US 2" at bounding box center [567, 409] width 331 height 25
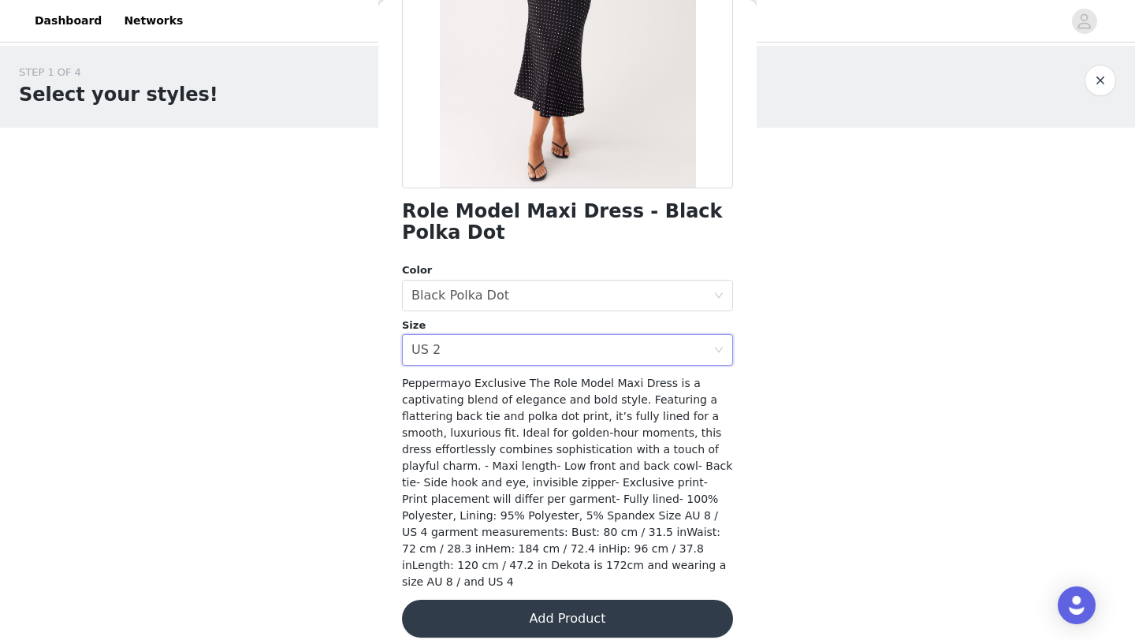
click at [529, 600] on button "Add Product" at bounding box center [567, 619] width 331 height 38
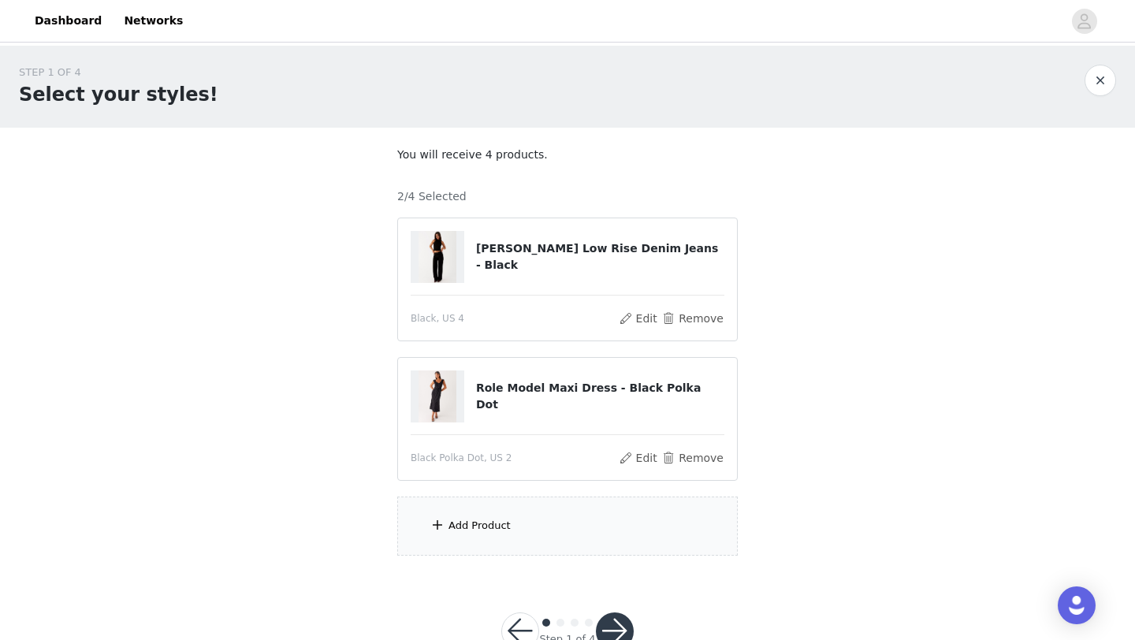
click at [453, 529] on div "Add Product" at bounding box center [479, 526] width 62 height 16
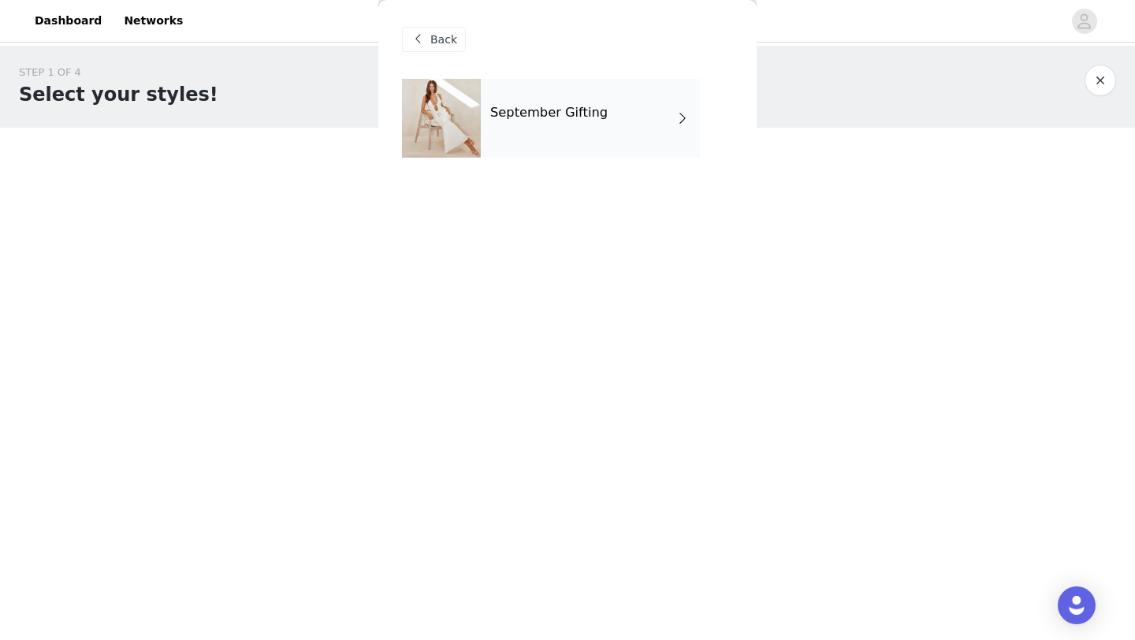
click at [478, 130] on div at bounding box center [441, 118] width 79 height 79
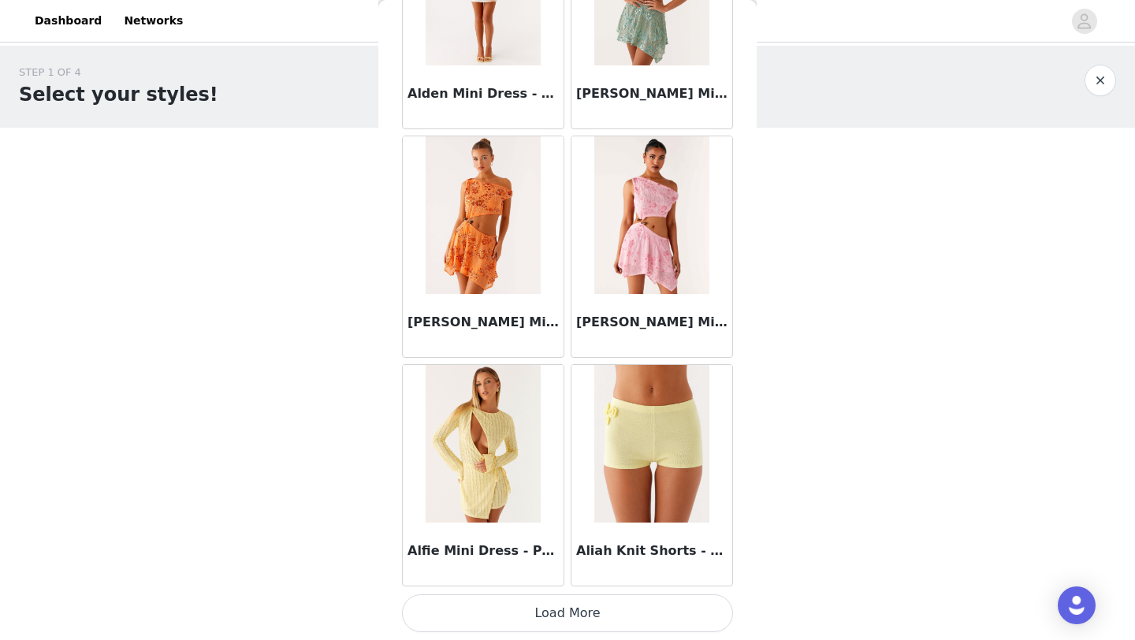
scroll to position [47, 0]
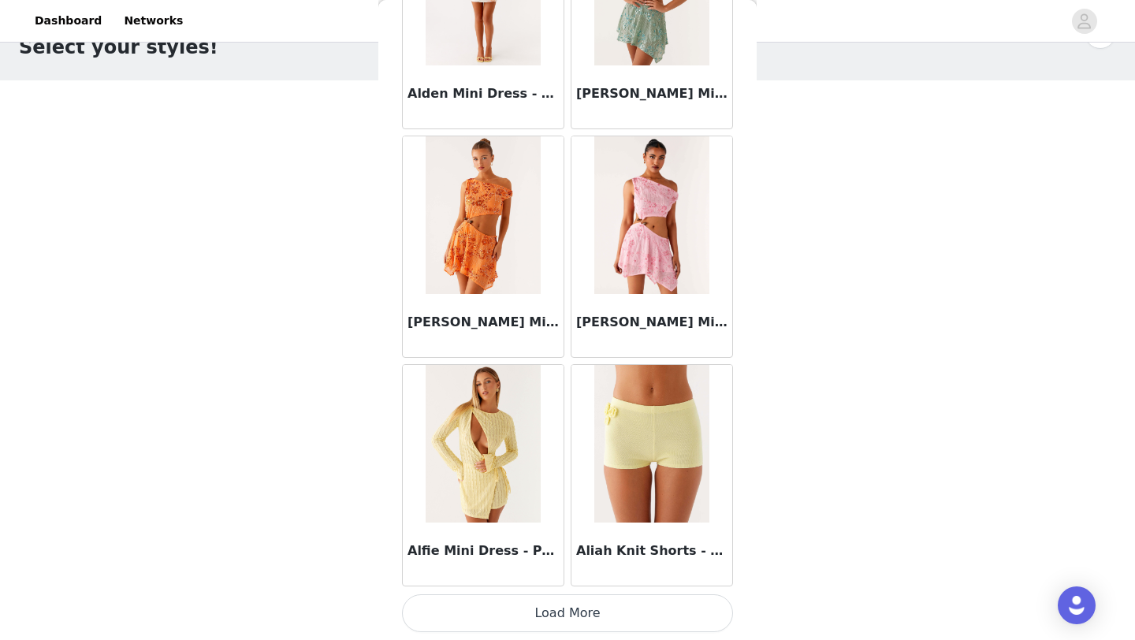
click at [485, 615] on button "Load More" at bounding box center [567, 613] width 331 height 38
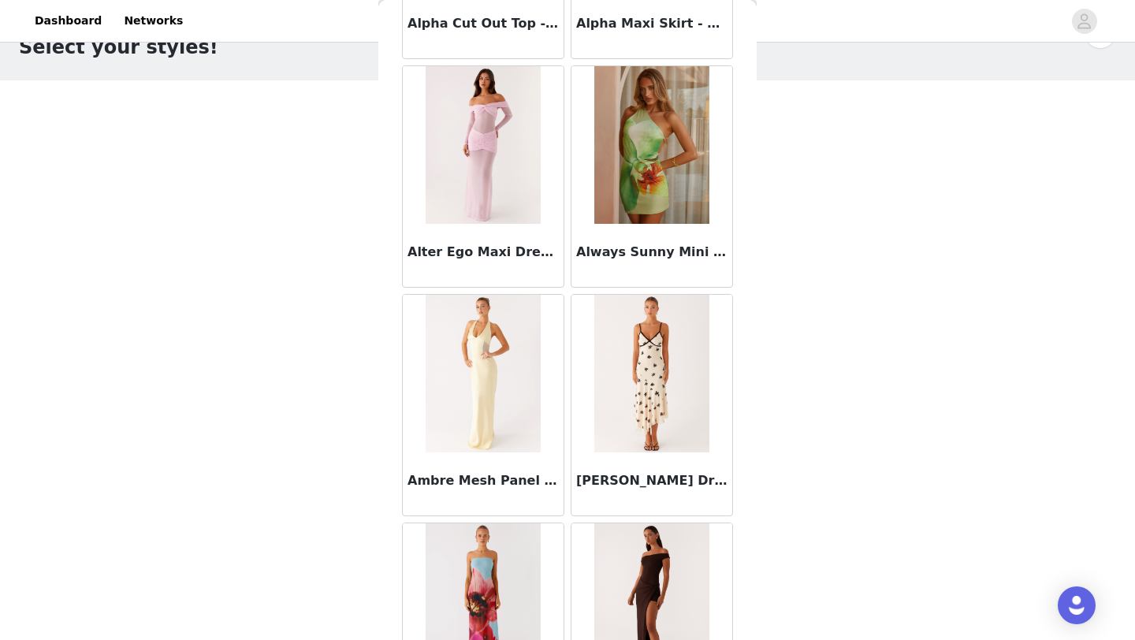
scroll to position [4056, 0]
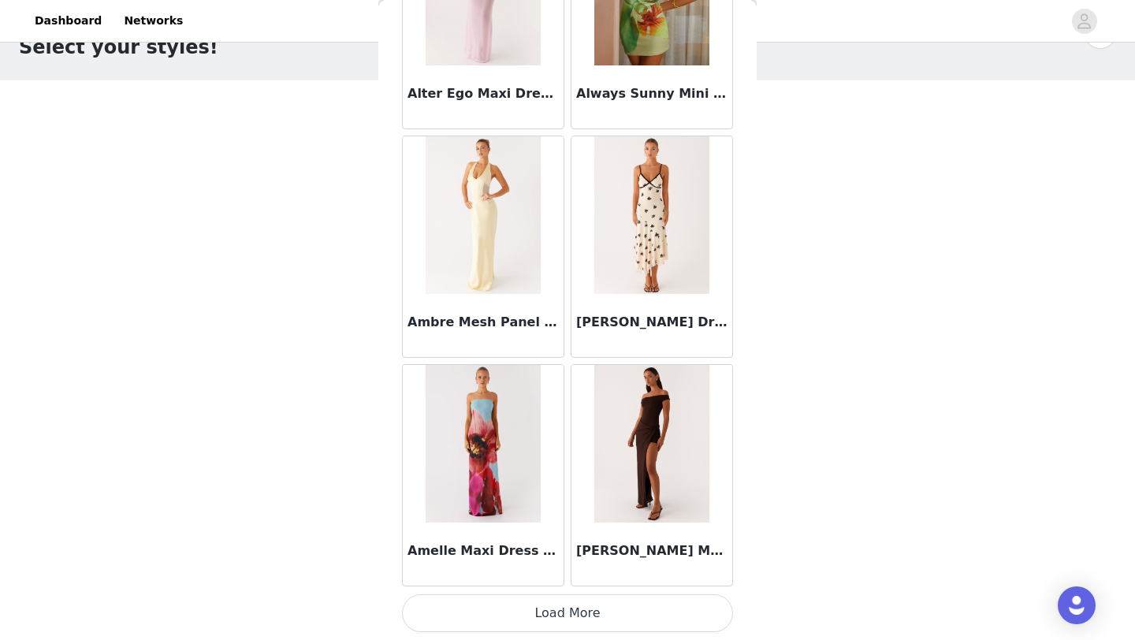
click at [477, 618] on button "Load More" at bounding box center [567, 613] width 331 height 38
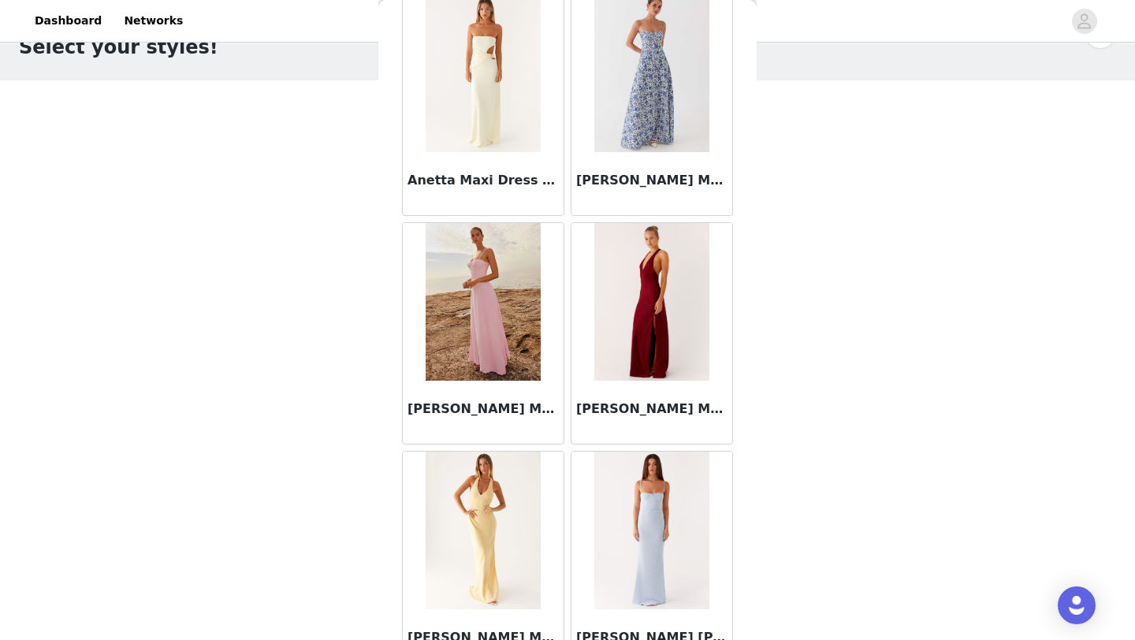
scroll to position [6341, 0]
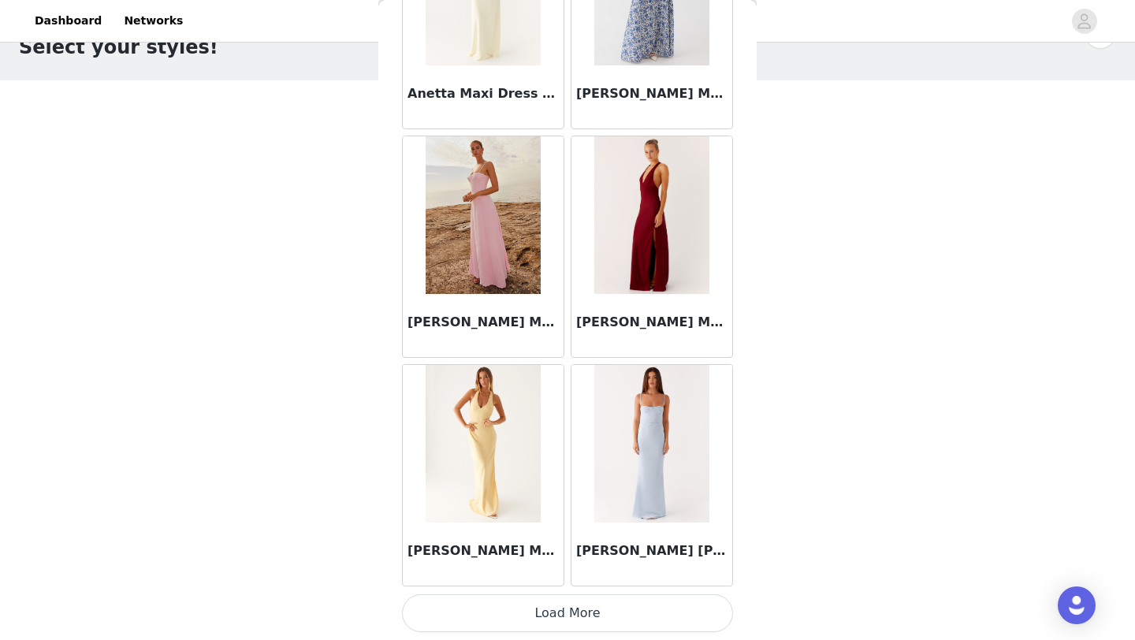
click at [553, 600] on button "Load More" at bounding box center [567, 613] width 331 height 38
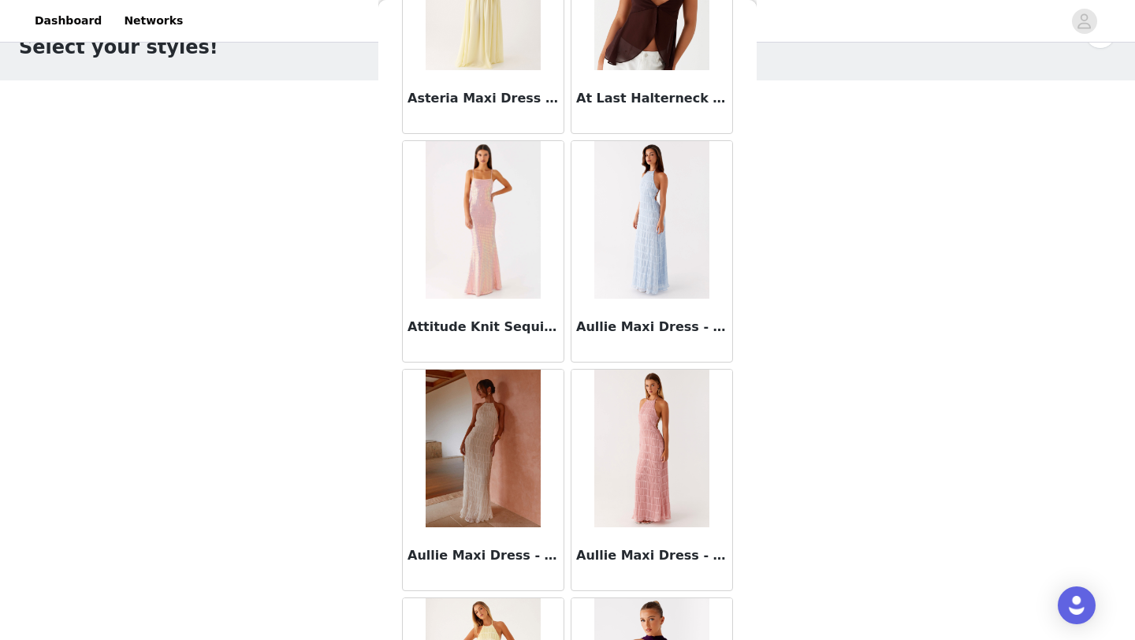
scroll to position [8626, 0]
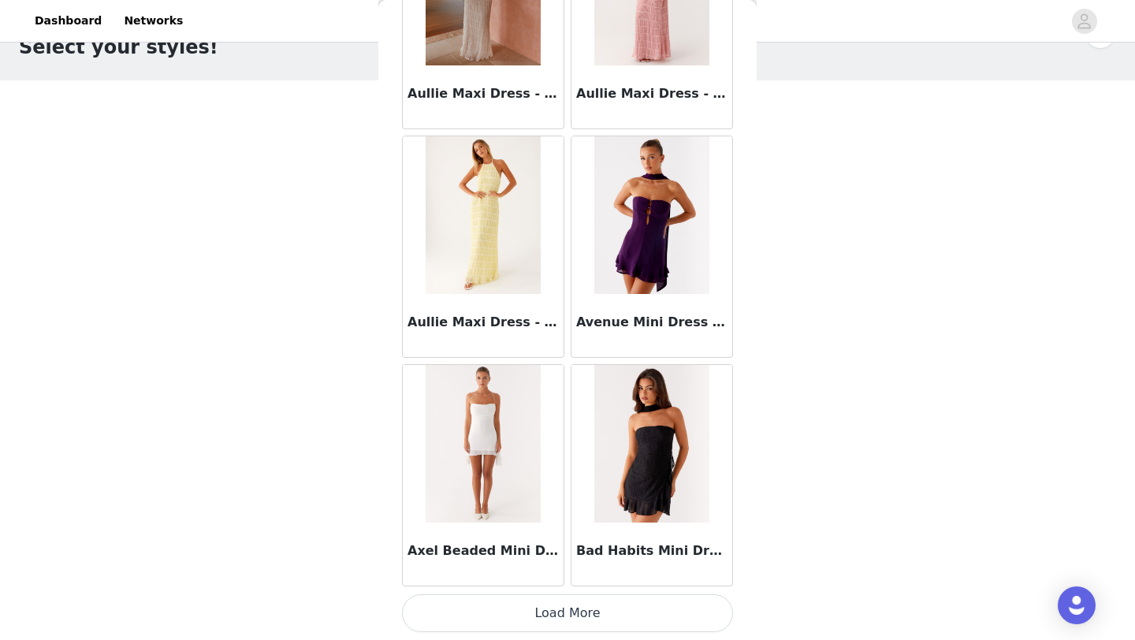
click at [541, 611] on button "Load More" at bounding box center [567, 613] width 331 height 38
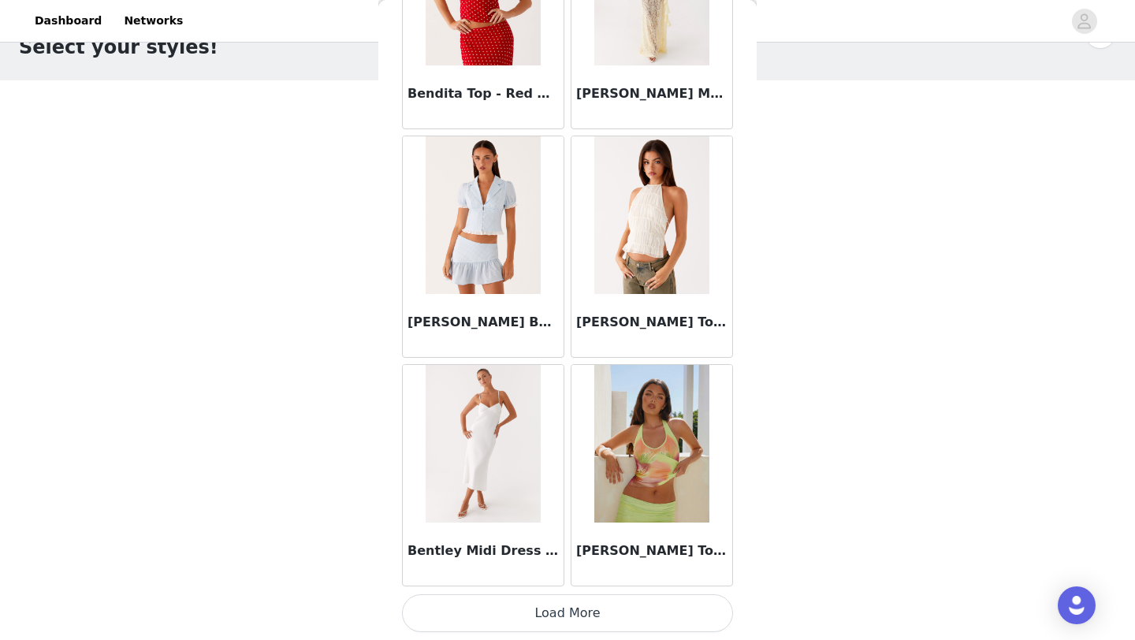
click at [538, 608] on button "Load More" at bounding box center [567, 613] width 331 height 38
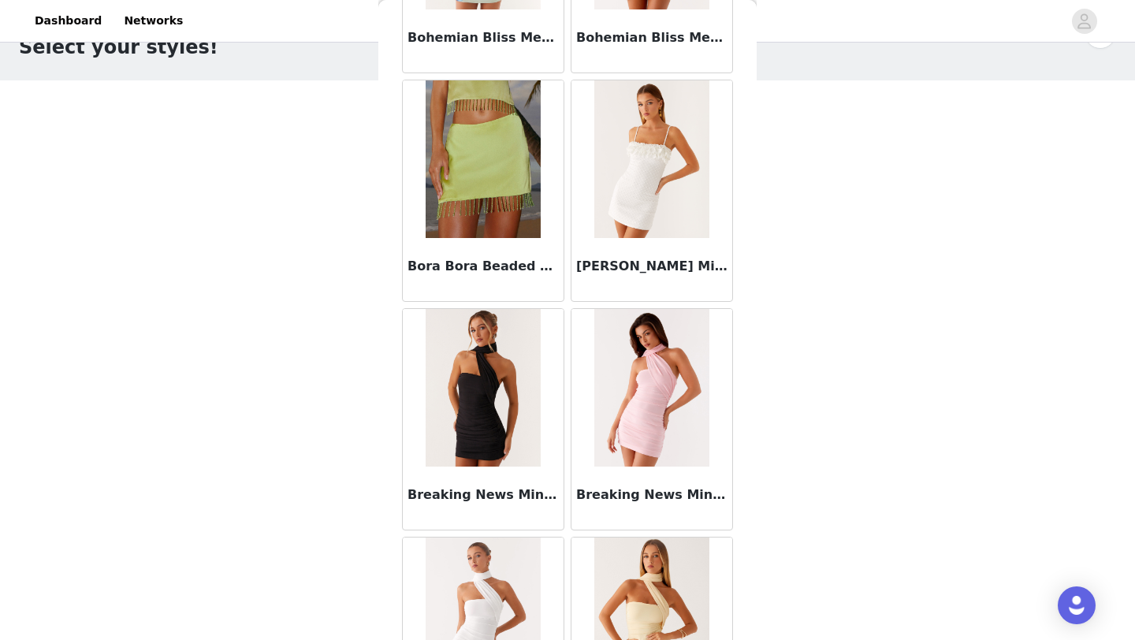
scroll to position [13195, 0]
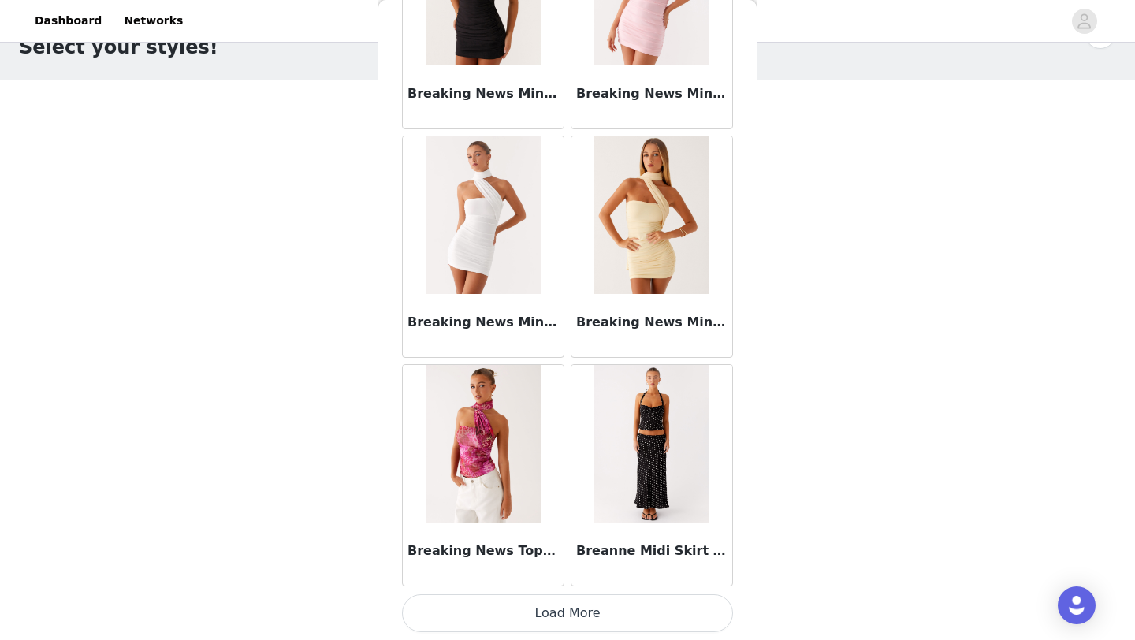
click at [537, 611] on button "Load More" at bounding box center [567, 613] width 331 height 38
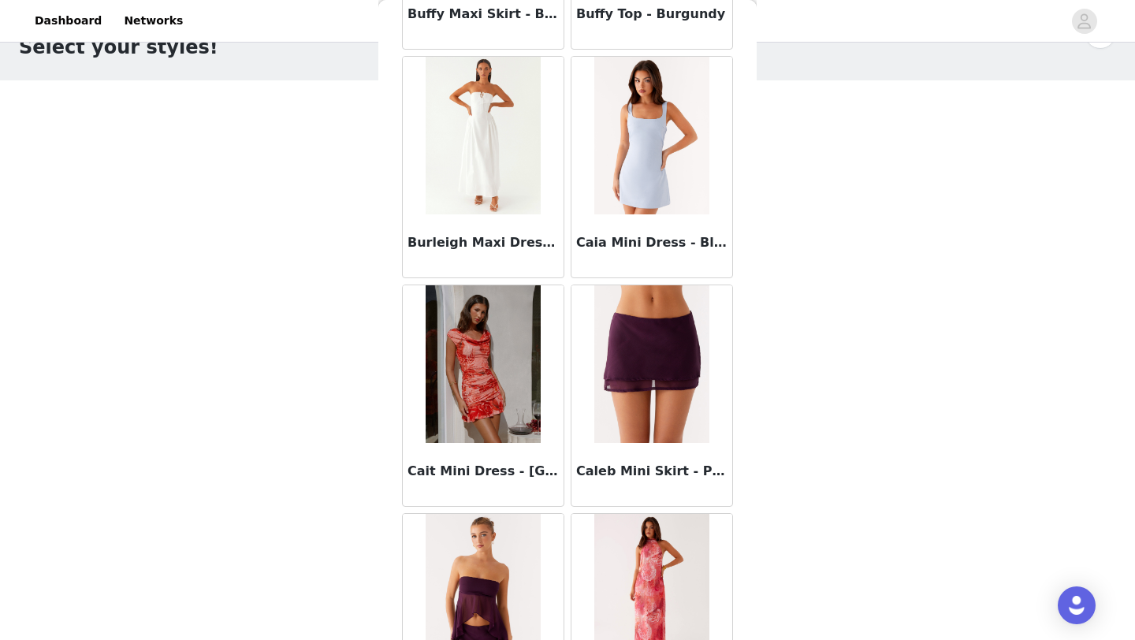
scroll to position [15480, 0]
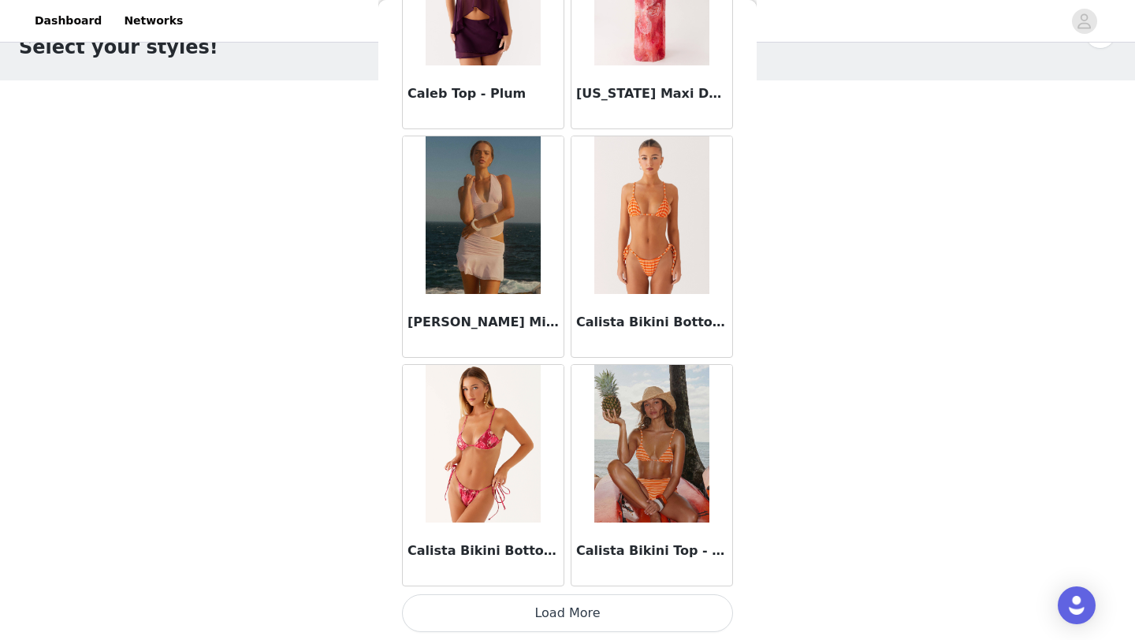
click at [528, 626] on button "Load More" at bounding box center [567, 613] width 331 height 38
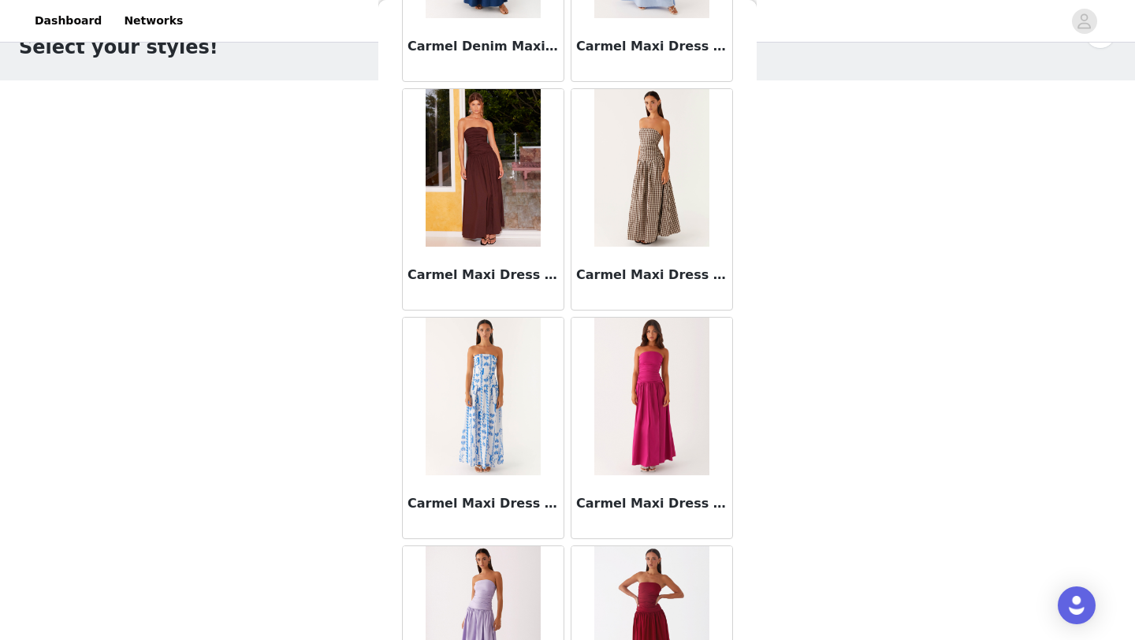
scroll to position [17765, 0]
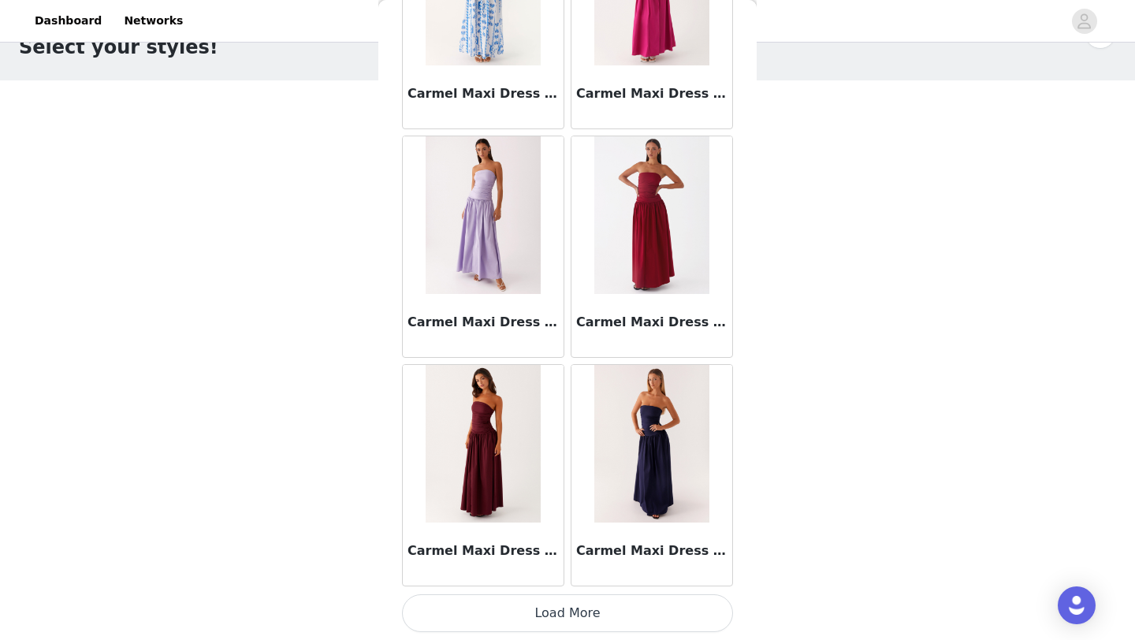
click at [593, 620] on button "Load More" at bounding box center [567, 613] width 331 height 38
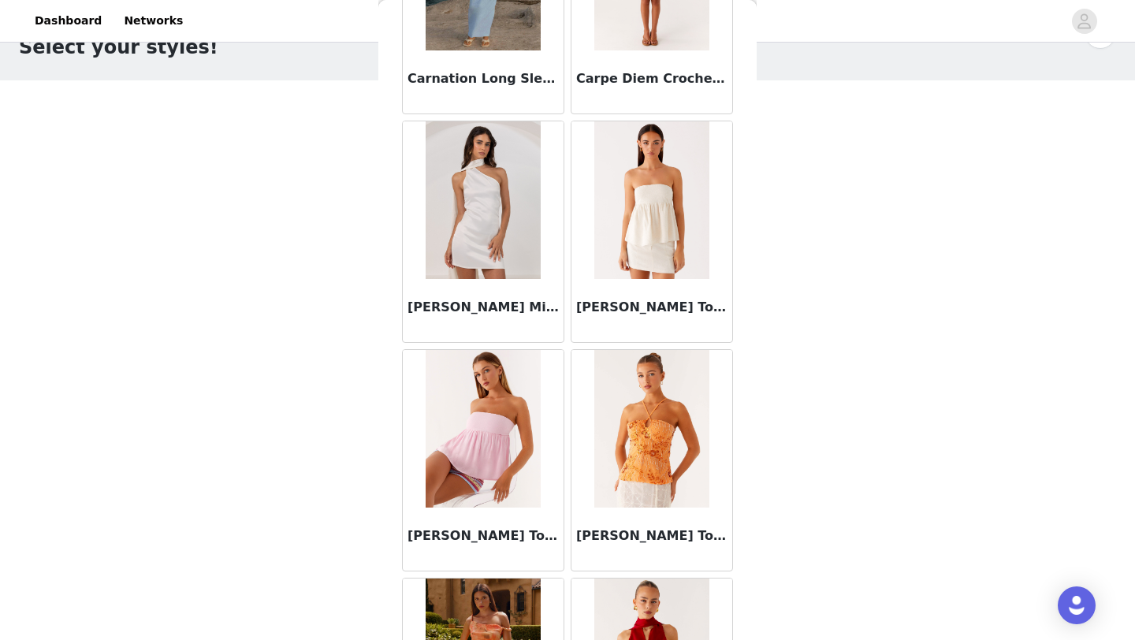
scroll to position [20050, 0]
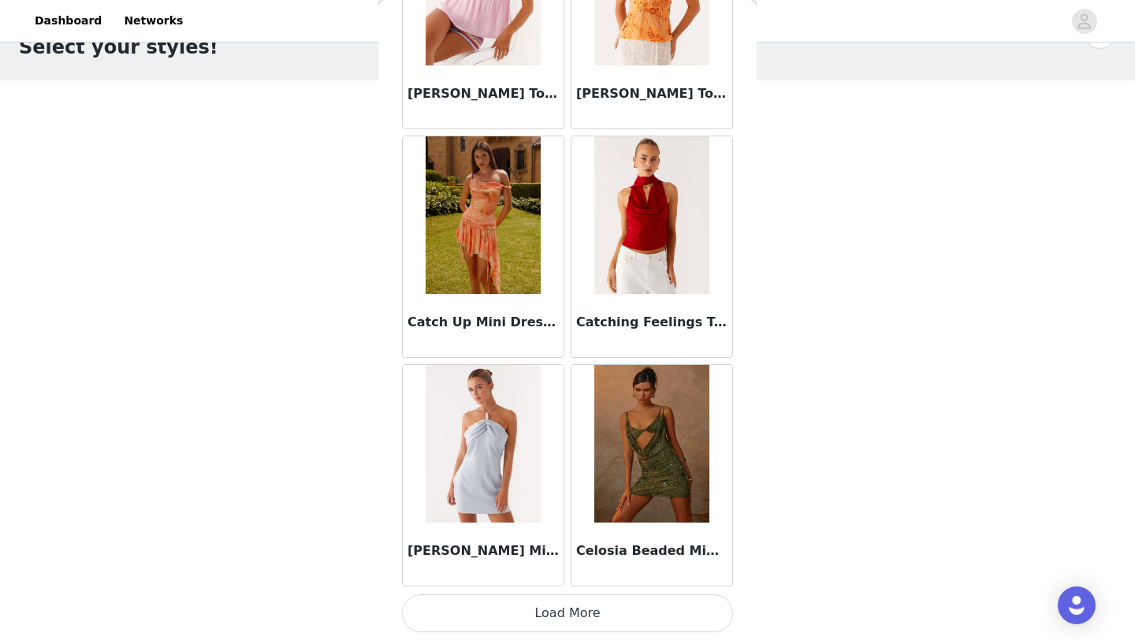
click at [579, 597] on button "Load More" at bounding box center [567, 613] width 331 height 38
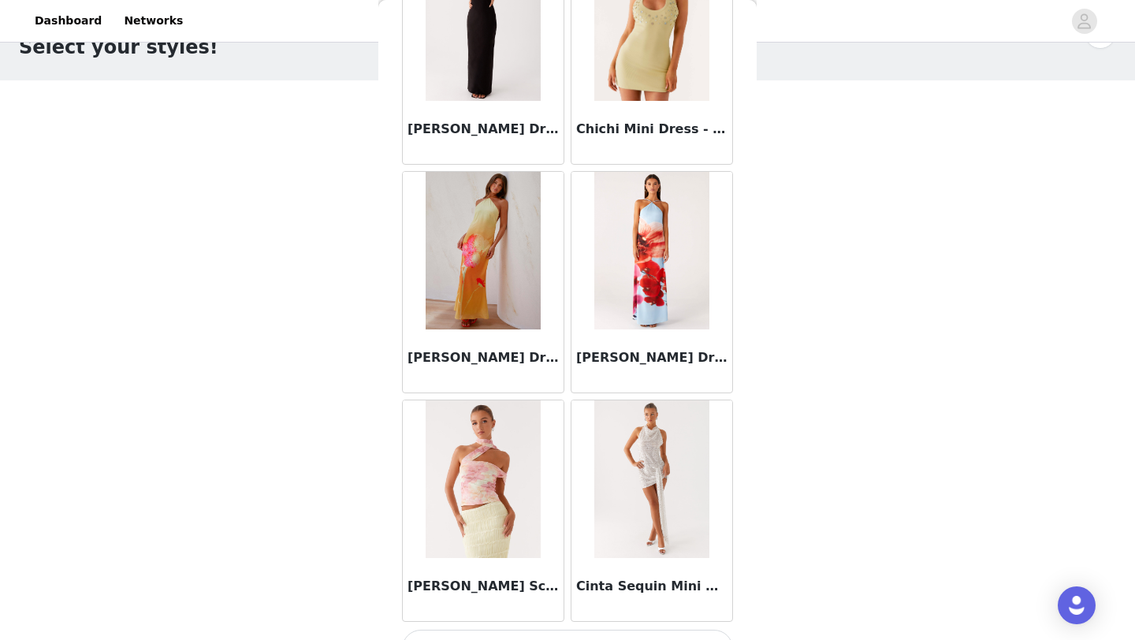
scroll to position [22334, 0]
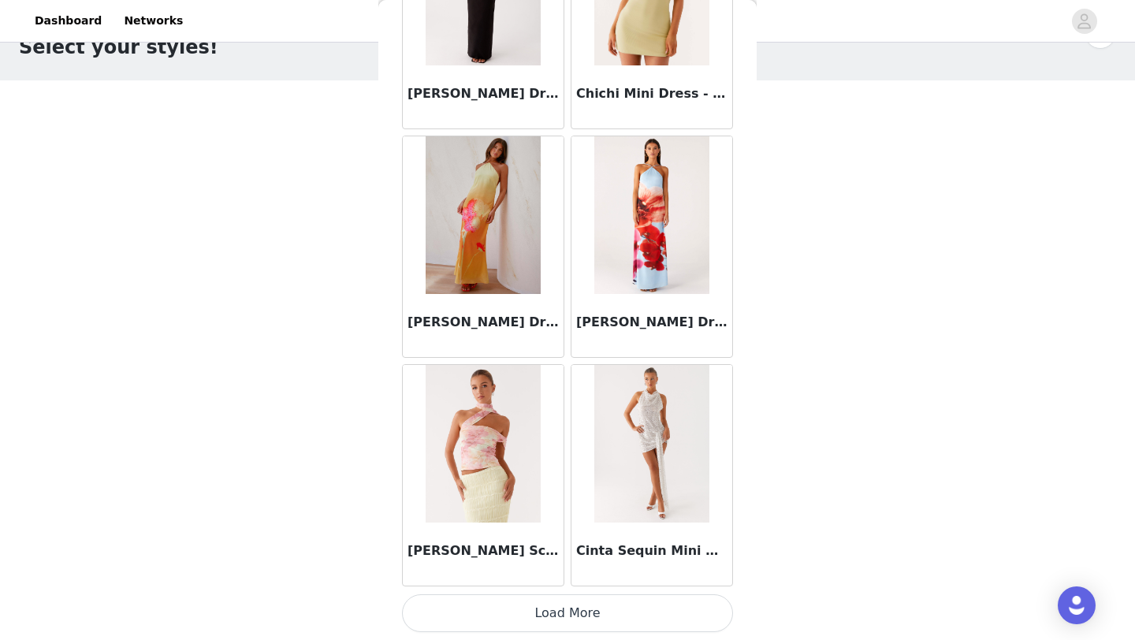
click at [567, 600] on button "Load More" at bounding box center [567, 613] width 331 height 38
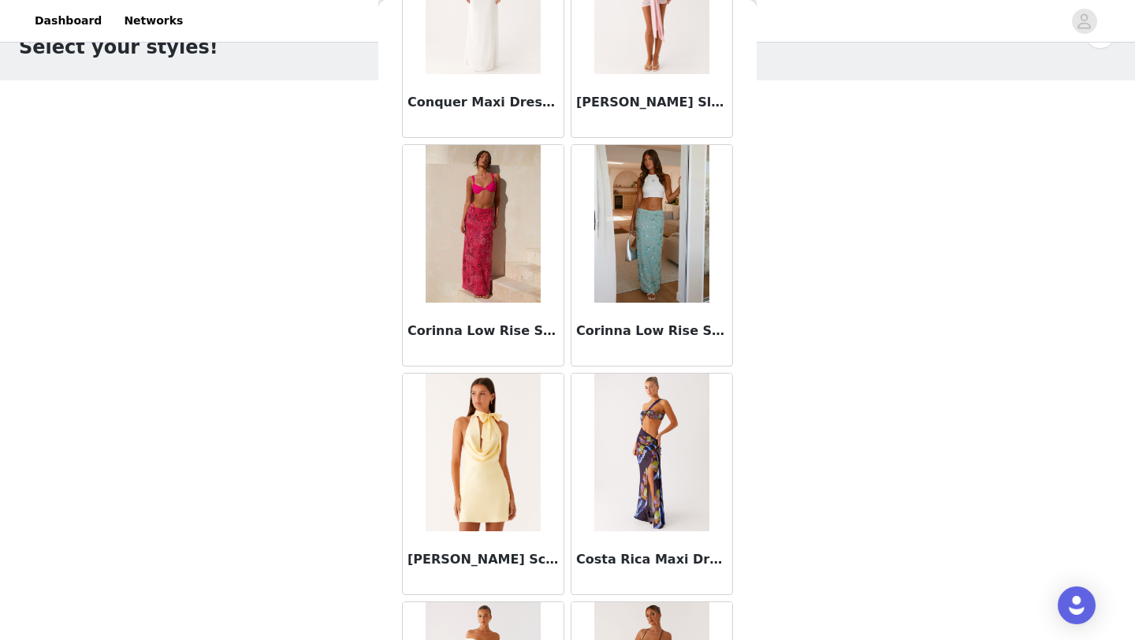
scroll to position [24619, 0]
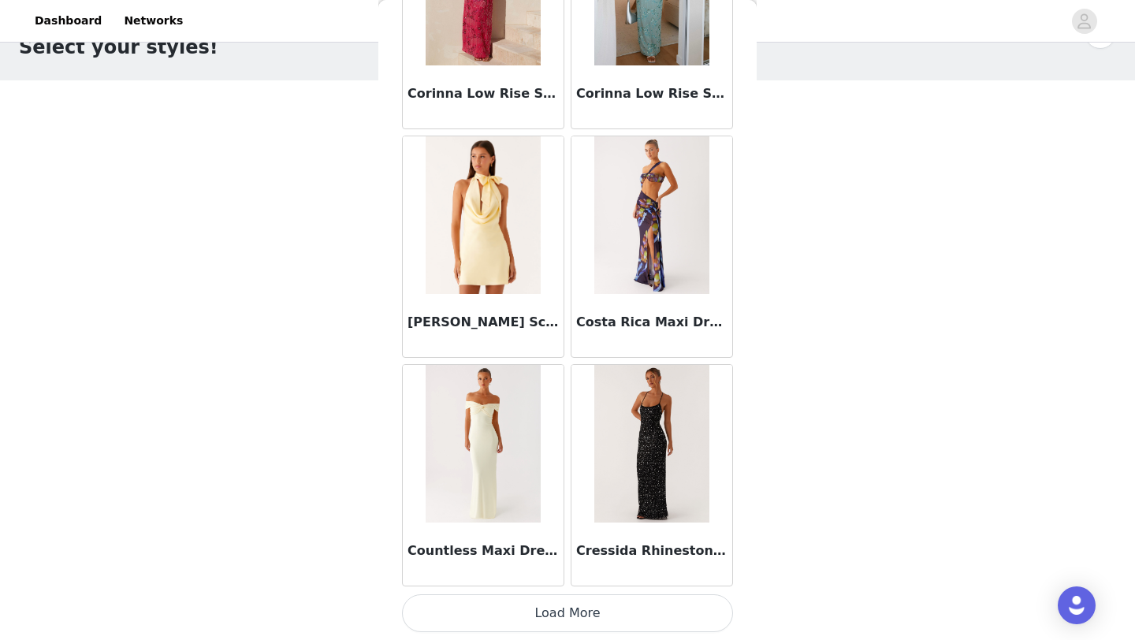
click at [576, 627] on button "Load More" at bounding box center [567, 613] width 331 height 38
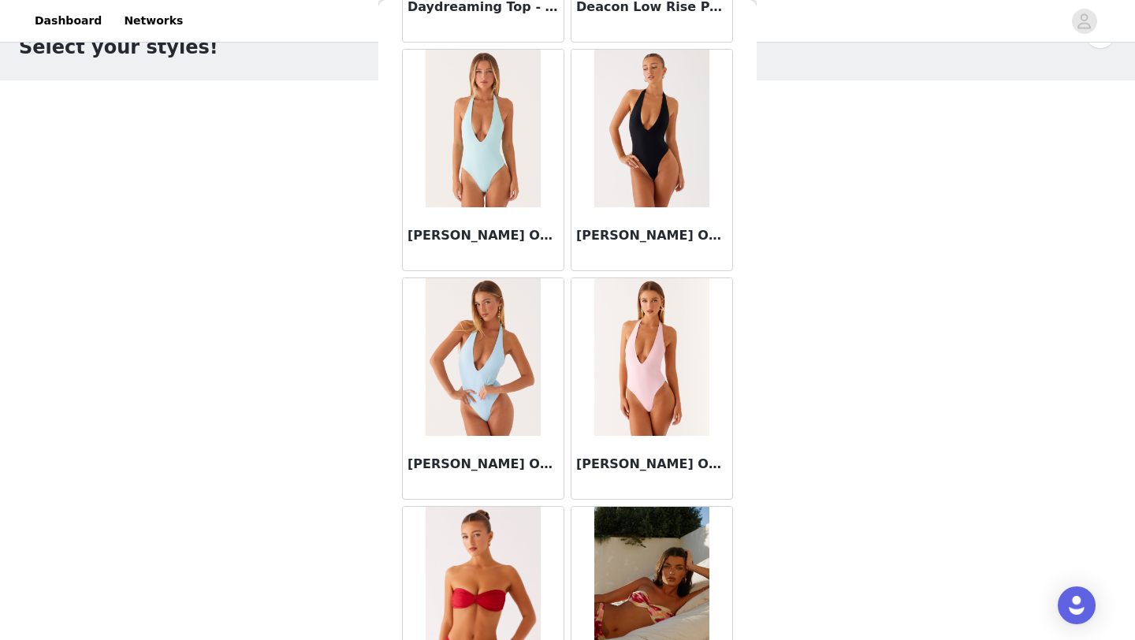
scroll to position [26904, 0]
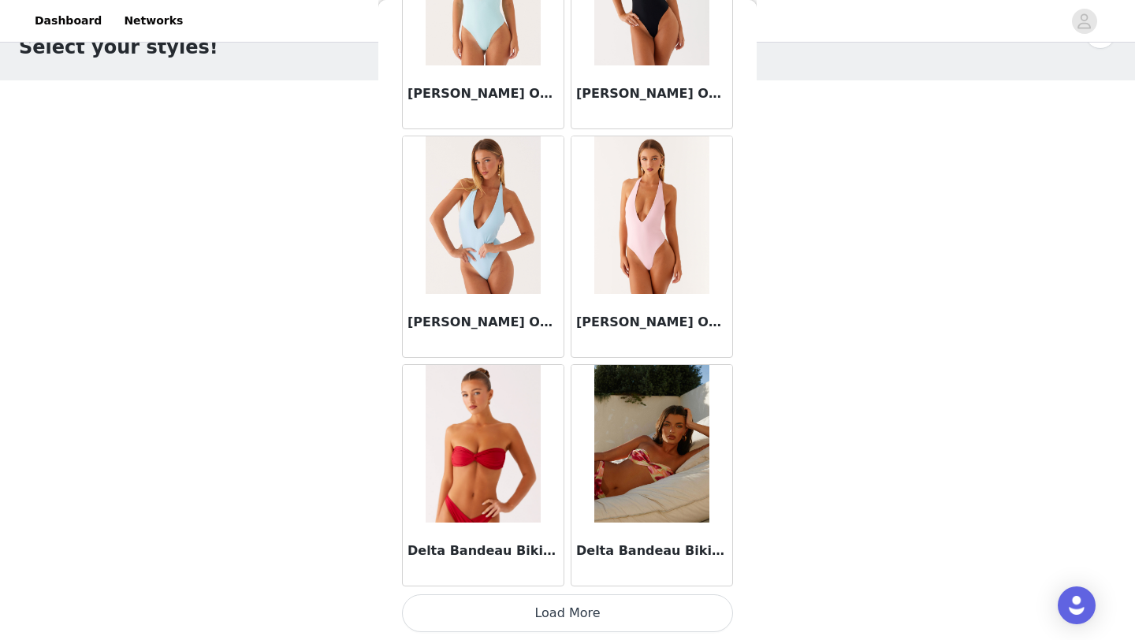
click at [570, 626] on button "Load More" at bounding box center [567, 613] width 331 height 38
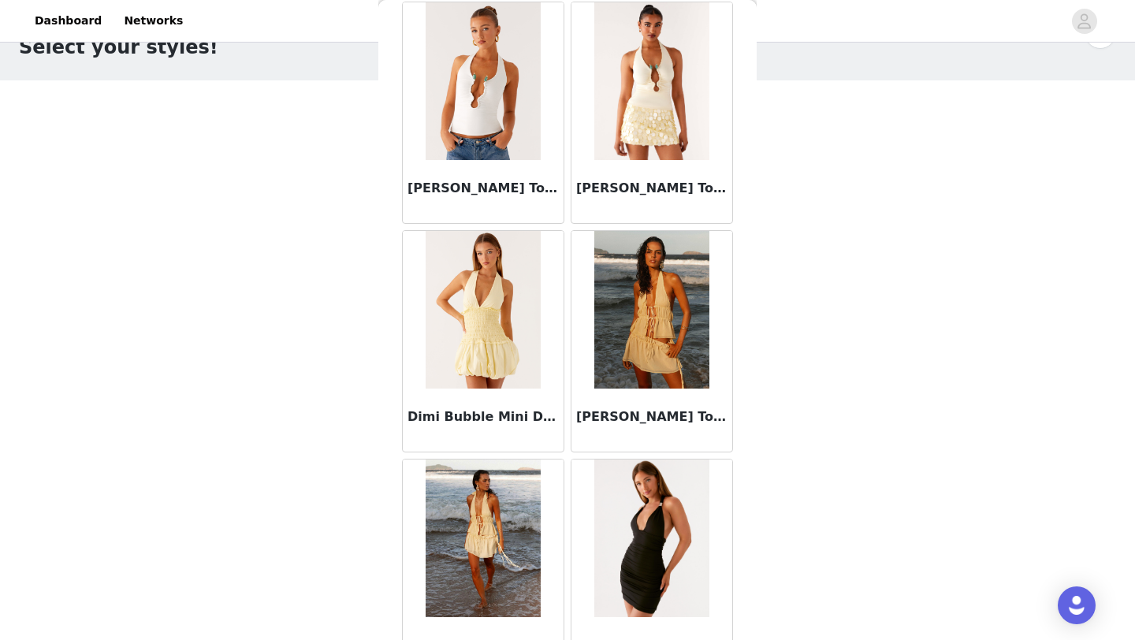
scroll to position [29189, 0]
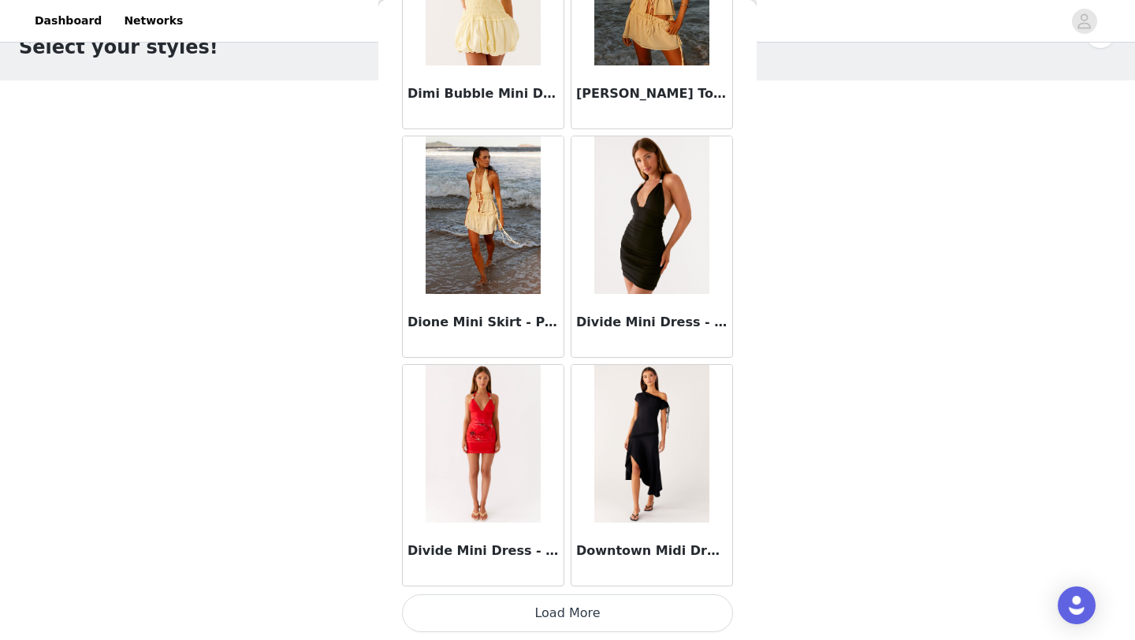
click at [548, 628] on button "Load More" at bounding box center [567, 613] width 331 height 38
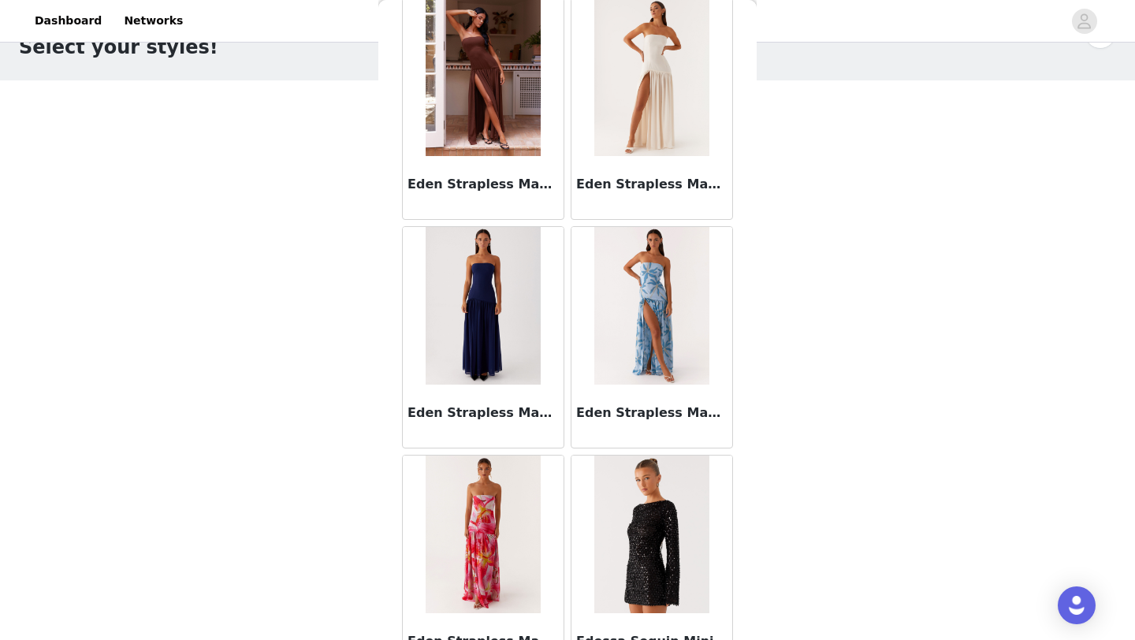
scroll to position [31474, 0]
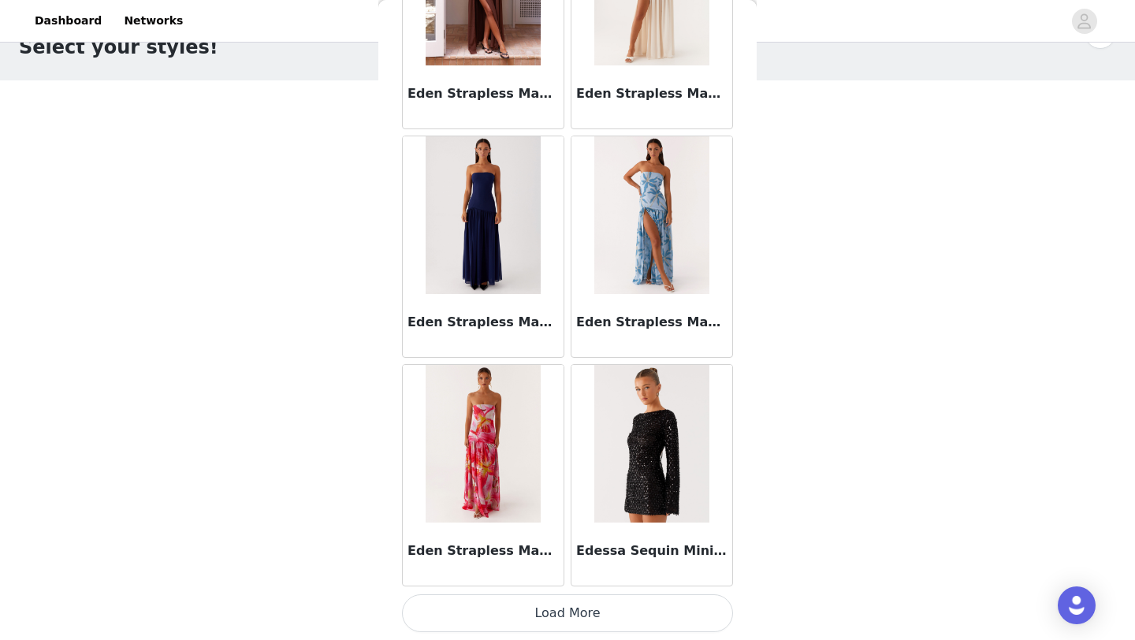
click at [561, 622] on button "Load More" at bounding box center [567, 613] width 331 height 38
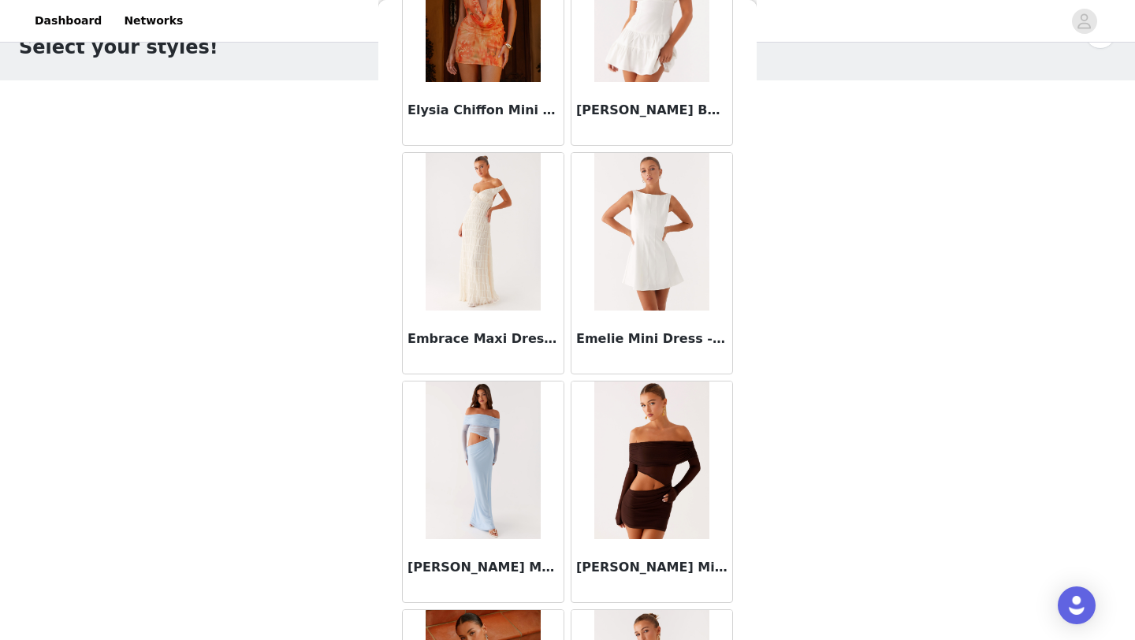
scroll to position [33758, 0]
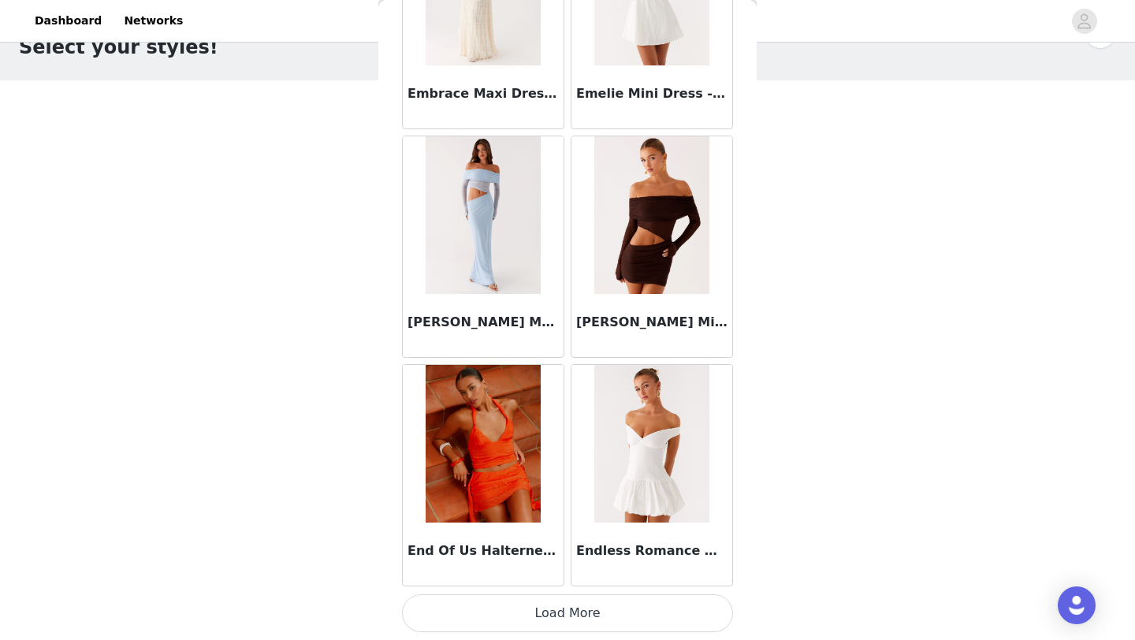
click at [548, 604] on button "Load More" at bounding box center [567, 613] width 331 height 38
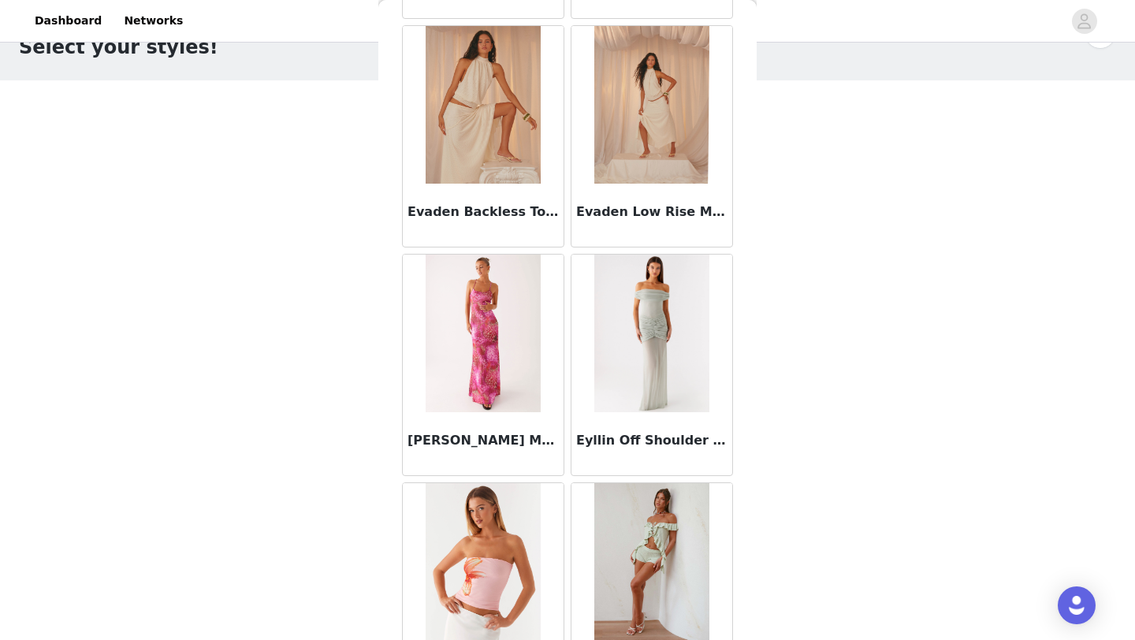
scroll to position [36043, 0]
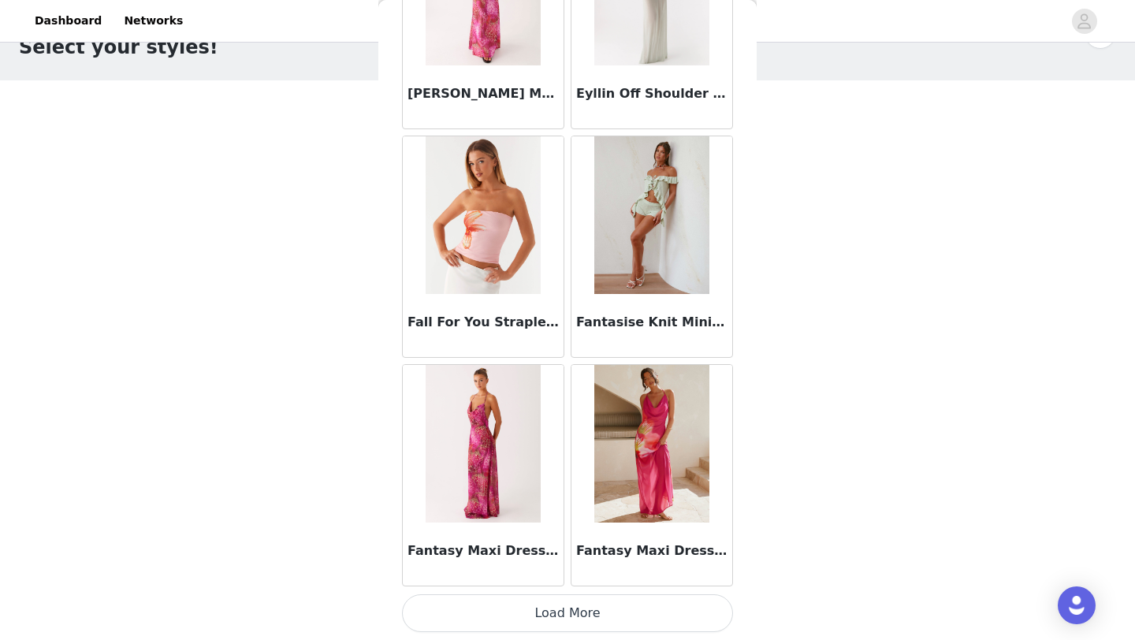
click at [548, 622] on button "Load More" at bounding box center [567, 613] width 331 height 38
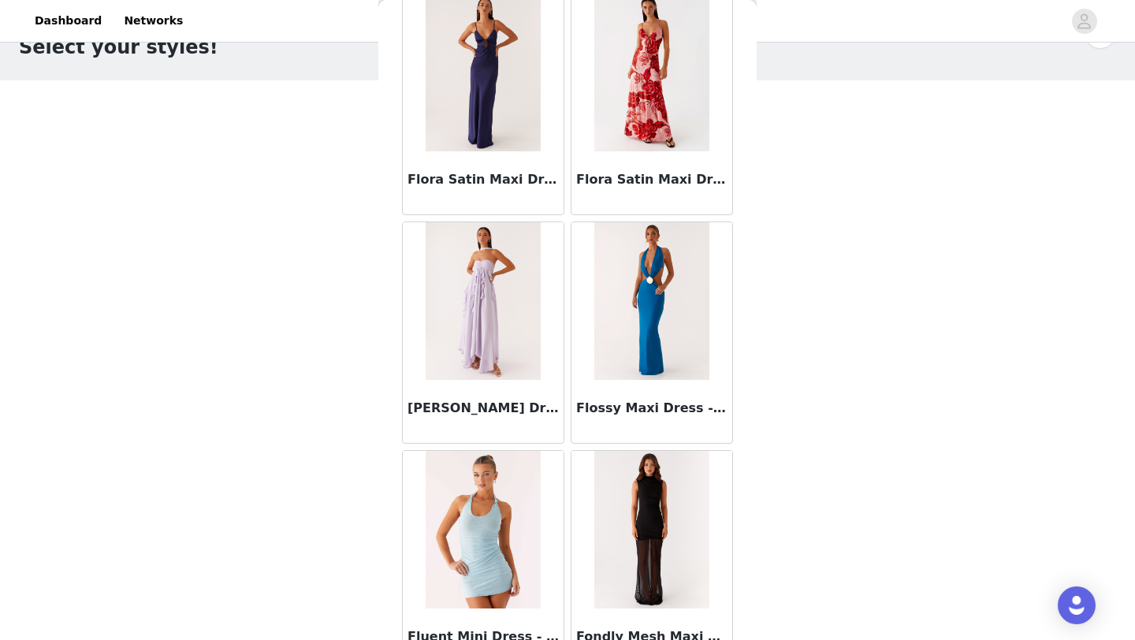
scroll to position [38328, 0]
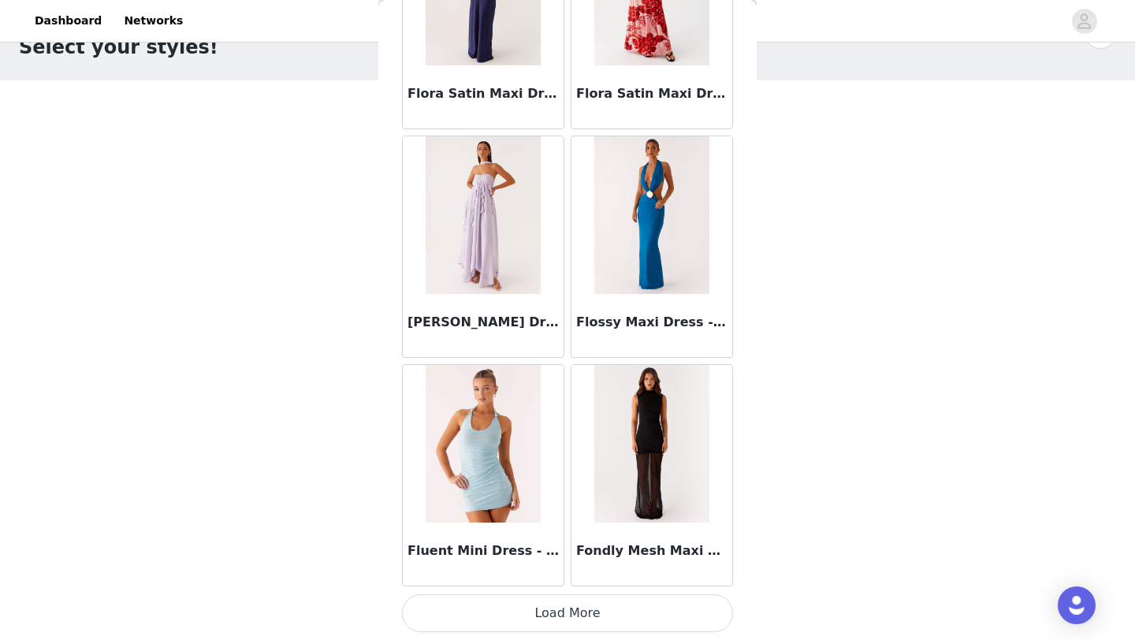
click at [580, 617] on button "Load More" at bounding box center [567, 613] width 331 height 38
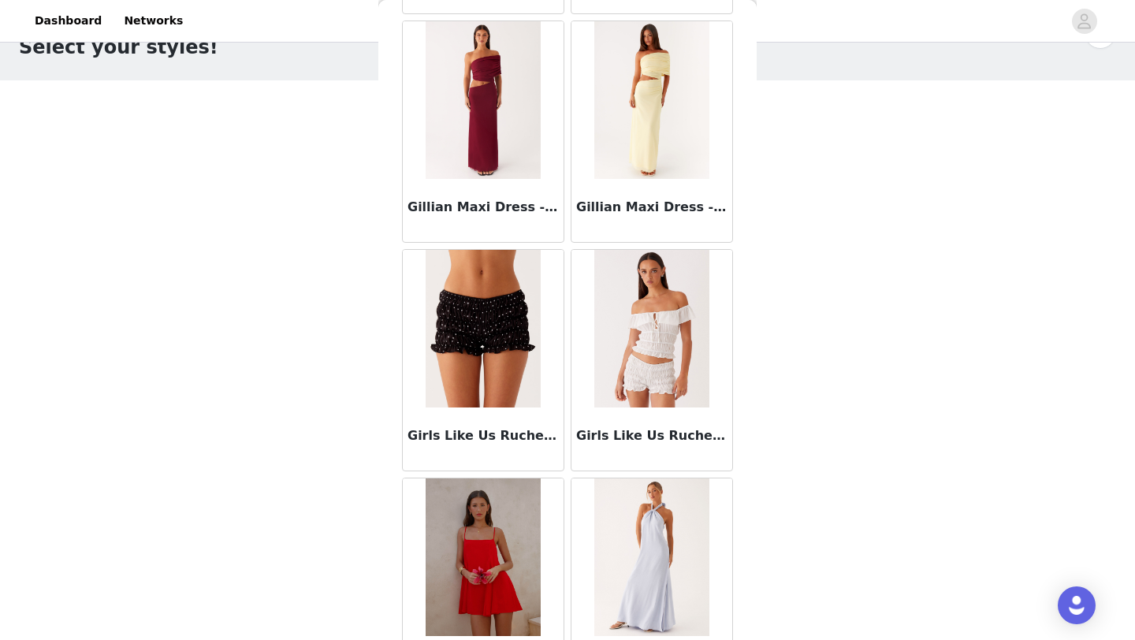
scroll to position [40187, 0]
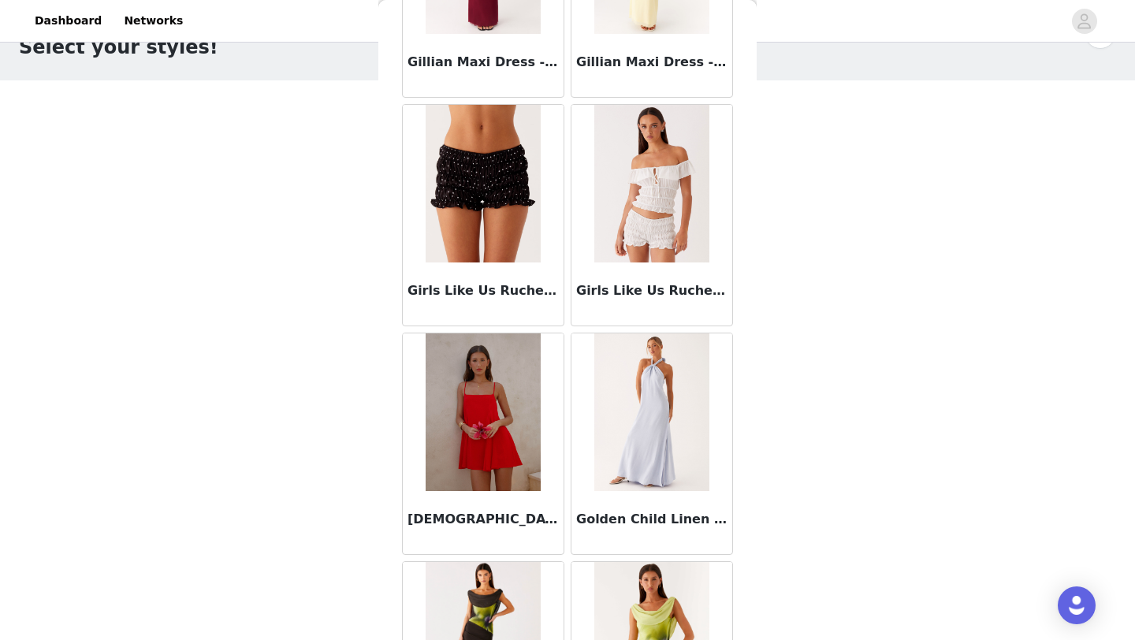
click at [511, 260] on img at bounding box center [482, 184] width 114 height 158
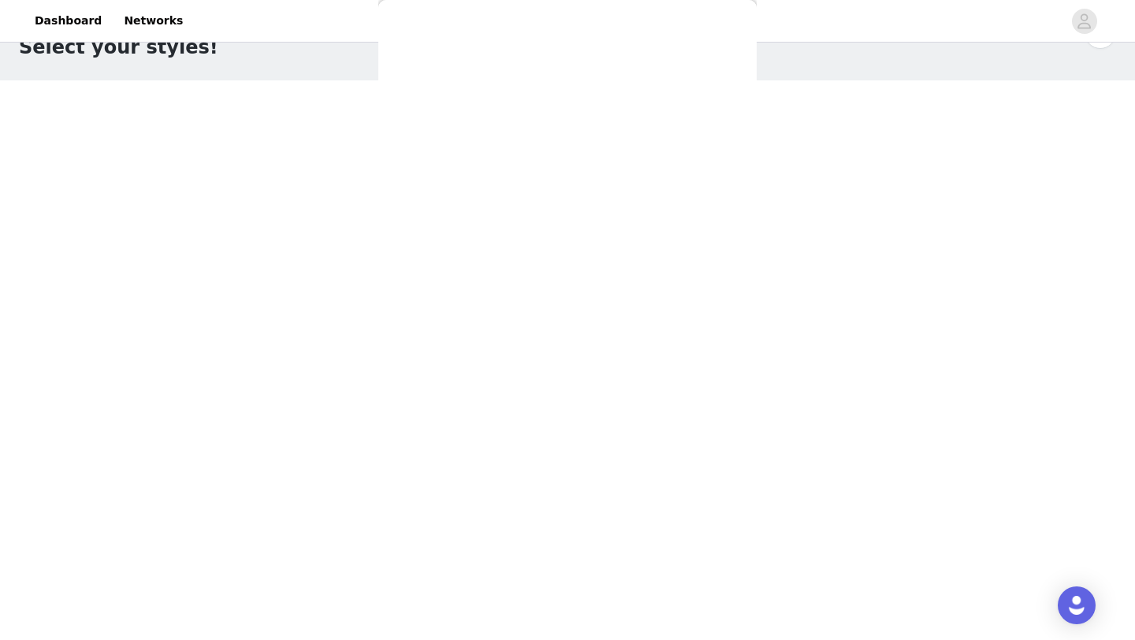
scroll to position [0, 0]
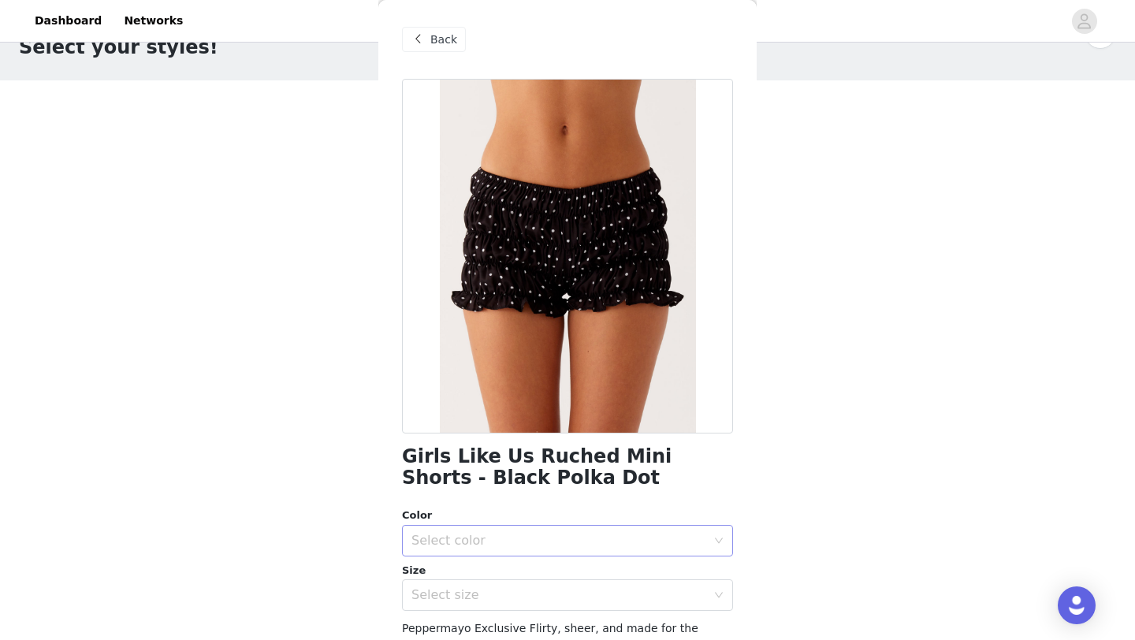
click at [470, 546] on div "Select color" at bounding box center [558, 541] width 295 height 16
click at [467, 570] on li "Black Polka Dot" at bounding box center [567, 575] width 331 height 25
click at [467, 592] on div "Select size" at bounding box center [558, 595] width 295 height 16
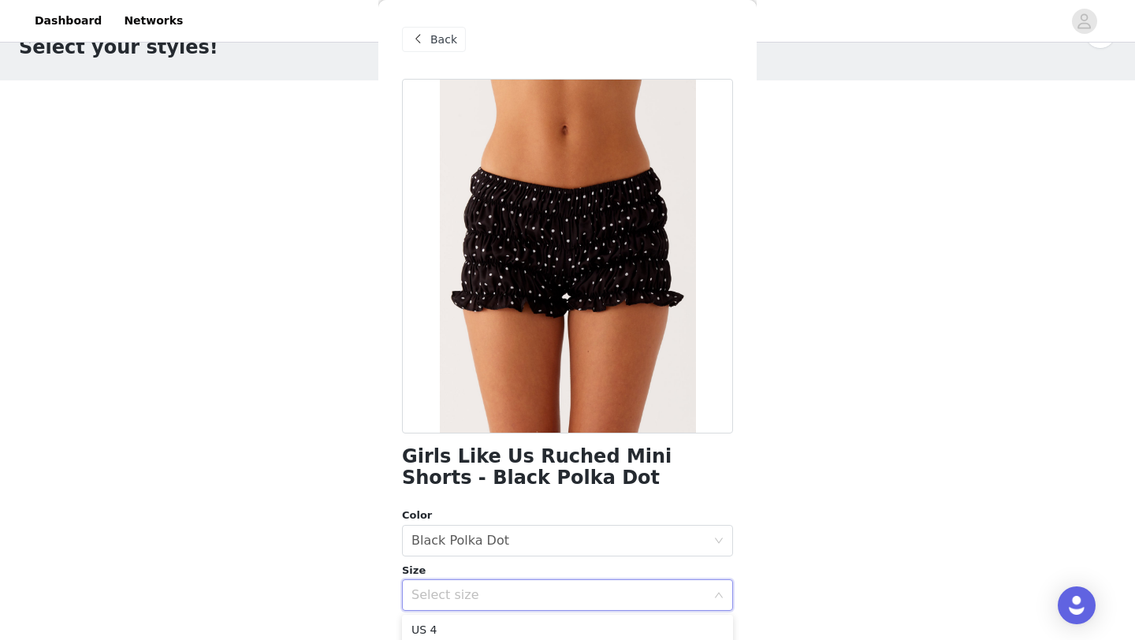
scroll to position [28, 0]
click at [459, 627] on li "US 2" at bounding box center [567, 627] width 331 height 25
click at [461, 589] on div "Select size US 2" at bounding box center [562, 595] width 302 height 30
click at [447, 629] on li "US 4" at bounding box center [567, 632] width 331 height 25
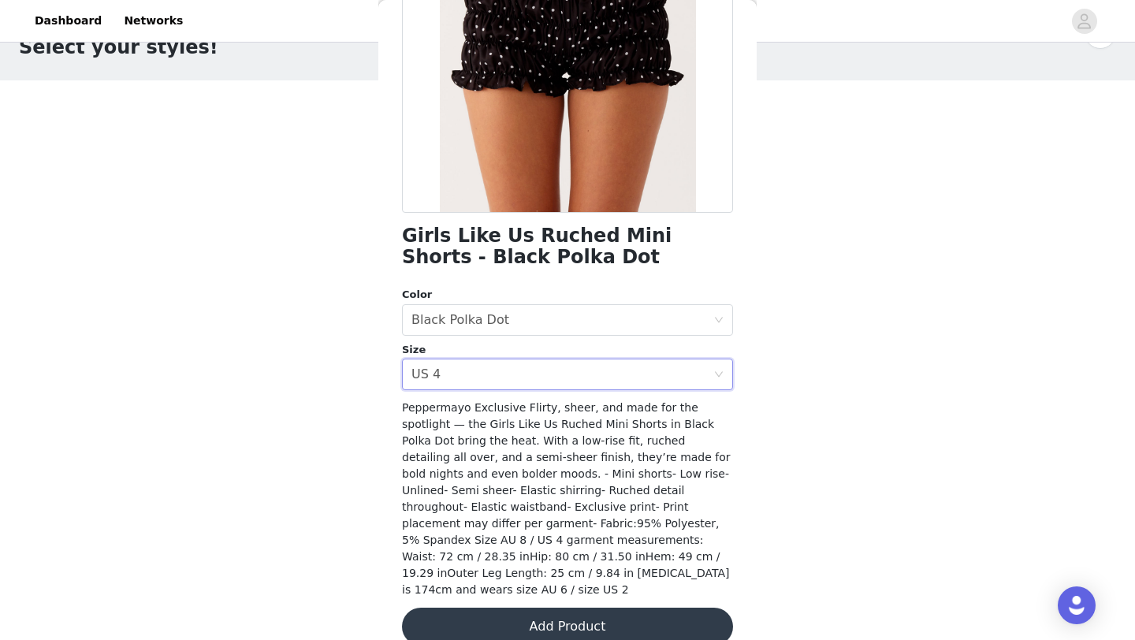
scroll to position [228, 0]
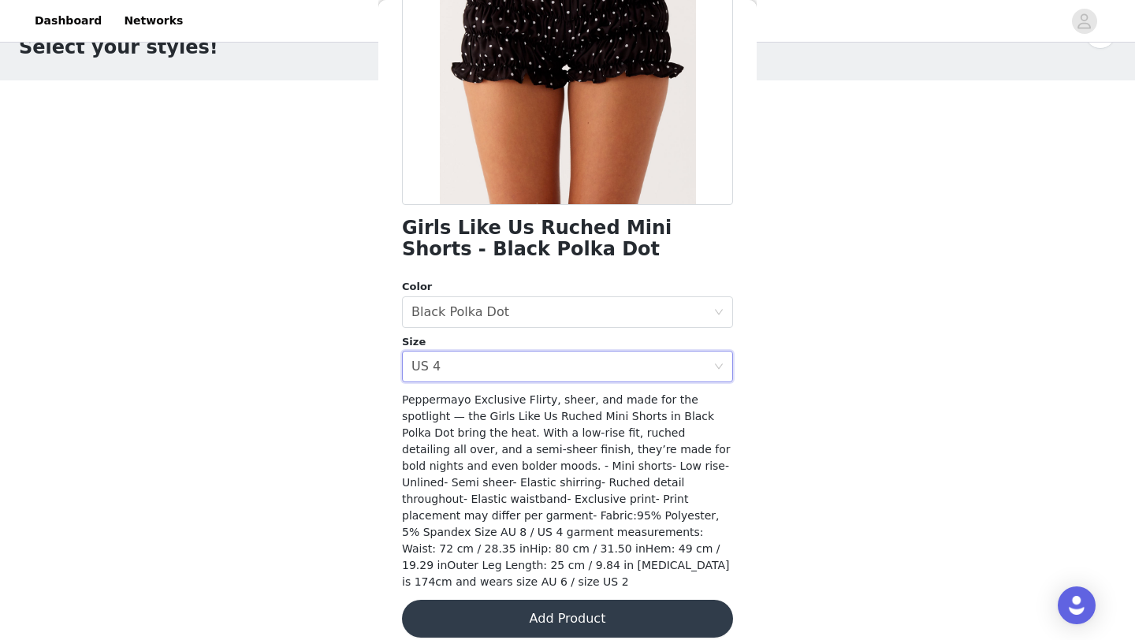
click at [615, 600] on button "Add Product" at bounding box center [567, 619] width 331 height 38
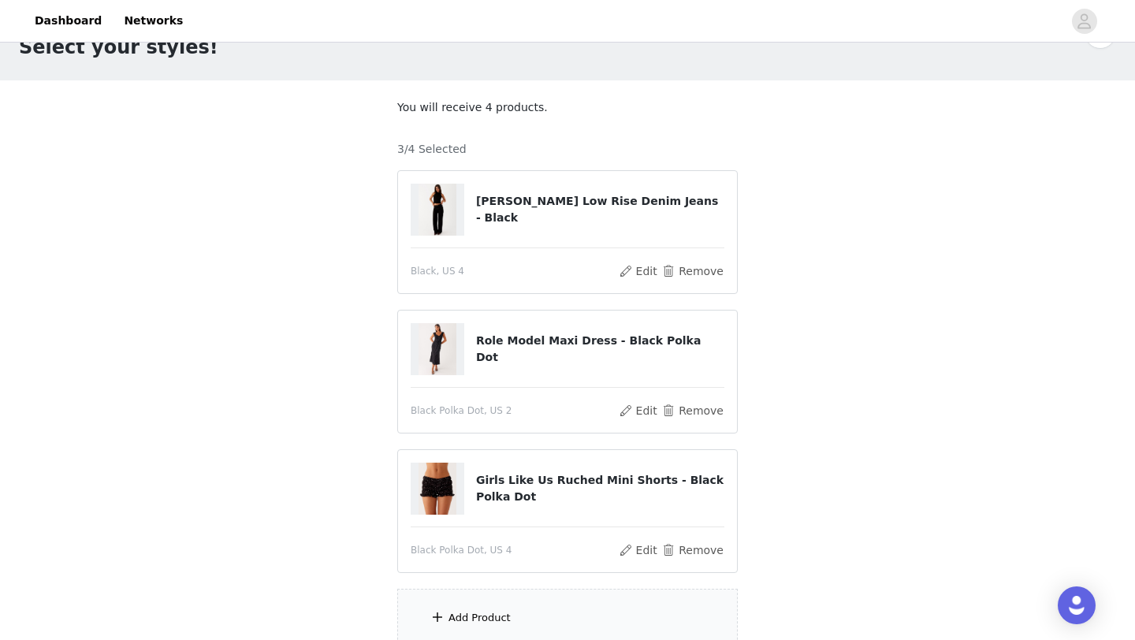
click at [580, 601] on div "Add Product" at bounding box center [567, 618] width 340 height 59
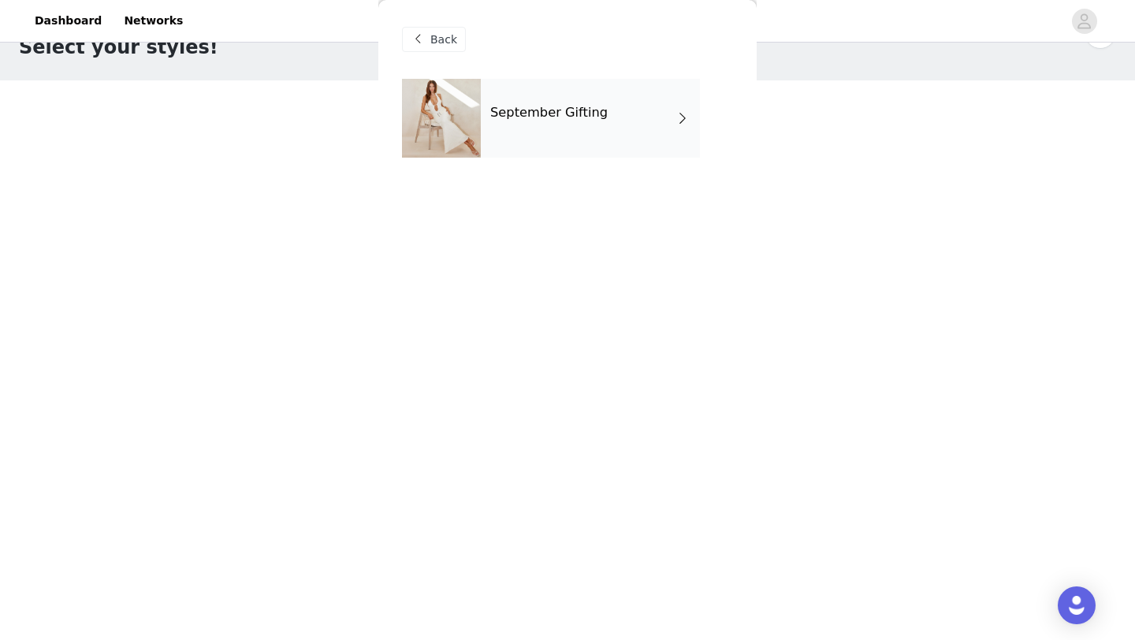
click at [560, 102] on div "September Gifting" at bounding box center [590, 118] width 219 height 79
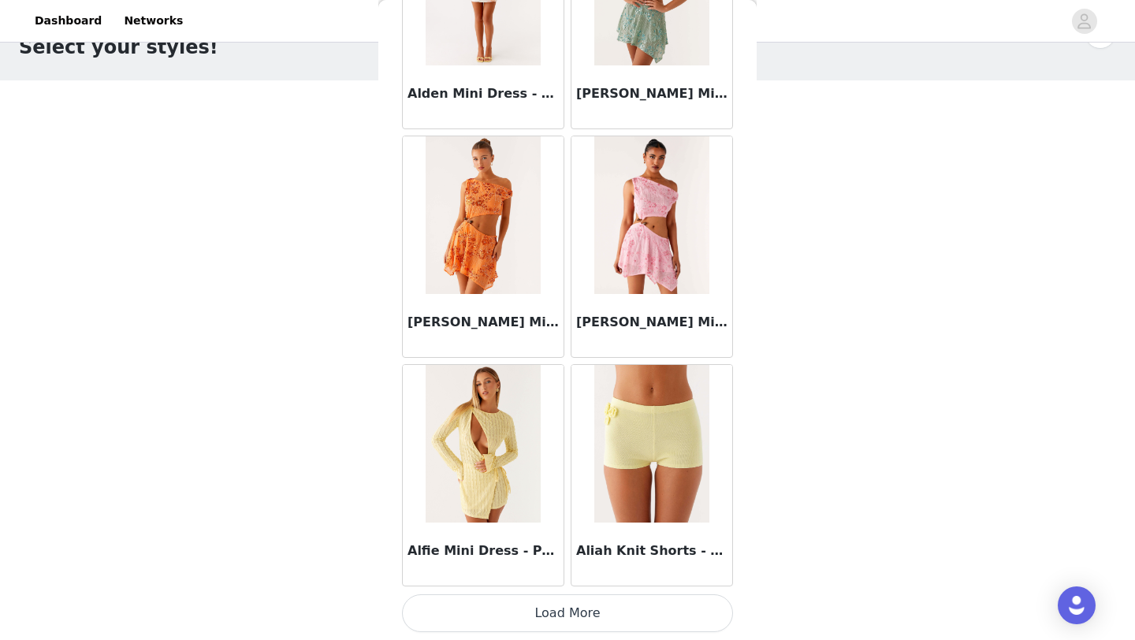
scroll to position [187, 0]
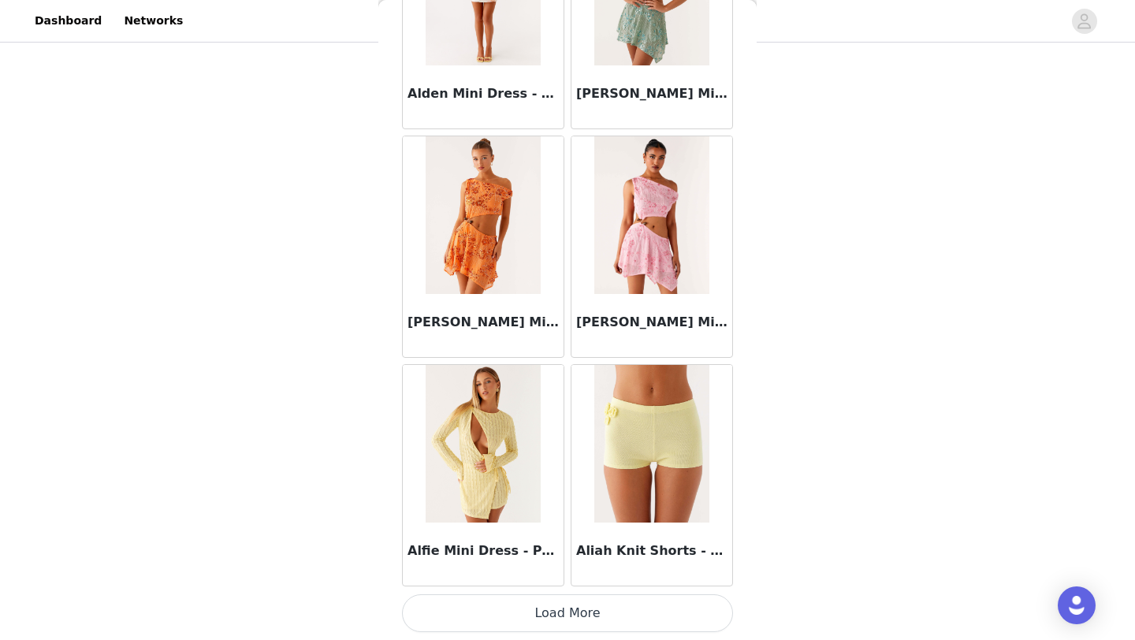
click at [578, 630] on button "Load More" at bounding box center [567, 613] width 331 height 38
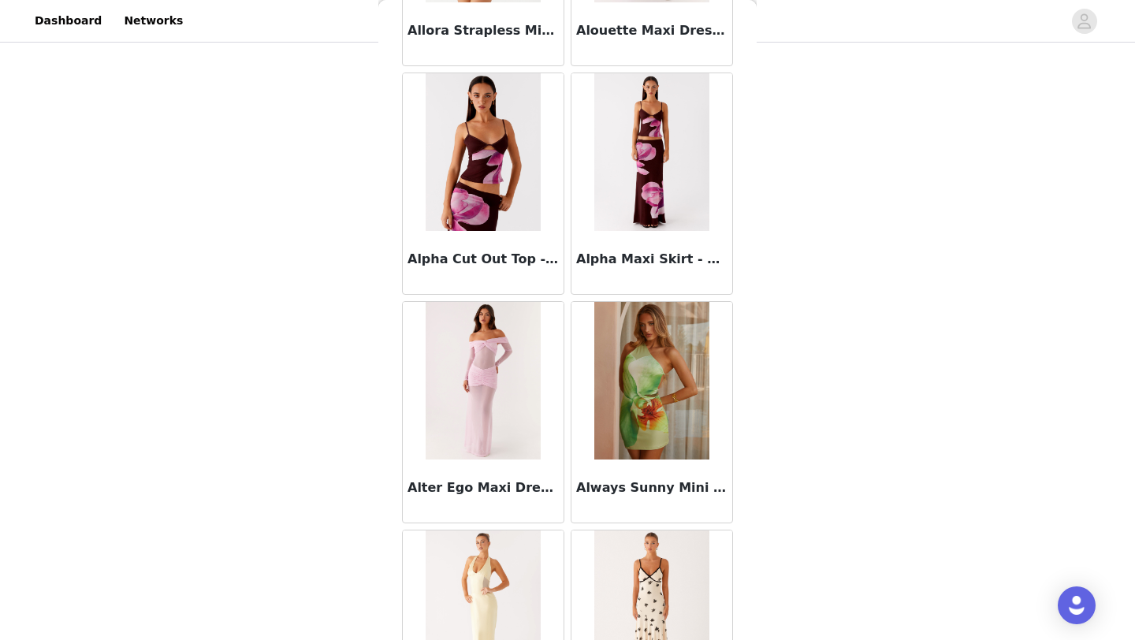
scroll to position [4056, 0]
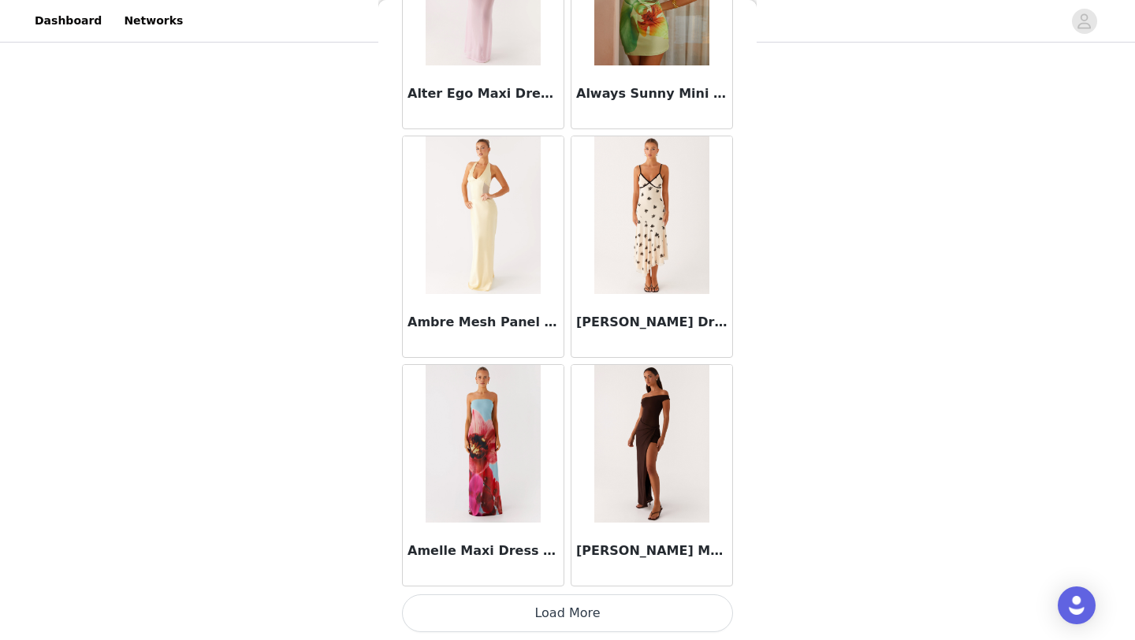
click at [591, 608] on button "Load More" at bounding box center [567, 613] width 331 height 38
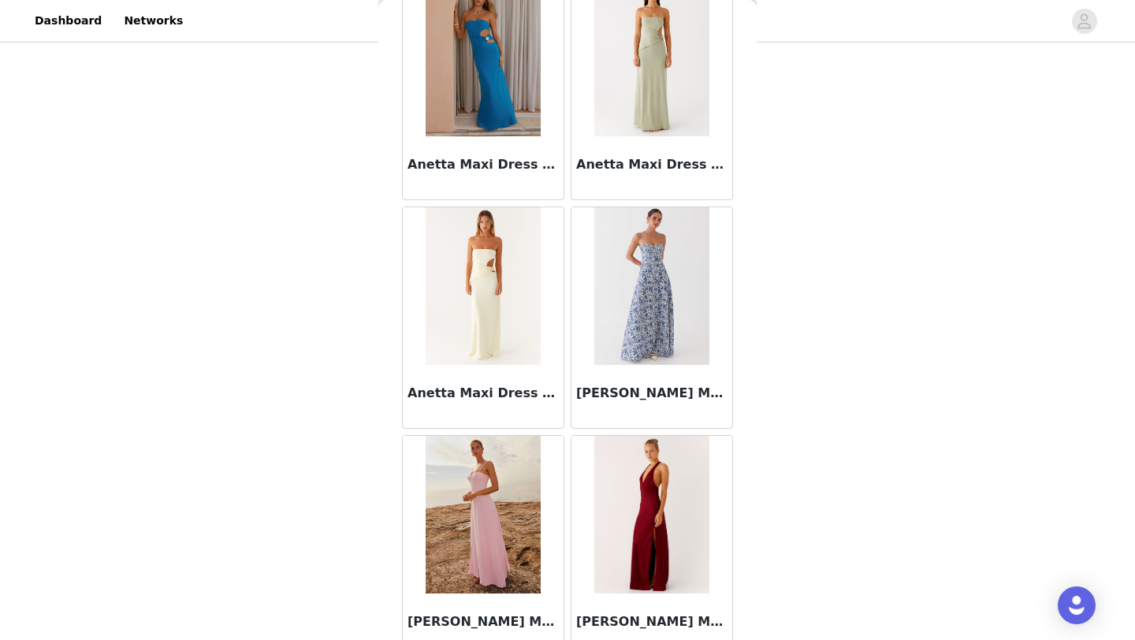
scroll to position [6341, 0]
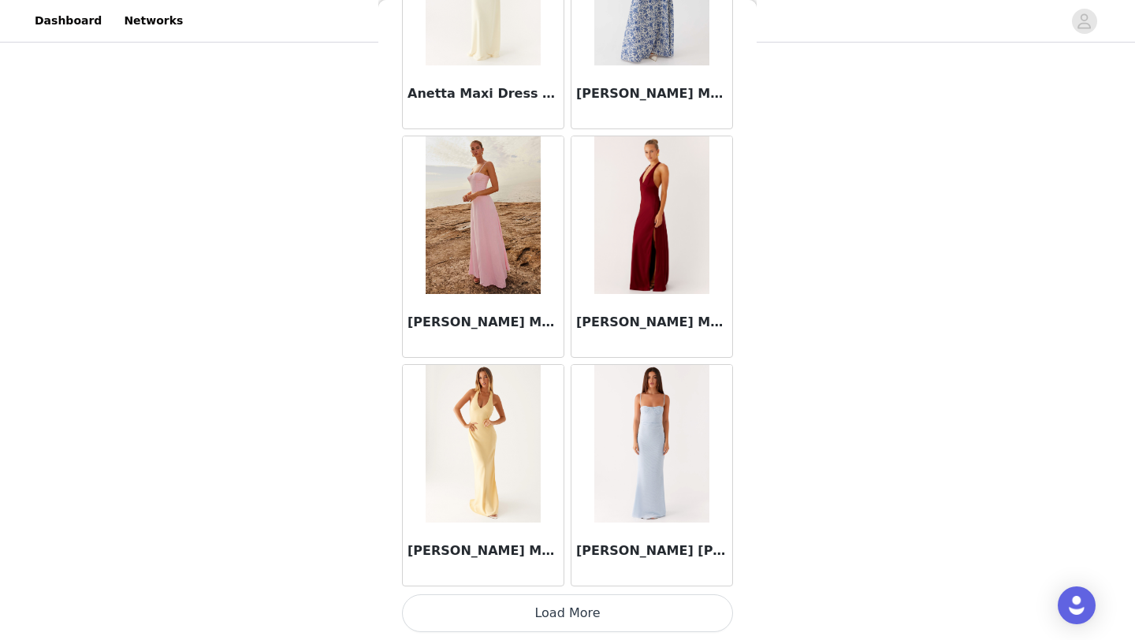
click at [570, 621] on button "Load More" at bounding box center [567, 613] width 331 height 38
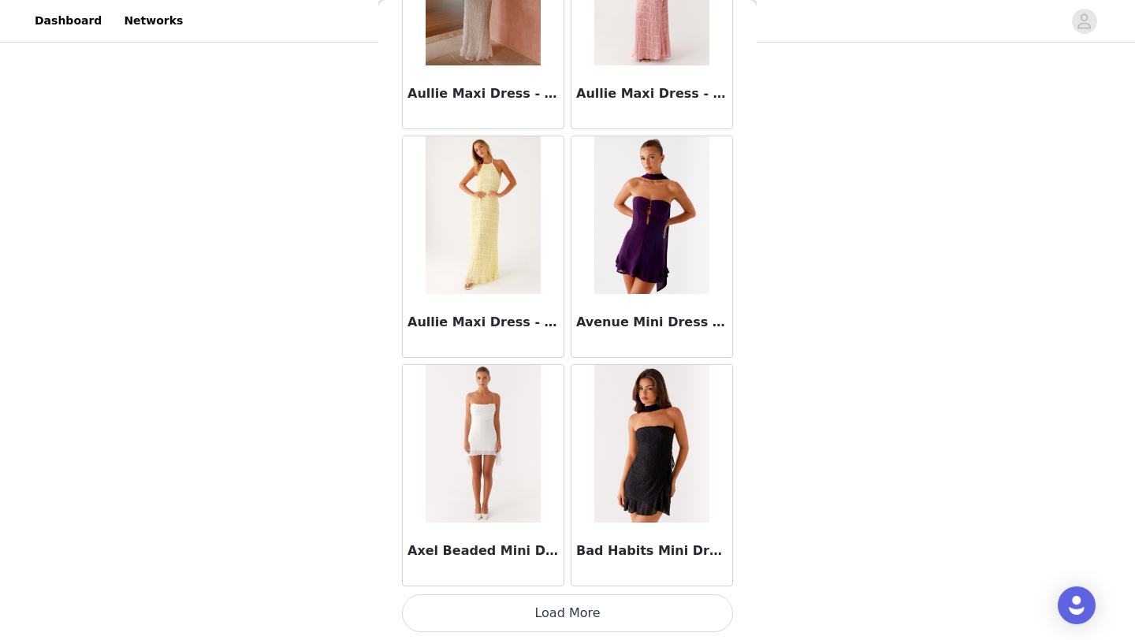
click at [564, 624] on button "Load More" at bounding box center [567, 613] width 331 height 38
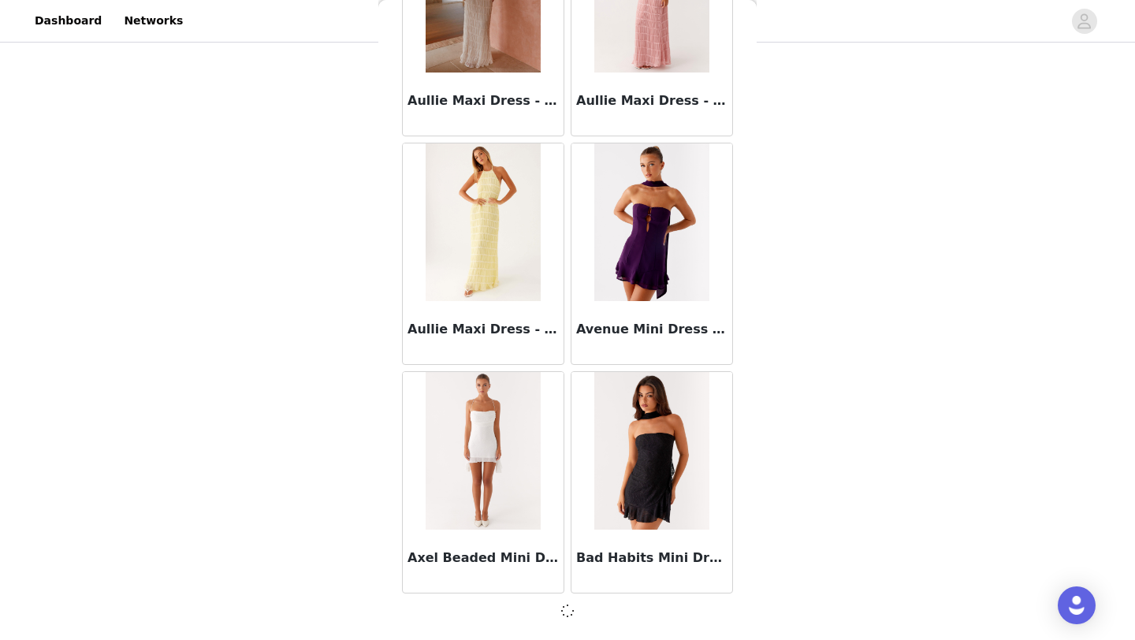
scroll to position [8618, 0]
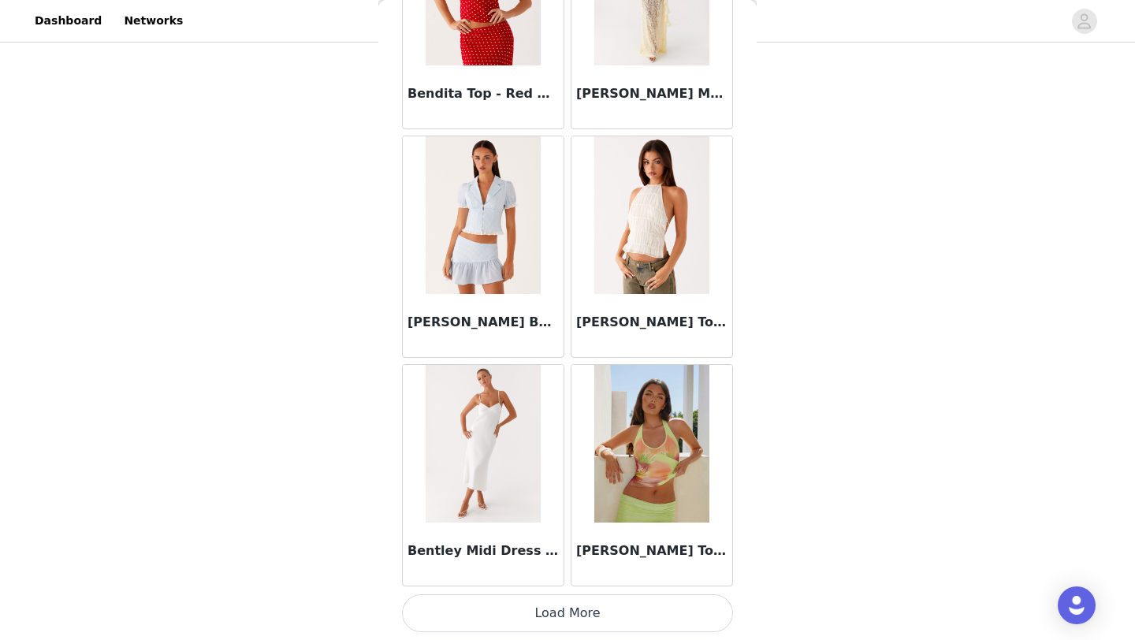
click at [564, 623] on button "Load More" at bounding box center [567, 613] width 331 height 38
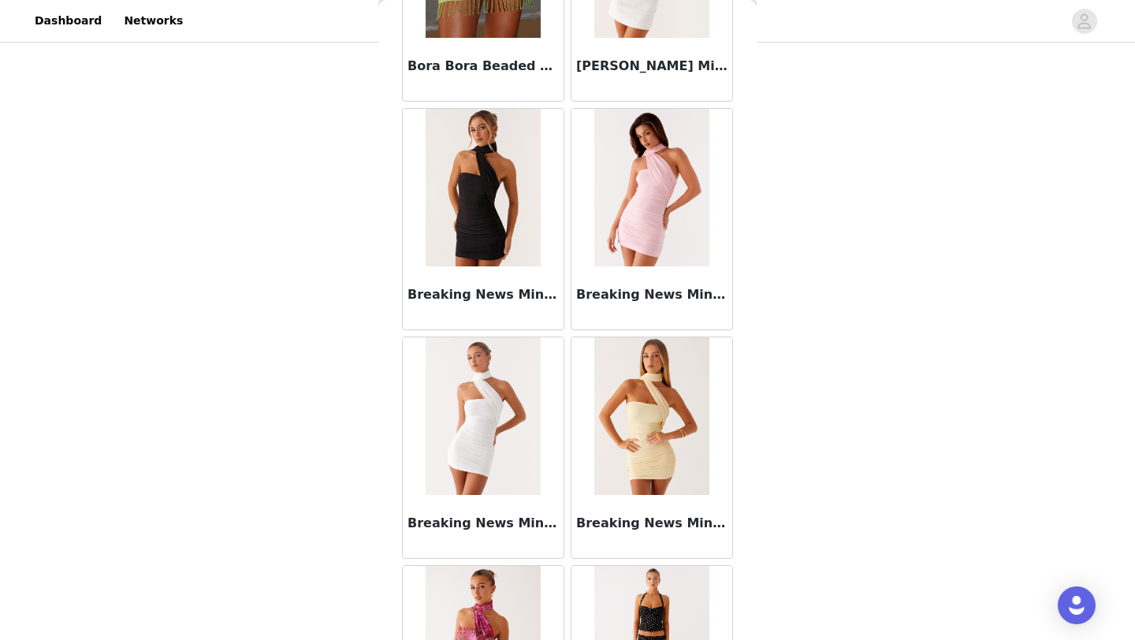
scroll to position [13195, 0]
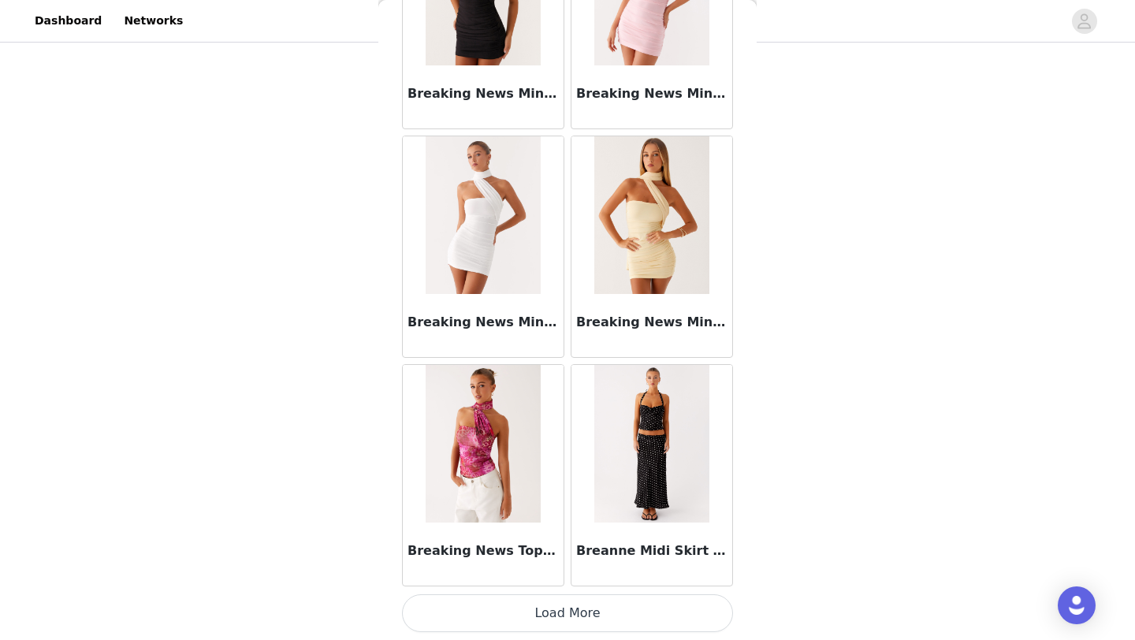
click at [564, 623] on button "Load More" at bounding box center [567, 613] width 331 height 38
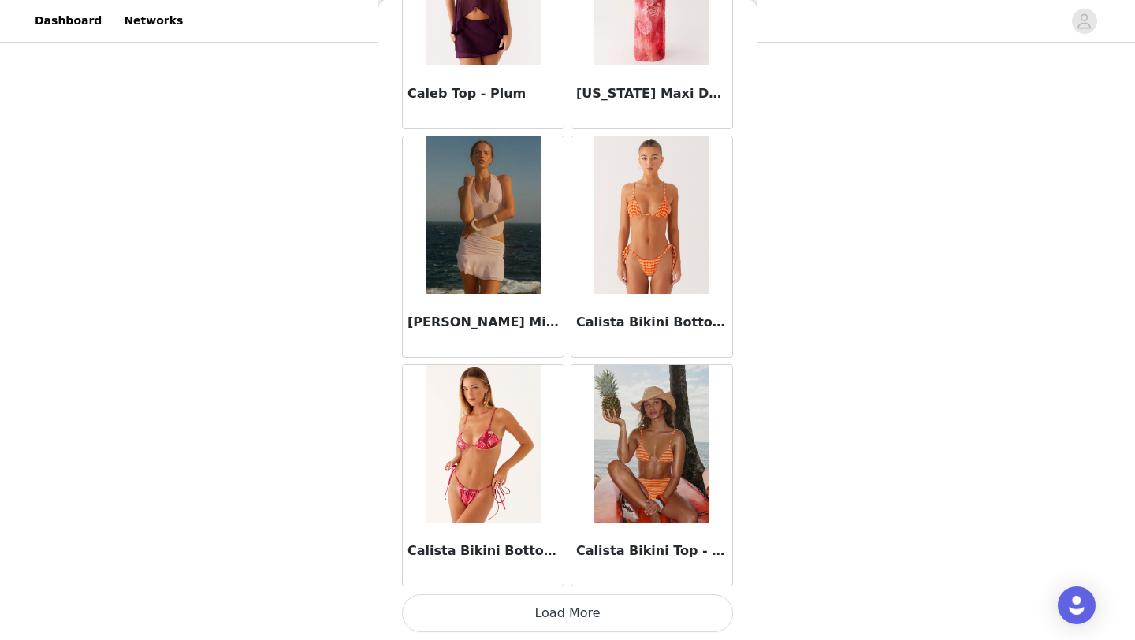
click at [564, 623] on button "Load More" at bounding box center [567, 613] width 331 height 38
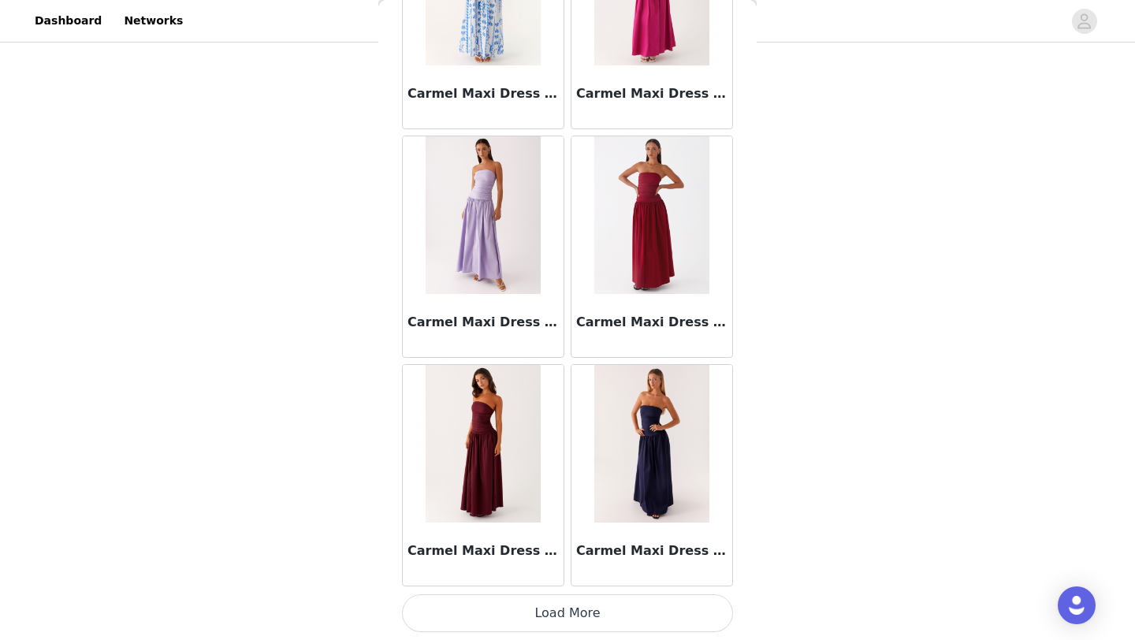
click at [564, 624] on button "Load More" at bounding box center [567, 613] width 331 height 38
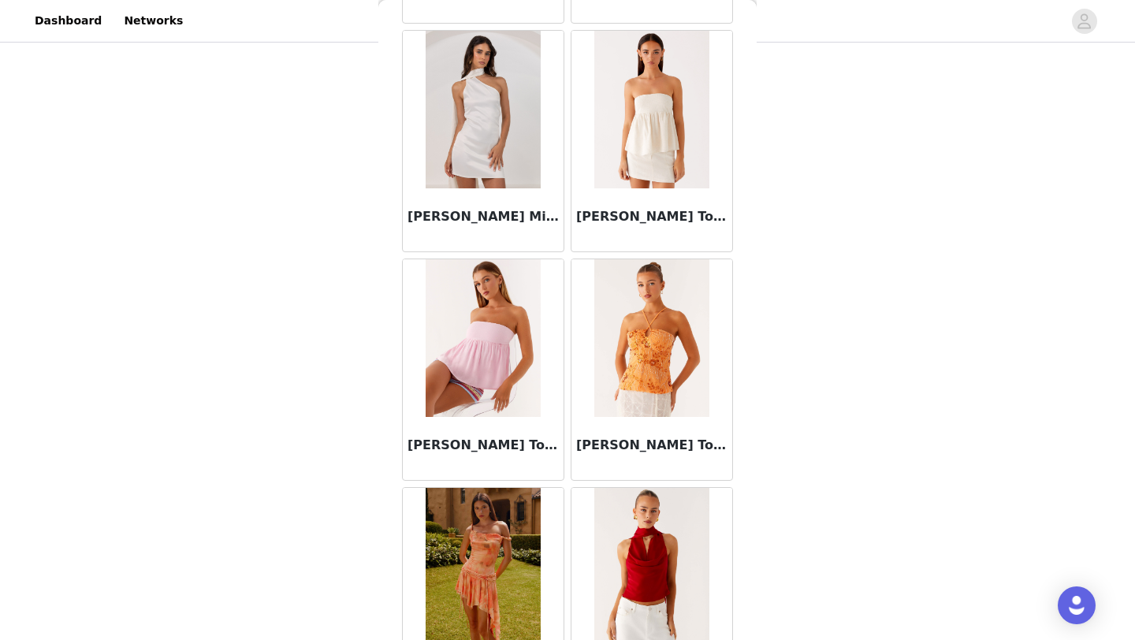
scroll to position [20050, 0]
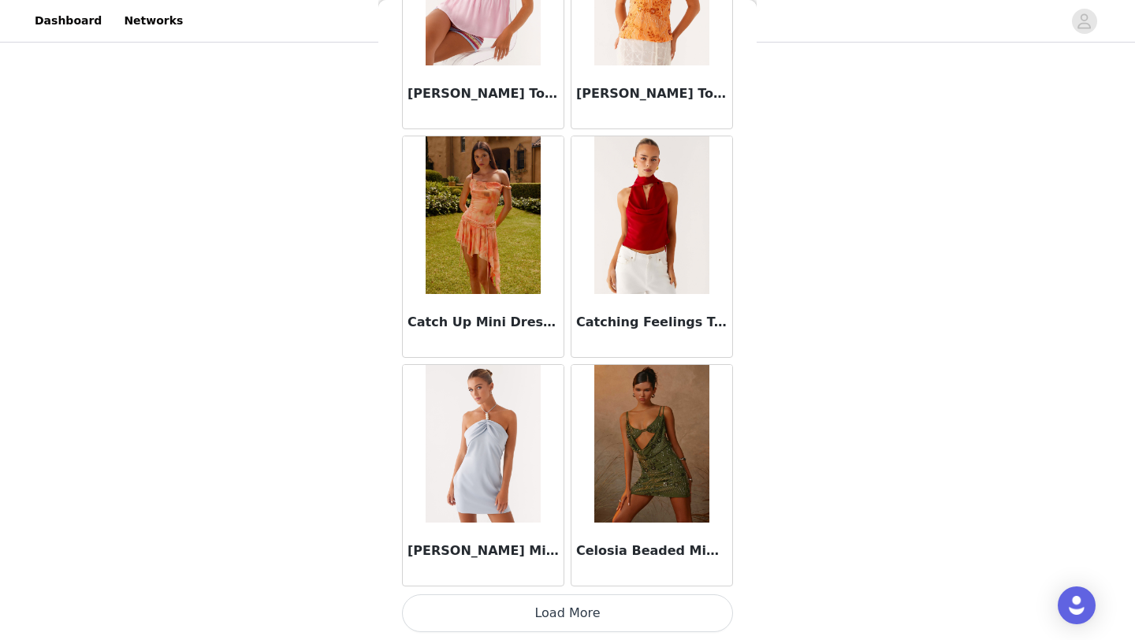
click at [566, 608] on button "Load More" at bounding box center [567, 613] width 331 height 38
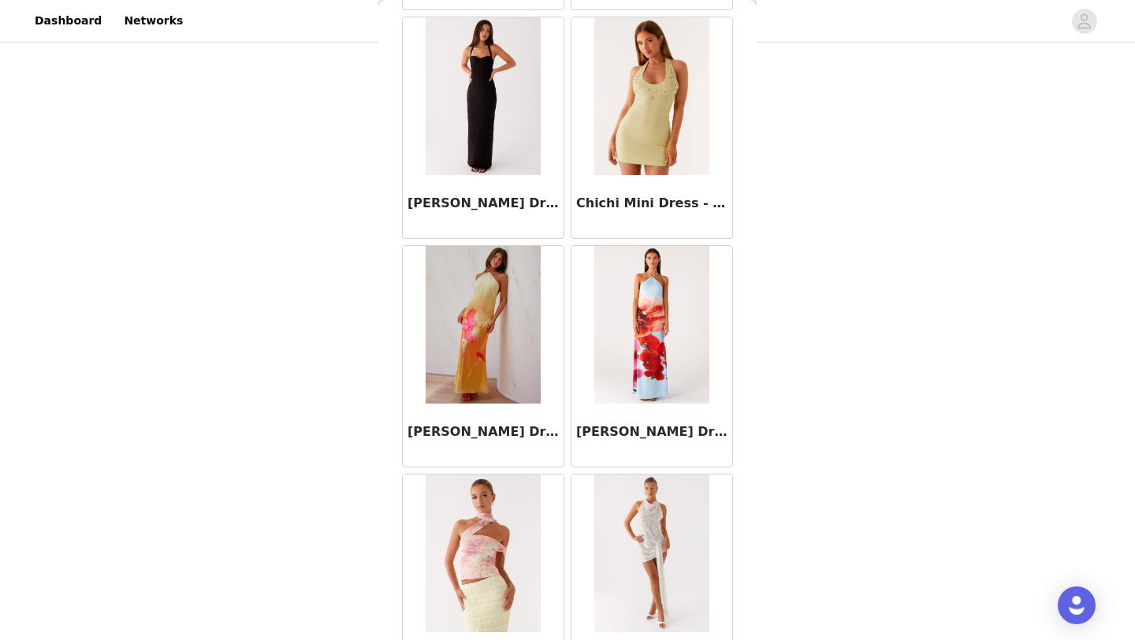
scroll to position [22334, 0]
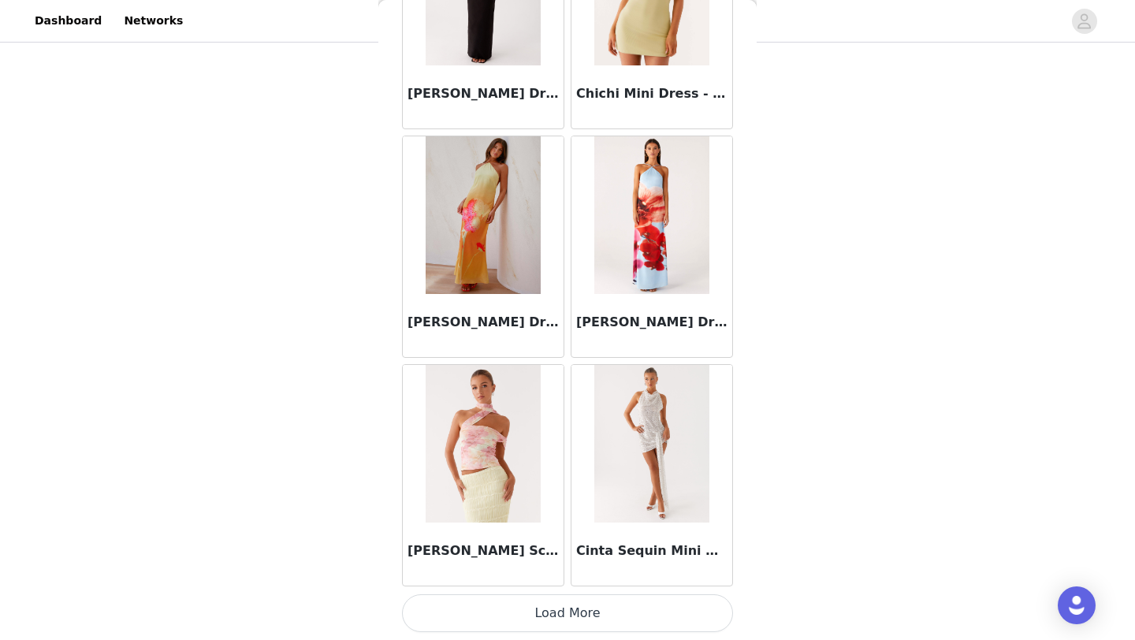
click at [555, 607] on button "Load More" at bounding box center [567, 613] width 331 height 38
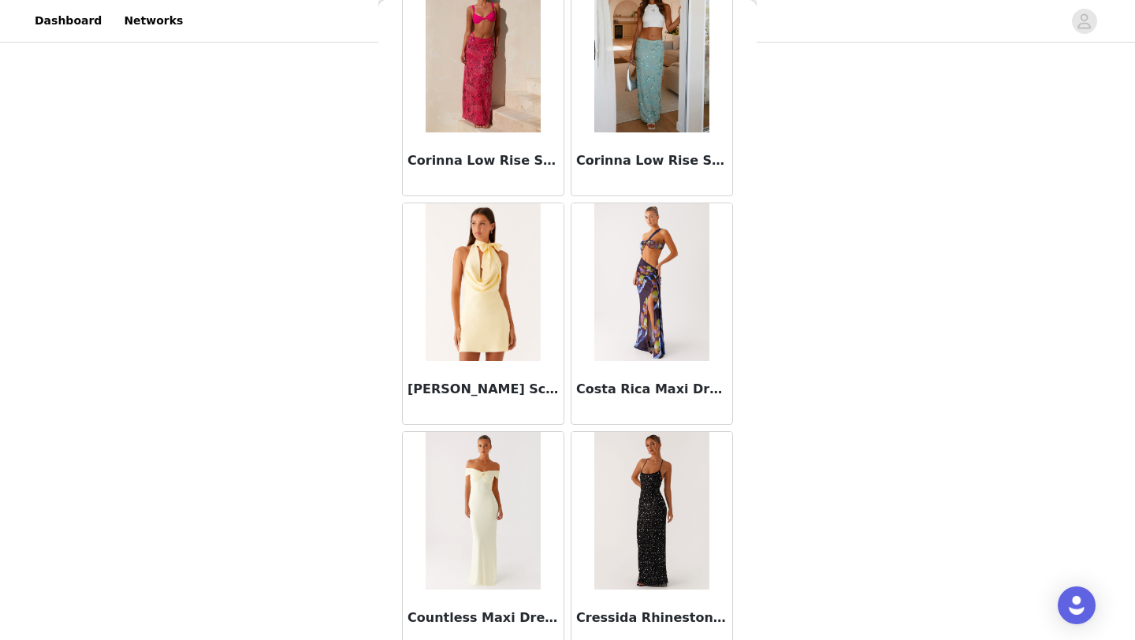
scroll to position [24619, 0]
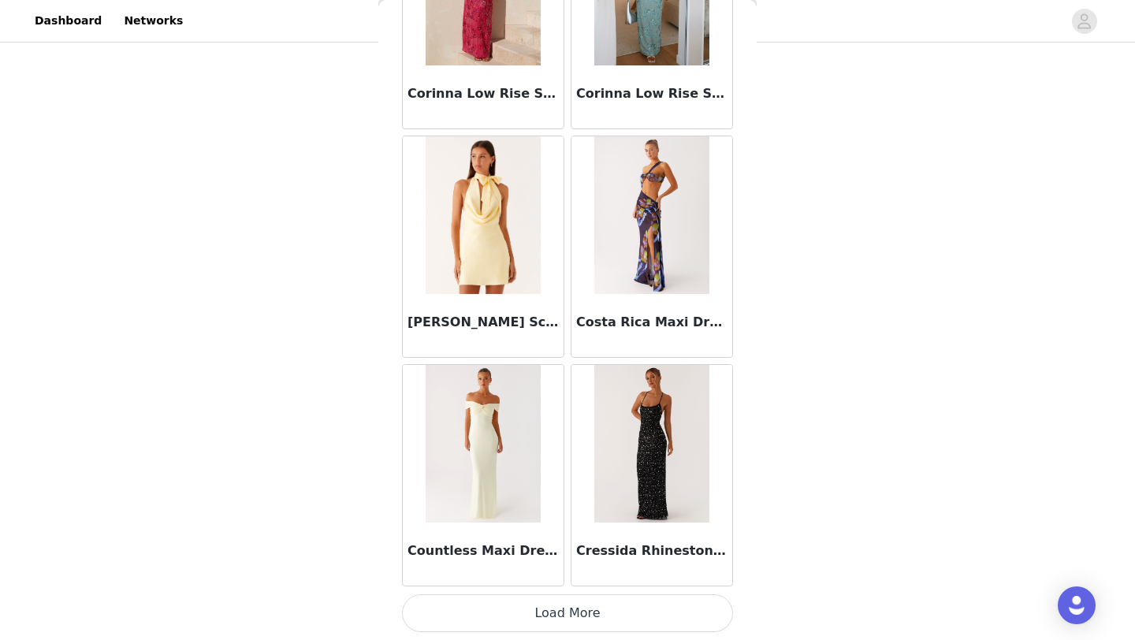
click at [547, 613] on button "Load More" at bounding box center [567, 613] width 331 height 38
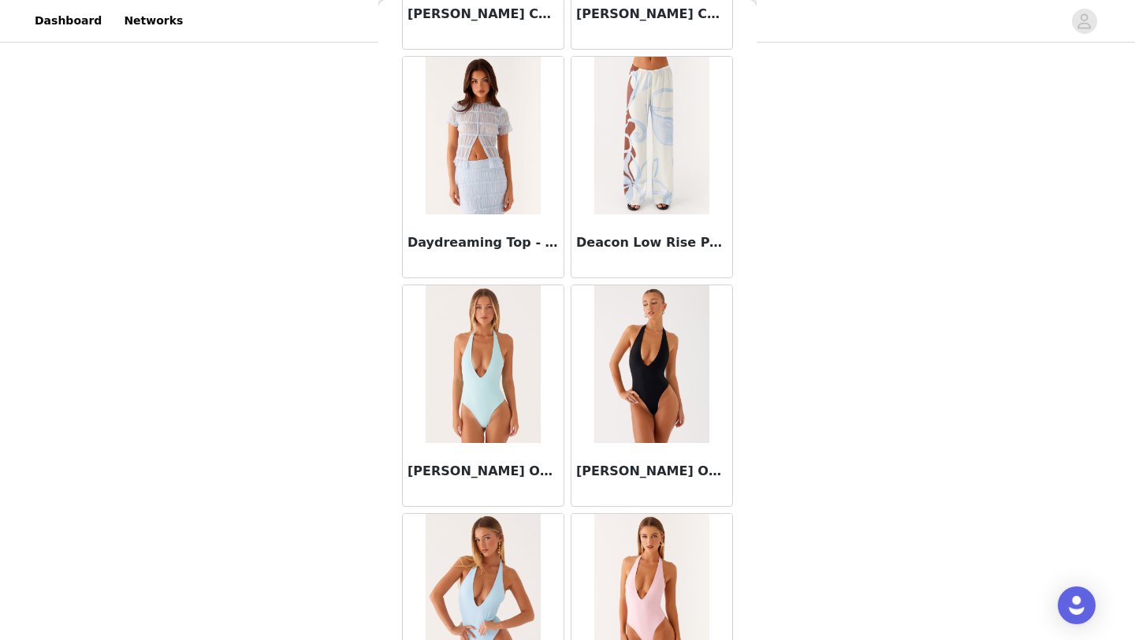
scroll to position [26904, 0]
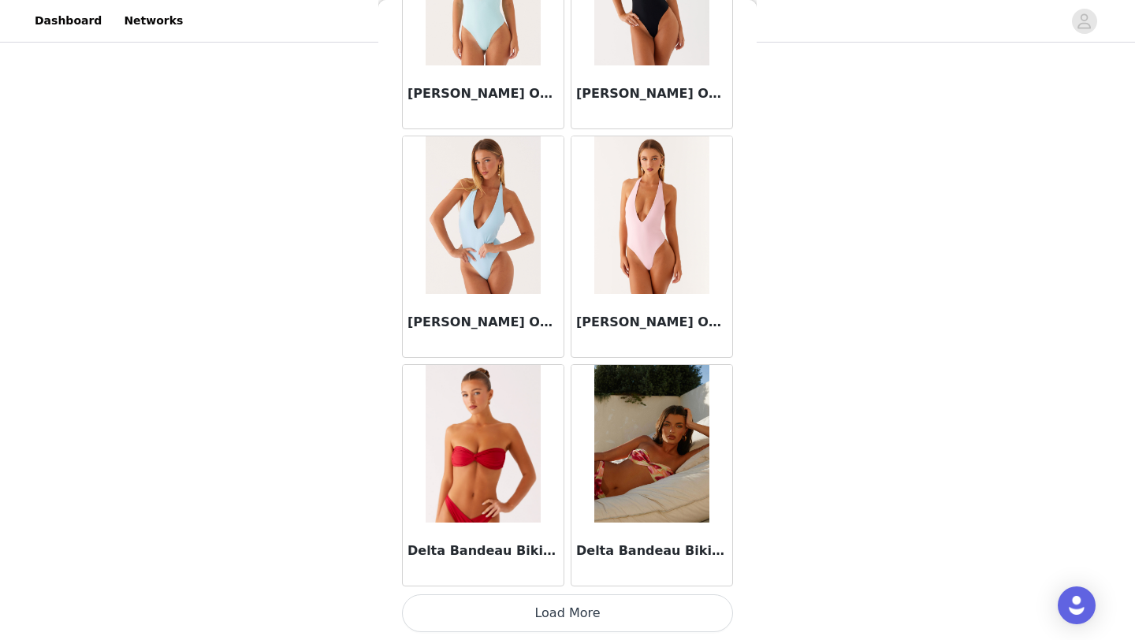
click at [555, 612] on button "Load More" at bounding box center [567, 613] width 331 height 38
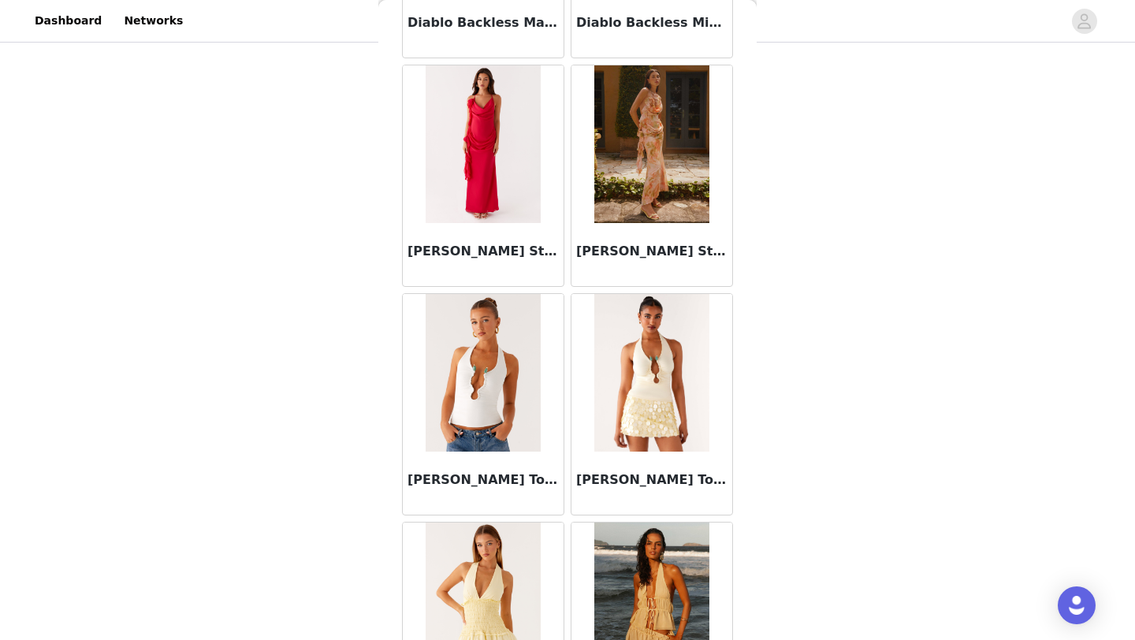
scroll to position [29189, 0]
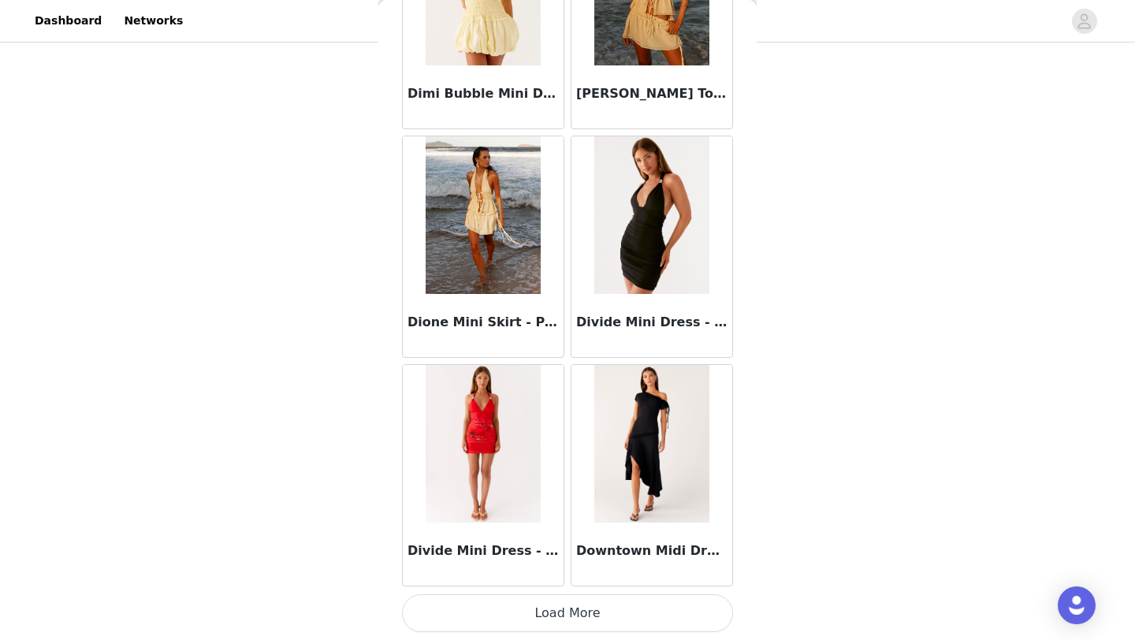
click at [597, 619] on button "Load More" at bounding box center [567, 613] width 331 height 38
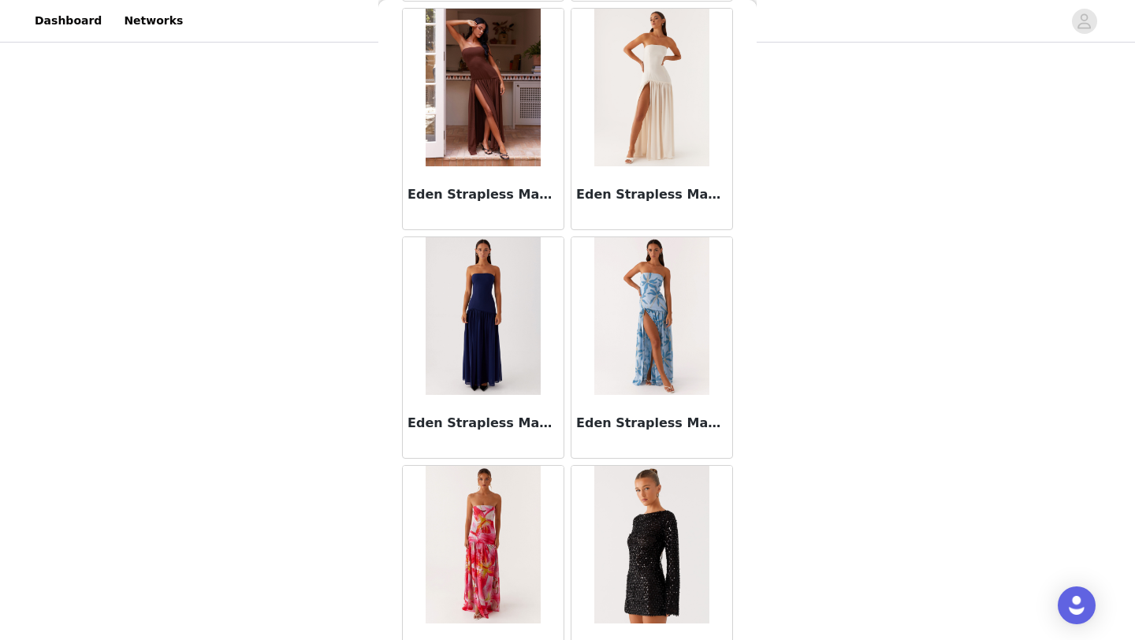
scroll to position [31474, 0]
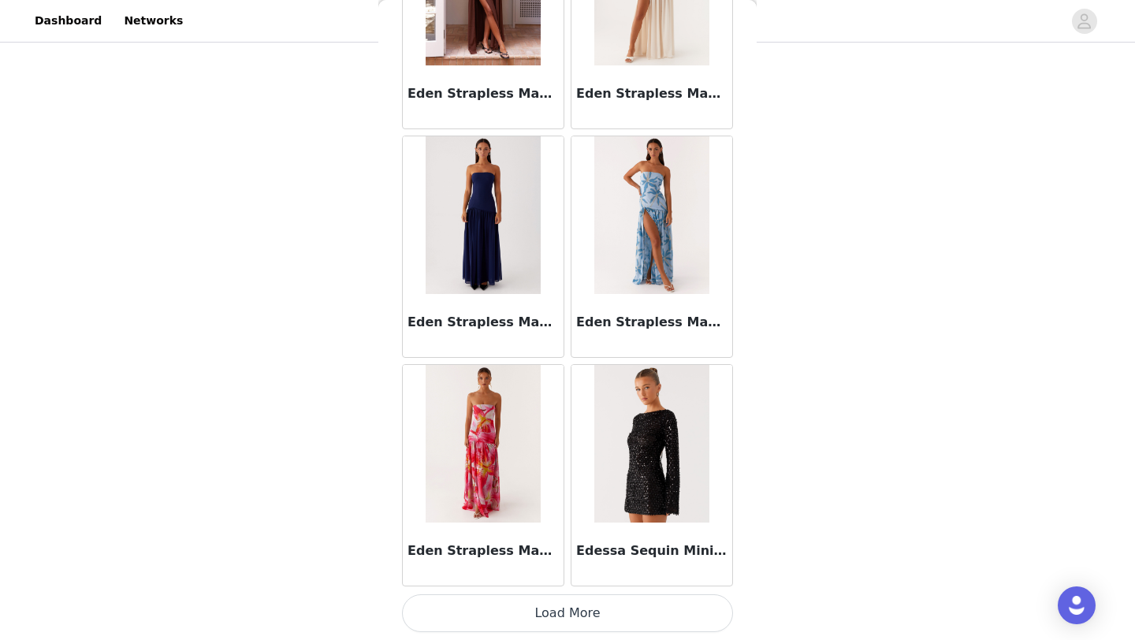
click at [556, 606] on button "Load More" at bounding box center [567, 613] width 331 height 38
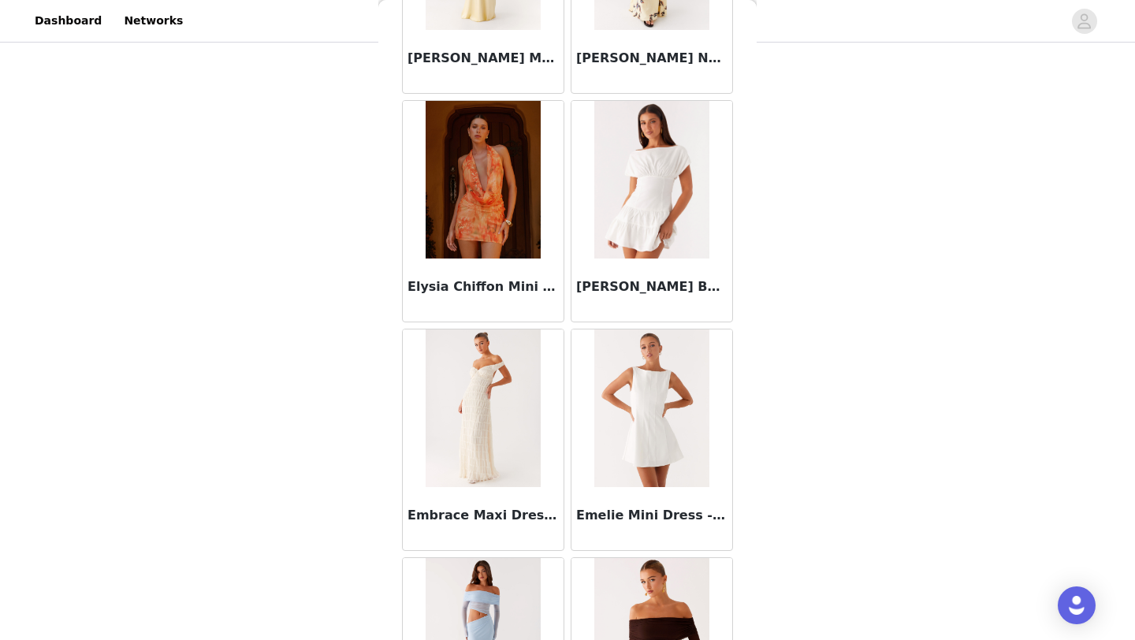
scroll to position [33758, 0]
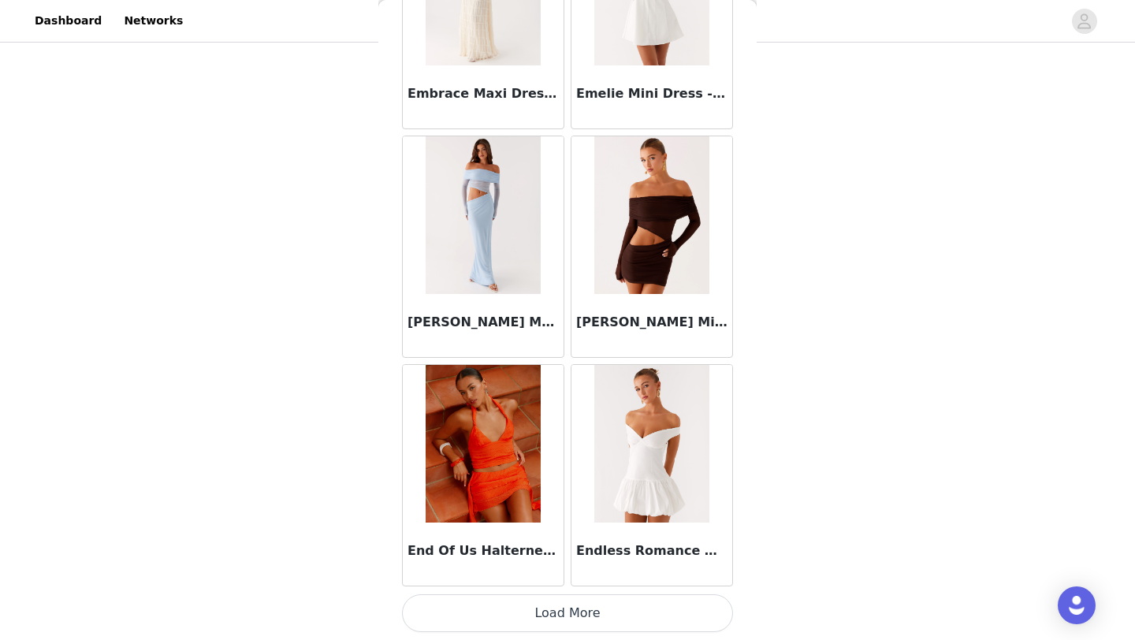
click at [554, 612] on button "Load More" at bounding box center [567, 613] width 331 height 38
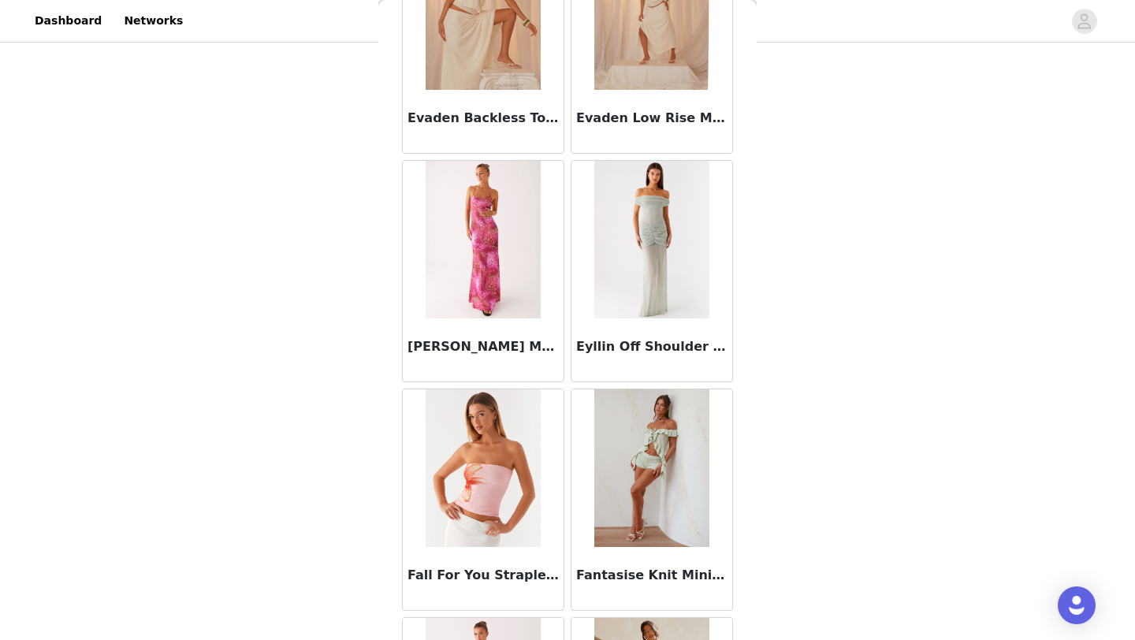
scroll to position [36043, 0]
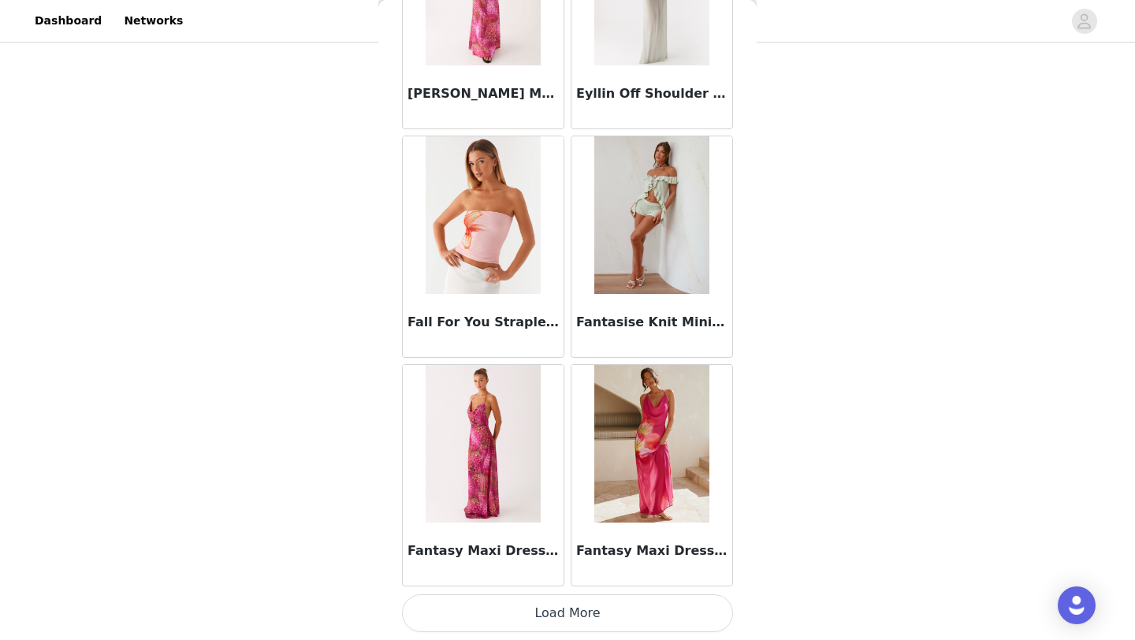
click at [600, 618] on button "Load More" at bounding box center [567, 613] width 331 height 38
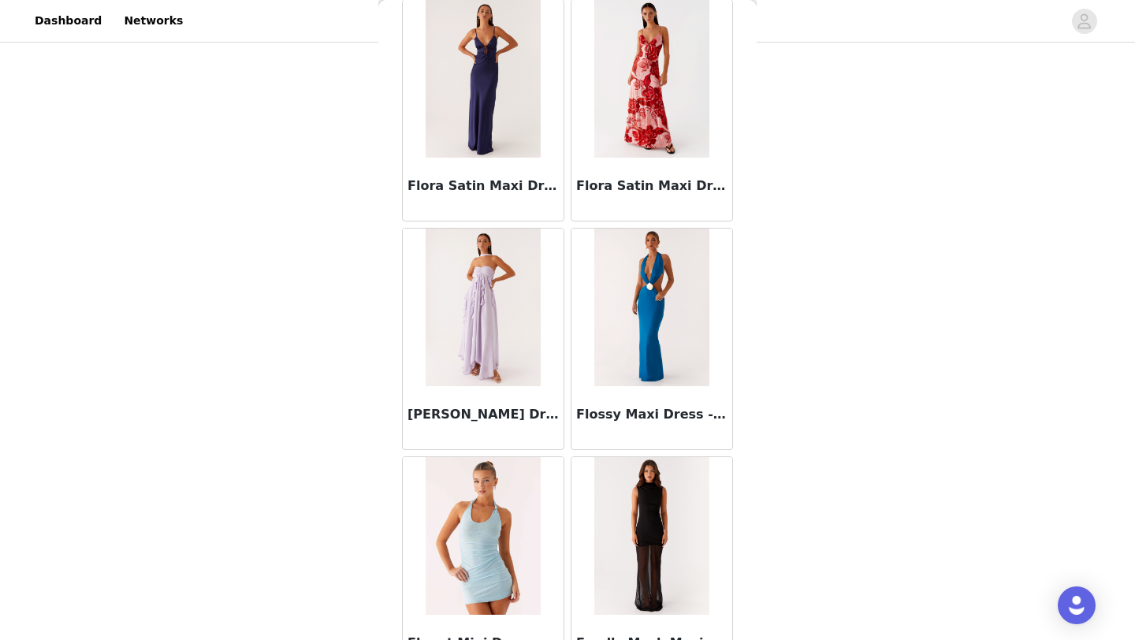
scroll to position [38328, 0]
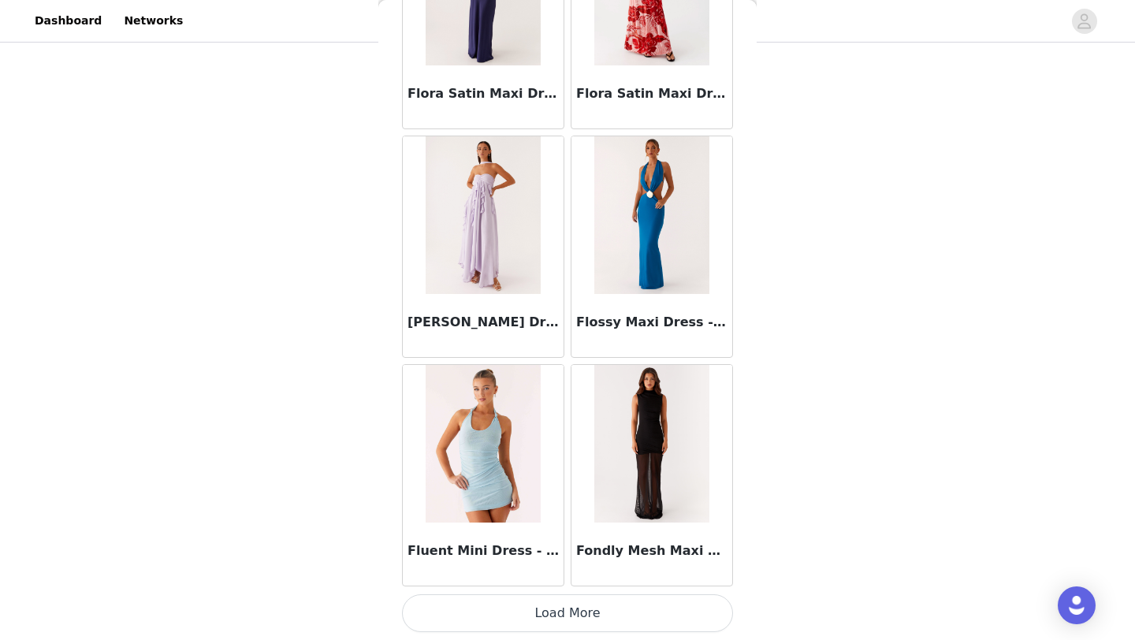
click at [579, 618] on button "Load More" at bounding box center [567, 613] width 331 height 38
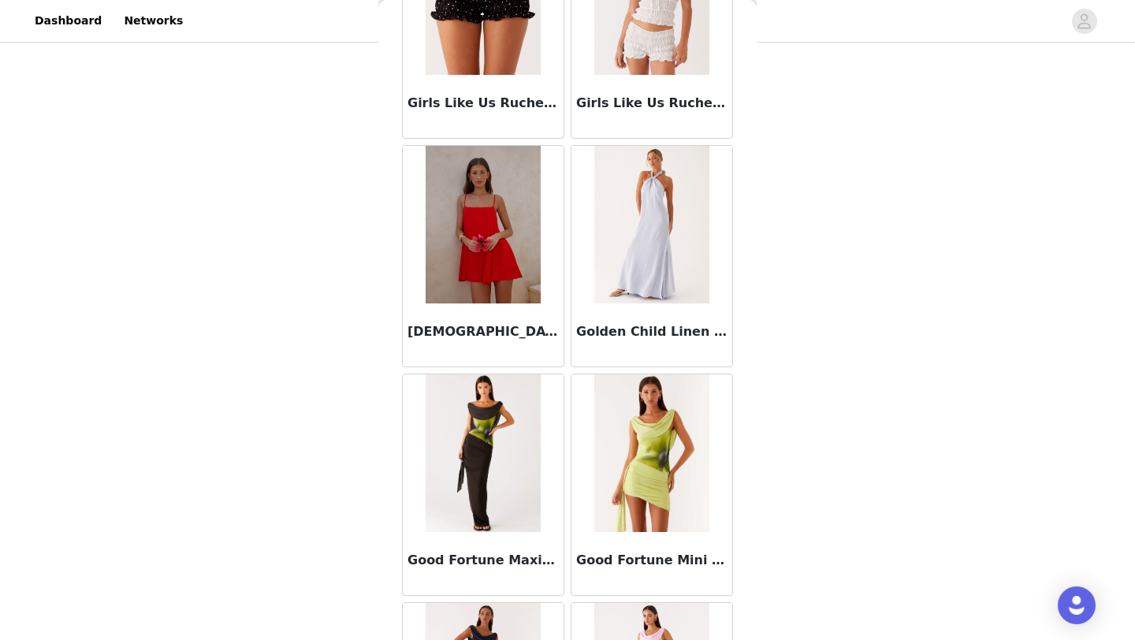
scroll to position [40613, 0]
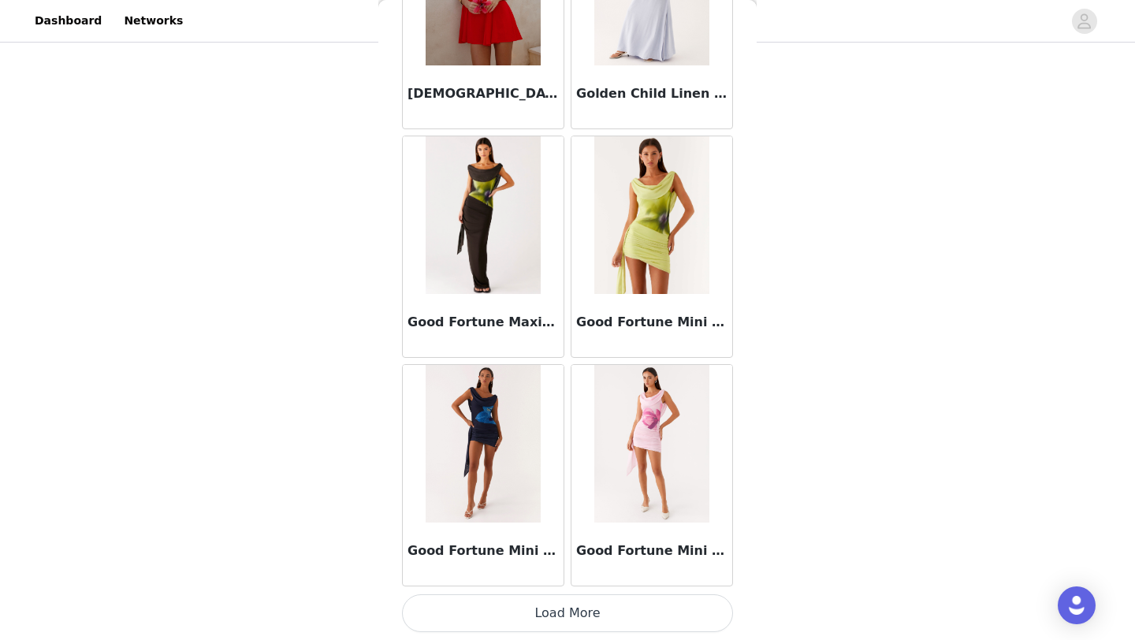
click at [552, 607] on button "Load More" at bounding box center [567, 613] width 331 height 38
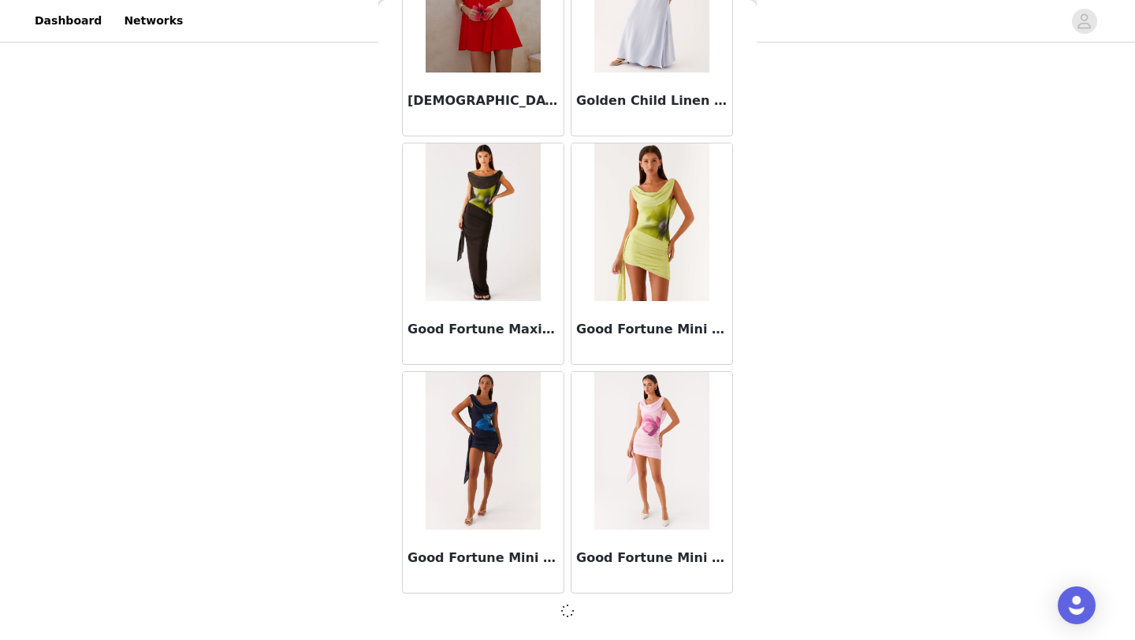
scroll to position [40606, 0]
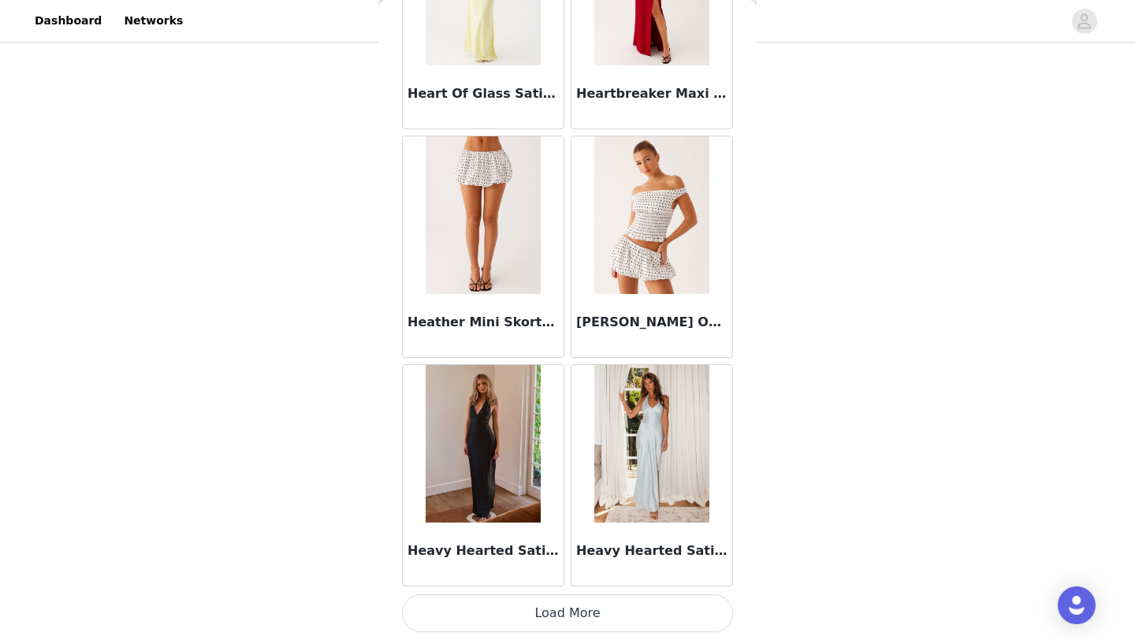
click at [559, 612] on button "Load More" at bounding box center [567, 613] width 331 height 38
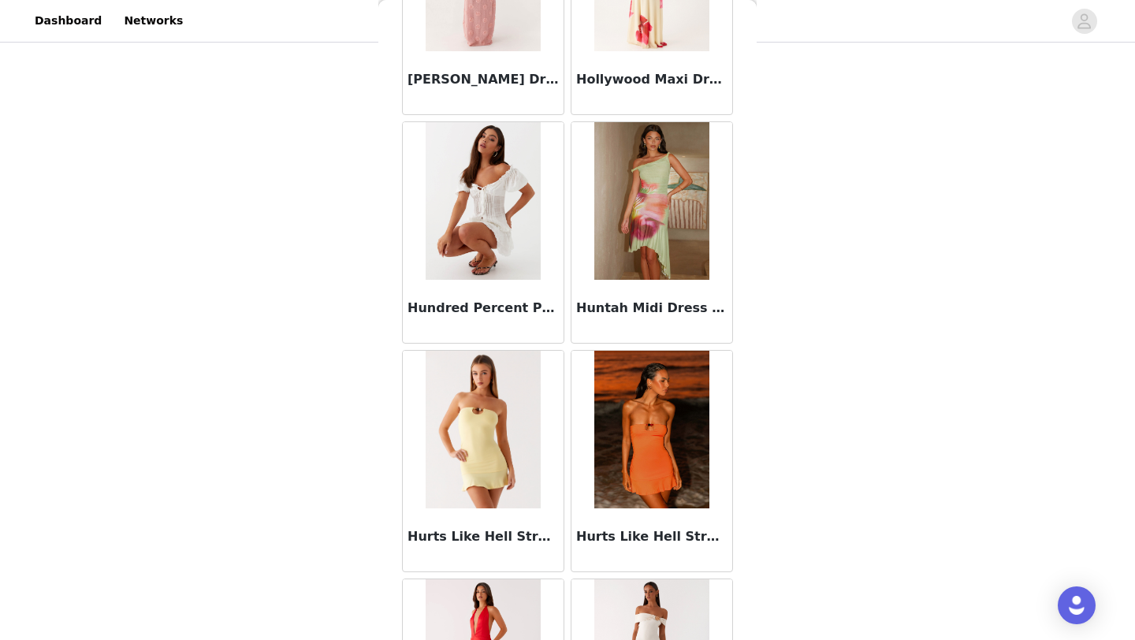
scroll to position [45182, 0]
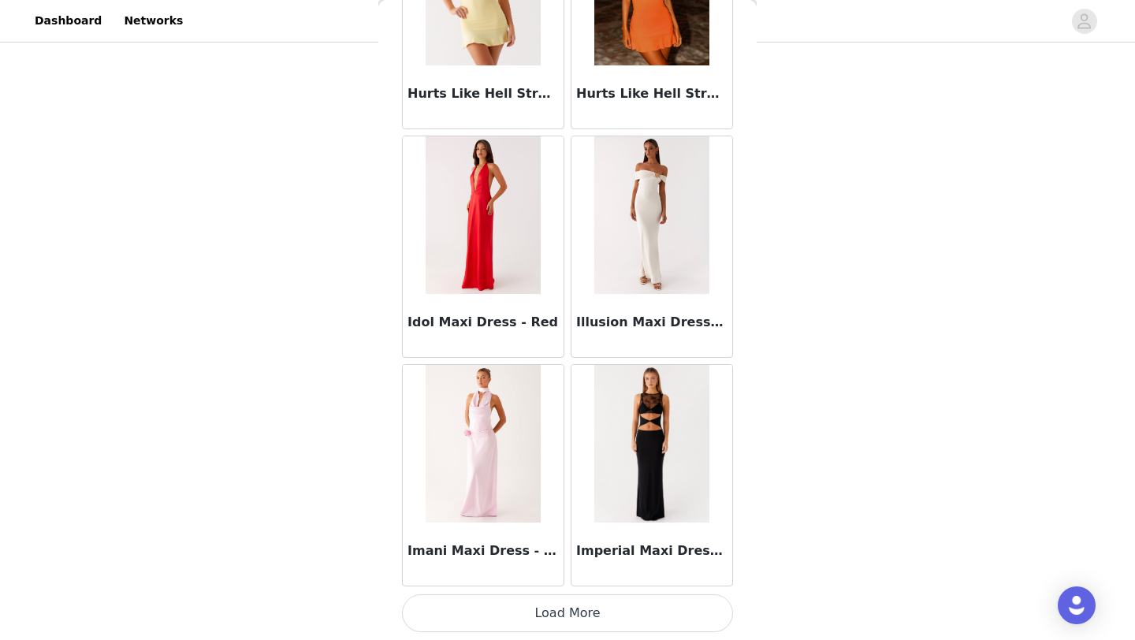
click at [554, 610] on button "Load More" at bounding box center [567, 613] width 331 height 38
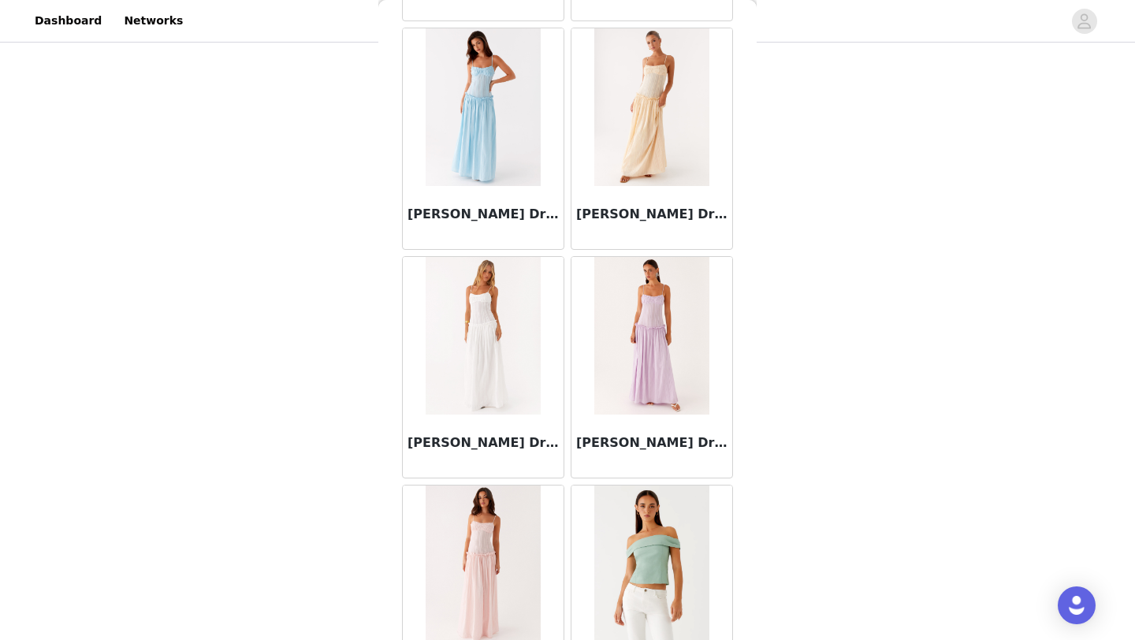
scroll to position [47467, 0]
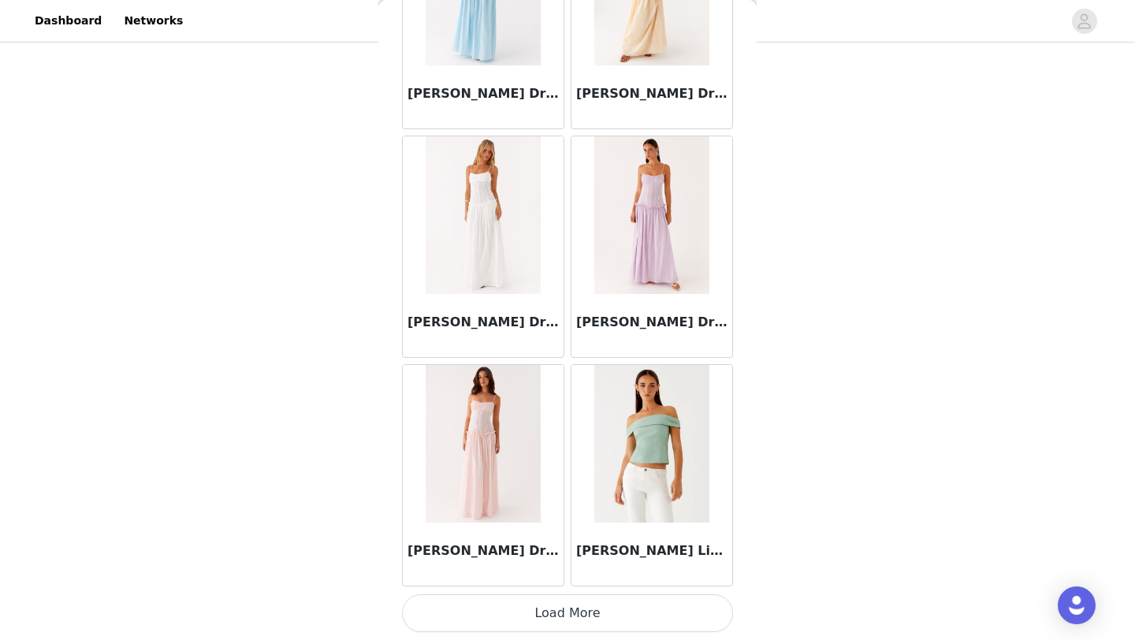
click at [604, 624] on button "Load More" at bounding box center [567, 613] width 331 height 38
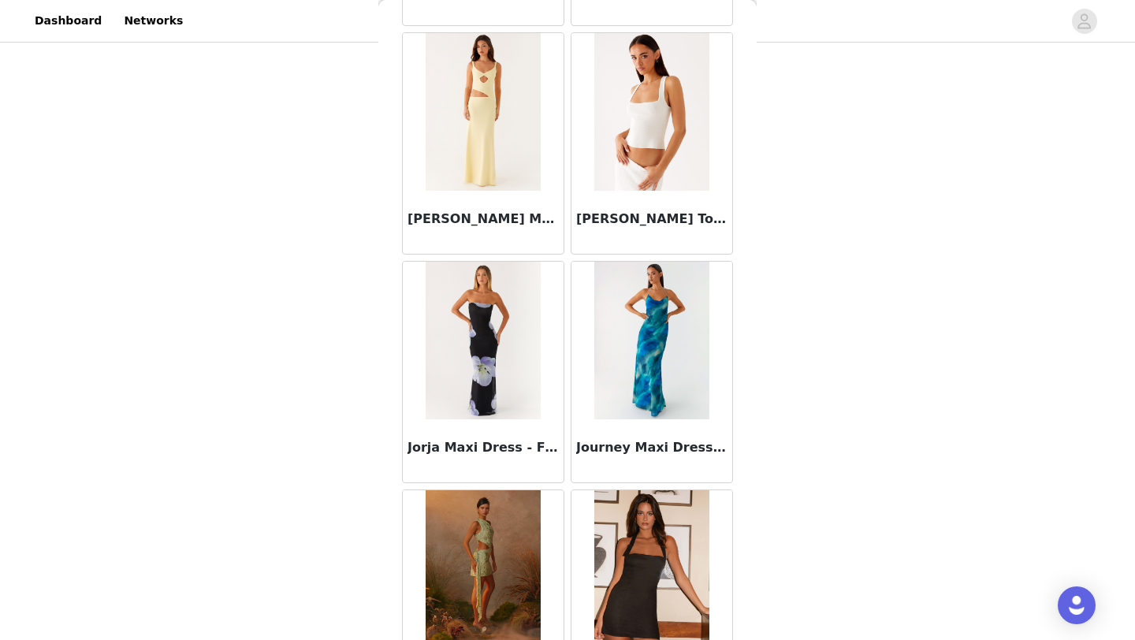
scroll to position [49752, 0]
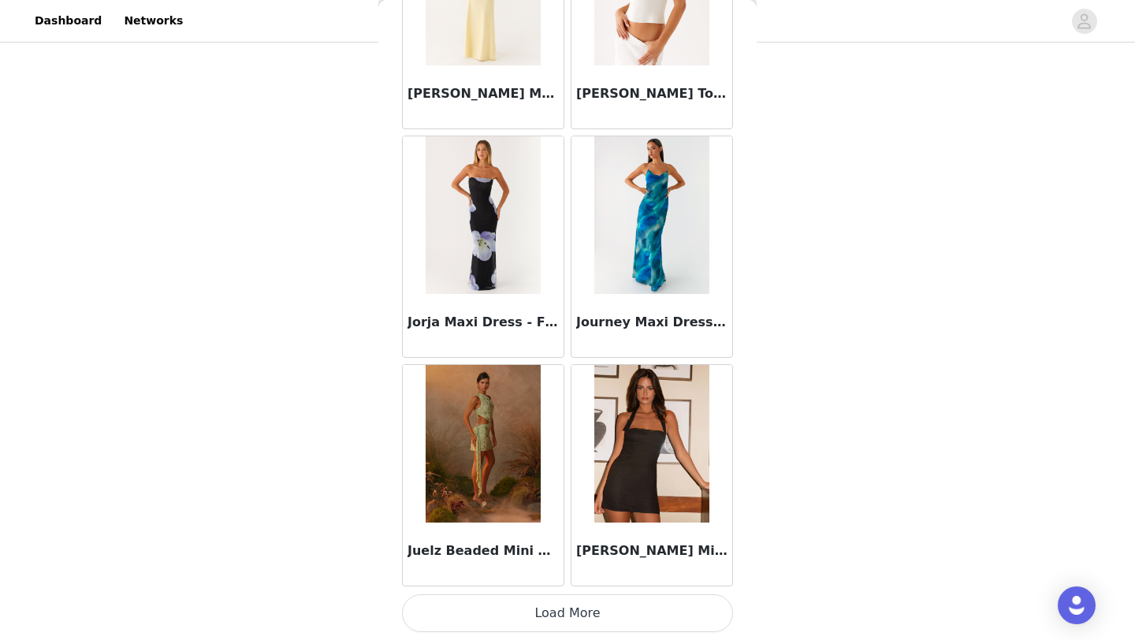
click at [590, 629] on button "Load More" at bounding box center [567, 613] width 331 height 38
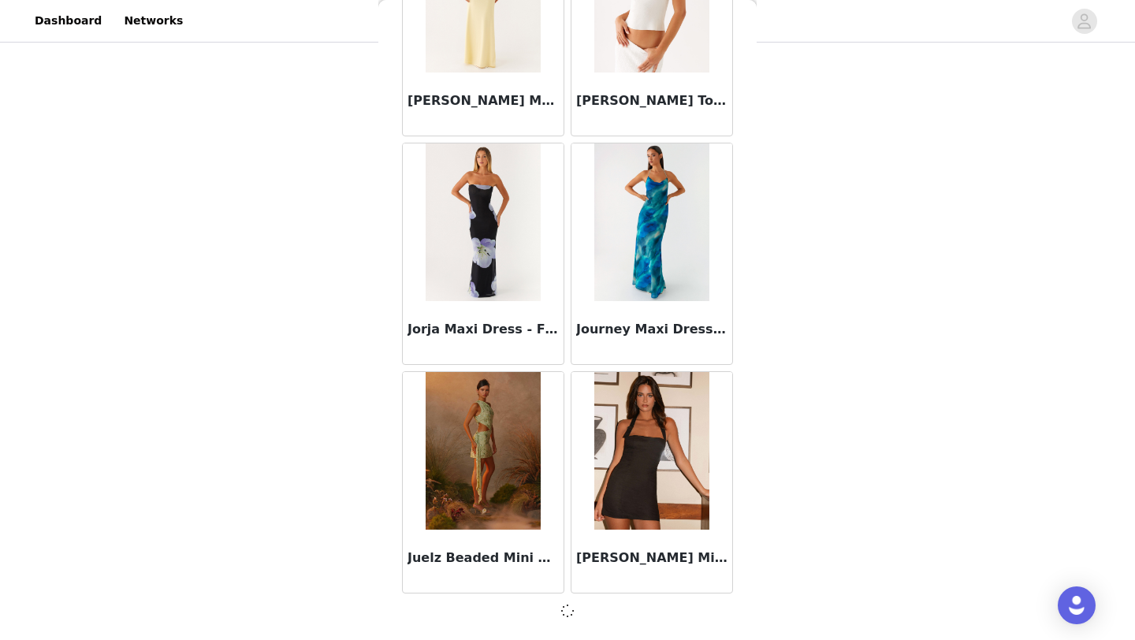
scroll to position [49745, 0]
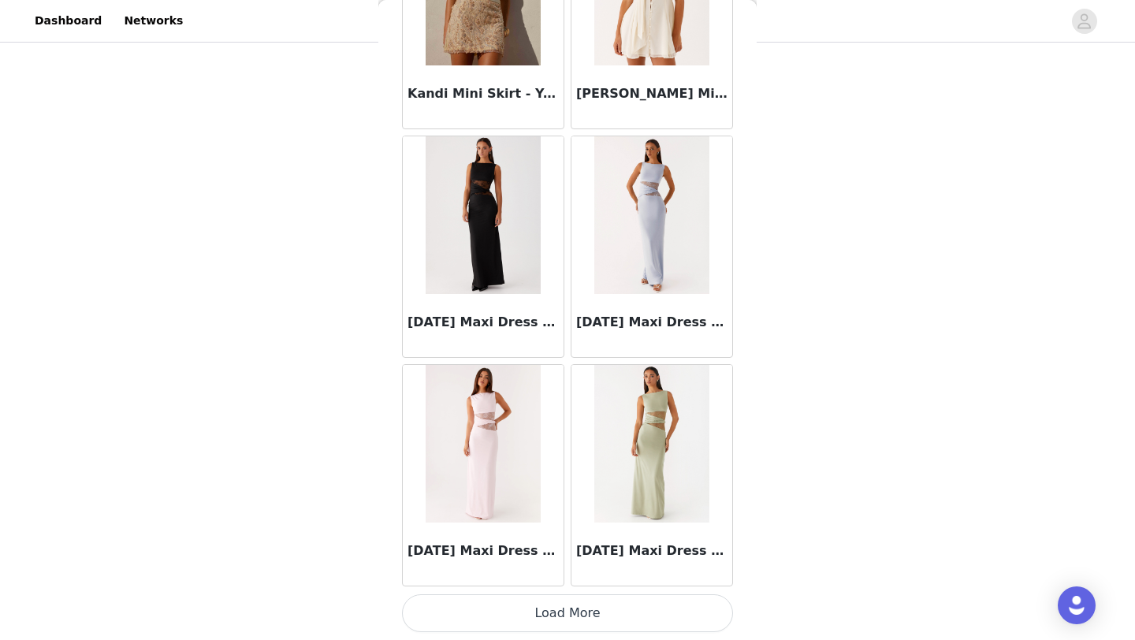
click at [597, 612] on button "Load More" at bounding box center [567, 613] width 331 height 38
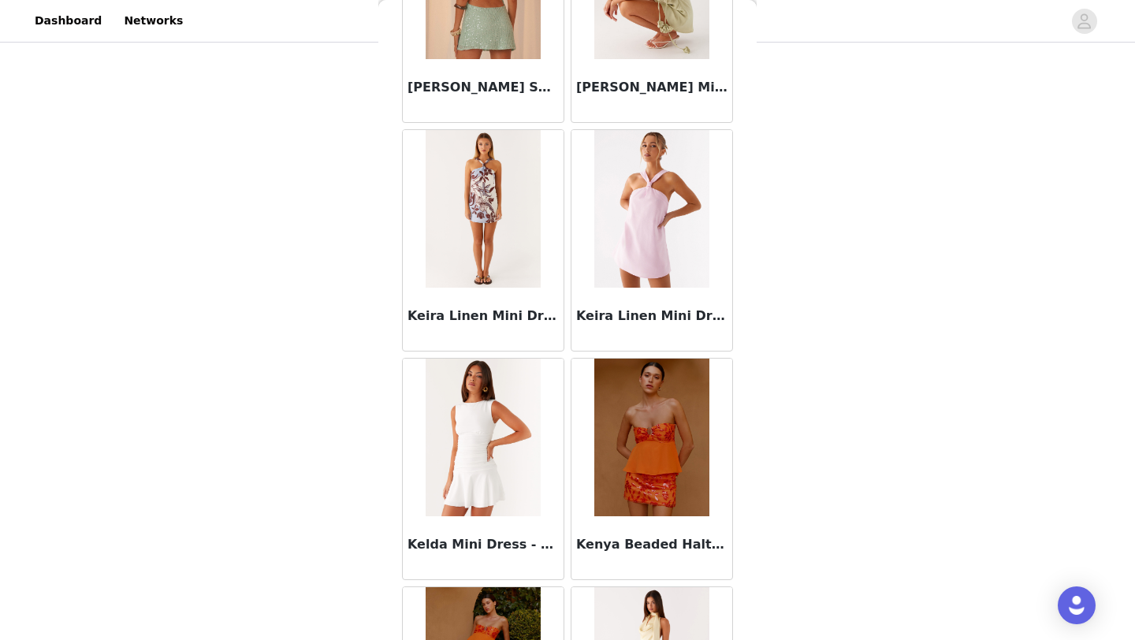
scroll to position [54322, 0]
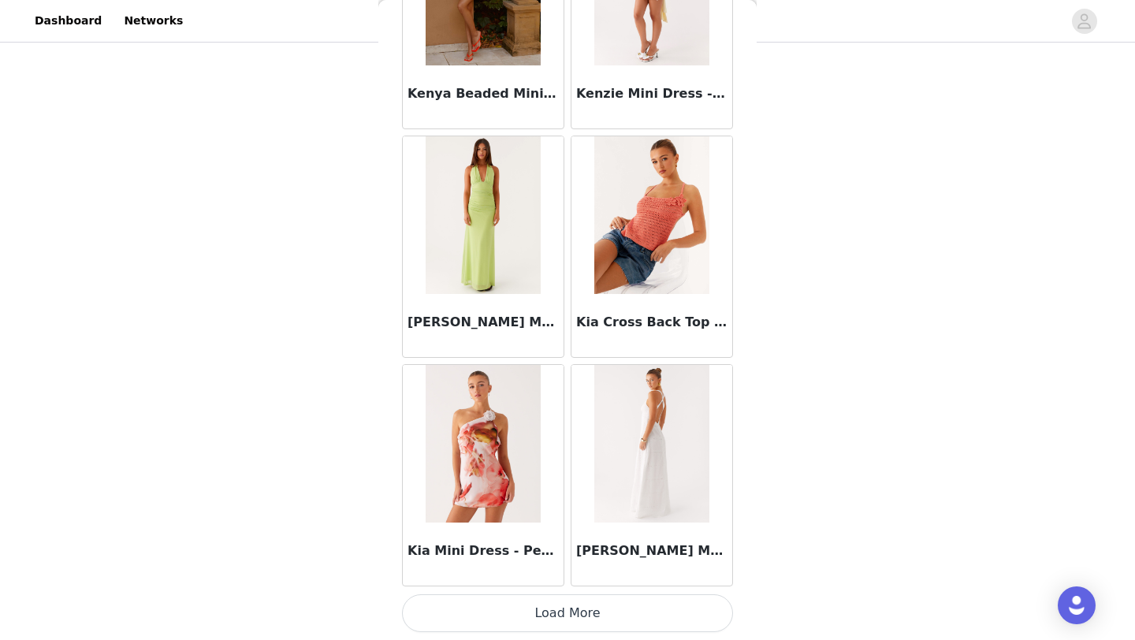
click at [574, 614] on button "Load More" at bounding box center [567, 613] width 331 height 38
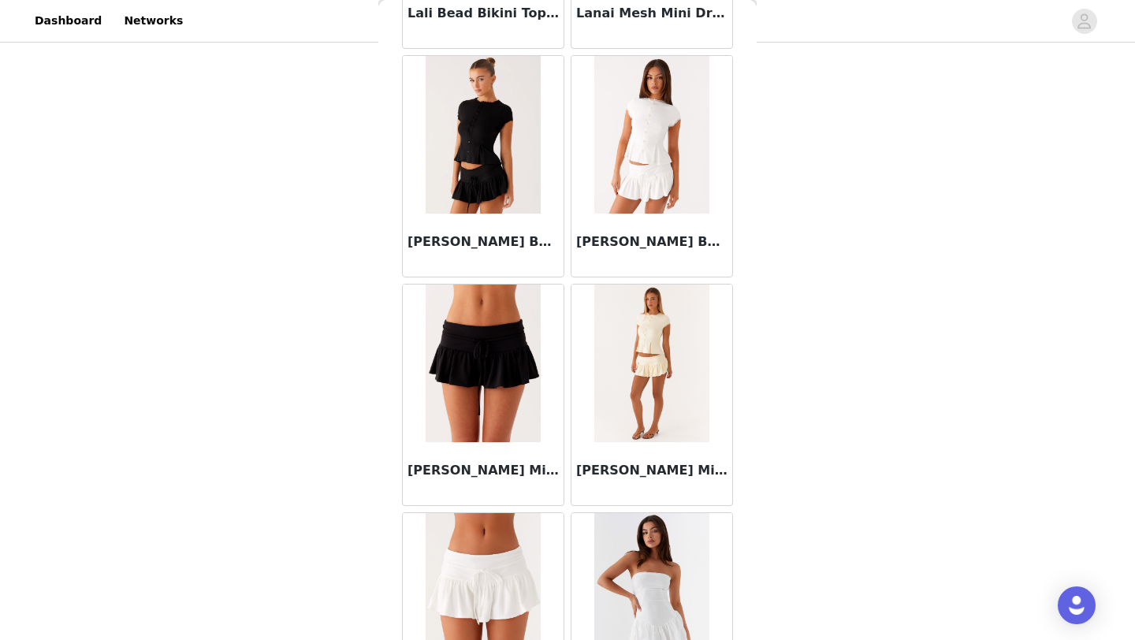
scroll to position [56607, 0]
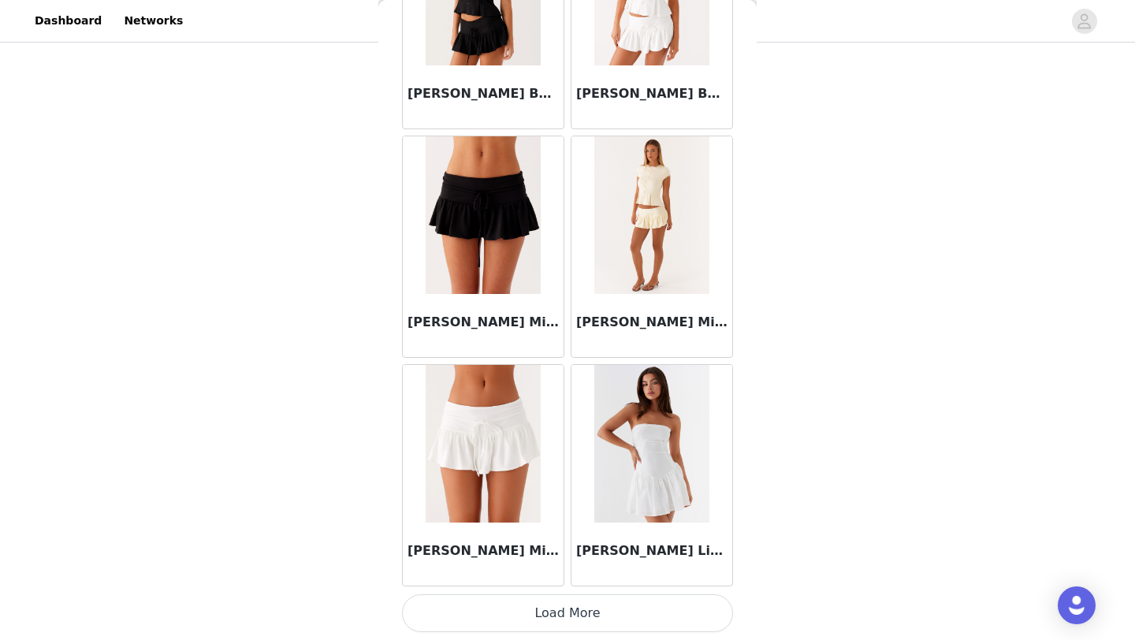
click at [561, 618] on button "Load More" at bounding box center [567, 613] width 331 height 38
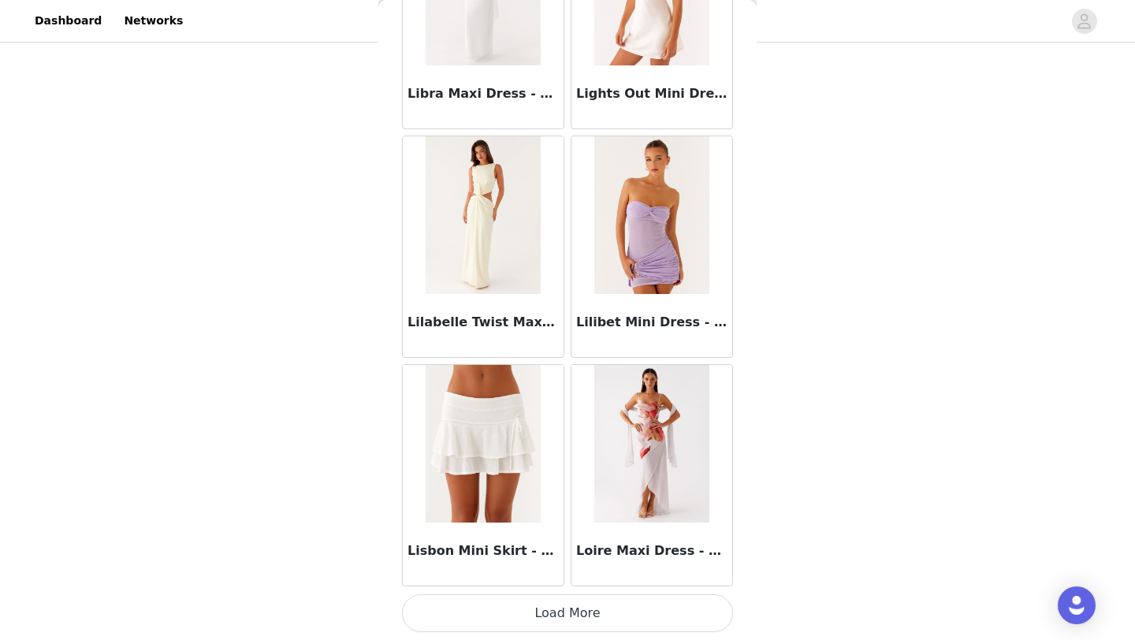
click at [562, 618] on button "Load More" at bounding box center [567, 613] width 331 height 38
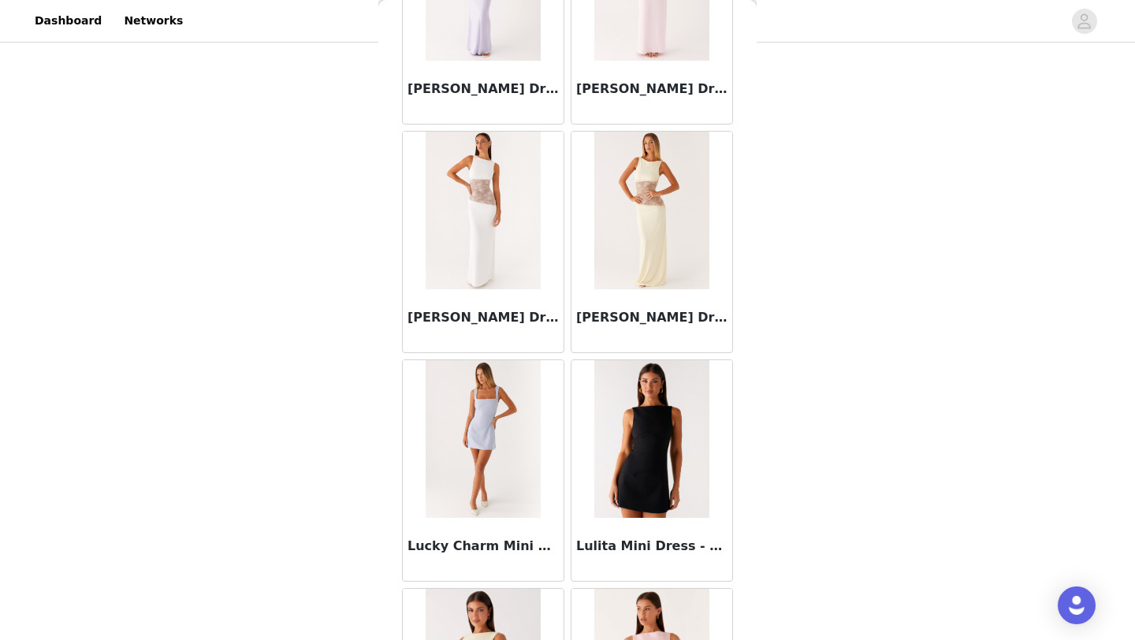
scroll to position [61176, 0]
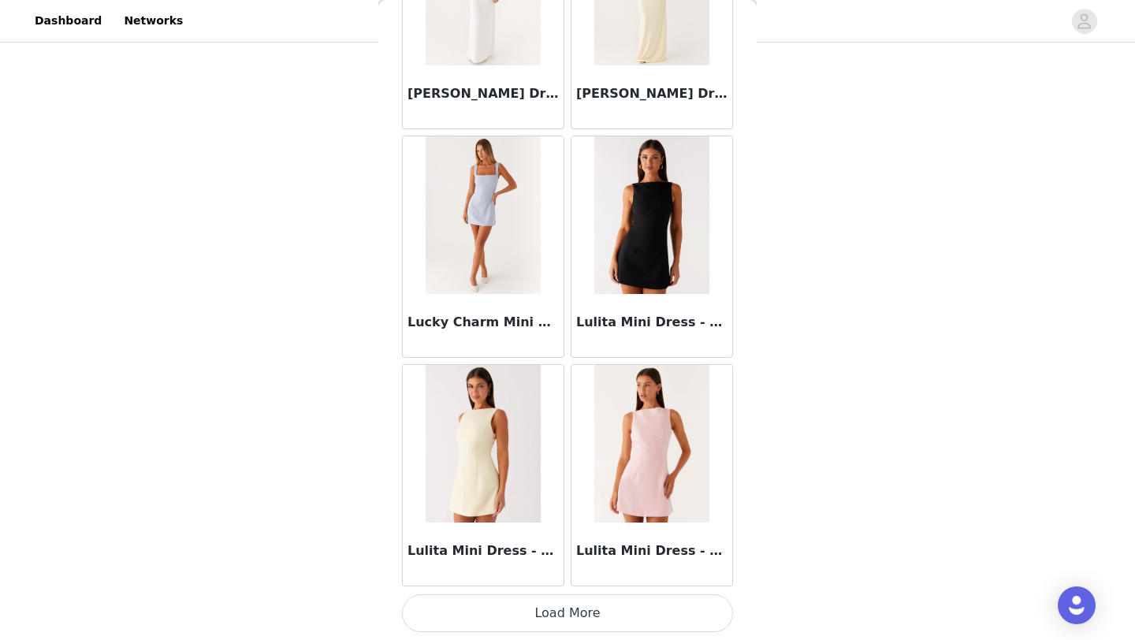
click at [560, 617] on button "Load More" at bounding box center [567, 613] width 331 height 38
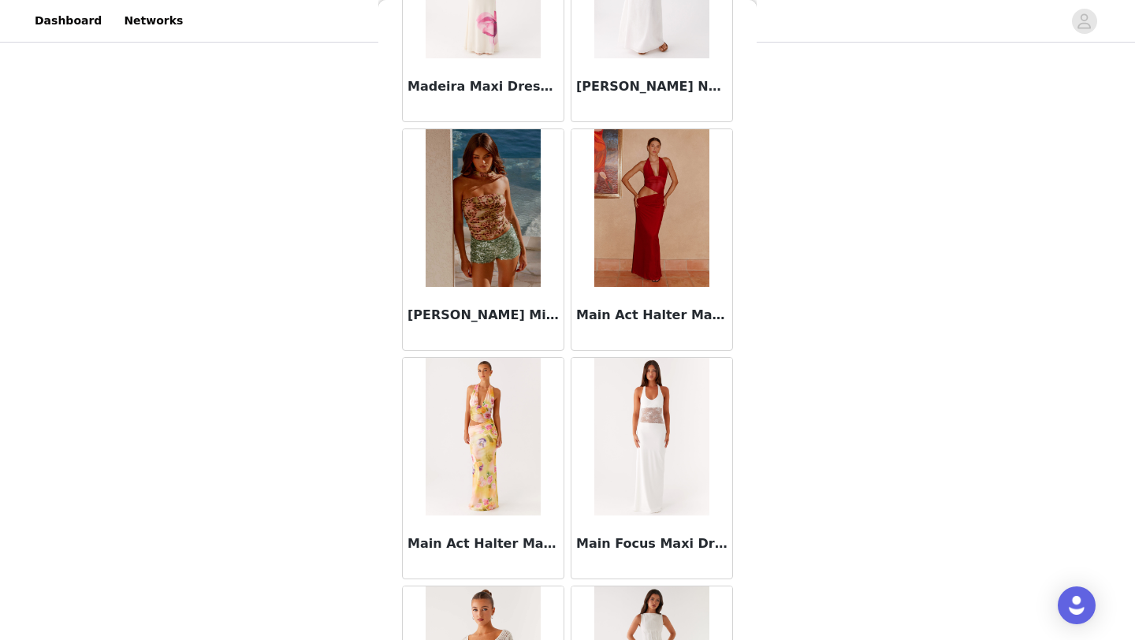
scroll to position [63461, 0]
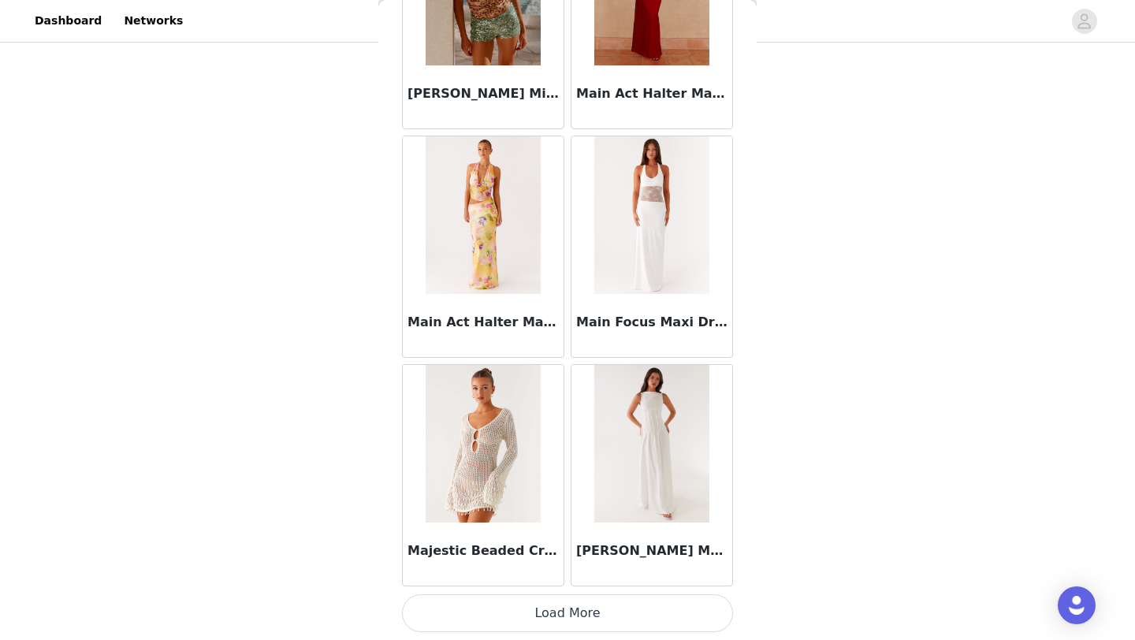
click at [563, 615] on button "Load More" at bounding box center [567, 613] width 331 height 38
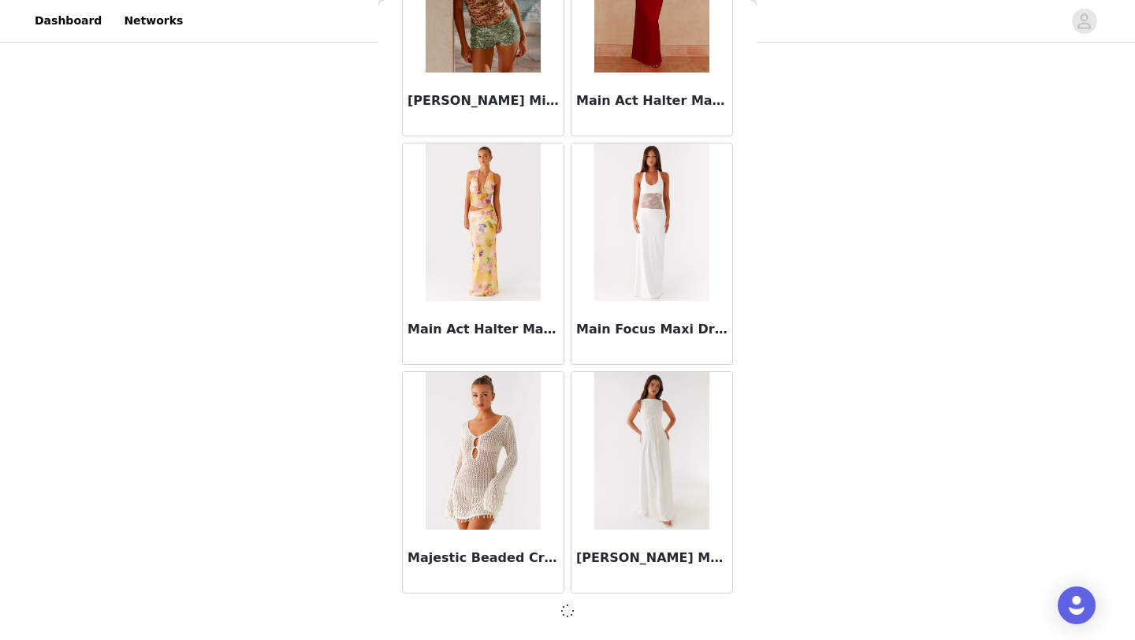
scroll to position [63454, 0]
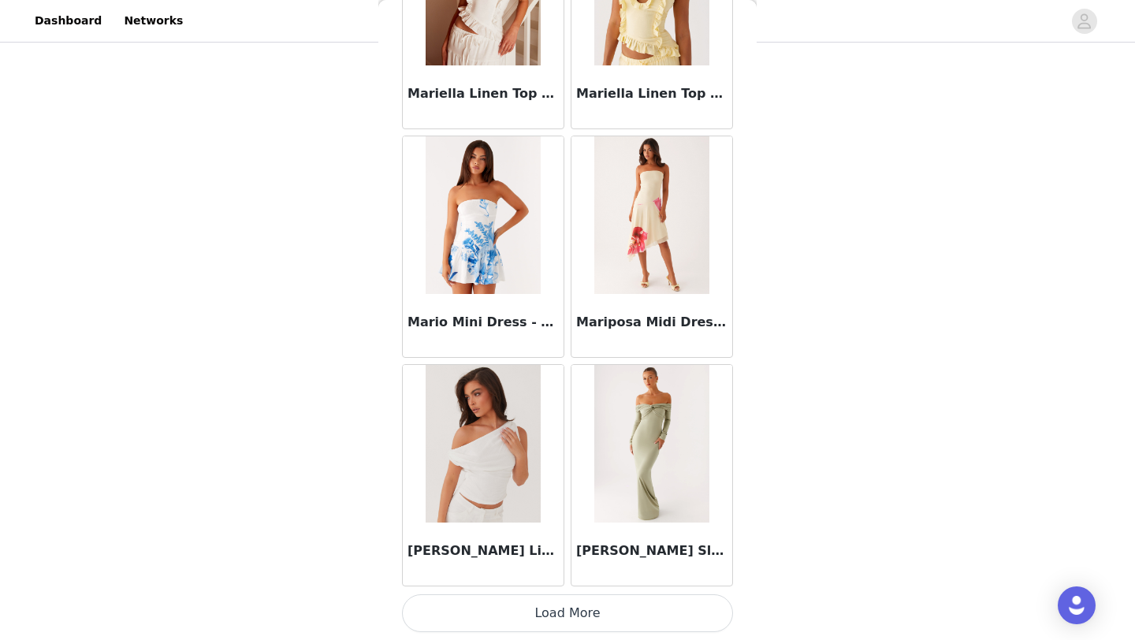
click at [589, 619] on button "Load More" at bounding box center [567, 613] width 331 height 38
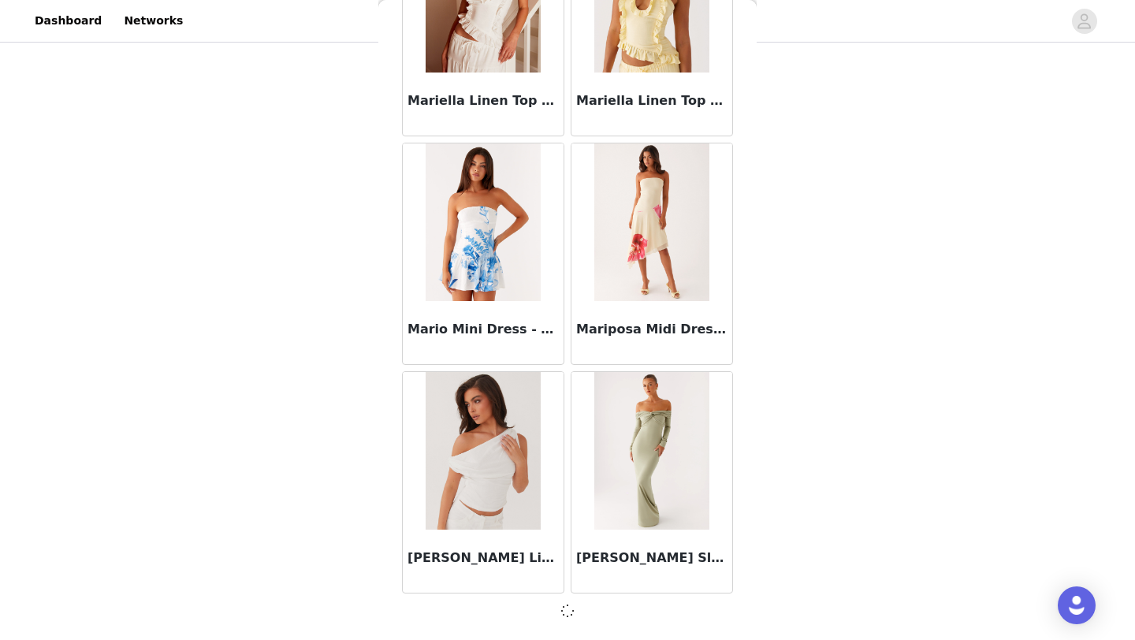
scroll to position [65739, 0]
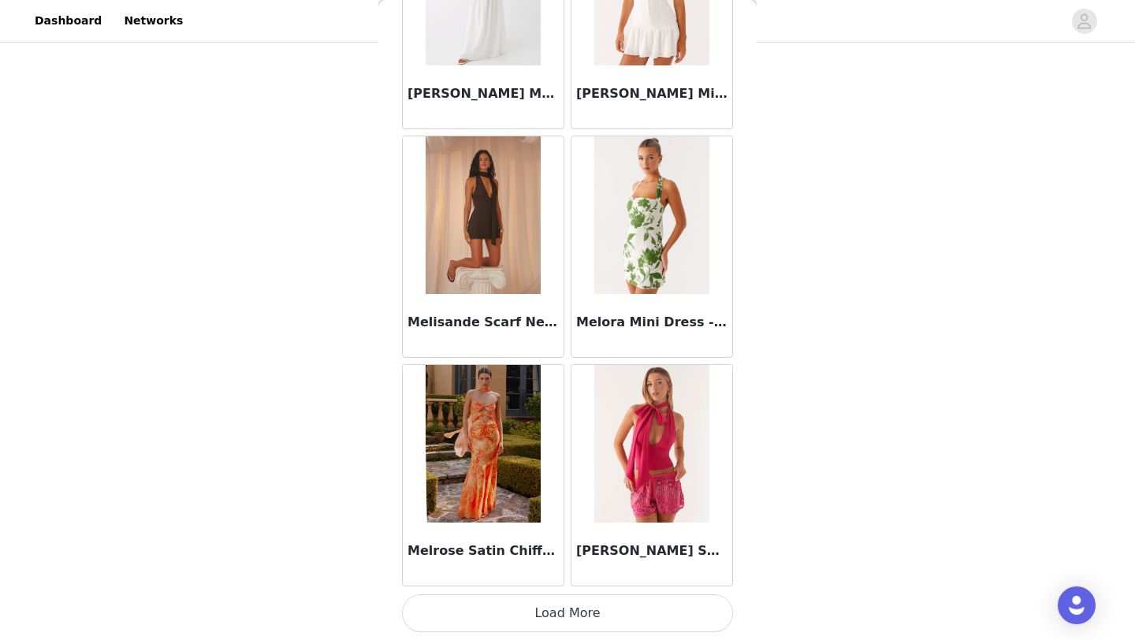
click at [588, 619] on button "Load More" at bounding box center [567, 613] width 331 height 38
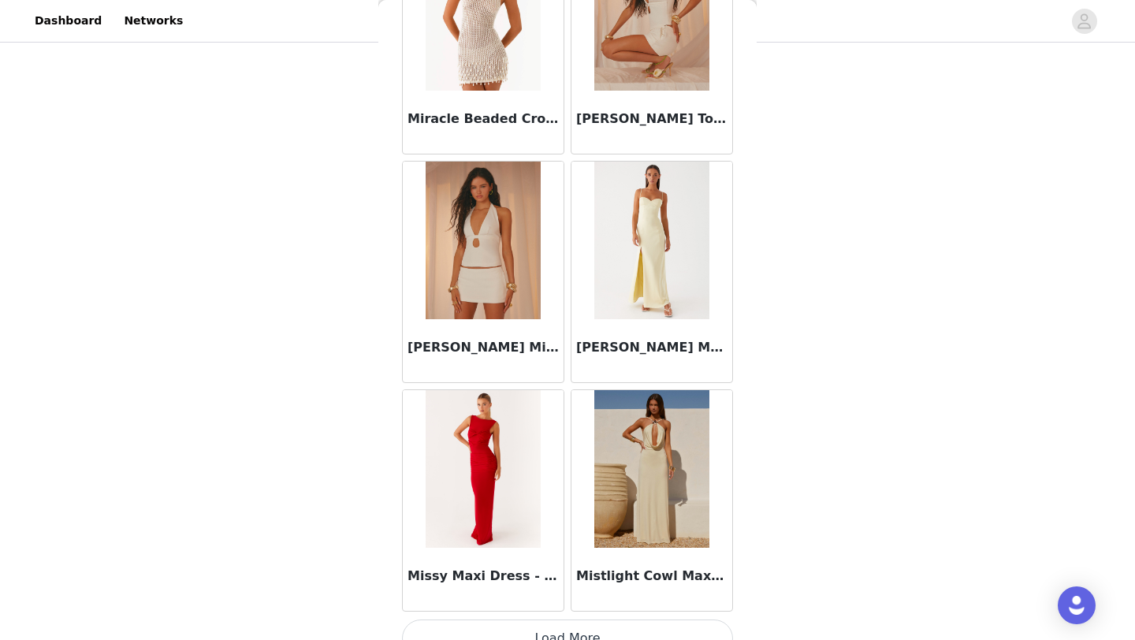
scroll to position [70315, 0]
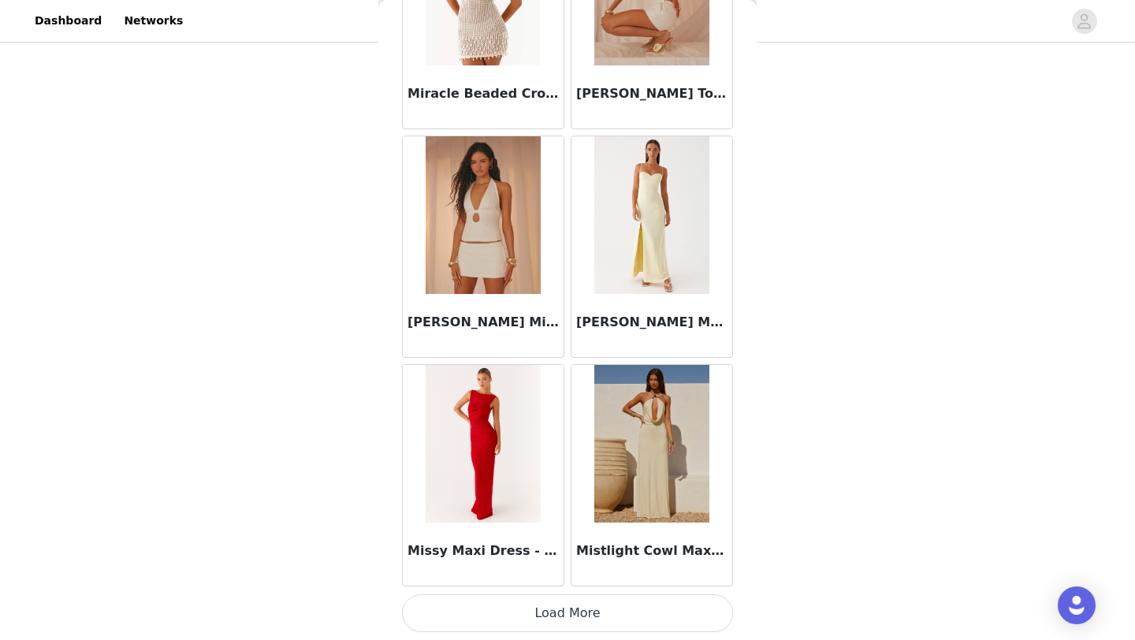
click at [571, 618] on button "Load More" at bounding box center [567, 613] width 331 height 38
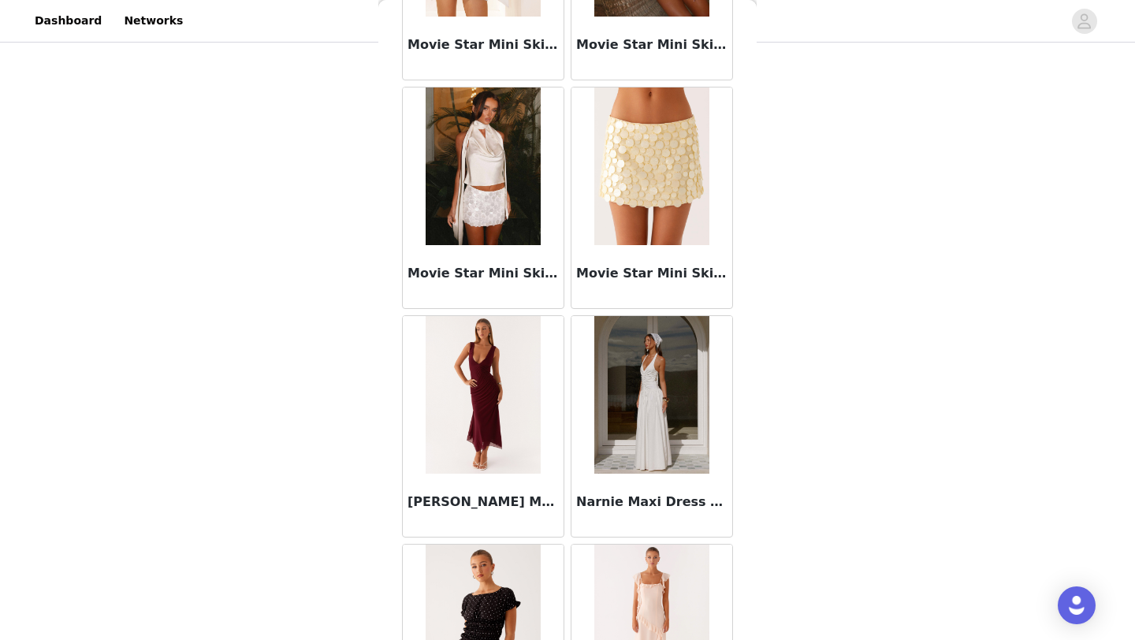
scroll to position [72600, 0]
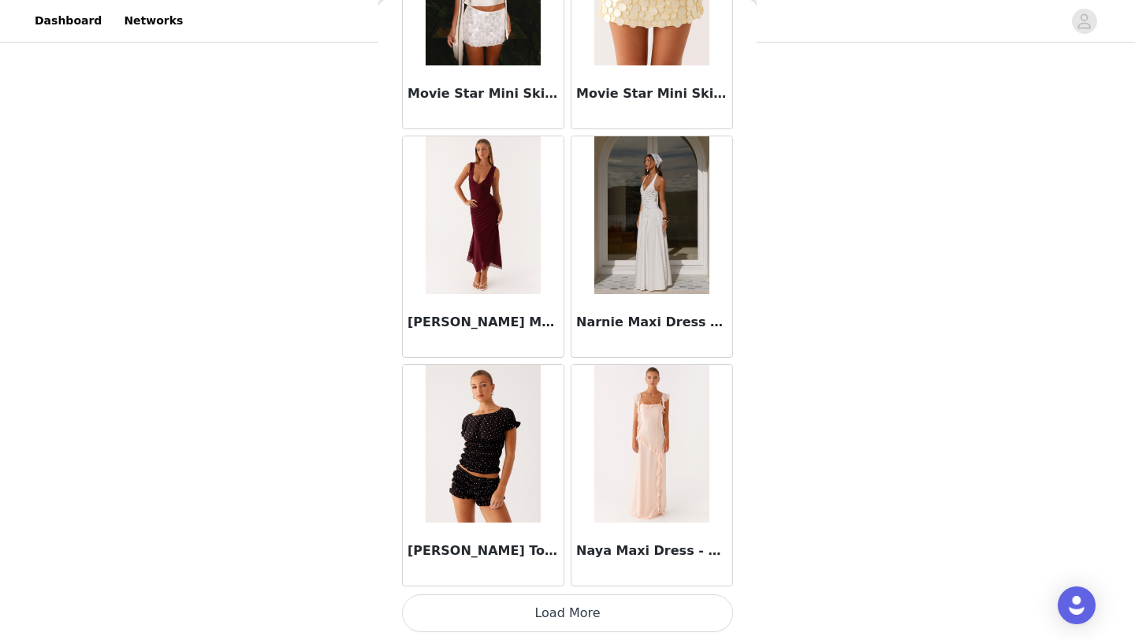
click at [495, 540] on div "[PERSON_NAME] Top - Black Polka Dot" at bounding box center [483, 553] width 161 height 63
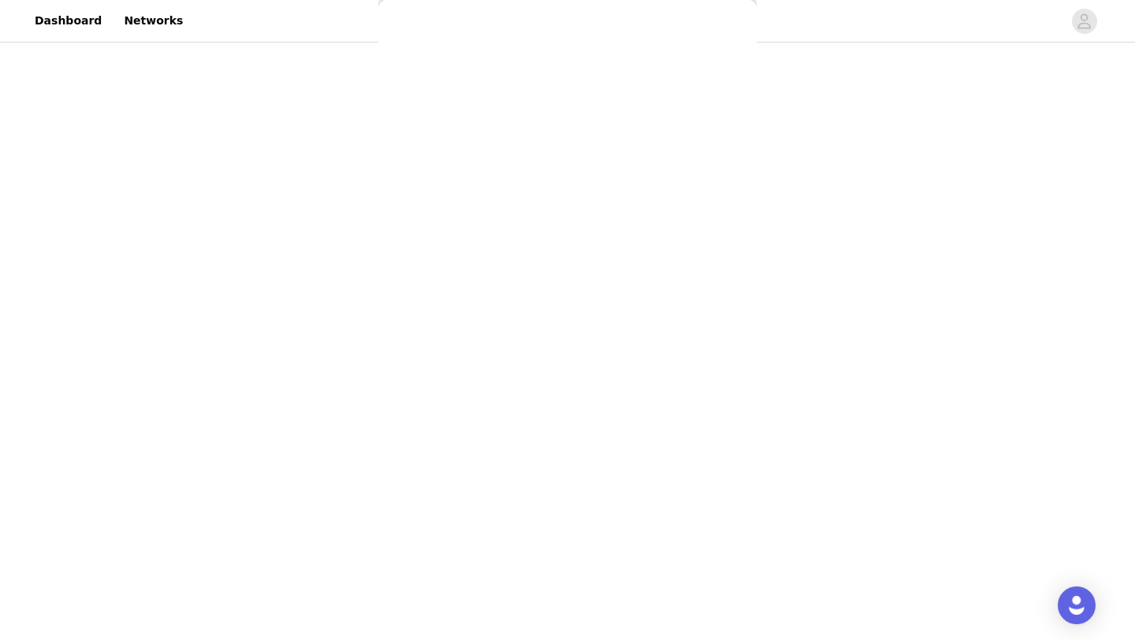
scroll to position [0, 0]
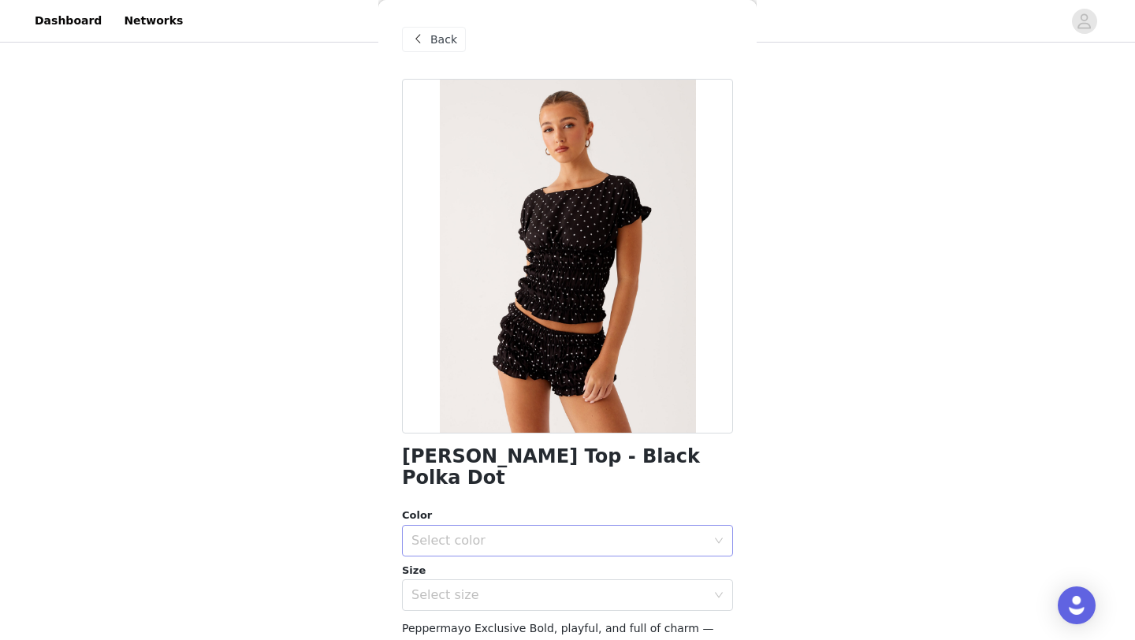
click at [506, 533] on div "Select color" at bounding box center [558, 541] width 295 height 16
click at [484, 564] on li "Black Polka Dot" at bounding box center [567, 553] width 331 height 25
click at [484, 587] on div "Select size" at bounding box center [558, 595] width 295 height 16
click at [454, 624] on li "US 4" at bounding box center [567, 624] width 331 height 25
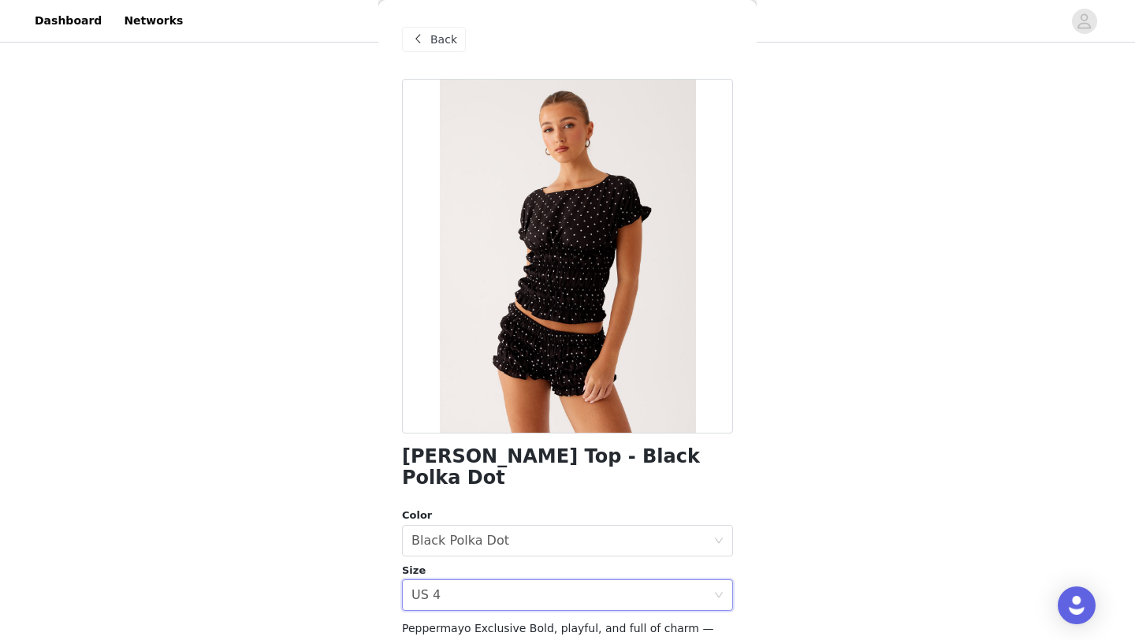
scroll to position [207, 0]
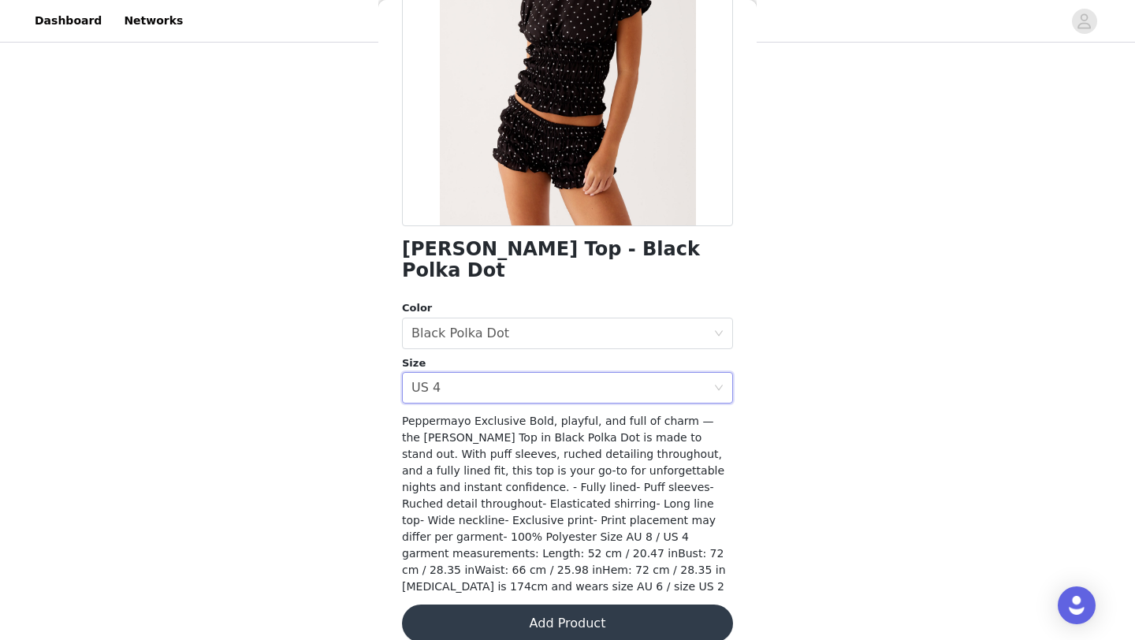
click at [579, 607] on button "Add Product" at bounding box center [567, 623] width 331 height 38
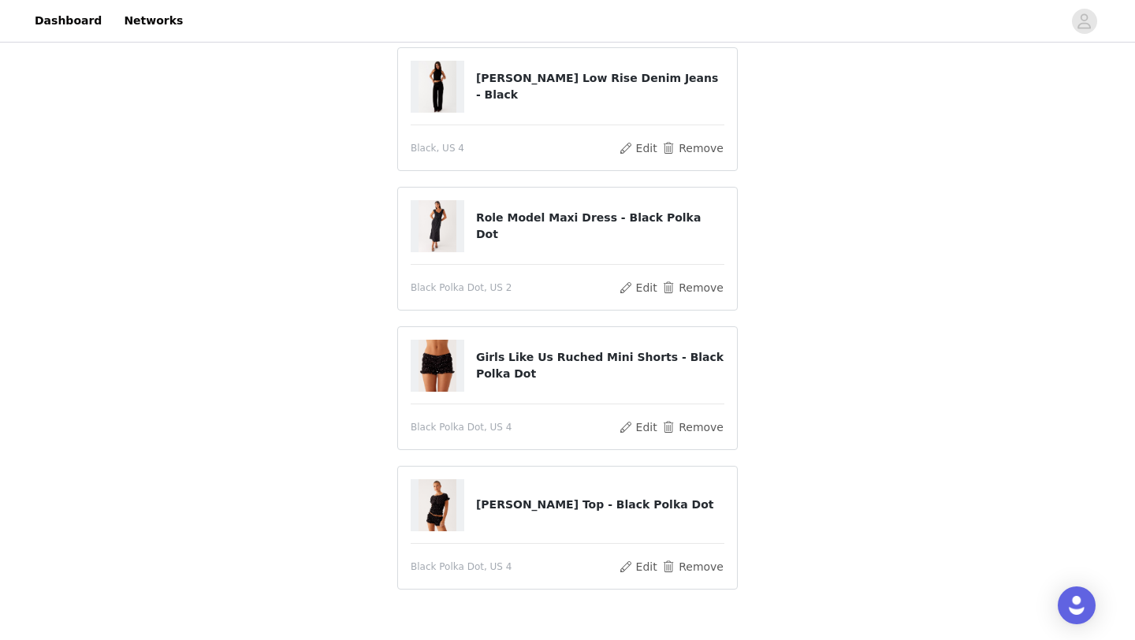
scroll to position [116, 0]
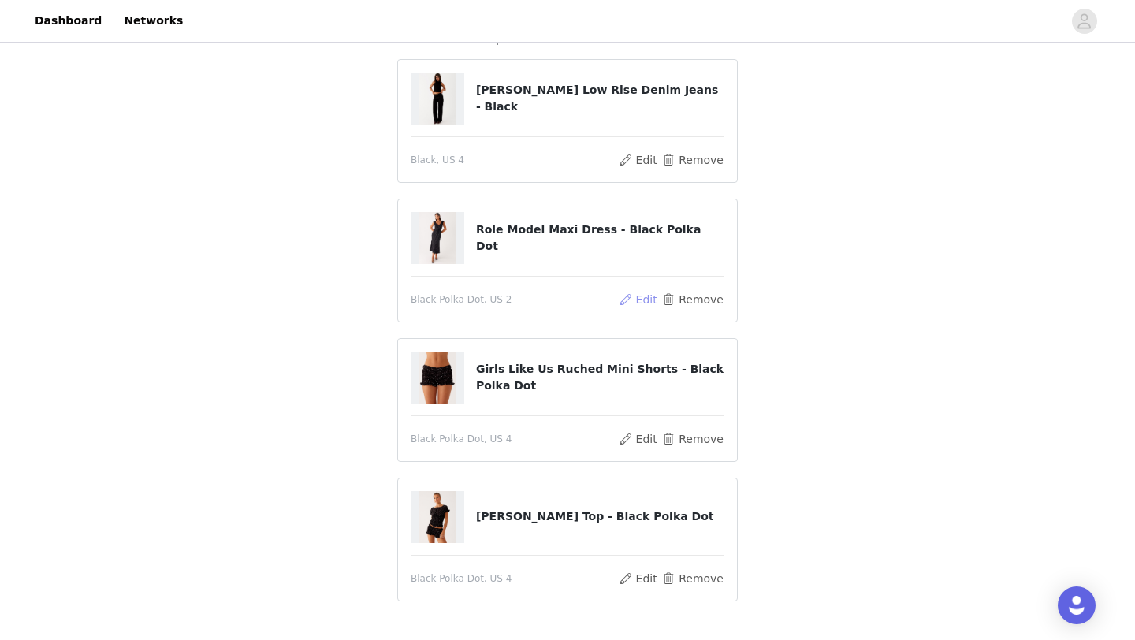
click at [648, 299] on button "Edit" at bounding box center [638, 299] width 40 height 19
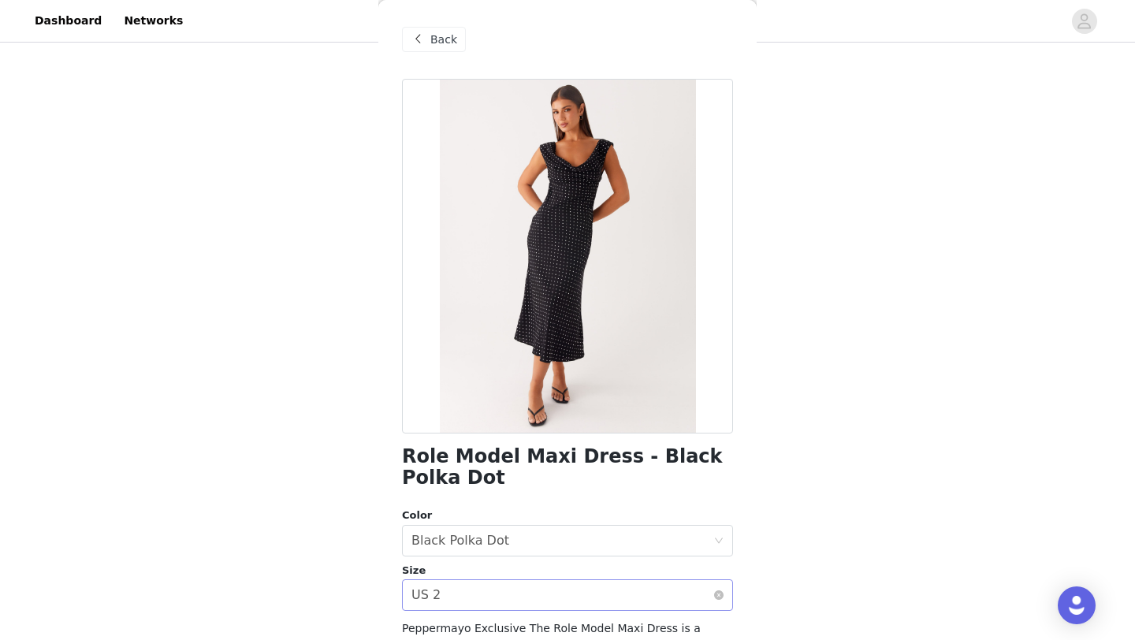
click at [475, 596] on div "Select size US 2" at bounding box center [562, 595] width 302 height 30
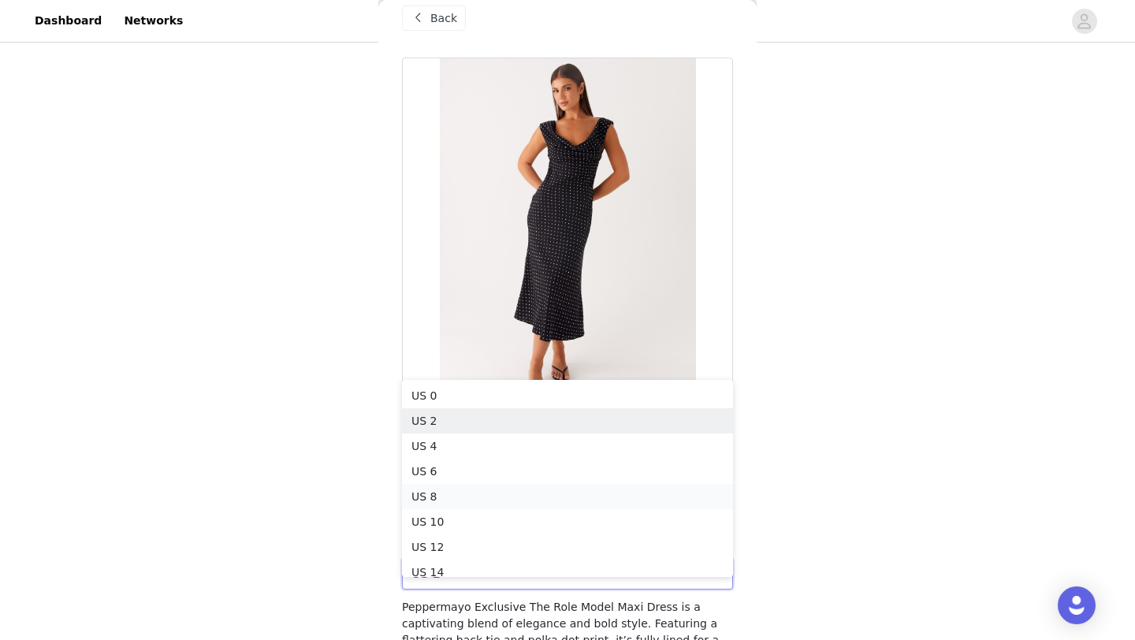
scroll to position [8, 0]
click at [433, 434] on li "US 4" at bounding box center [567, 437] width 331 height 25
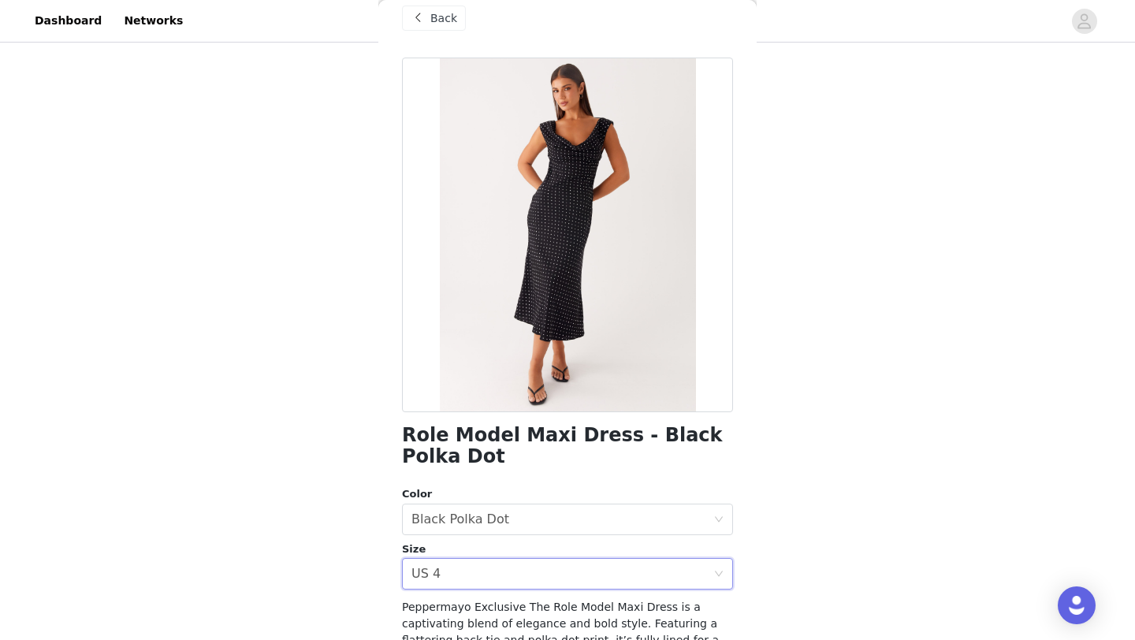
scroll to position [245, 0]
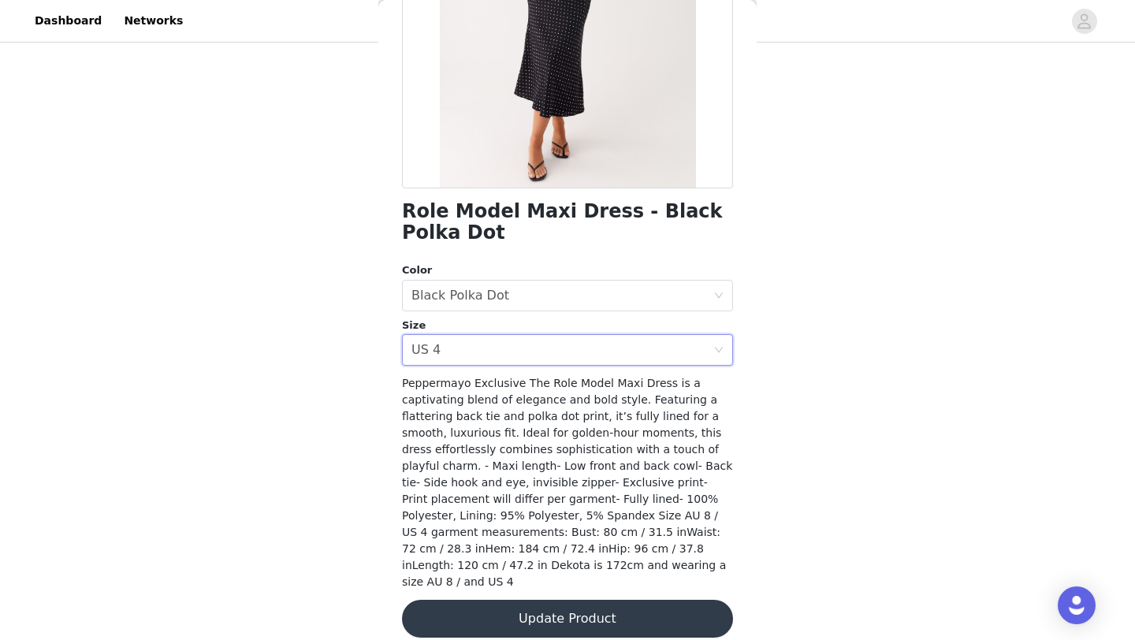
click at [515, 608] on button "Update Product" at bounding box center [567, 619] width 331 height 38
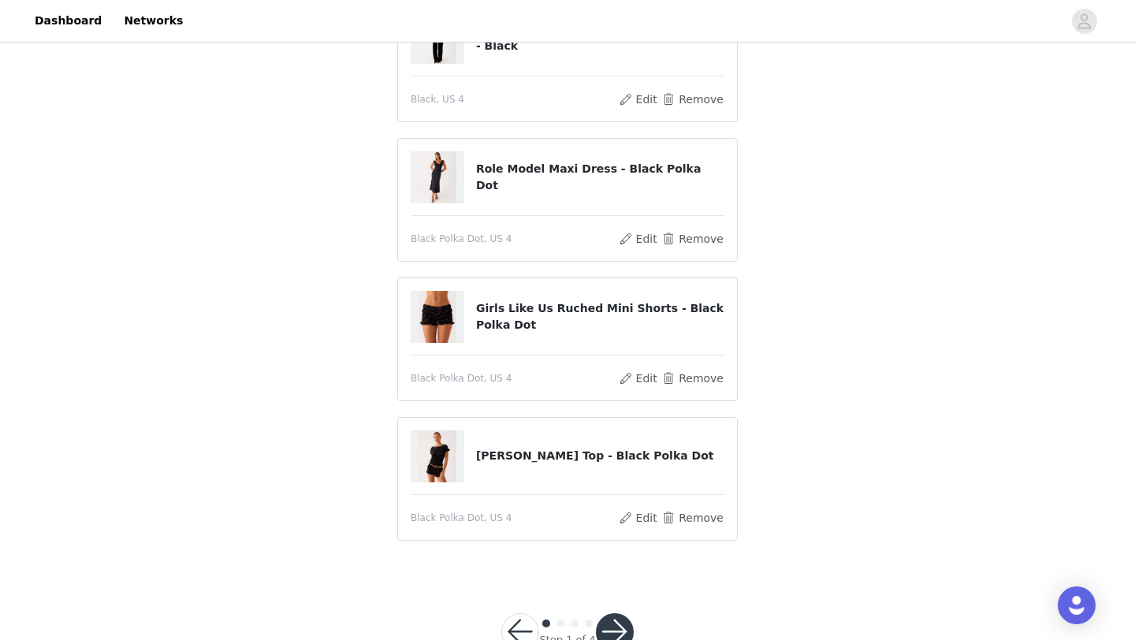
scroll to position [225, 0]
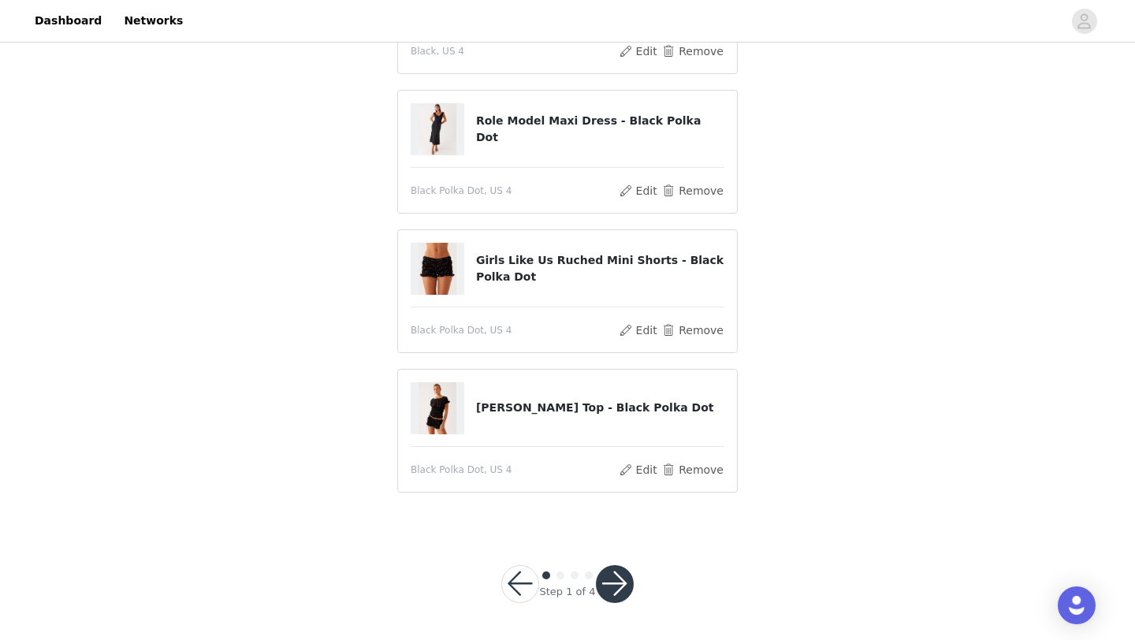
click at [619, 581] on button "button" at bounding box center [615, 584] width 38 height 38
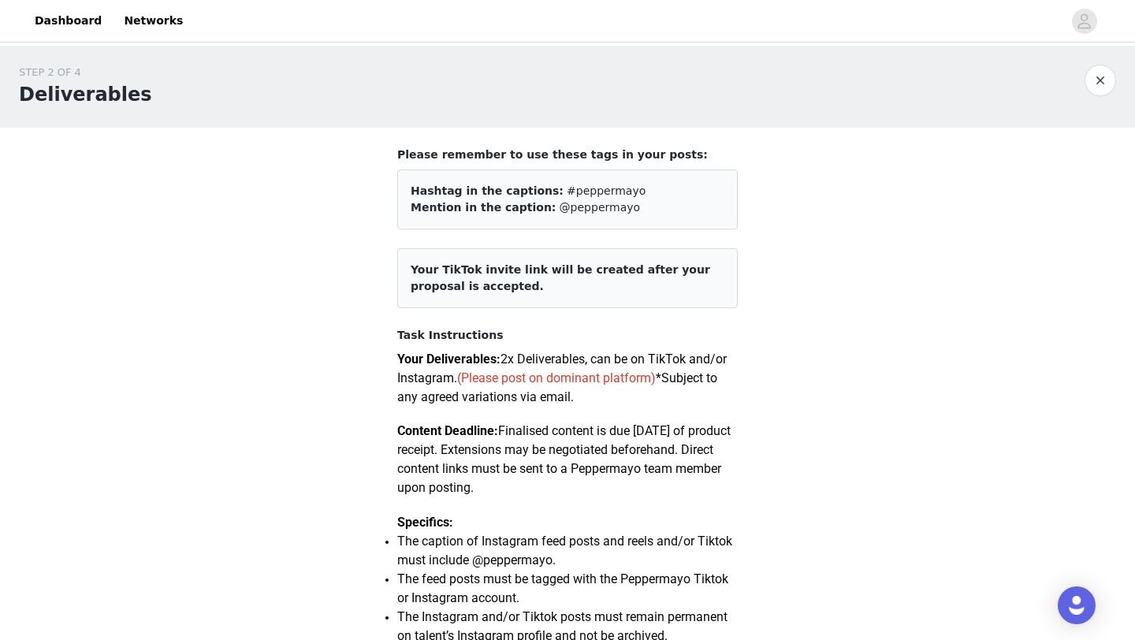
scroll to position [895, 0]
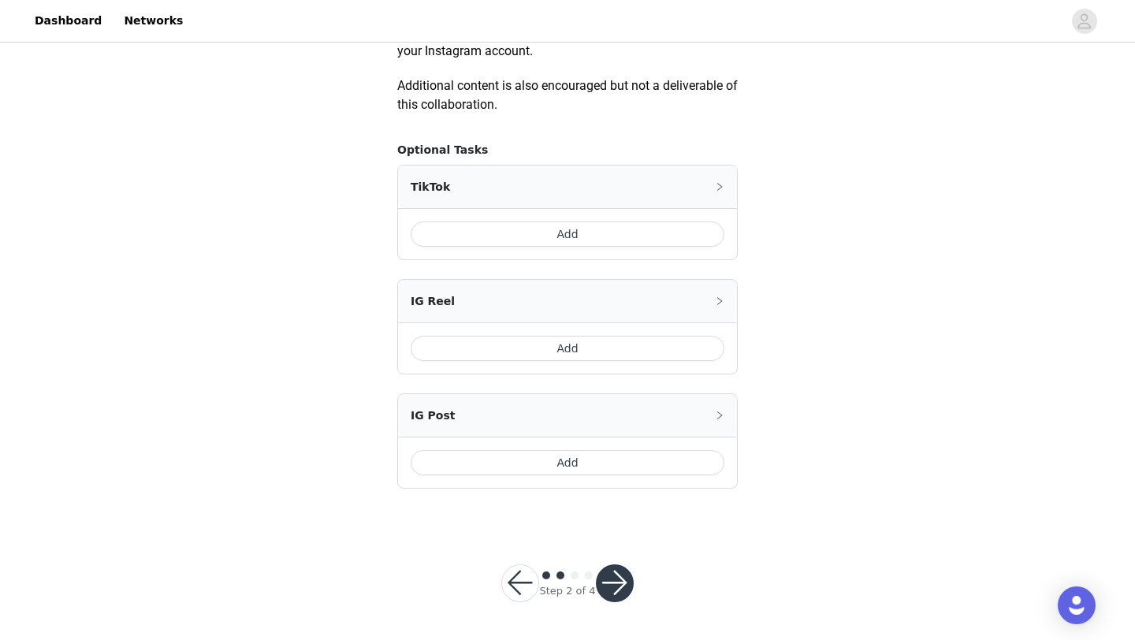
click at [542, 244] on button "Add" at bounding box center [567, 233] width 314 height 25
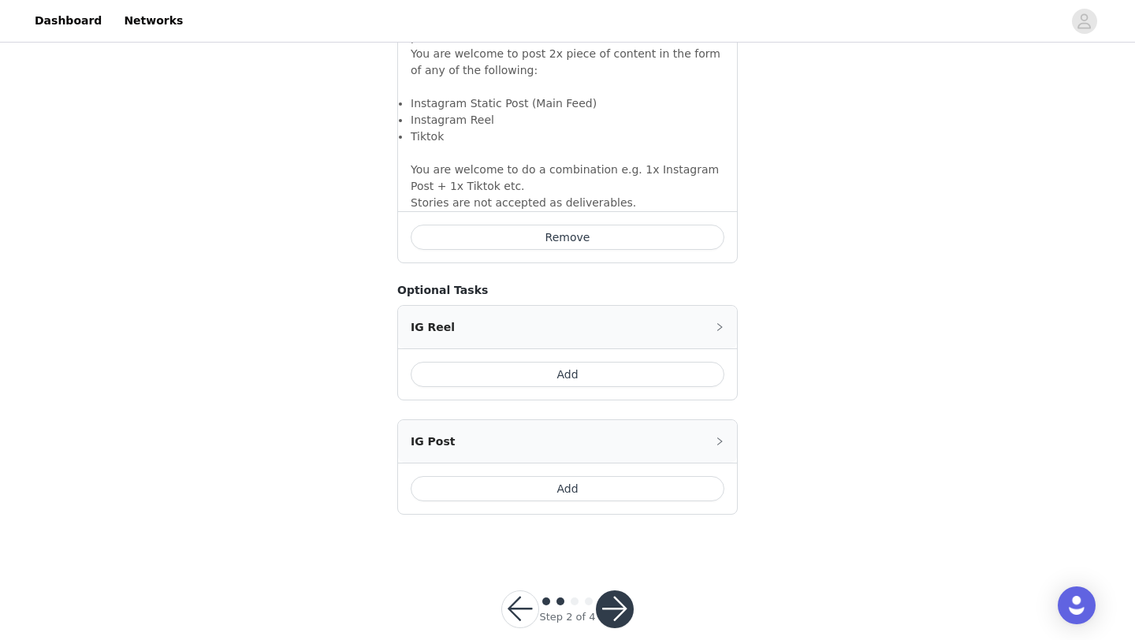
scroll to position [1170, 0]
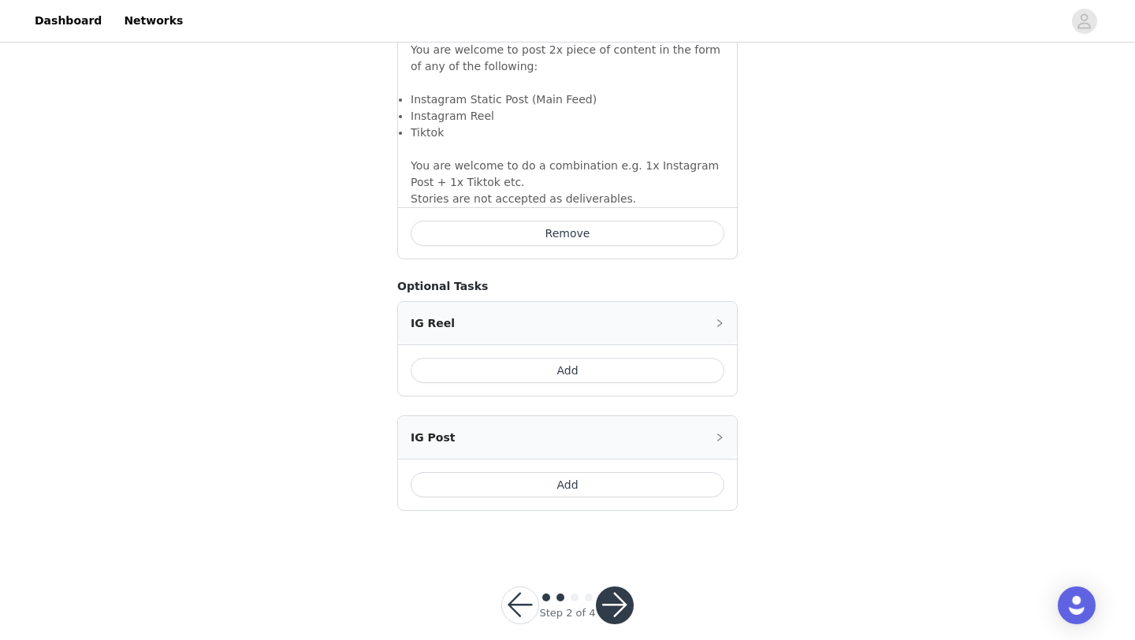
click at [581, 472] on button "Add" at bounding box center [567, 484] width 314 height 25
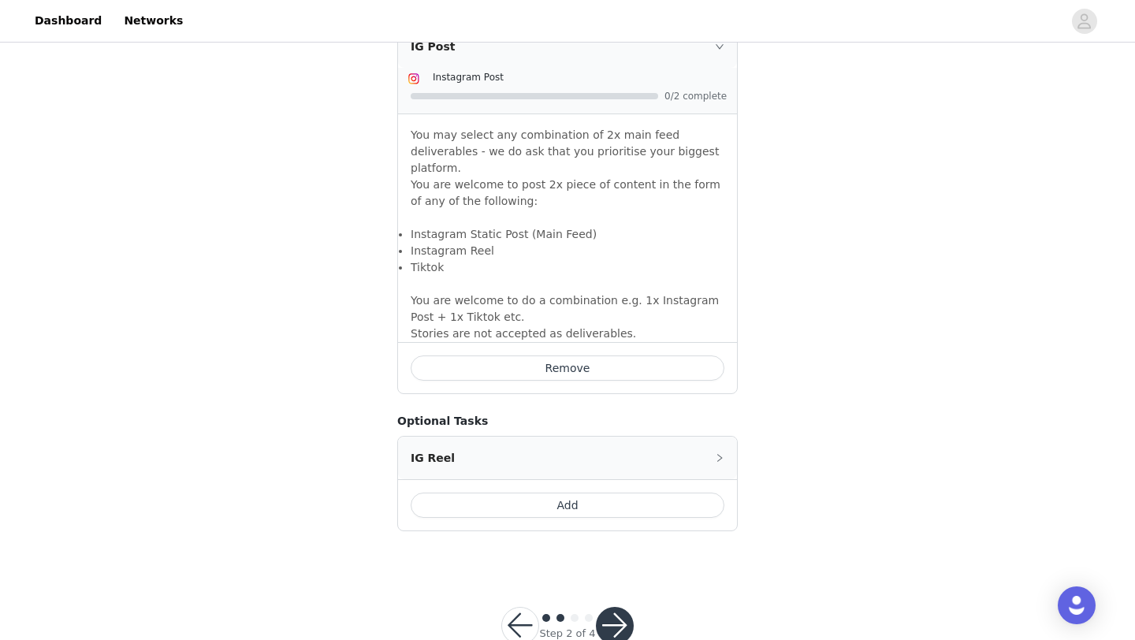
scroll to position [1433, 0]
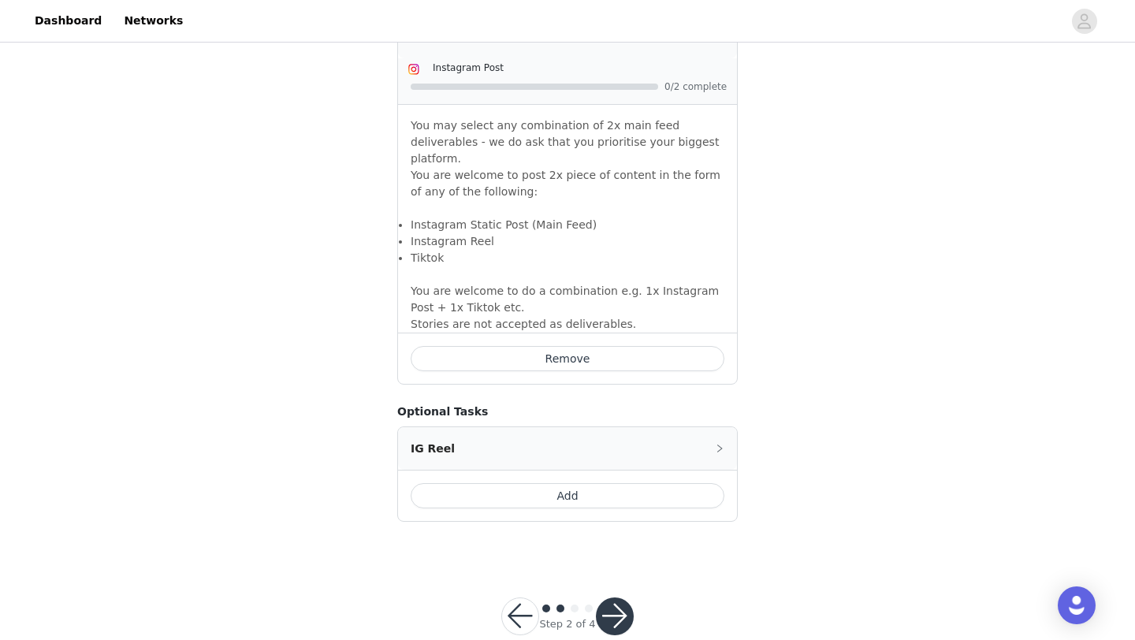
click at [614, 597] on button "button" at bounding box center [615, 616] width 38 height 38
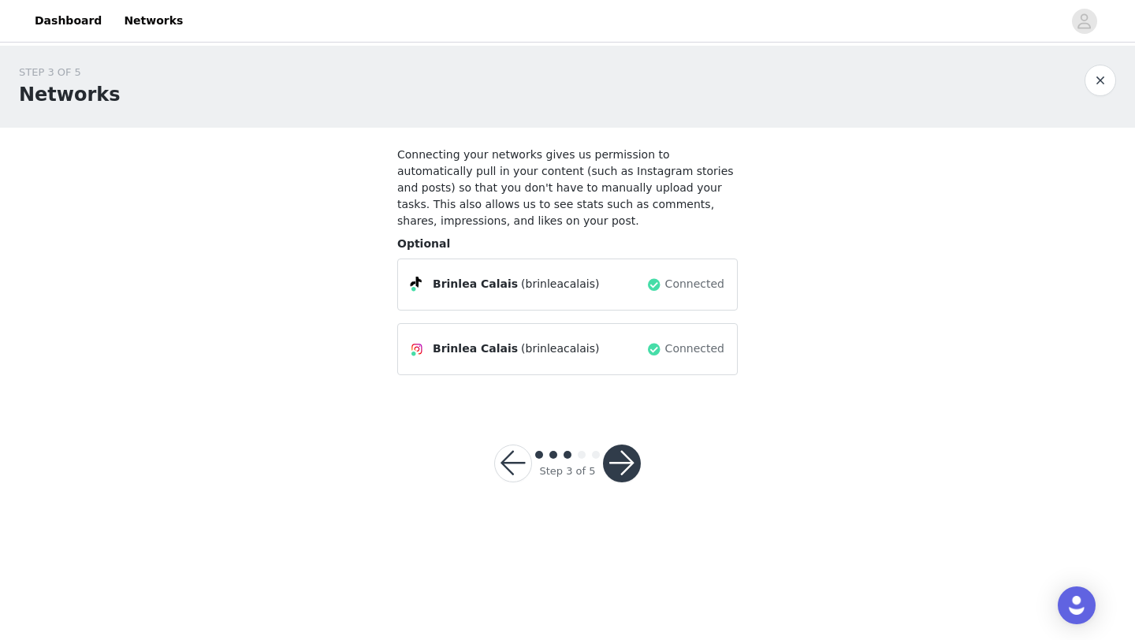
click at [614, 482] on div "Step 3 of 5" at bounding box center [567, 463] width 184 height 76
click at [622, 459] on button "button" at bounding box center [622, 463] width 38 height 38
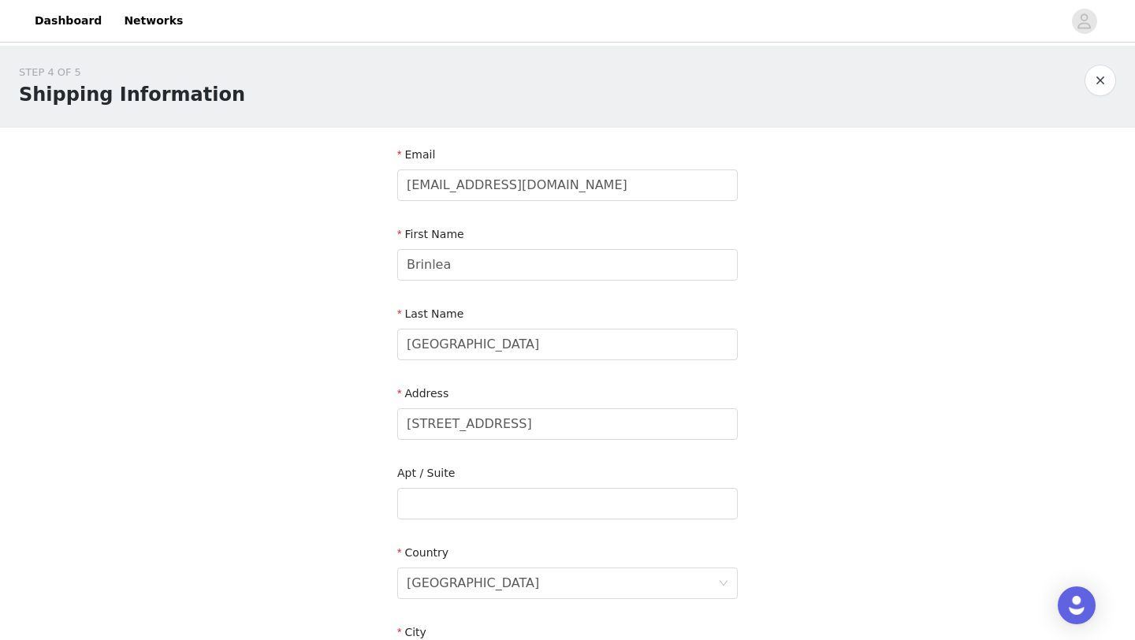
scroll to position [434, 0]
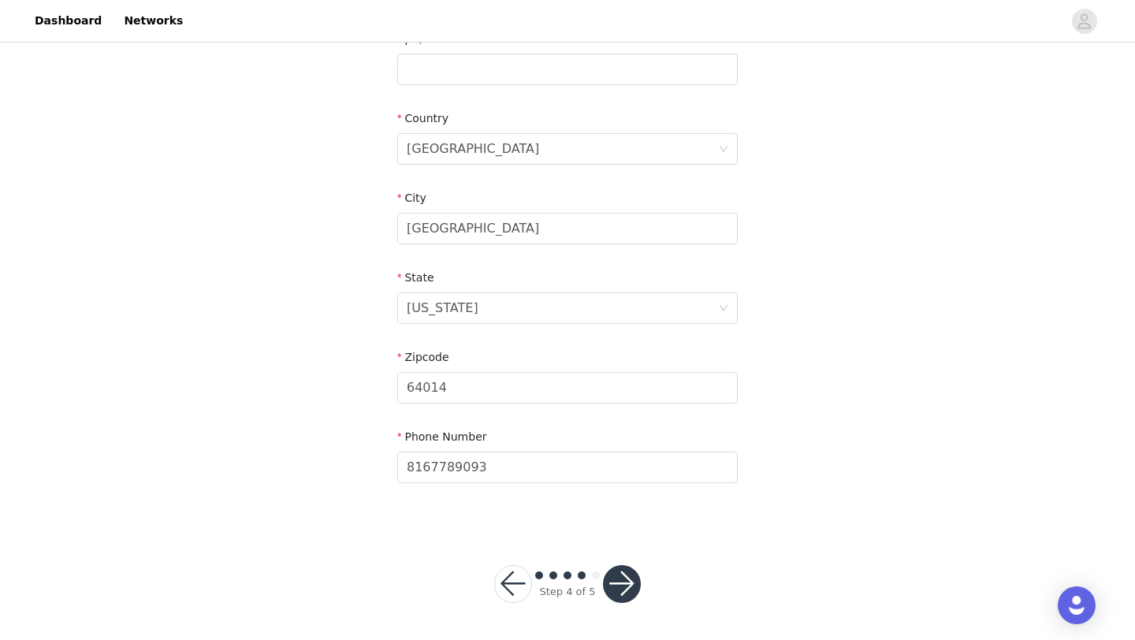
click at [613, 583] on button "button" at bounding box center [622, 584] width 38 height 38
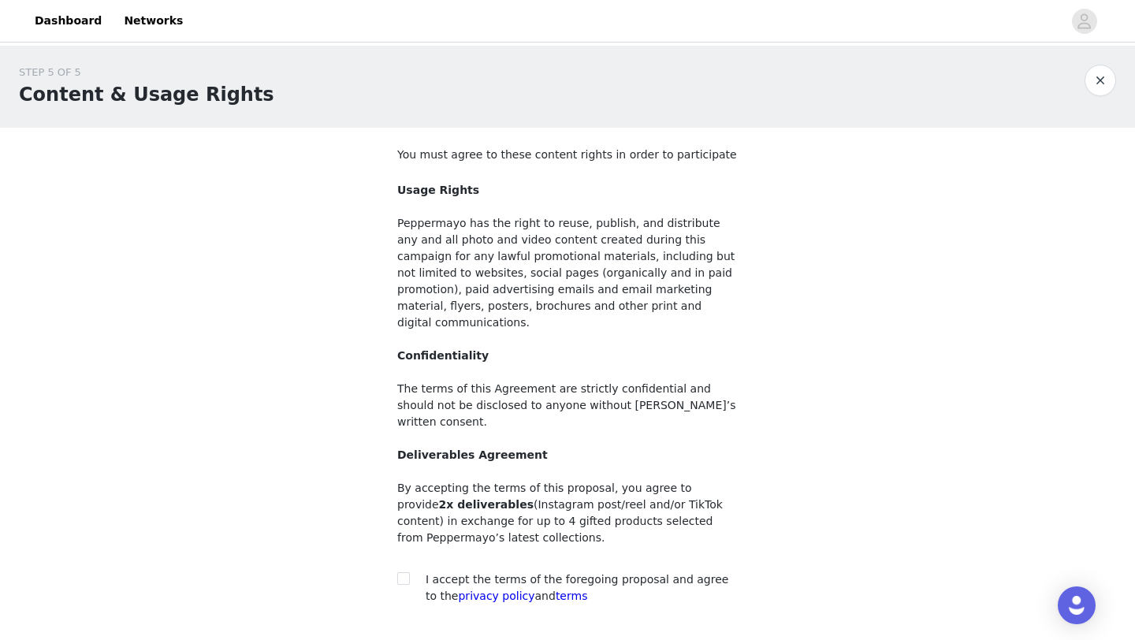
scroll to position [88, 0]
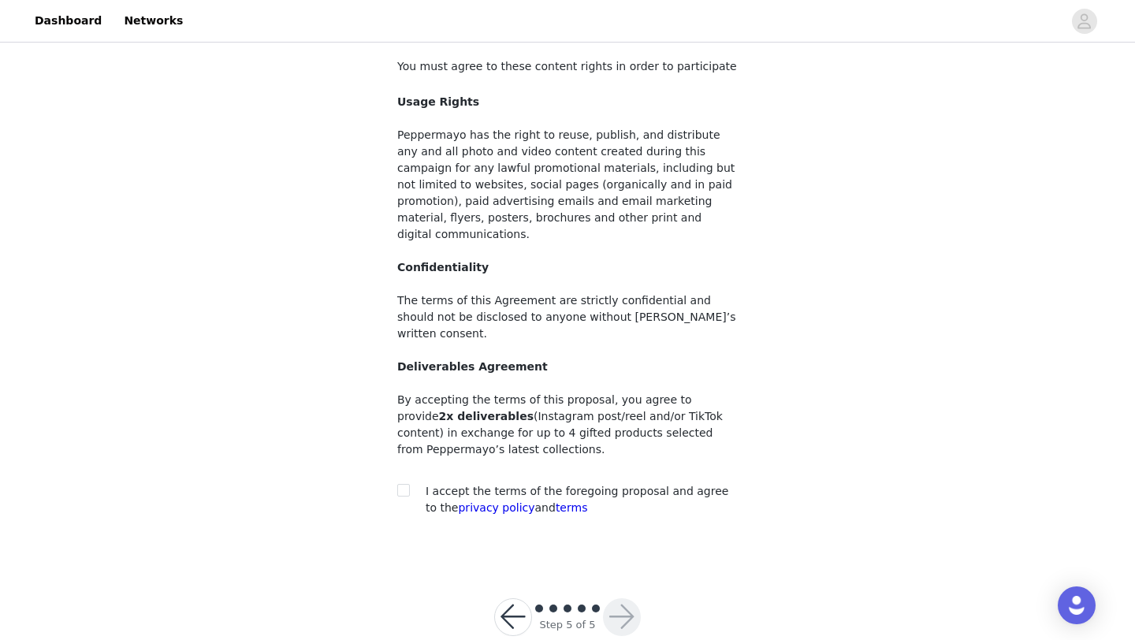
click at [414, 483] on div at bounding box center [408, 491] width 22 height 17
click at [407, 484] on input "checkbox" at bounding box center [402, 489] width 11 height 11
checkbox input "true"
click at [629, 598] on button "button" at bounding box center [622, 617] width 38 height 38
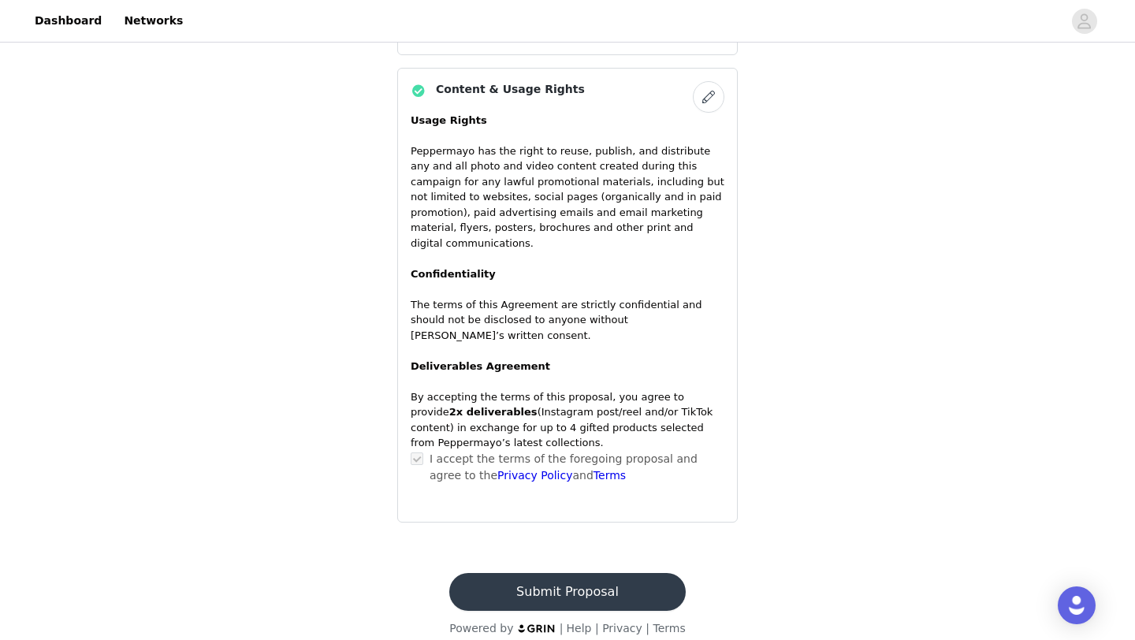
click at [564, 573] on button "Submit Proposal" at bounding box center [567, 592] width 236 height 38
click at [565, 573] on button "Submit Proposal" at bounding box center [567, 592] width 236 height 38
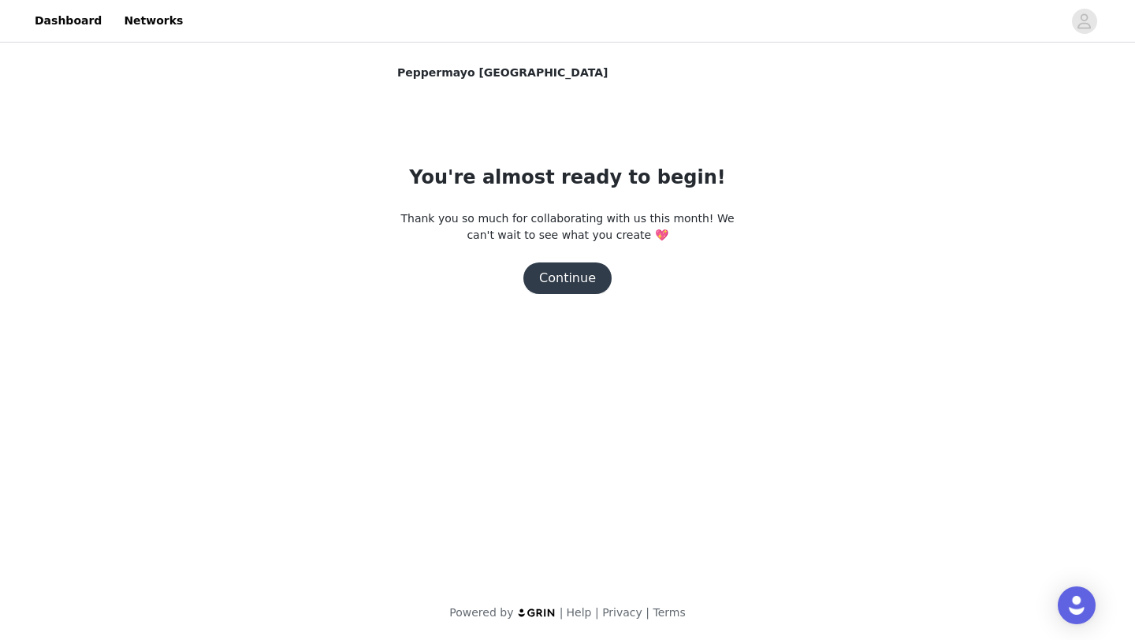
click at [590, 276] on button "Continue" at bounding box center [567, 278] width 88 height 32
